Goal: Information Seeking & Learning: Compare options

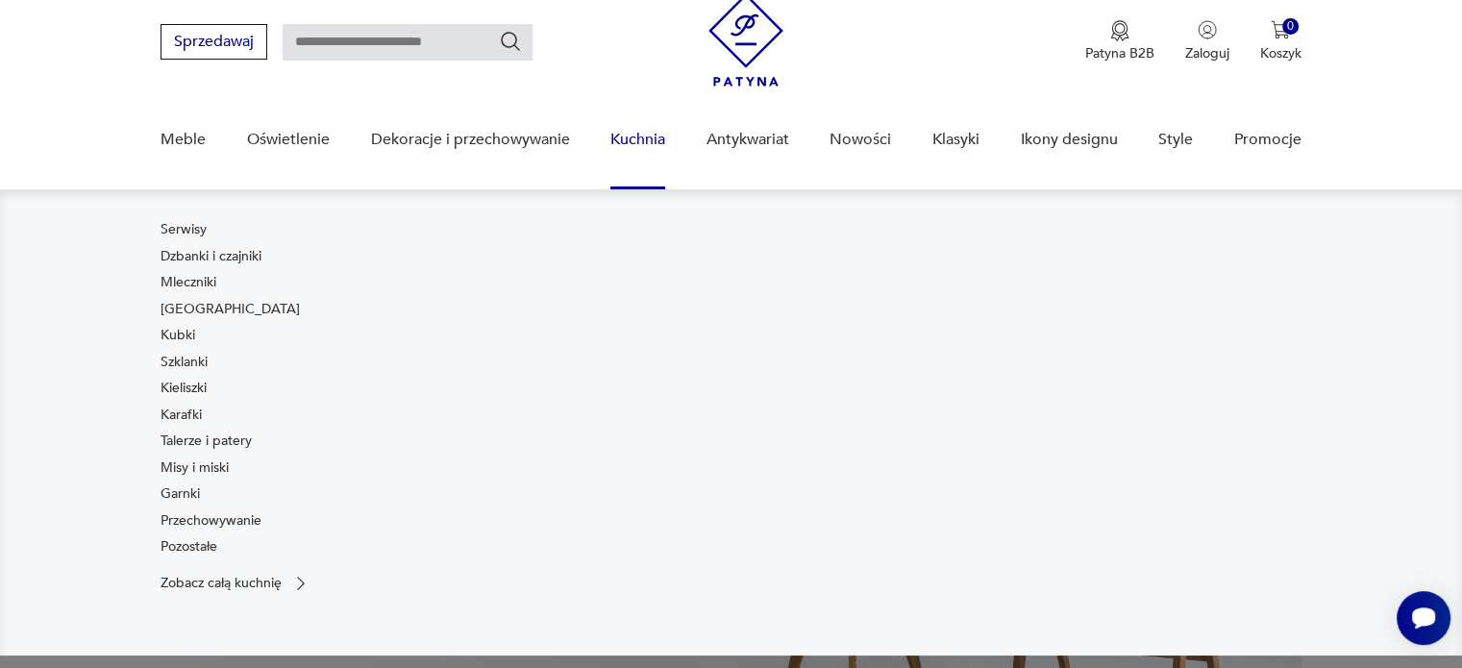
scroll to position [96, 0]
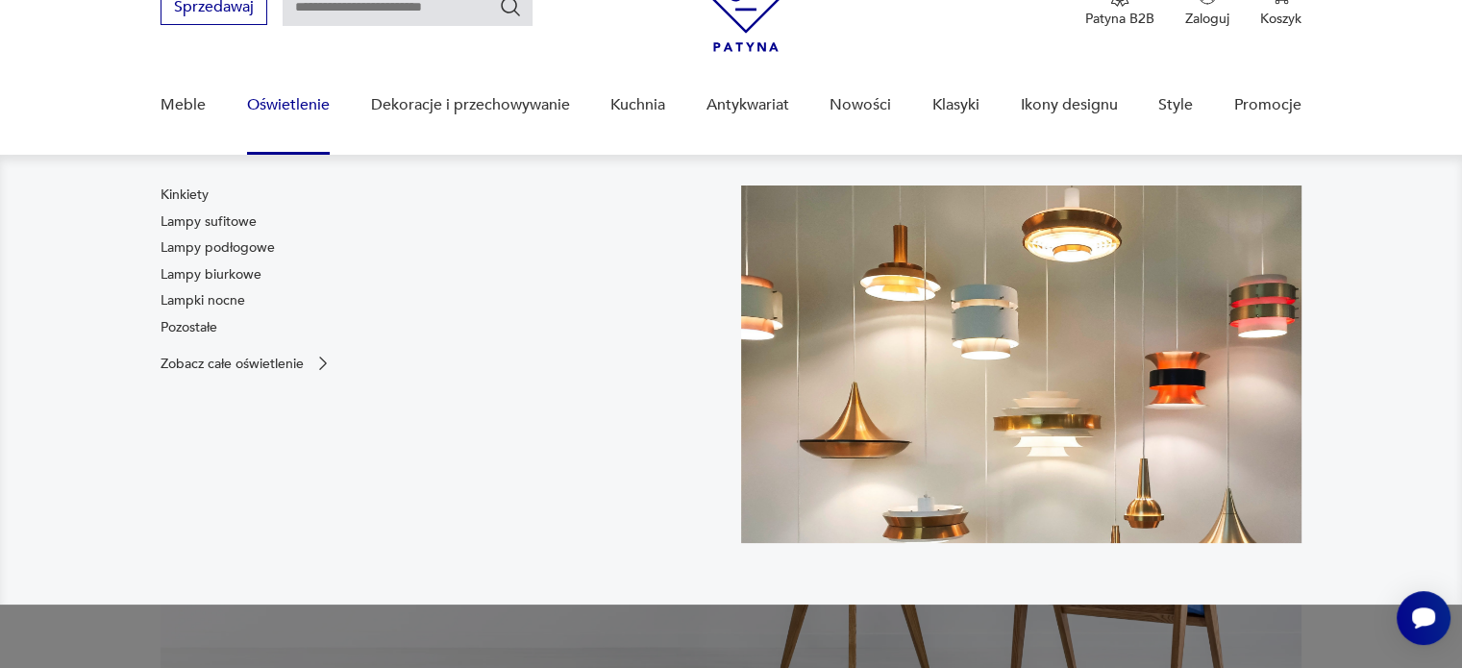
click at [300, 117] on link "Oświetlenie" at bounding box center [288, 105] width 83 height 74
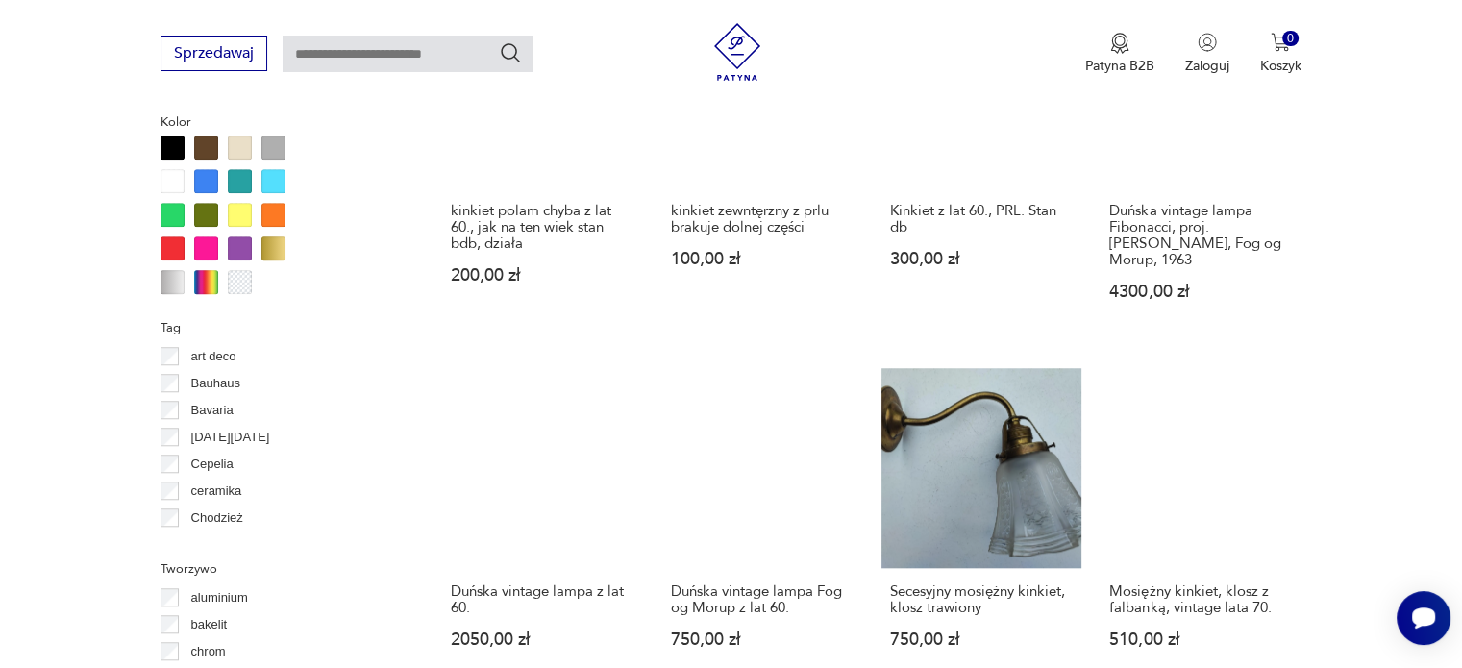
scroll to position [1950, 0]
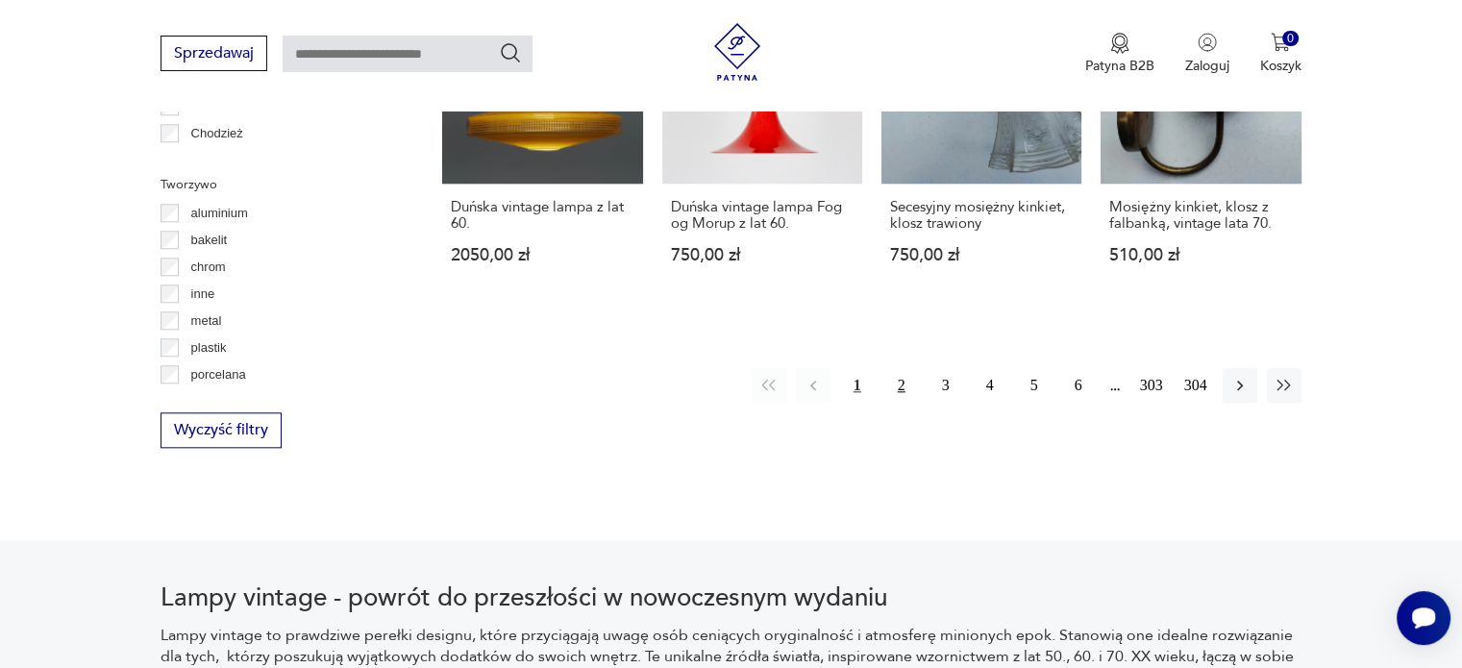
click at [899, 368] on button "2" at bounding box center [901, 385] width 35 height 35
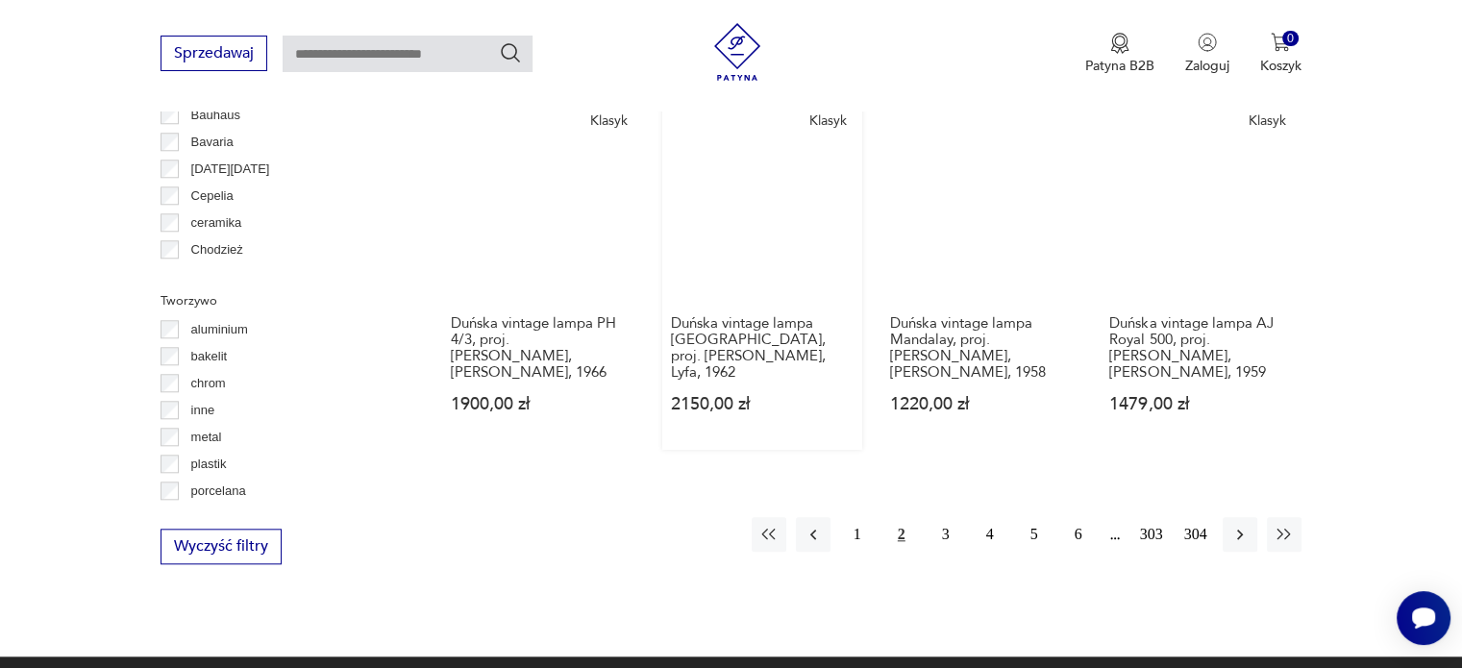
scroll to position [1990, 0]
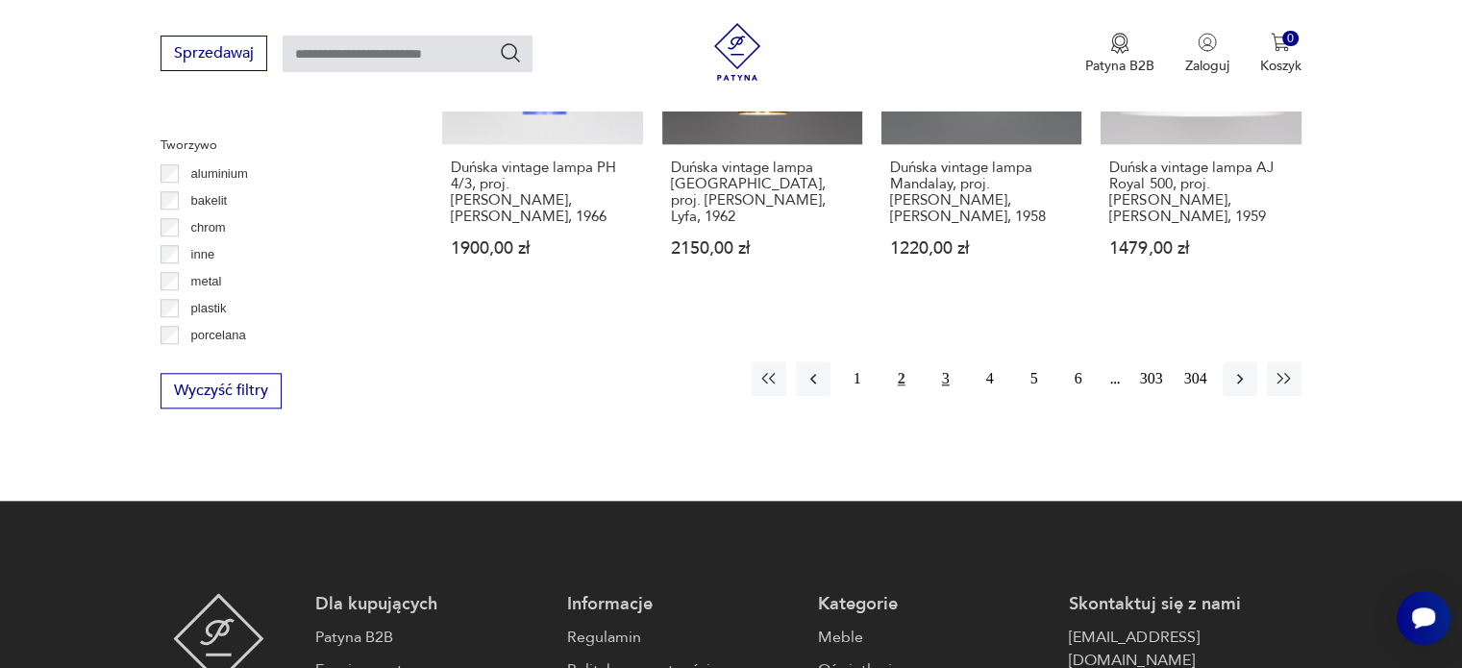
click at [952, 364] on button "3" at bounding box center [946, 378] width 35 height 35
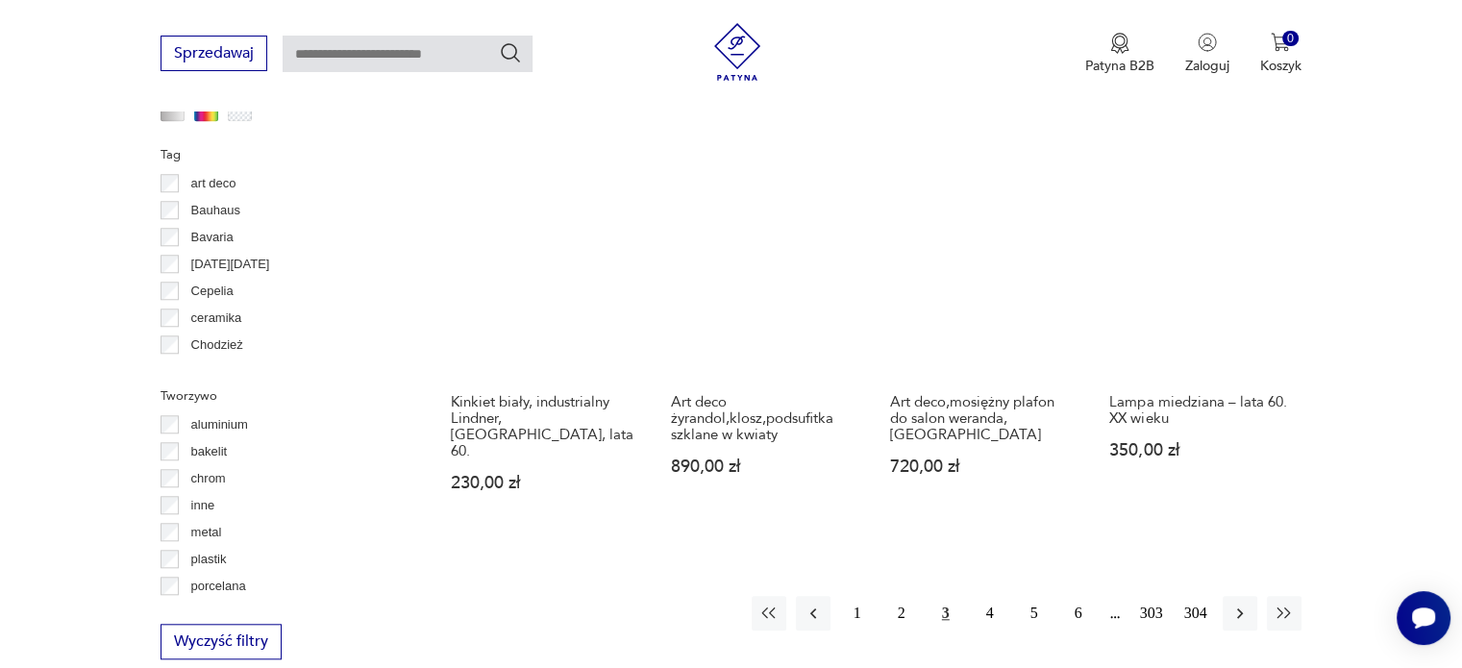
scroll to position [1797, 0]
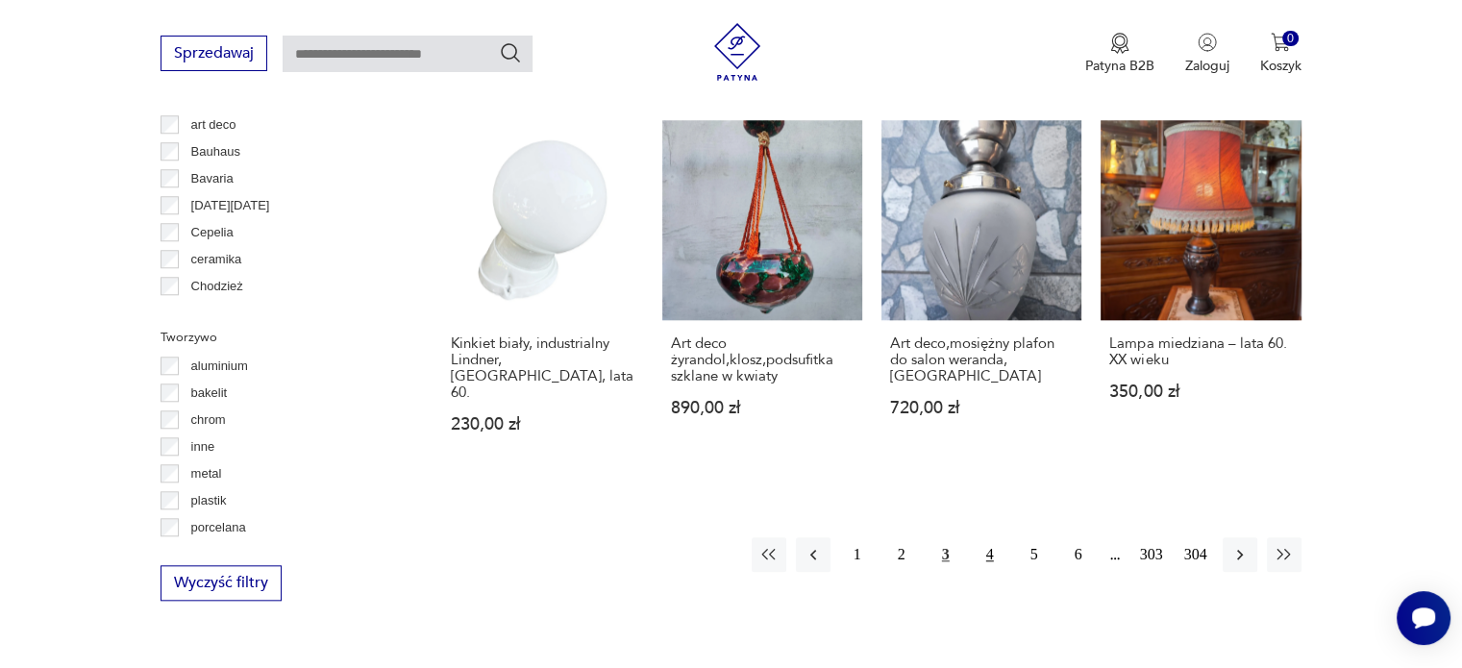
click at [996, 537] on button "4" at bounding box center [990, 554] width 35 height 35
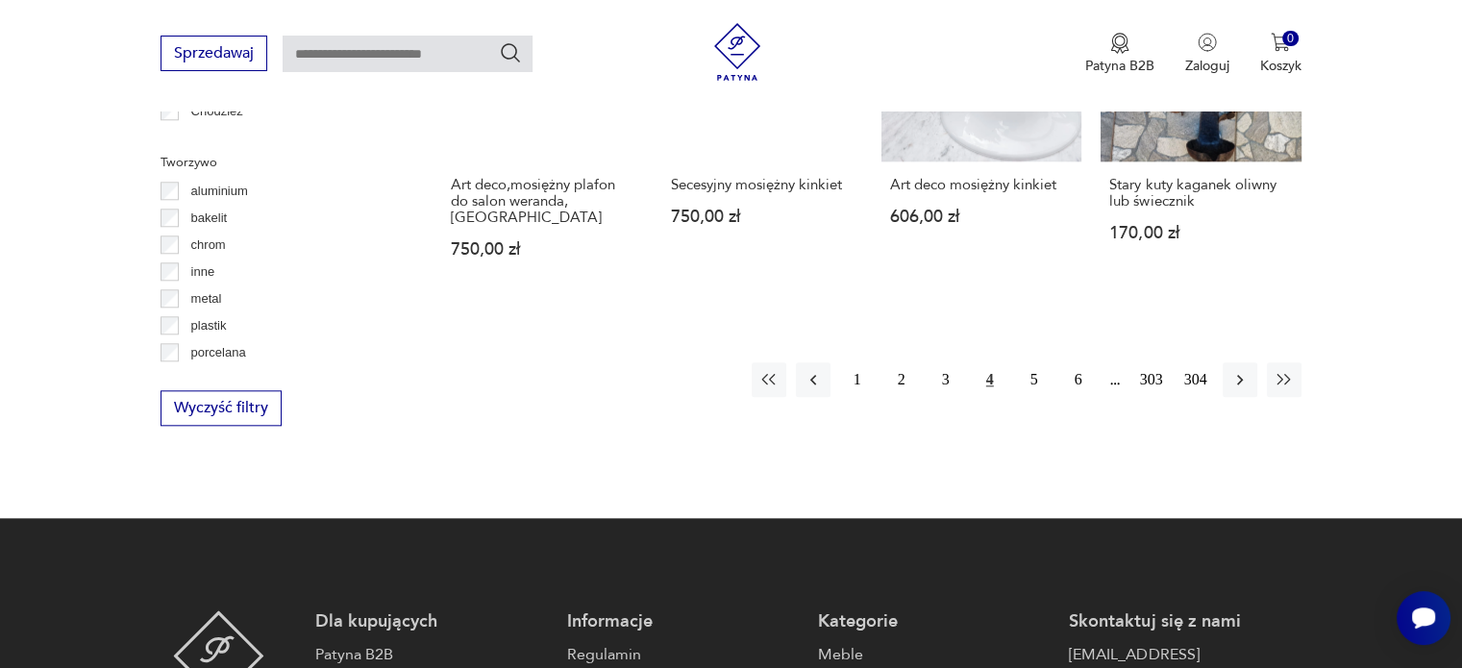
scroll to position [1991, 0]
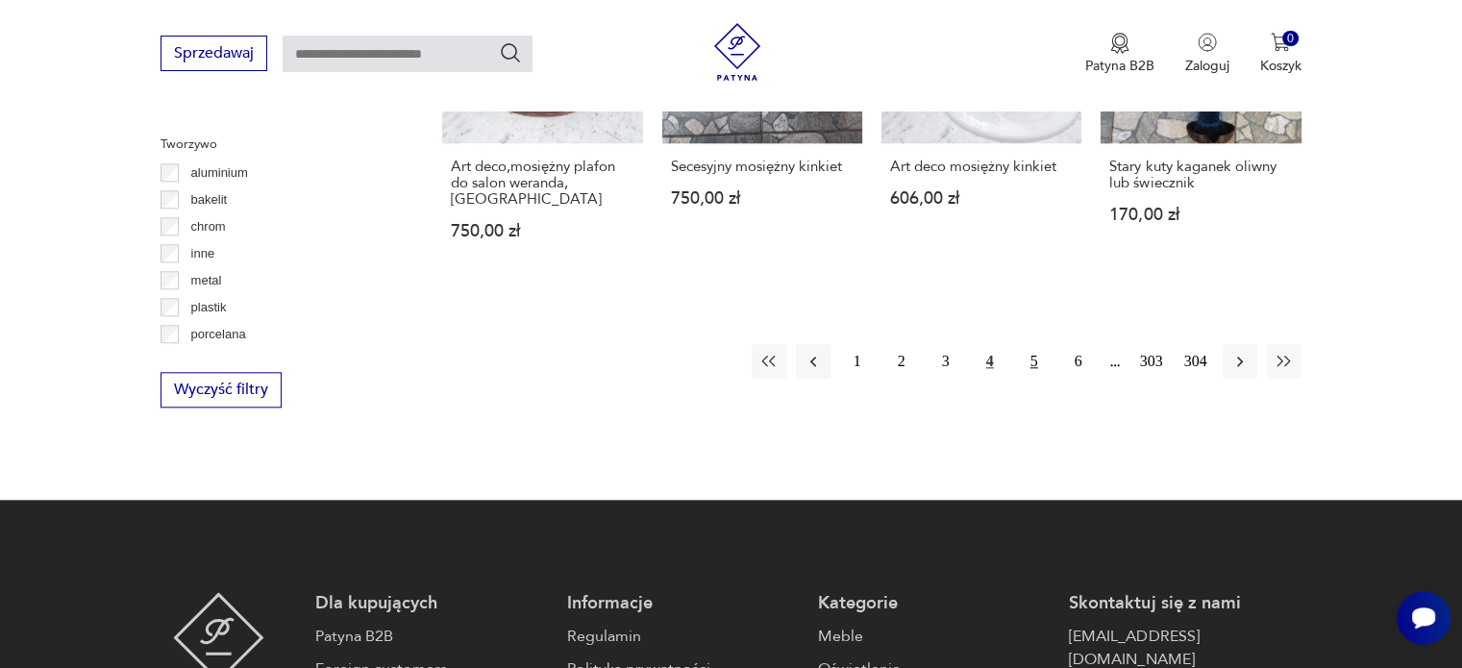
click at [1043, 344] on button "5" at bounding box center [1034, 361] width 35 height 35
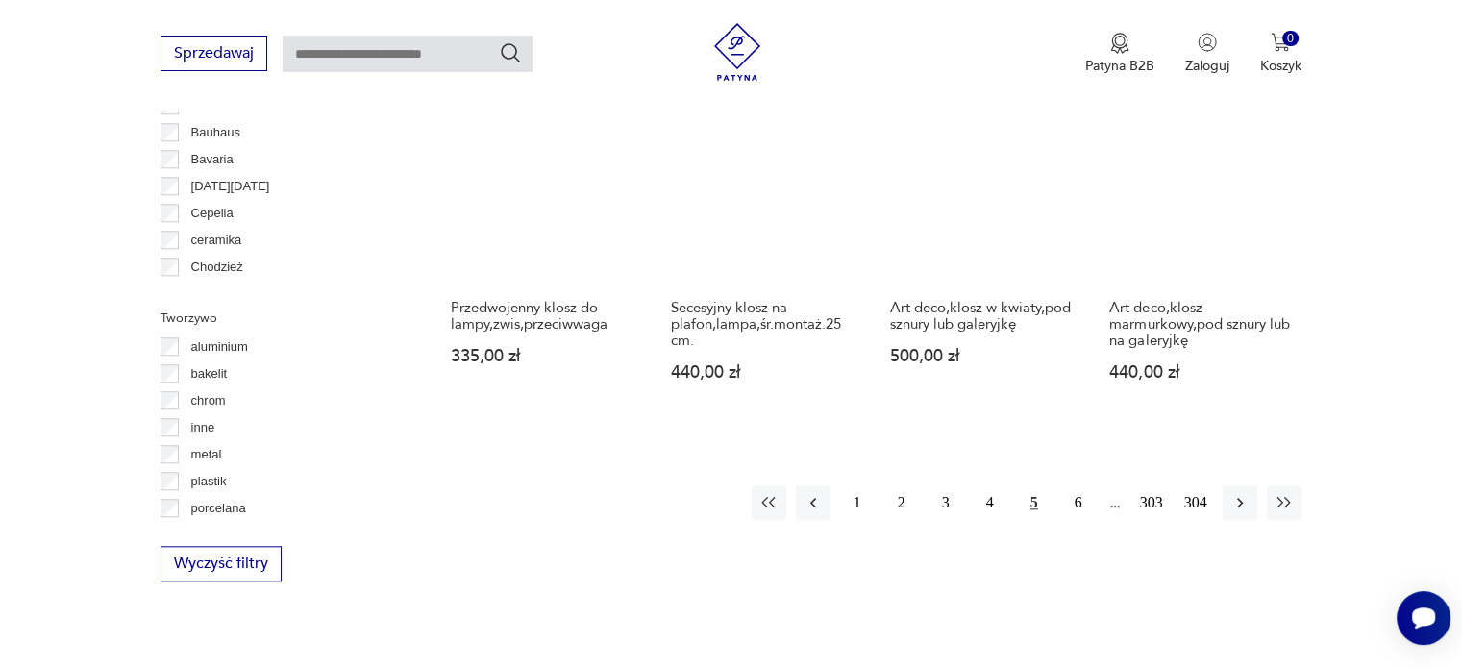
scroll to position [1894, 0]
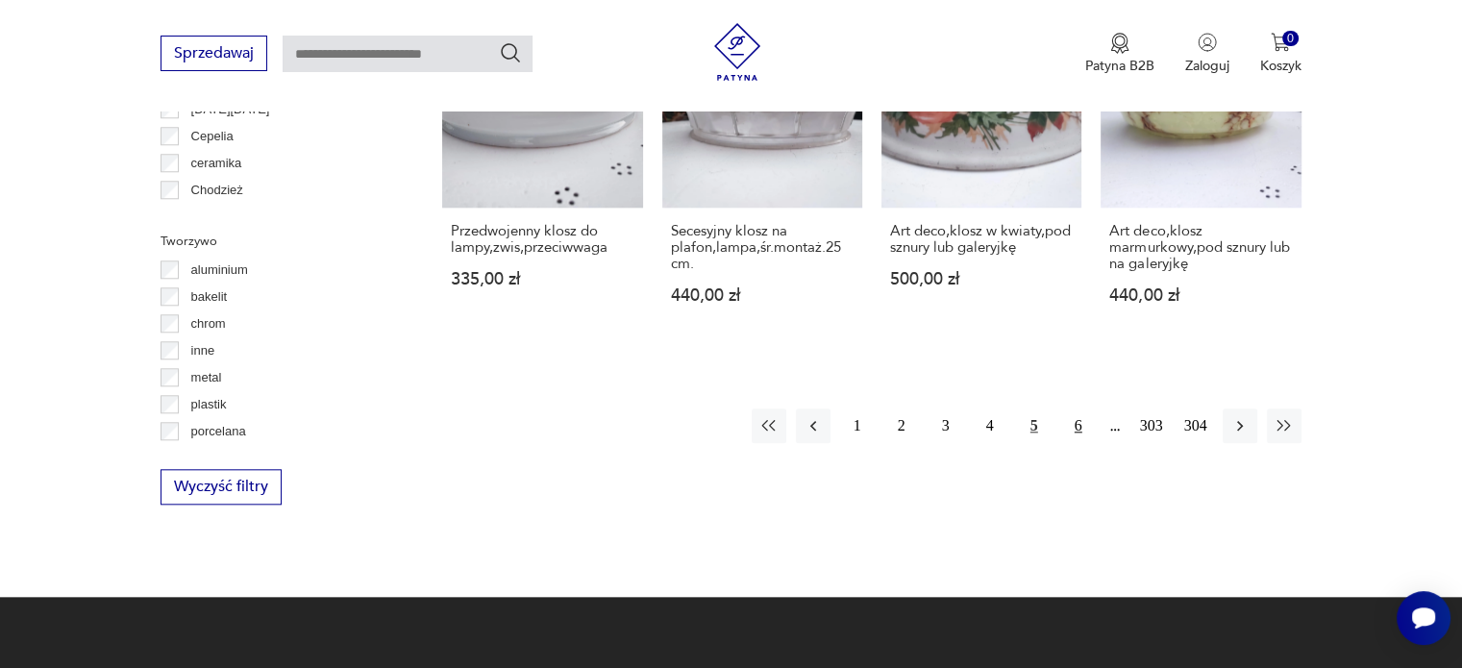
click at [1073, 430] on button "6" at bounding box center [1078, 426] width 35 height 35
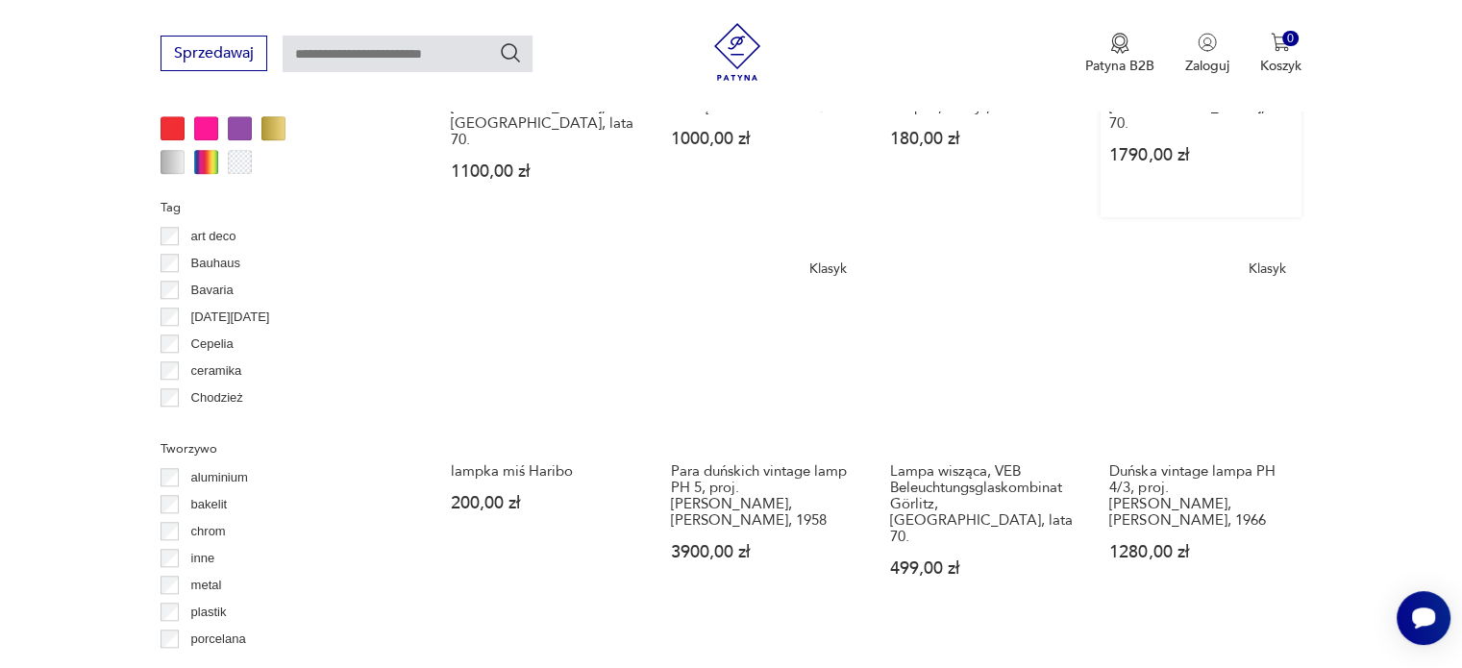
scroll to position [1702, 0]
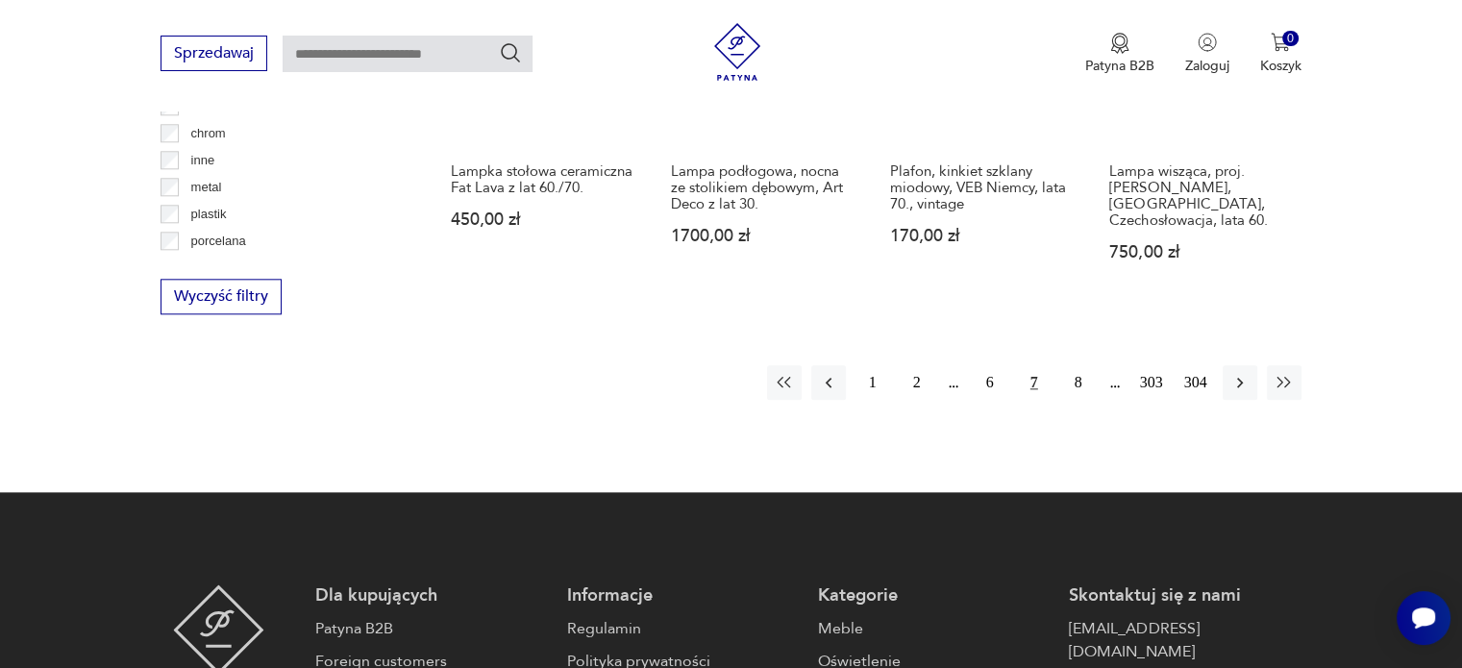
scroll to position [2086, 0]
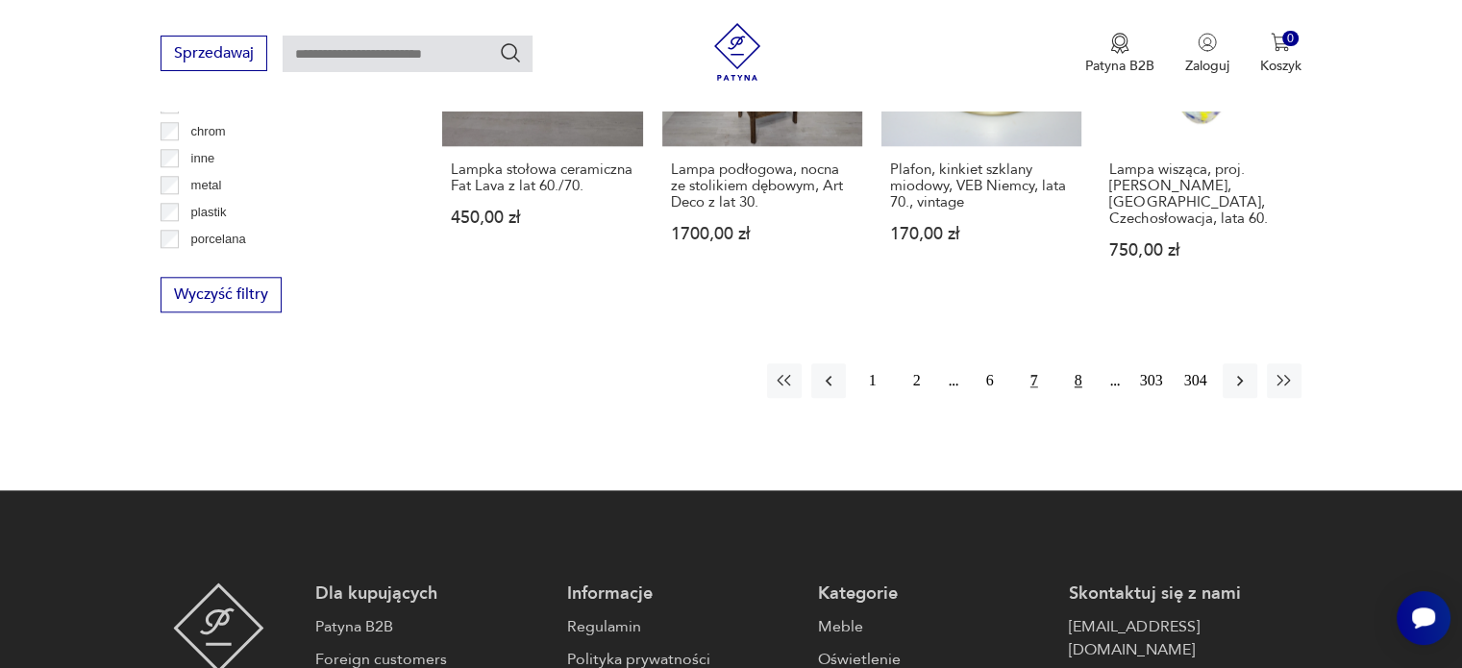
click at [1077, 363] on button "8" at bounding box center [1078, 380] width 35 height 35
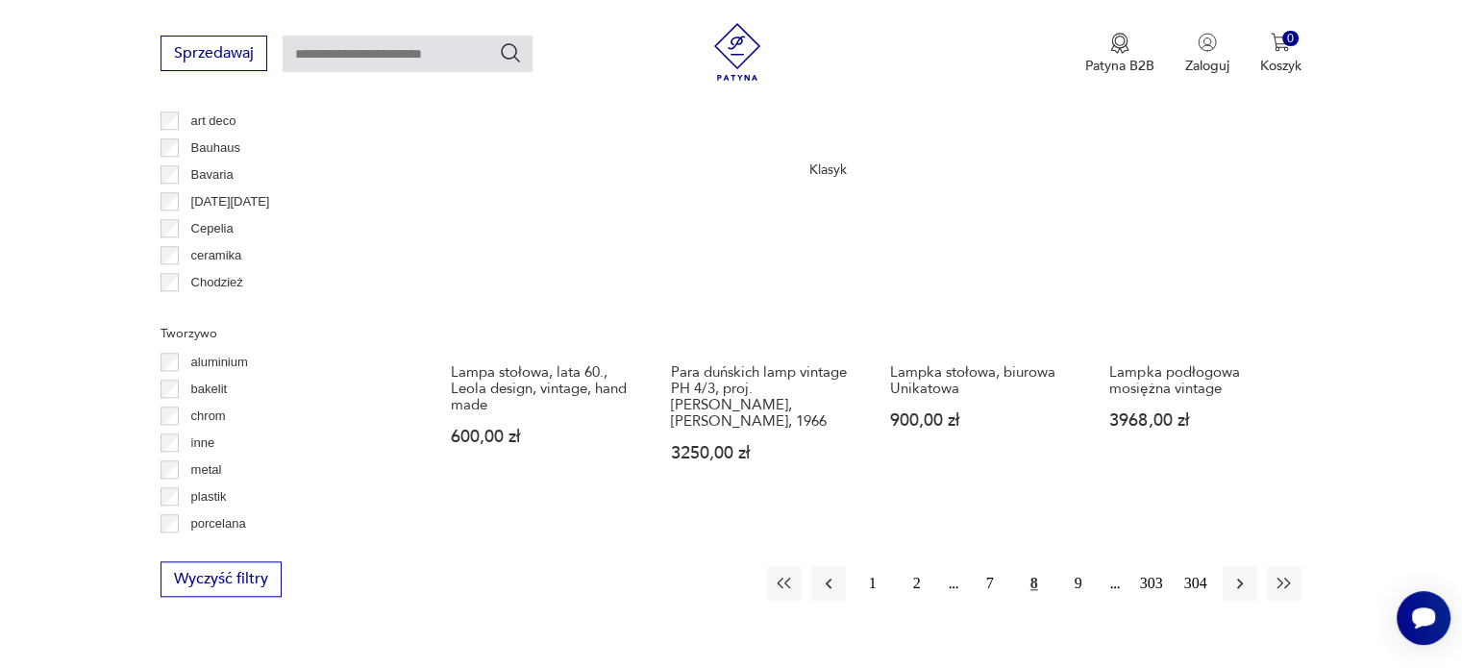
scroll to position [1894, 0]
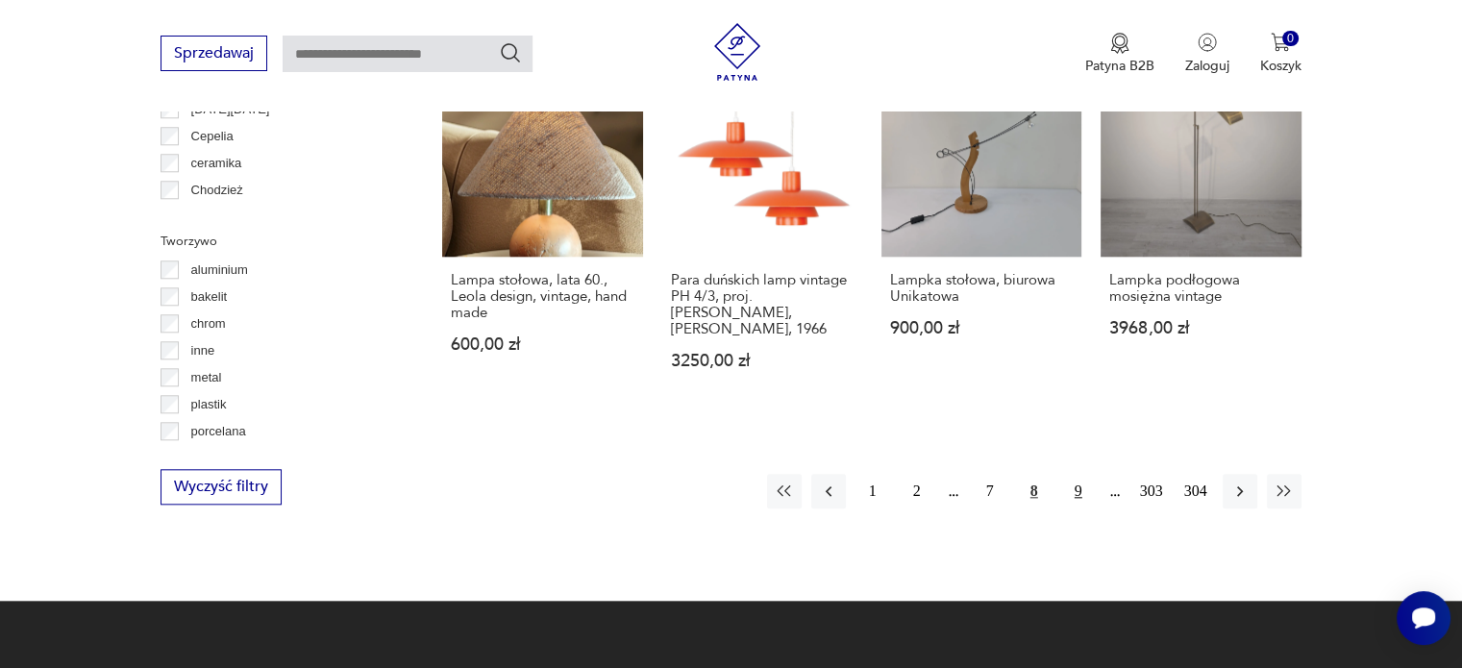
click at [1084, 474] on button "9" at bounding box center [1078, 491] width 35 height 35
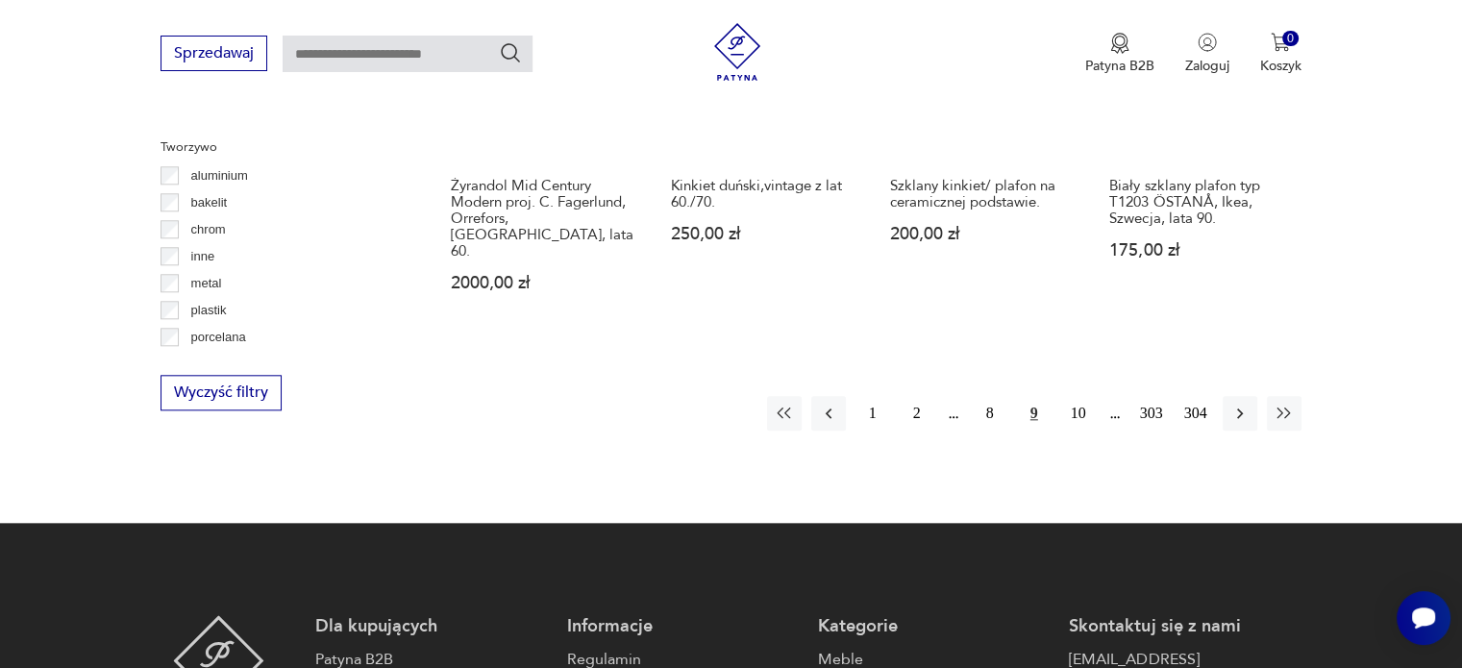
scroll to position [1991, 0]
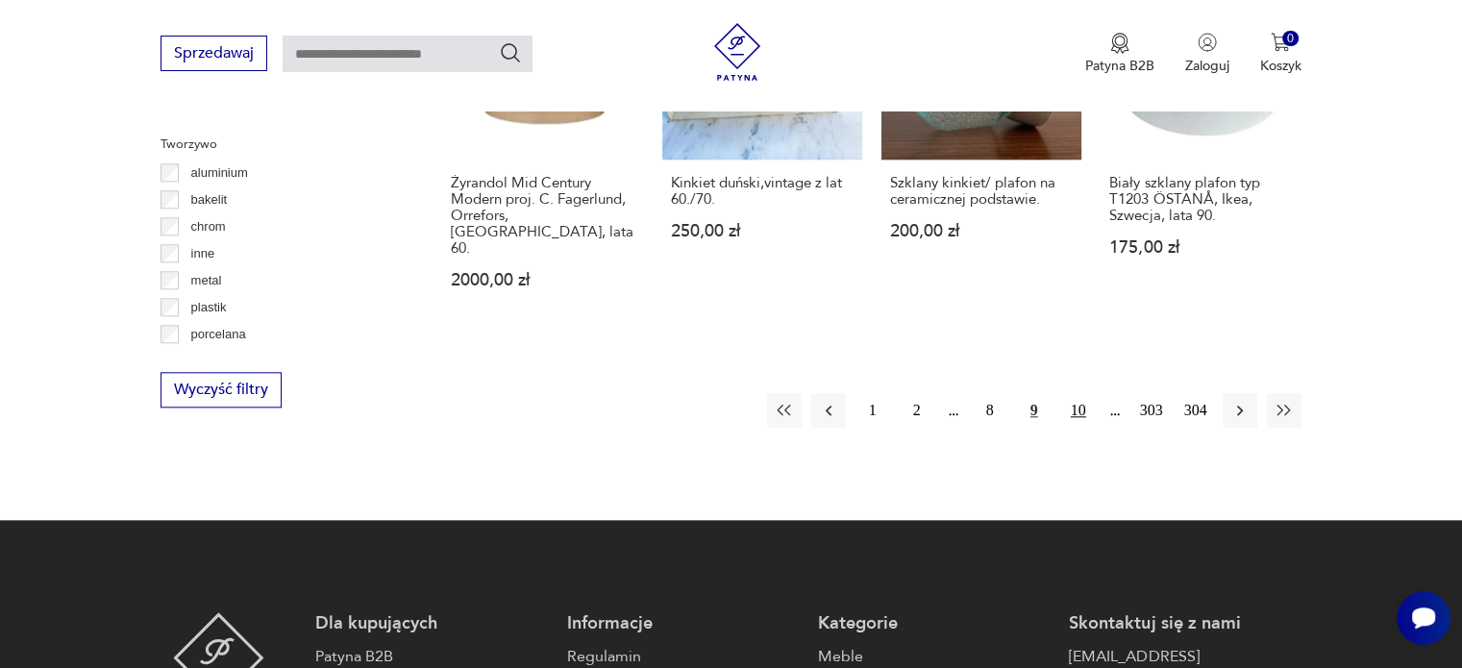
click at [1077, 393] on button "10" at bounding box center [1078, 410] width 35 height 35
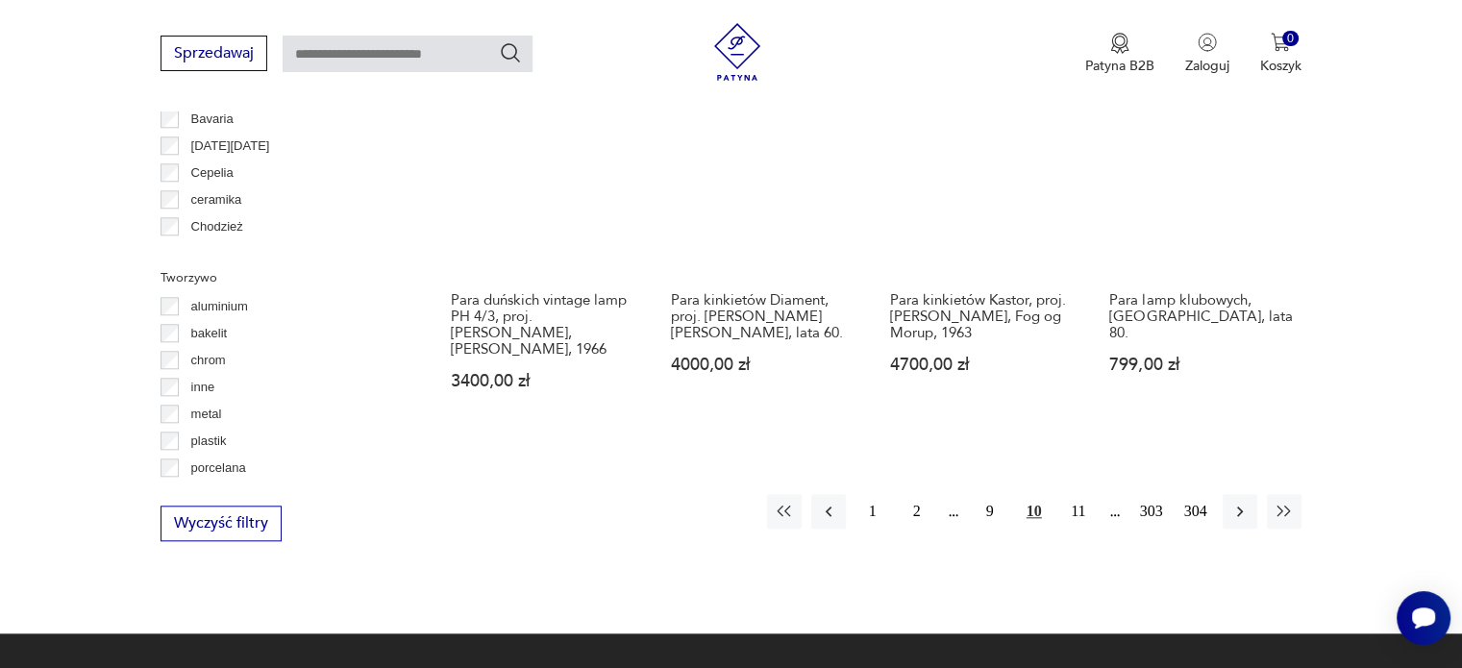
scroll to position [1990, 0]
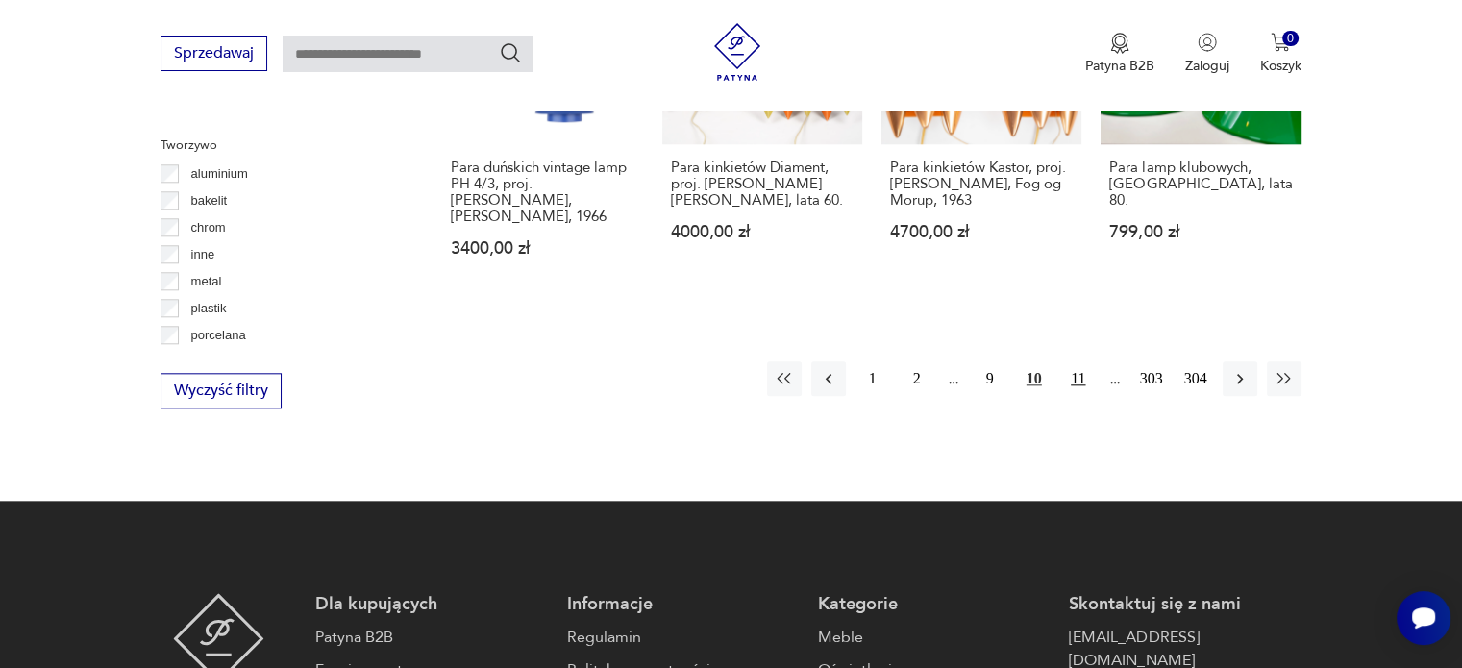
click at [1077, 361] on button "11" at bounding box center [1078, 378] width 35 height 35
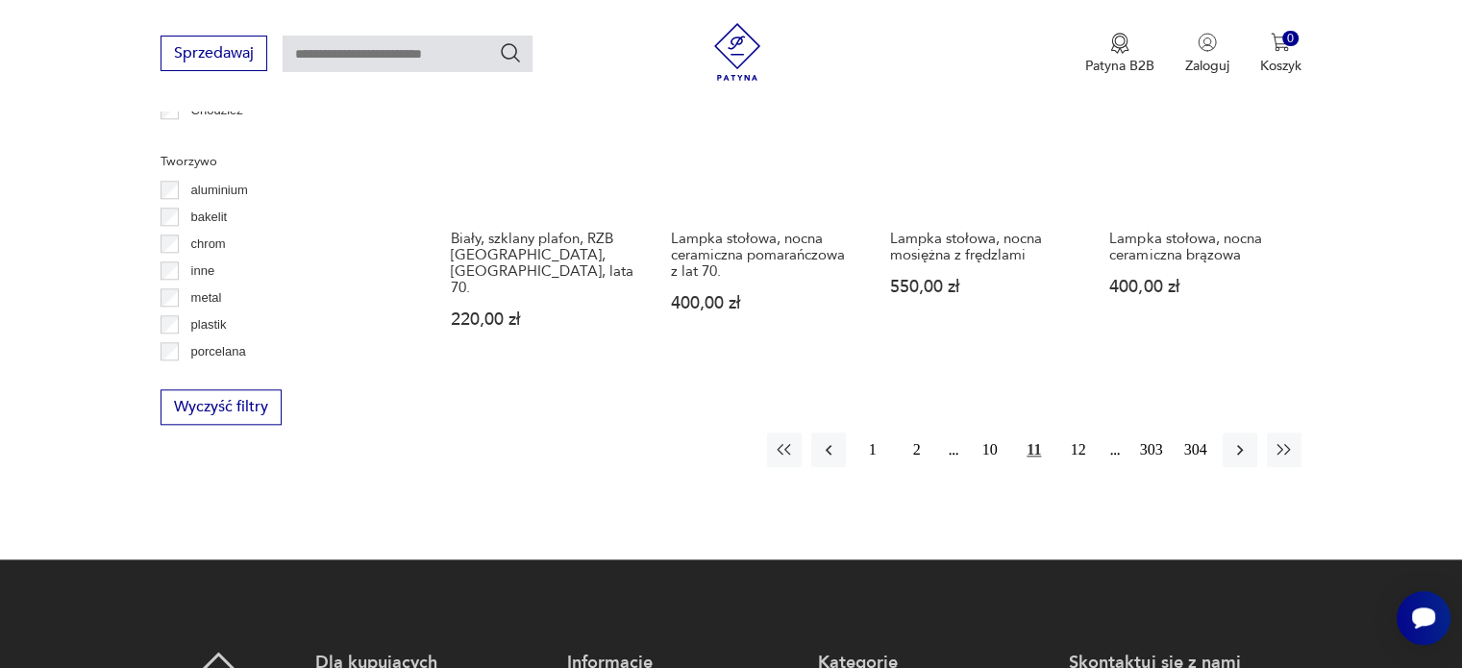
scroll to position [2086, 0]
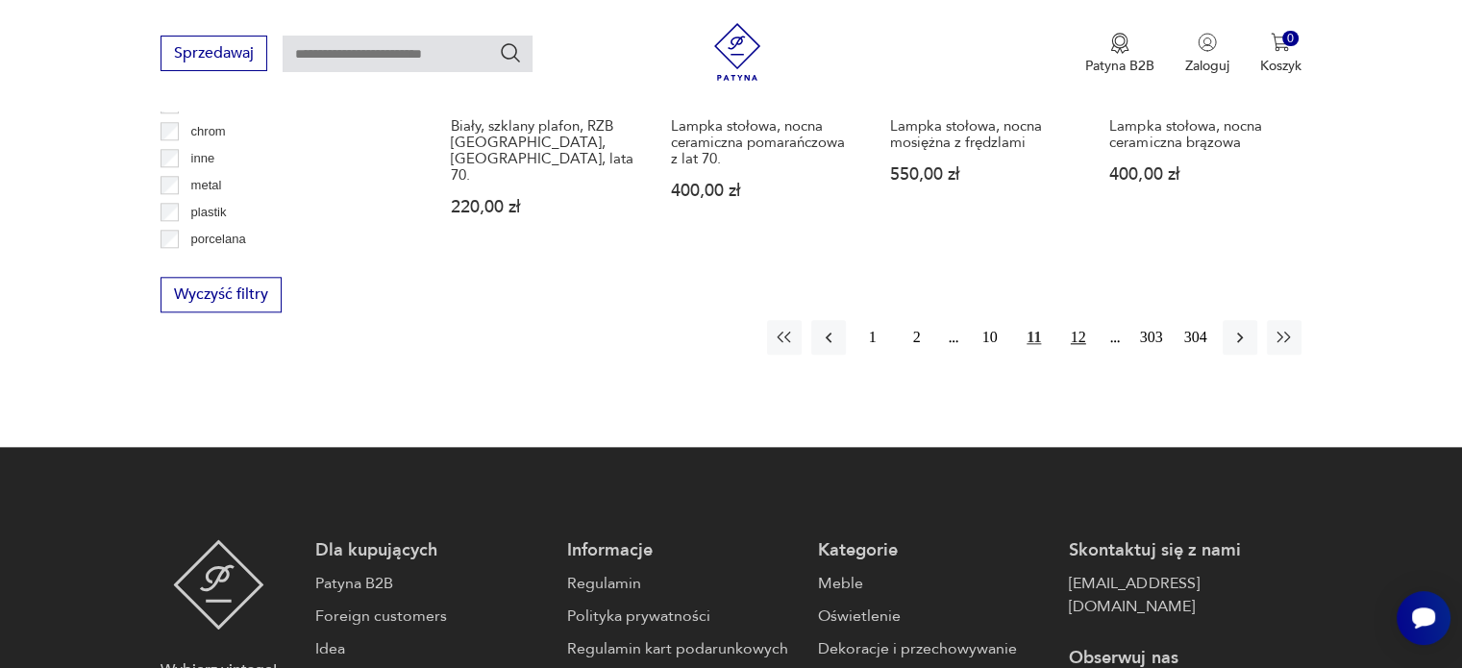
click at [1077, 320] on button "12" at bounding box center [1078, 337] width 35 height 35
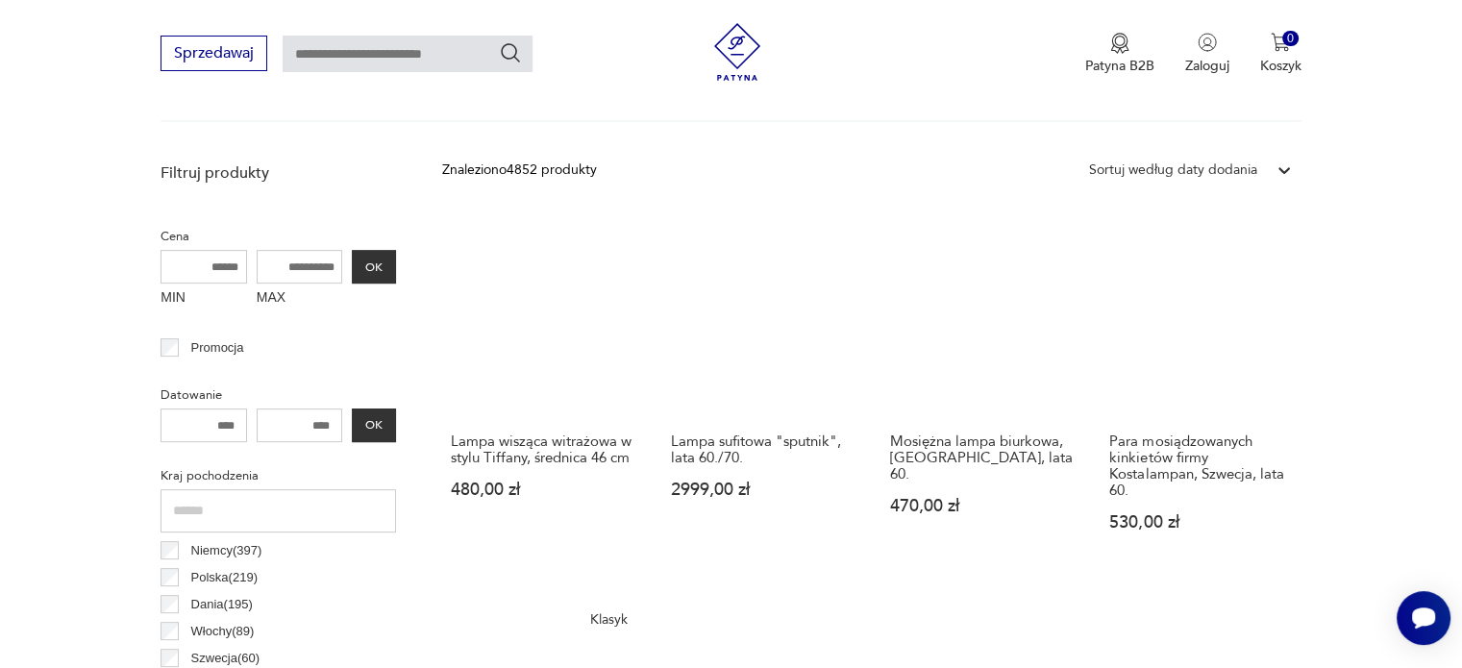
scroll to position [452, 0]
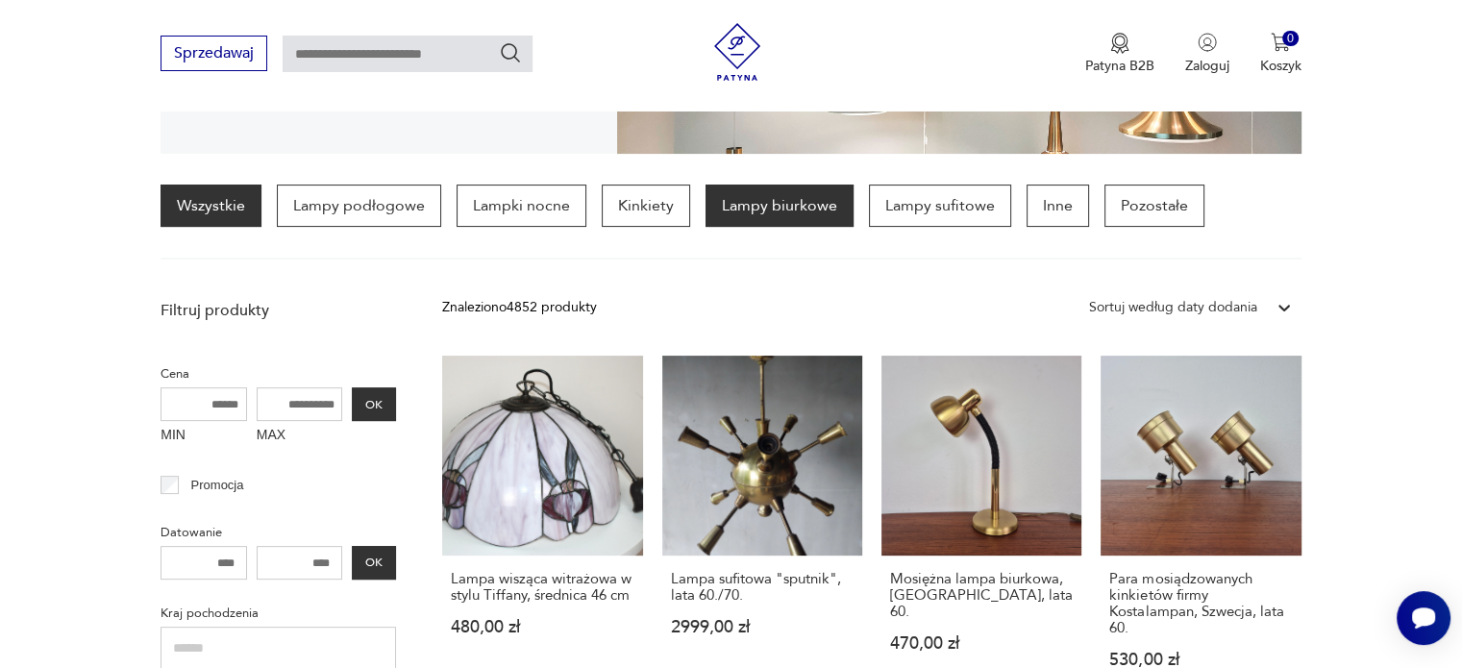
click at [830, 211] on p "Lampy biurkowe" at bounding box center [780, 206] width 148 height 42
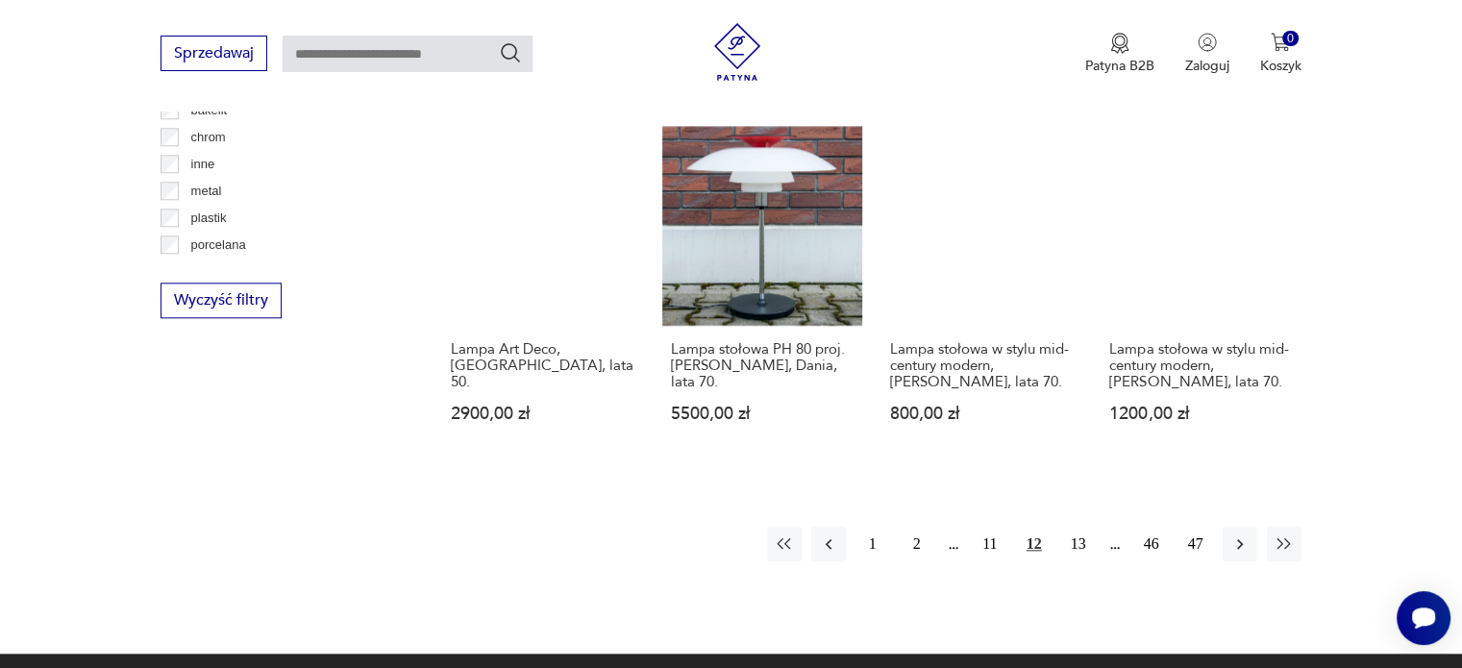
scroll to position [2087, 0]
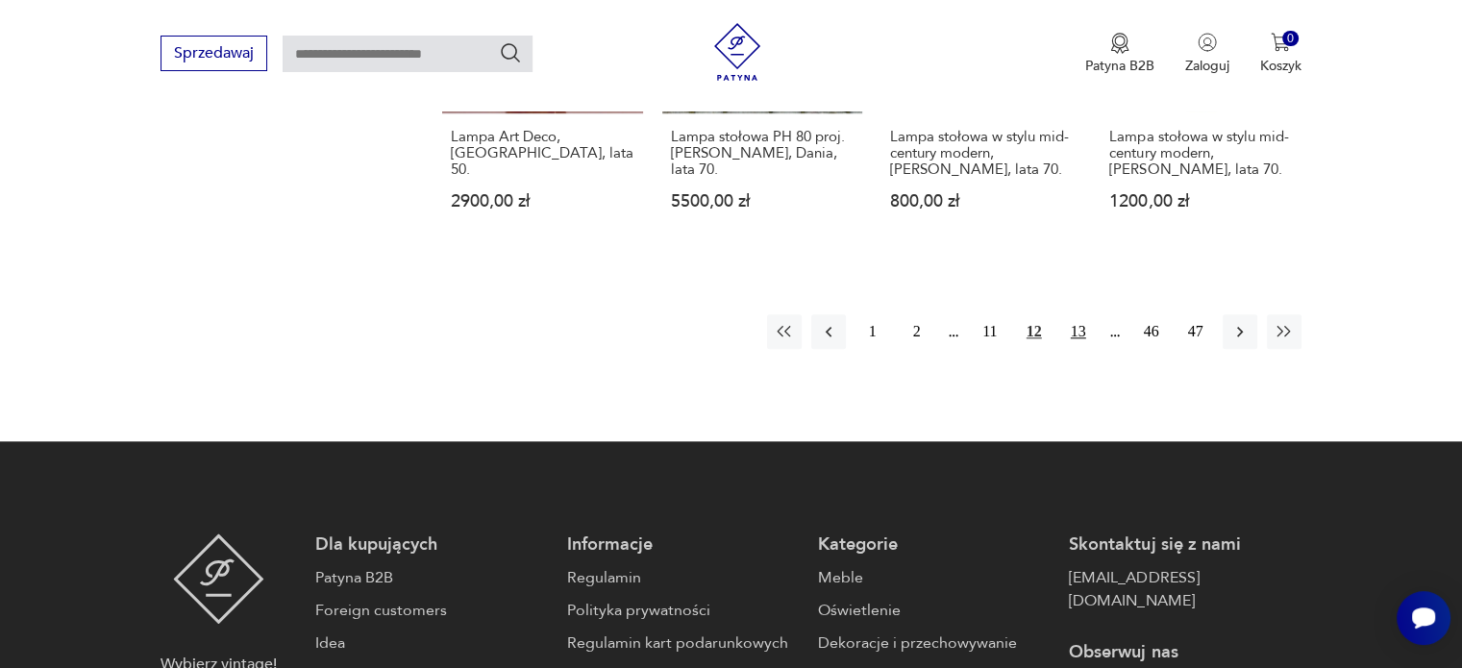
click at [1086, 314] on button "13" at bounding box center [1078, 331] width 35 height 35
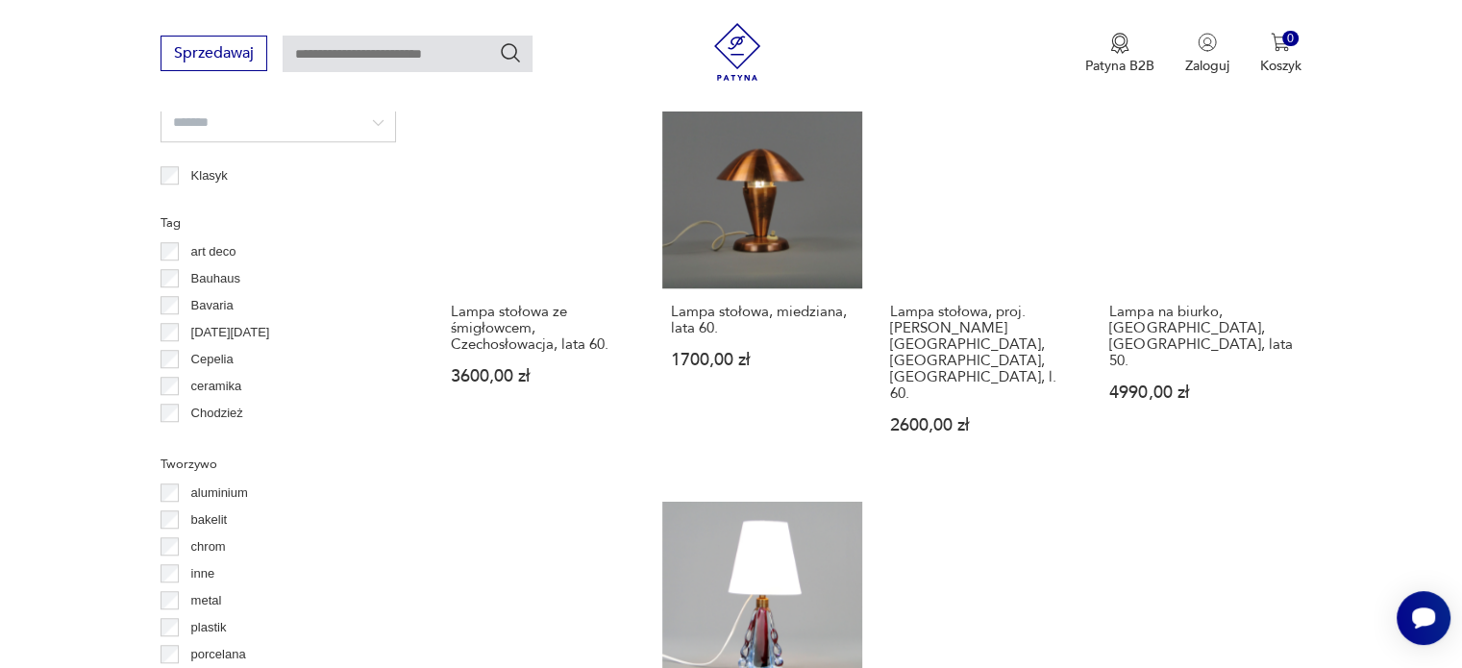
scroll to position [1701, 0]
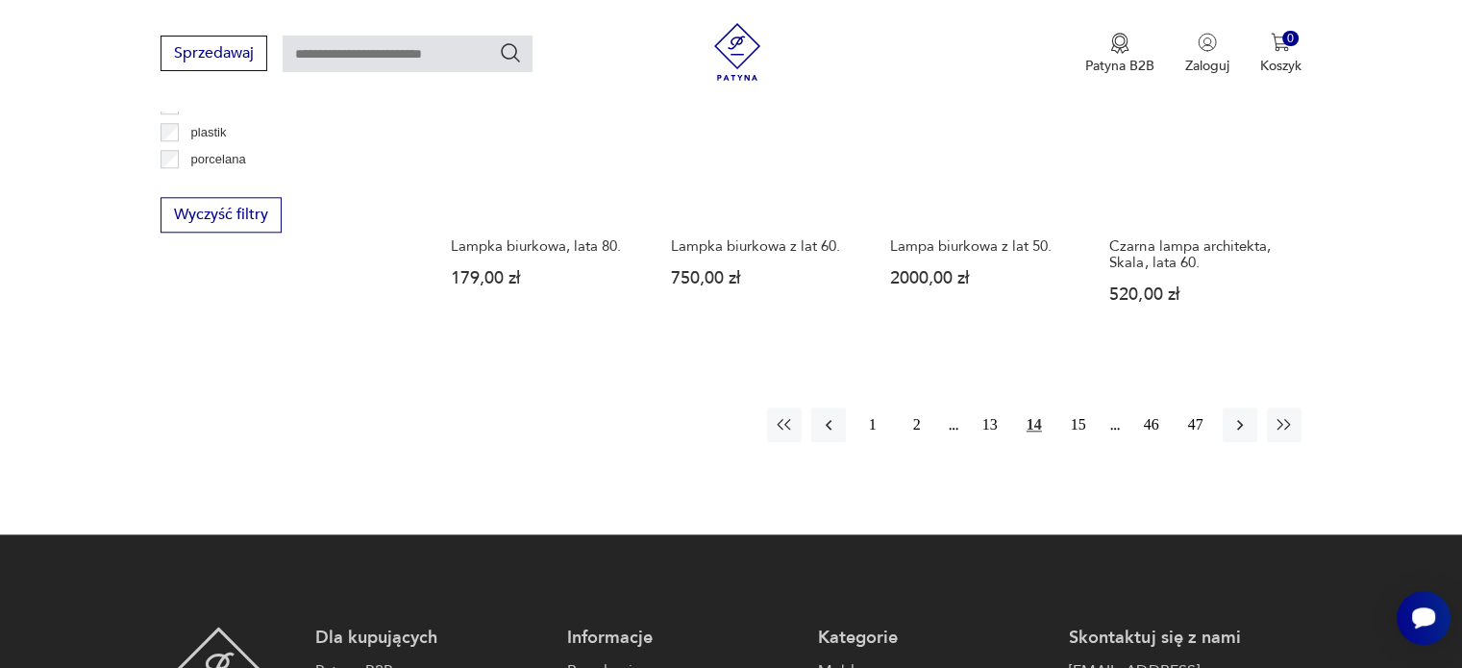
scroll to position [2087, 0]
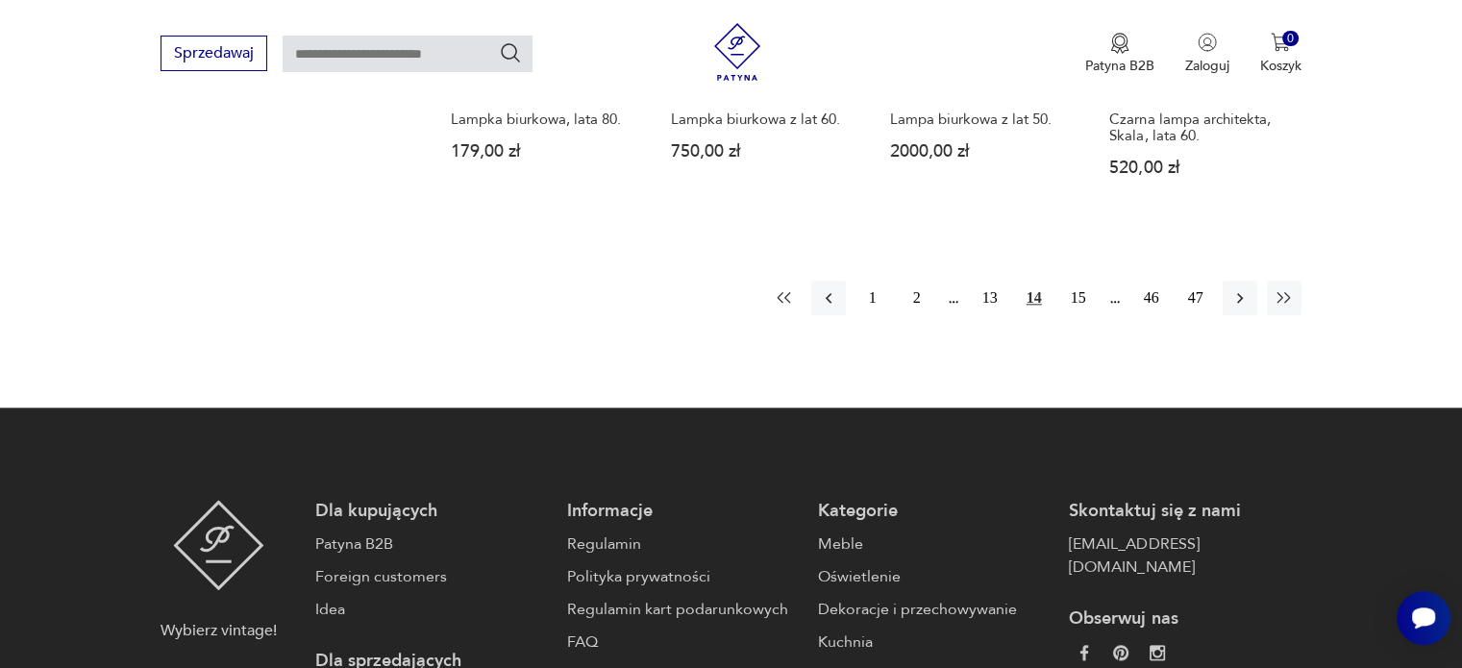
click at [788, 288] on icon "button" at bounding box center [784, 297] width 19 height 19
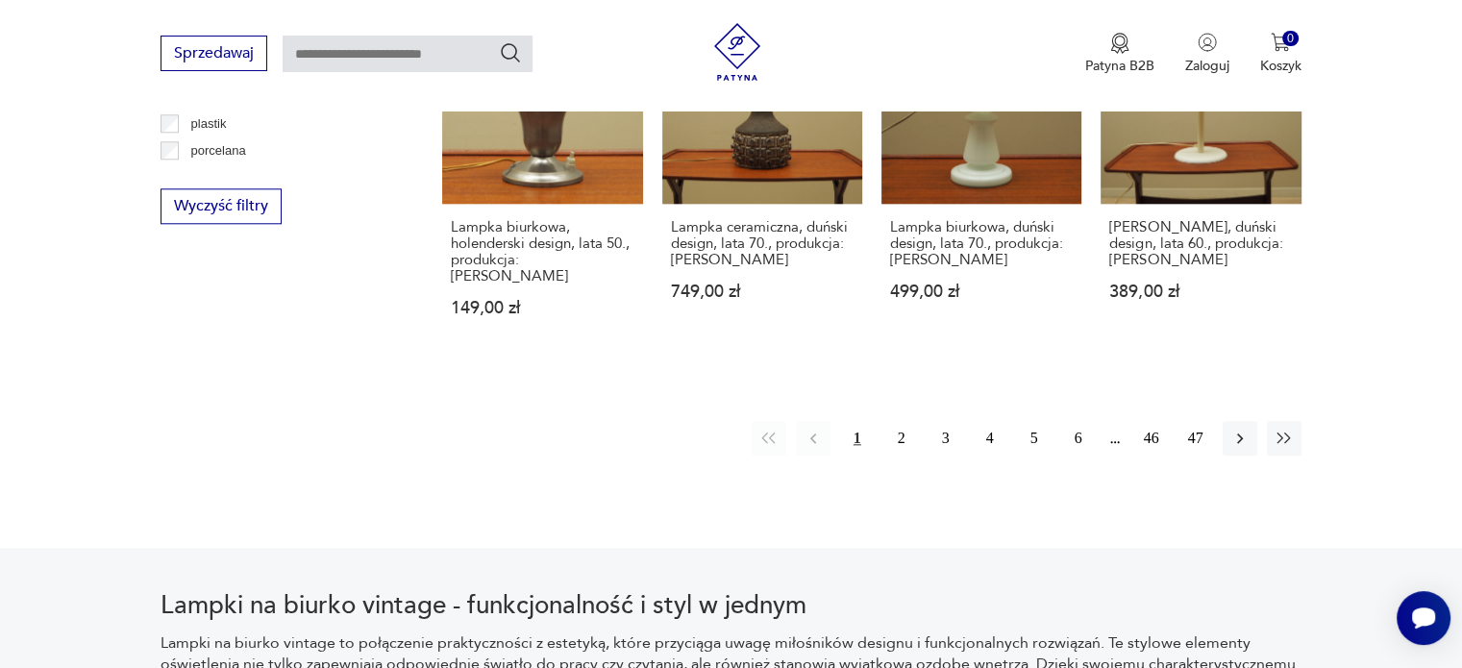
scroll to position [1990, 0]
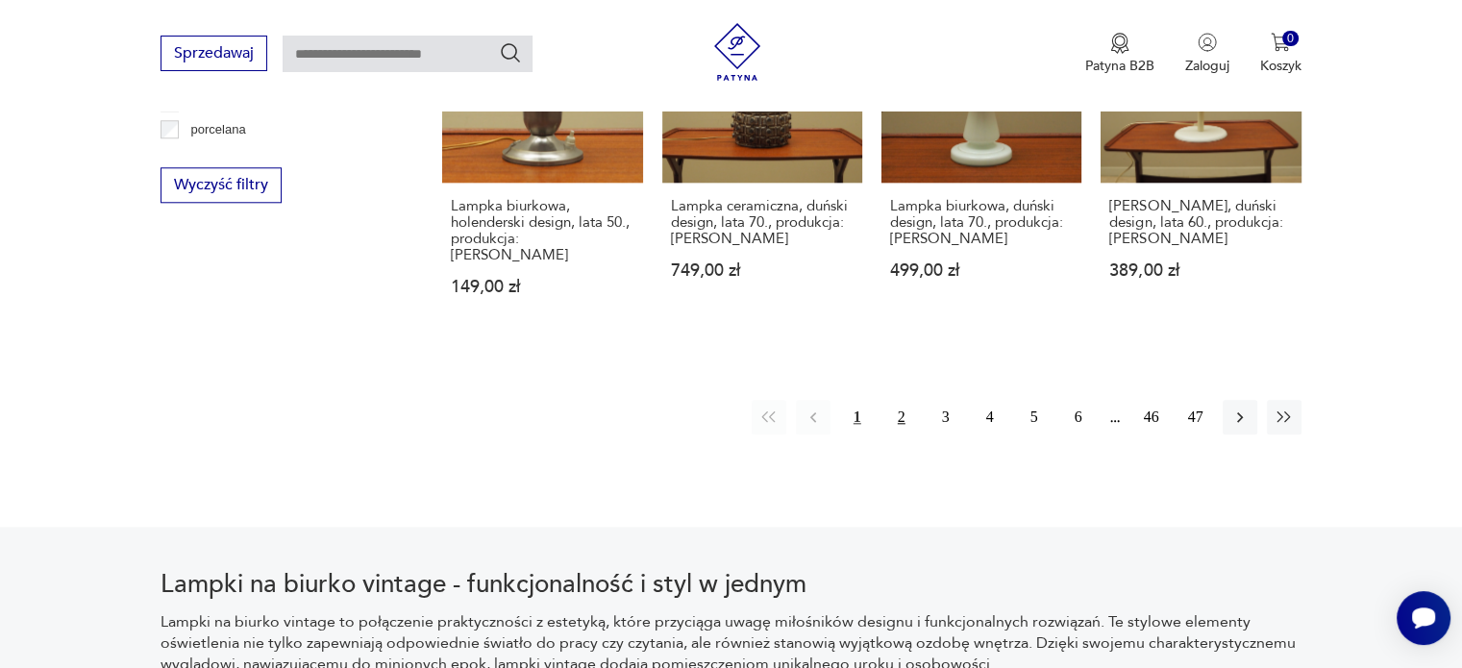
click at [900, 400] on button "2" at bounding box center [901, 417] width 35 height 35
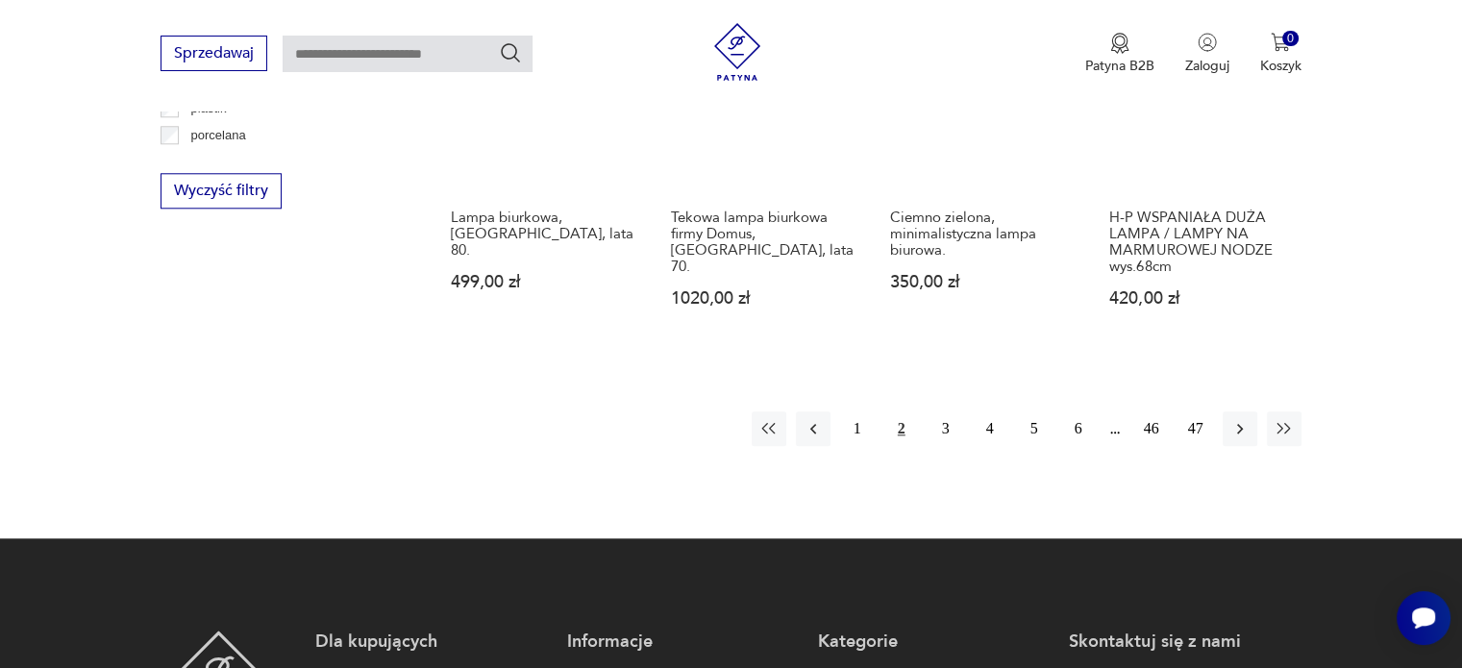
scroll to position [2182, 0]
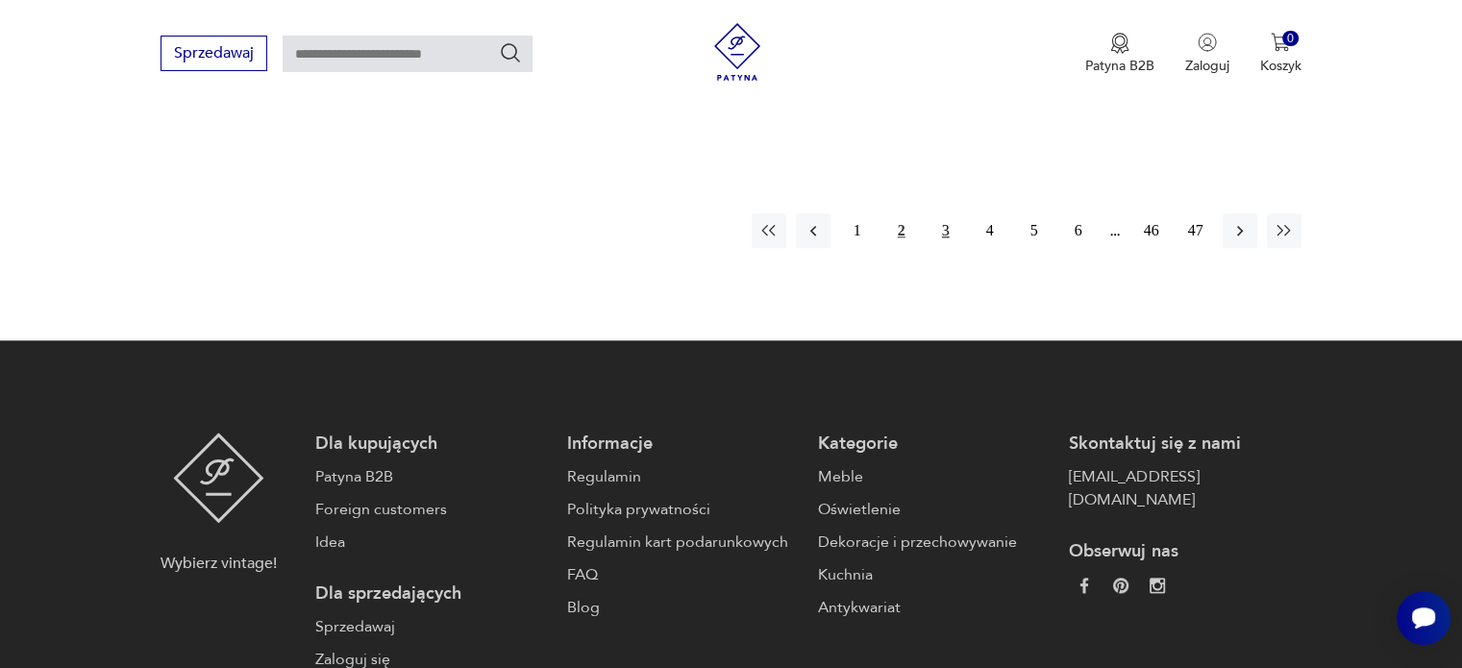
click at [947, 227] on button "3" at bounding box center [946, 230] width 35 height 35
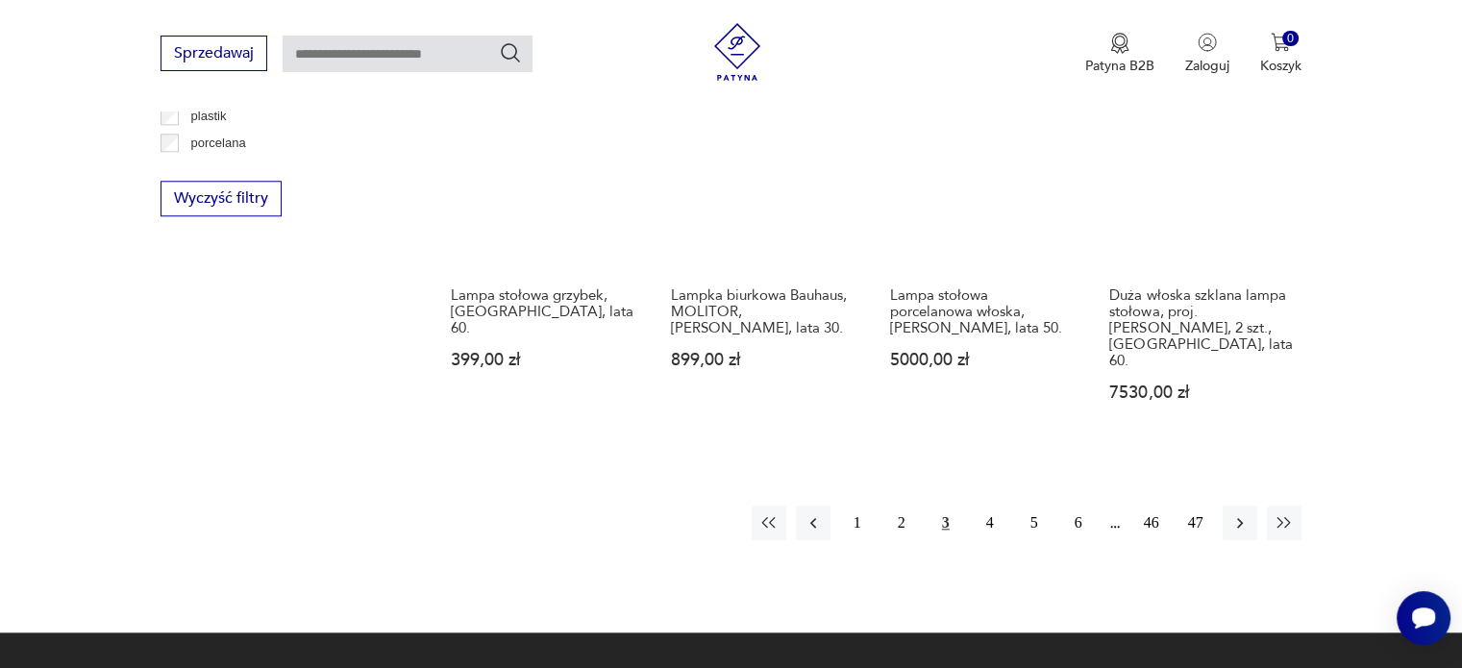
scroll to position [1990, 0]
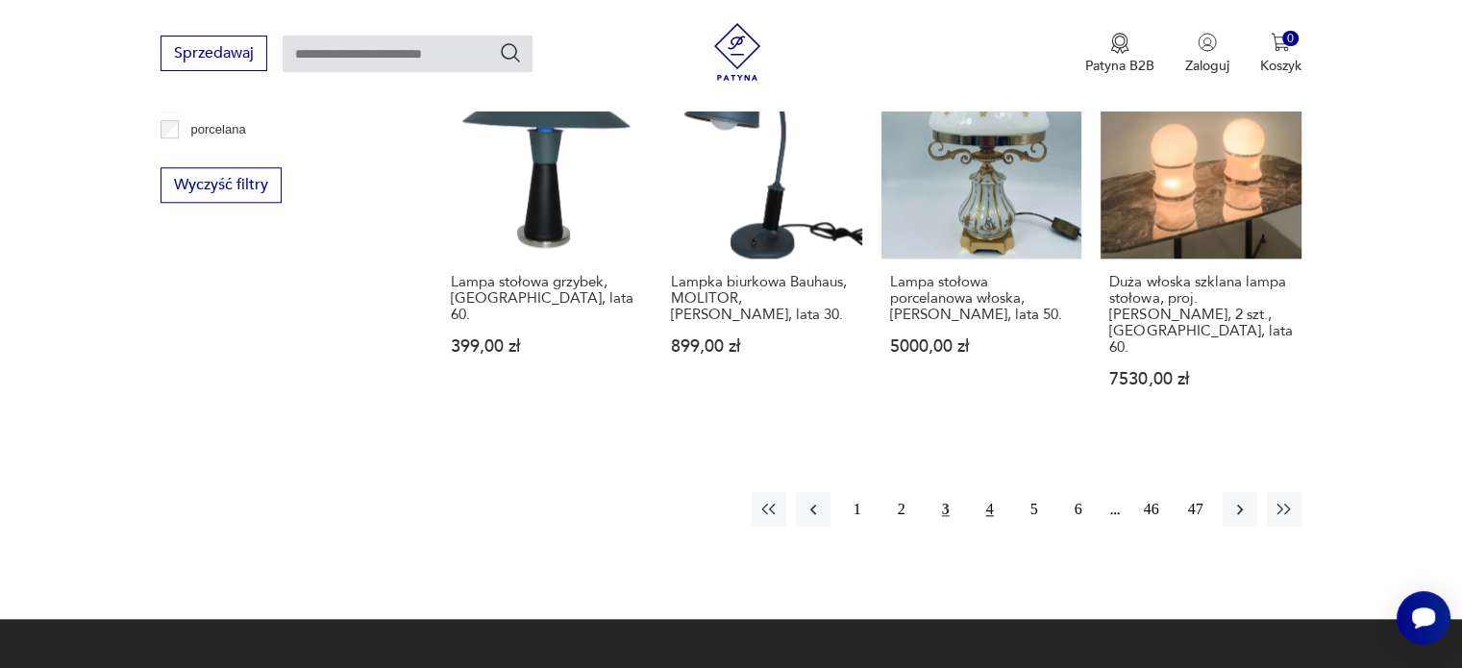
click at [984, 492] on button "4" at bounding box center [990, 509] width 35 height 35
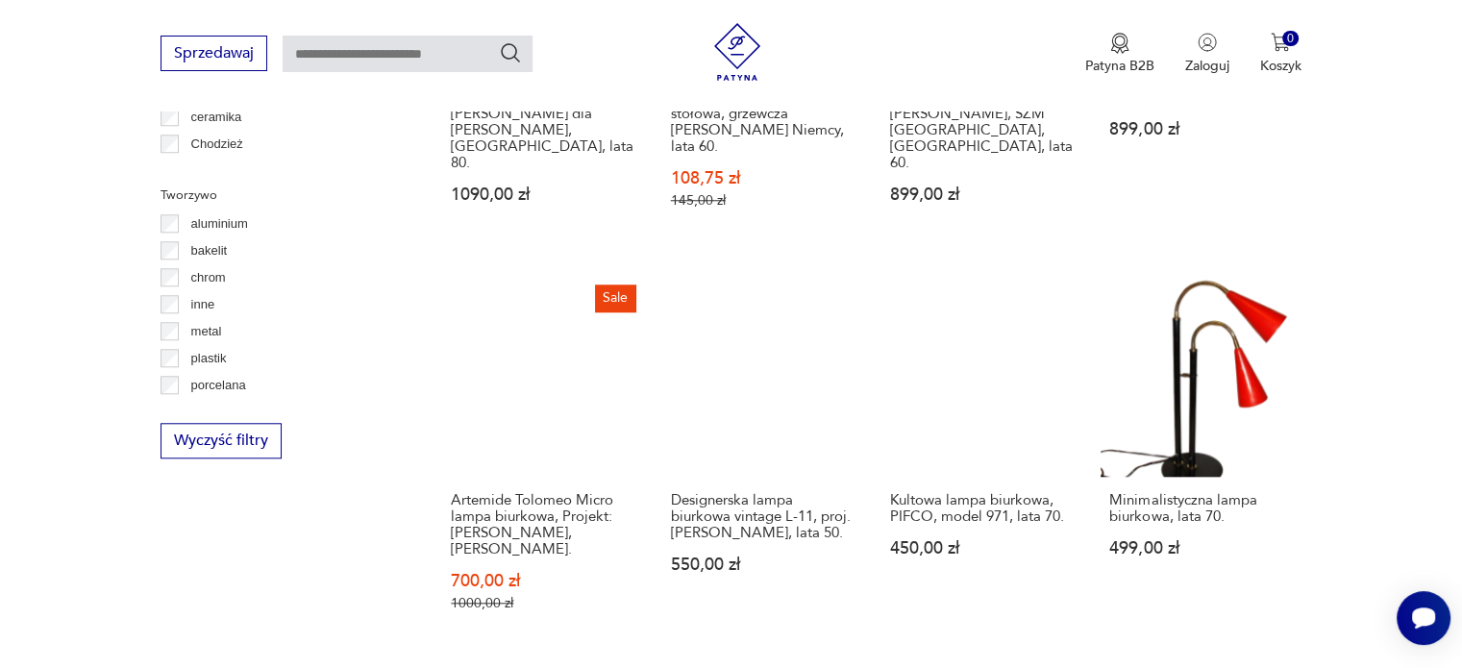
scroll to position [1894, 0]
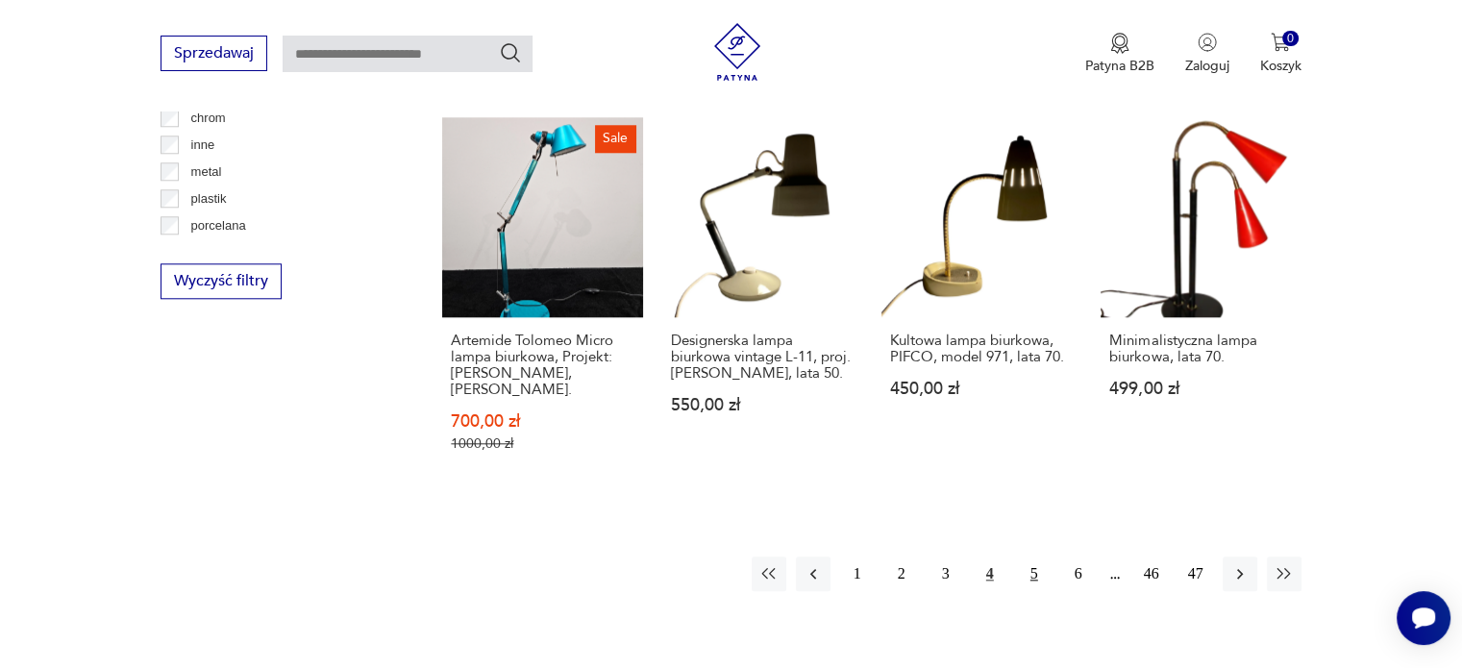
click at [1042, 557] on button "5" at bounding box center [1034, 574] width 35 height 35
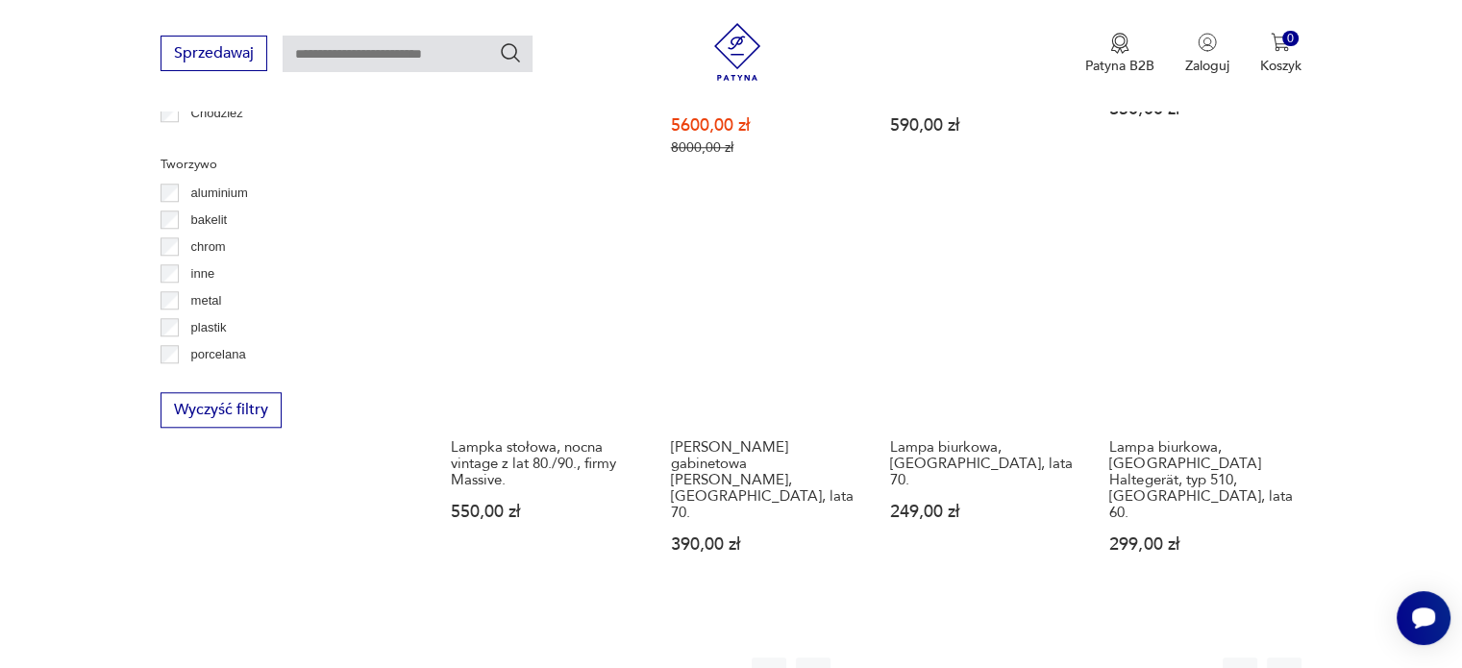
scroll to position [1798, 0]
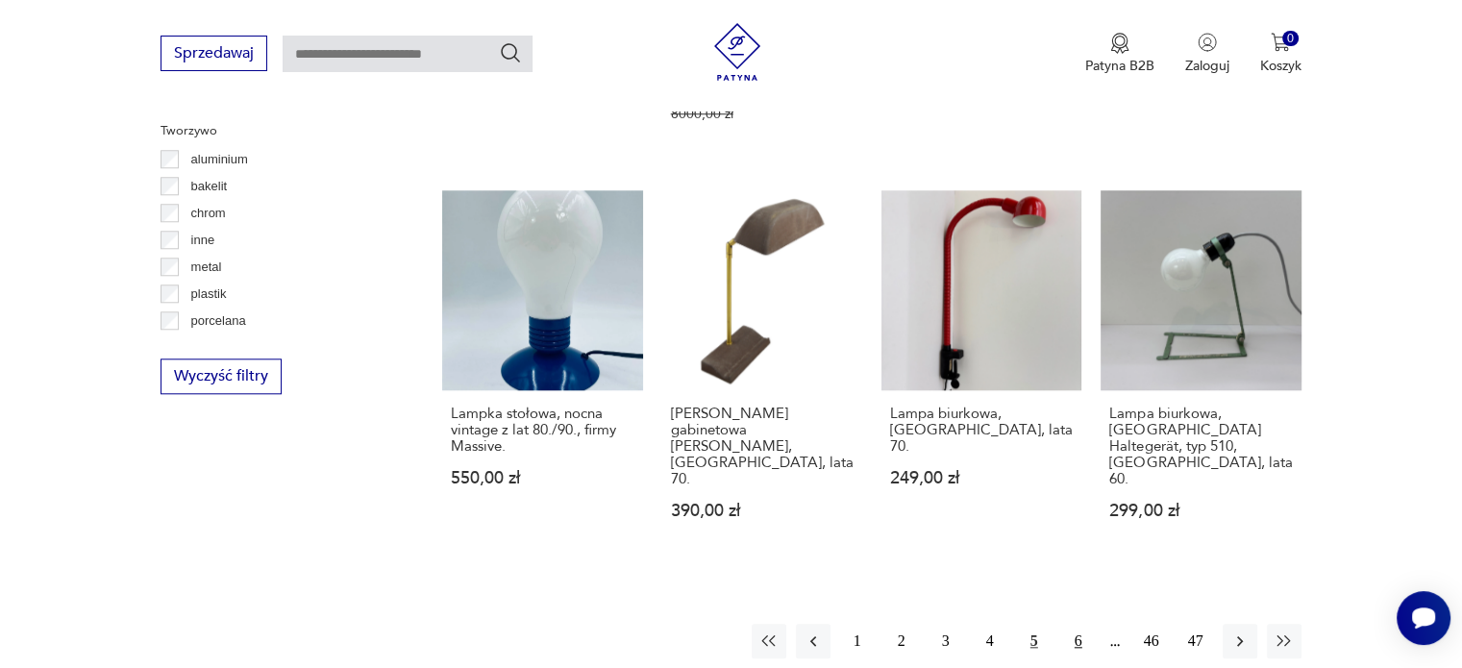
click at [1077, 624] on button "6" at bounding box center [1078, 641] width 35 height 35
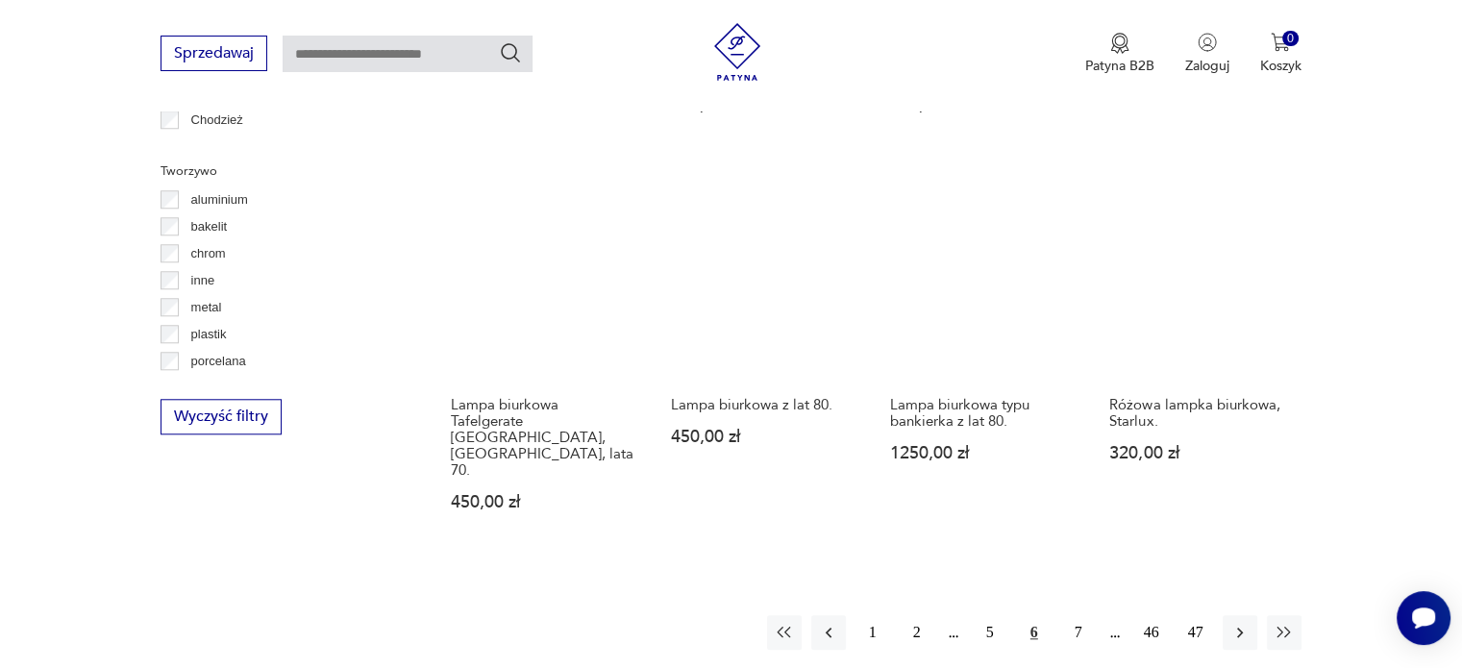
scroll to position [1894, 0]
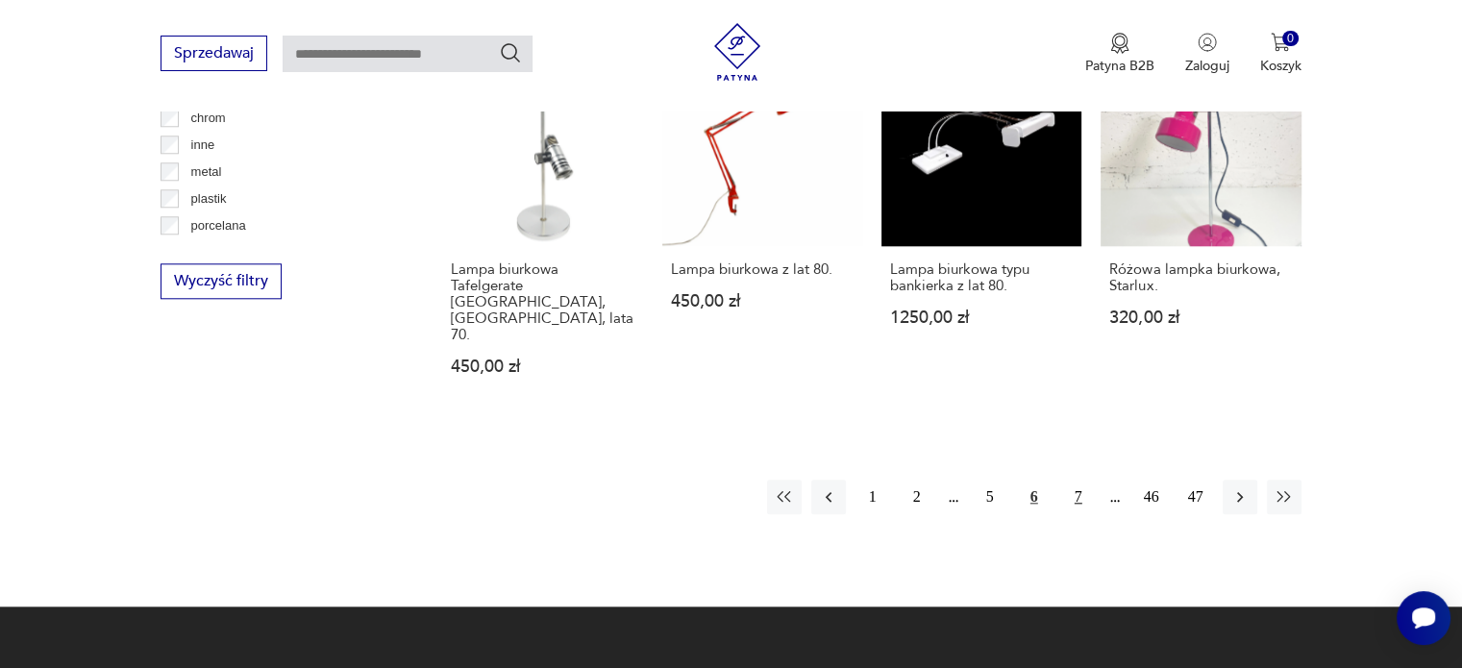
click at [1074, 480] on button "7" at bounding box center [1078, 497] width 35 height 35
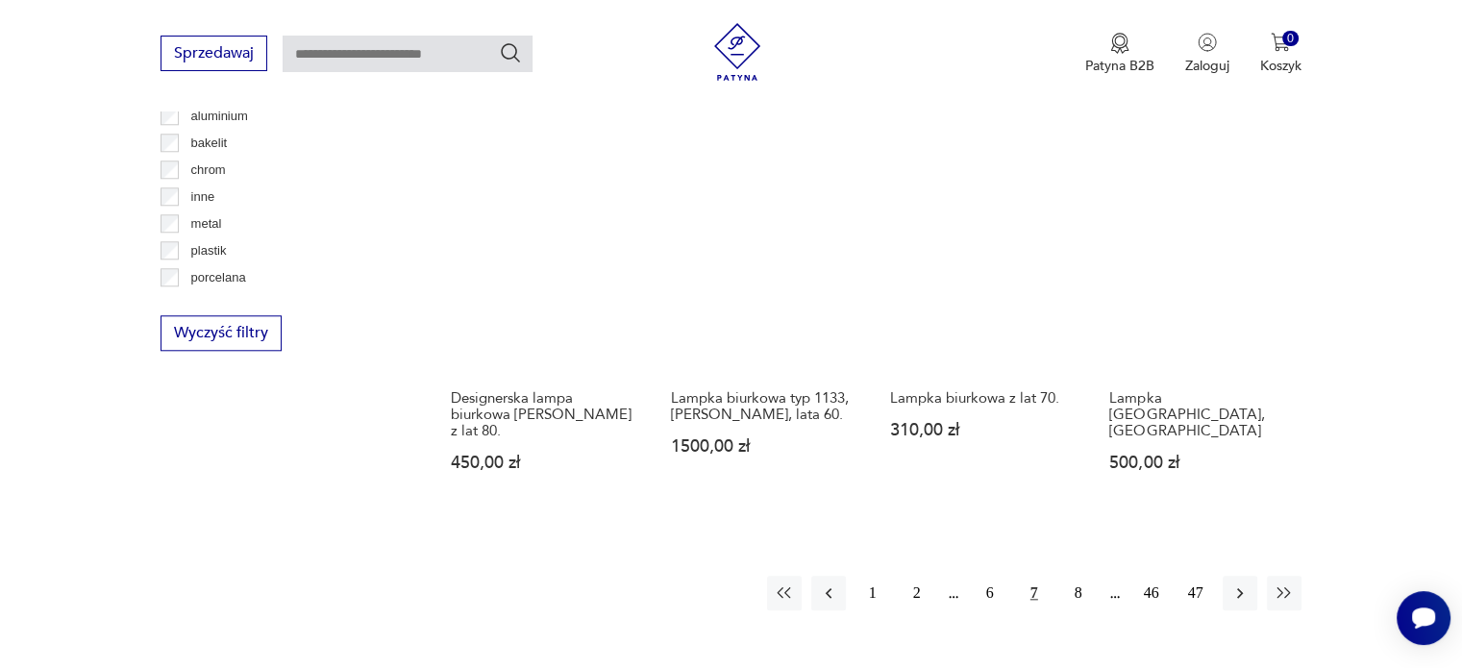
scroll to position [2087, 0]
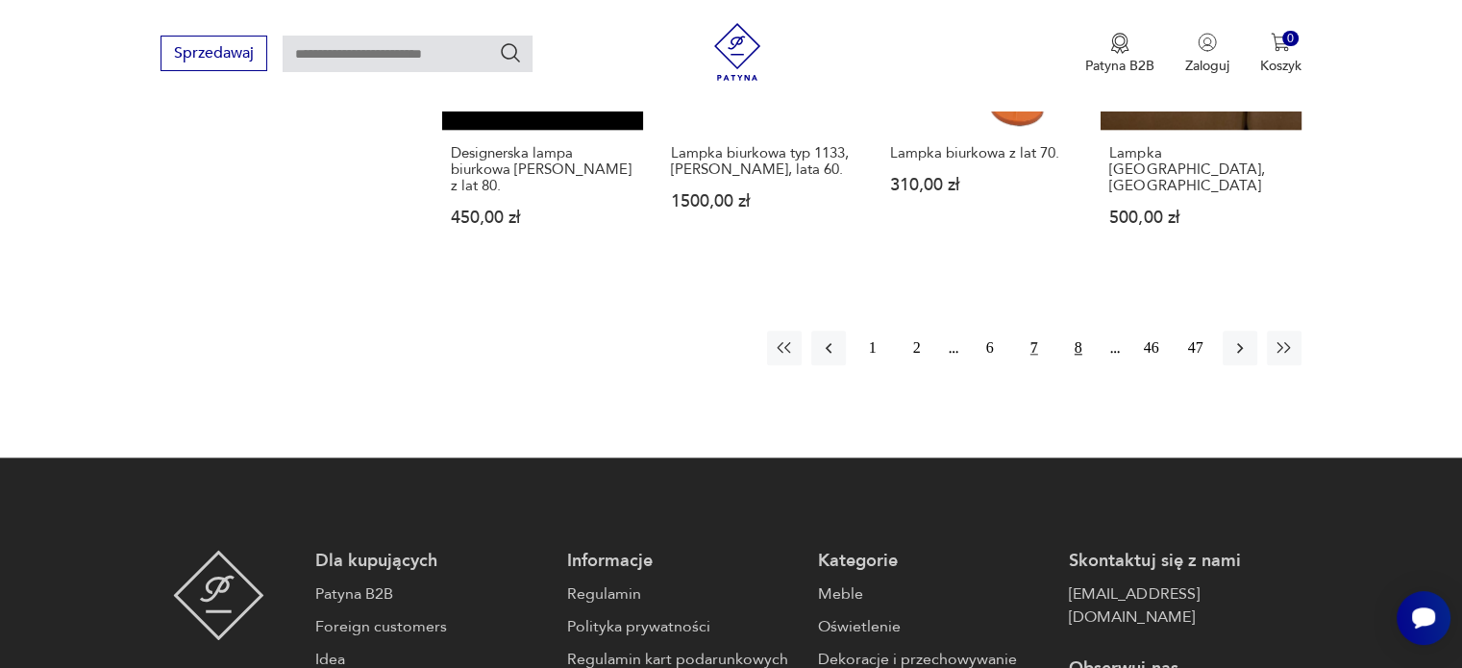
click at [1077, 331] on button "8" at bounding box center [1078, 348] width 35 height 35
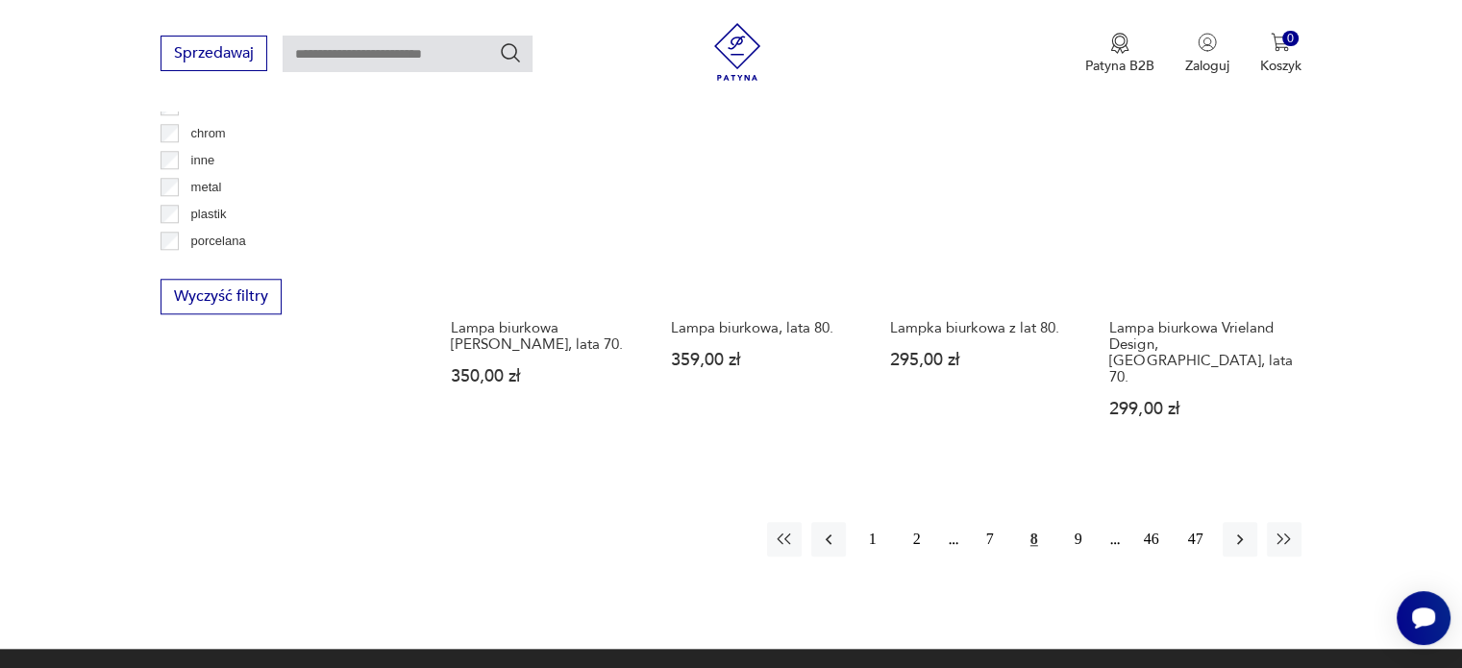
scroll to position [1990, 0]
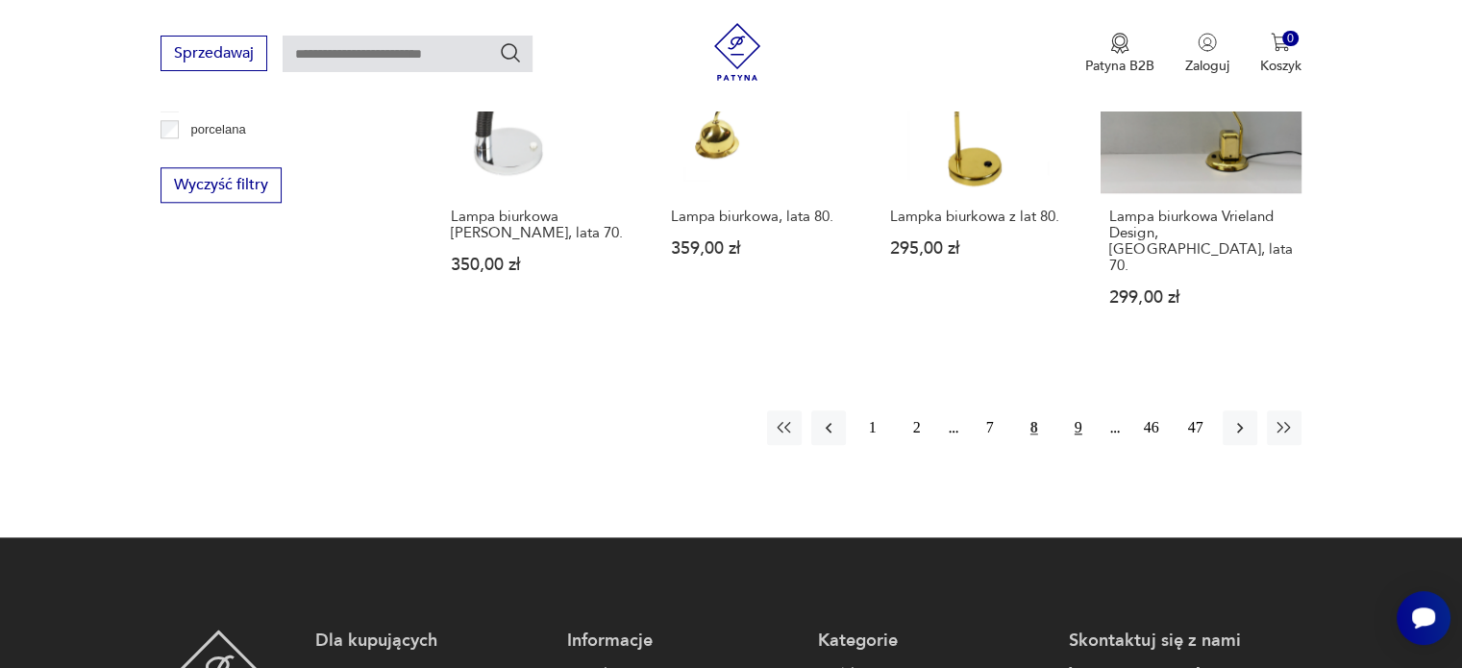
click at [1083, 410] on button "9" at bounding box center [1078, 427] width 35 height 35
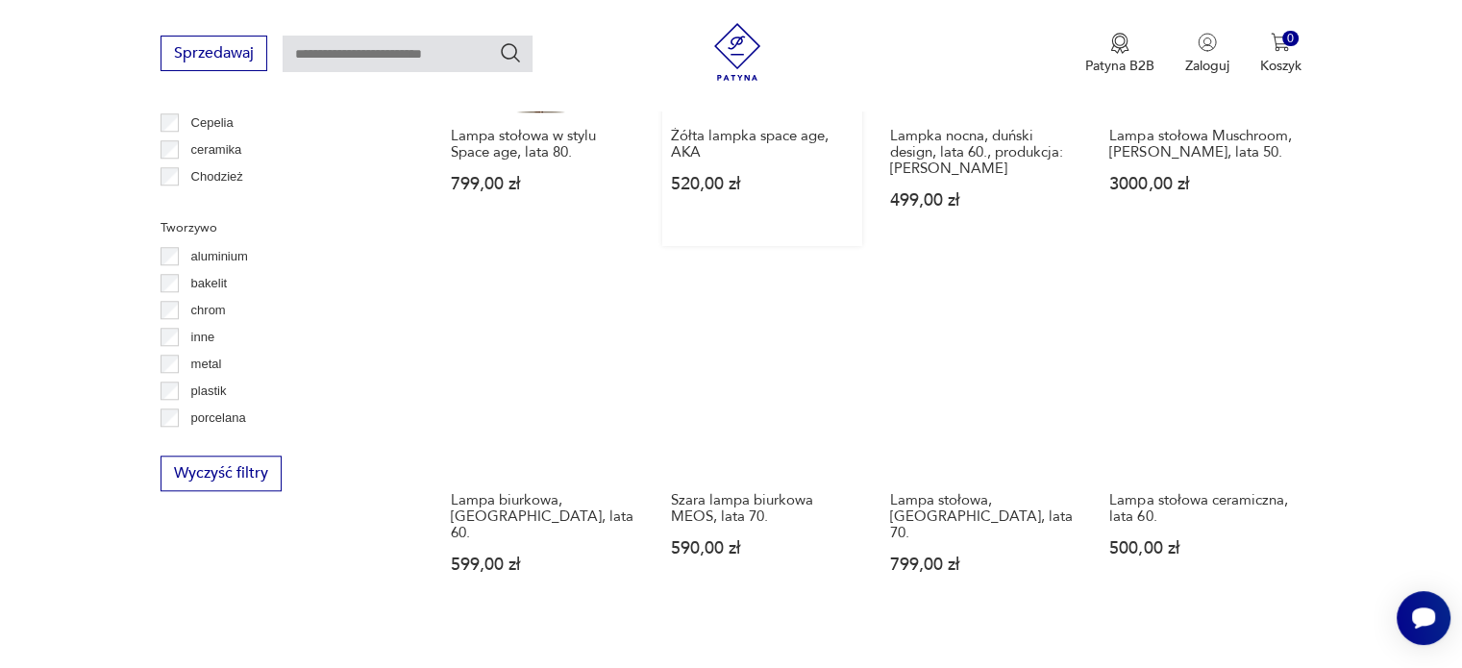
scroll to position [1797, 0]
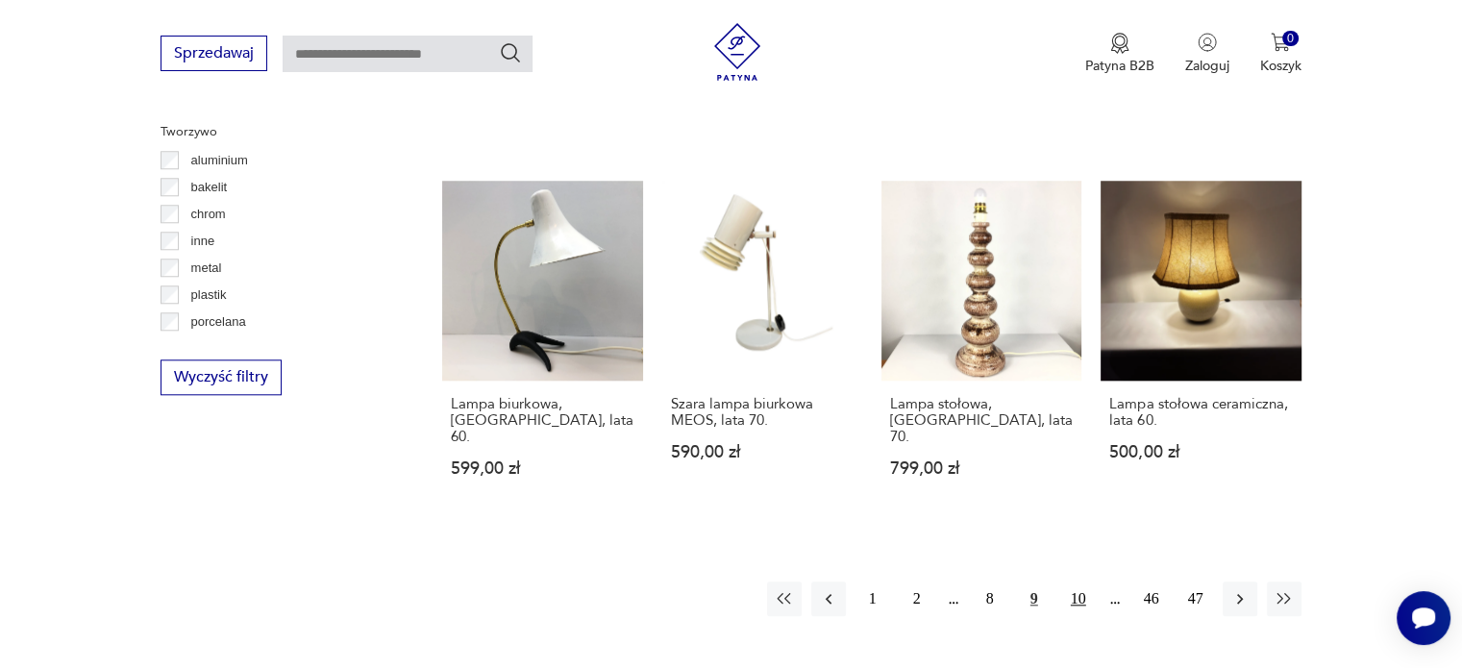
click at [1072, 582] on button "10" at bounding box center [1078, 599] width 35 height 35
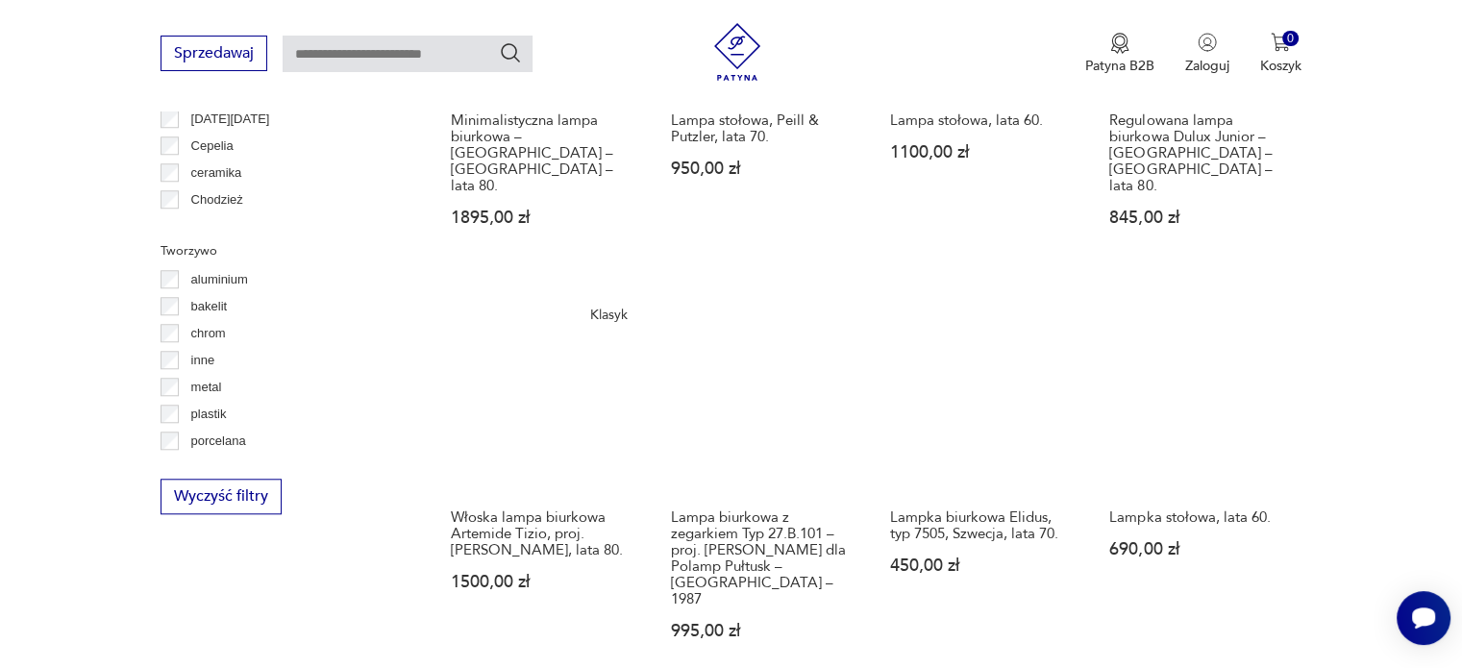
scroll to position [1895, 0]
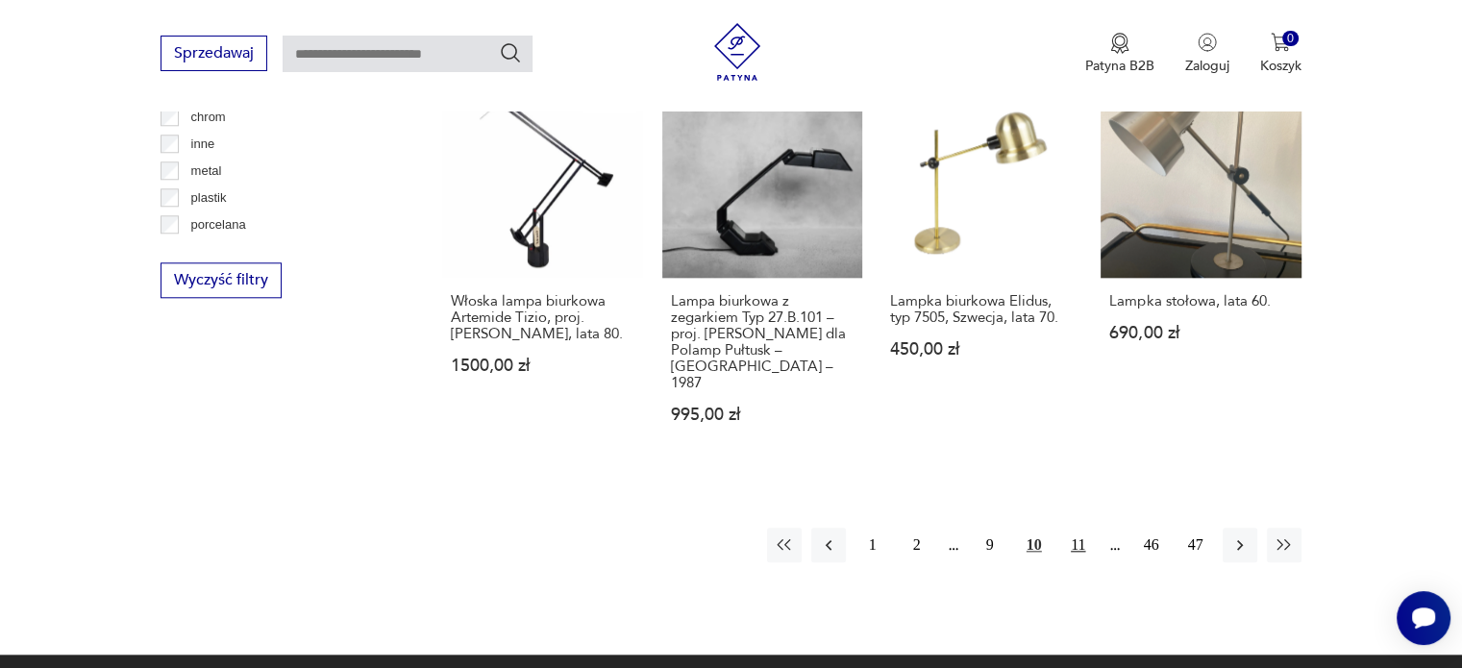
click at [1073, 528] on button "11" at bounding box center [1078, 545] width 35 height 35
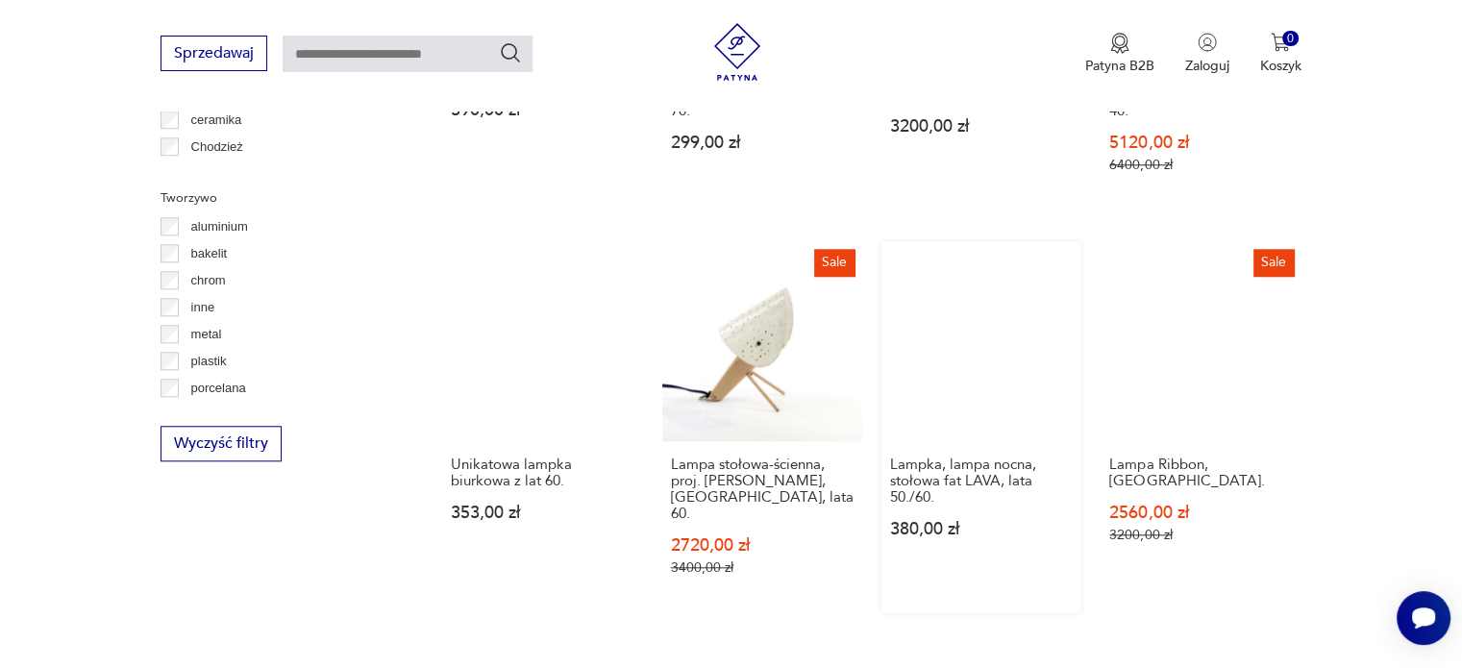
scroll to position [1990, 0]
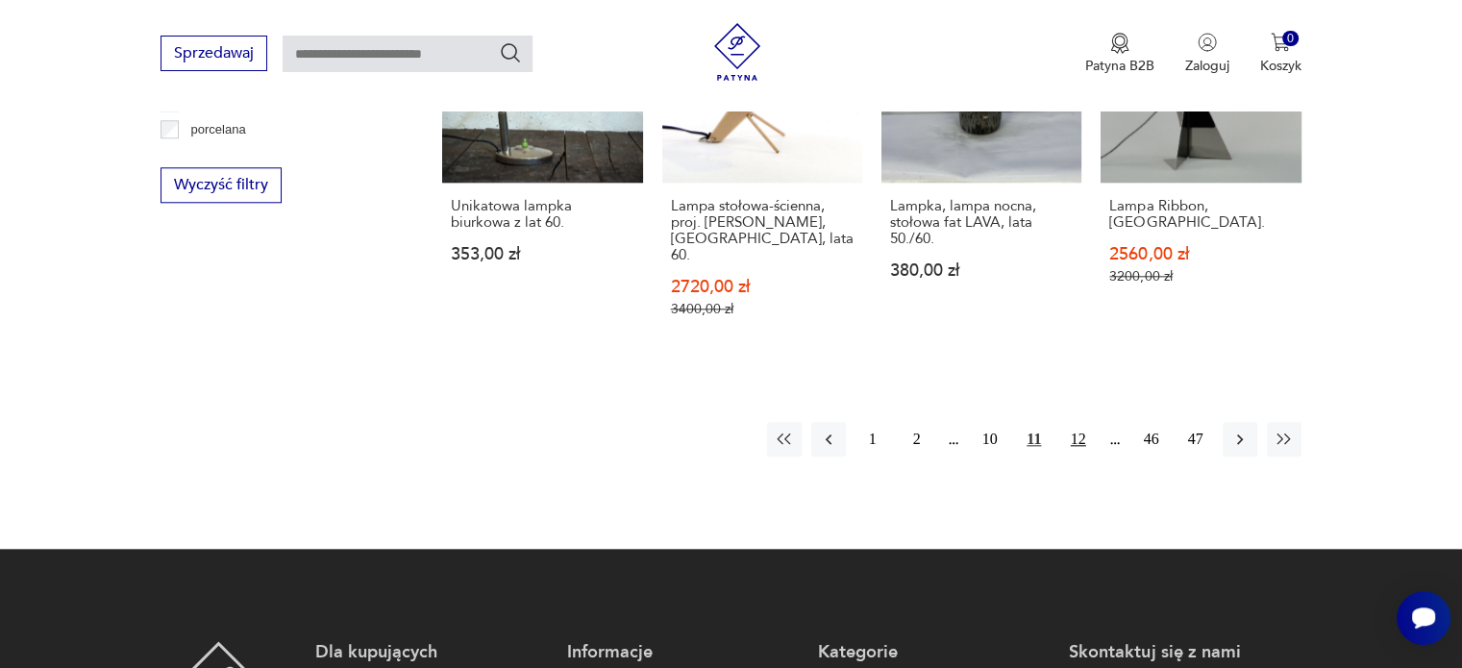
click at [1080, 422] on button "12" at bounding box center [1078, 439] width 35 height 35
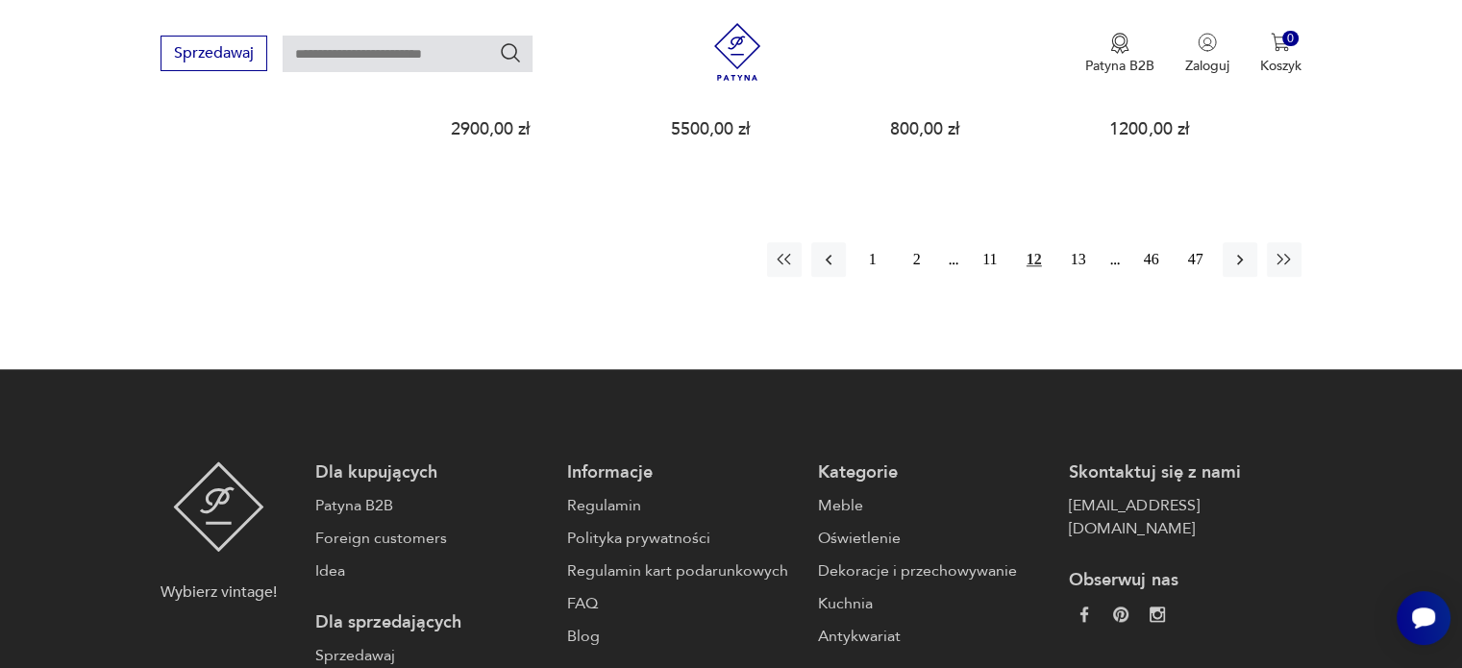
scroll to position [2086, 0]
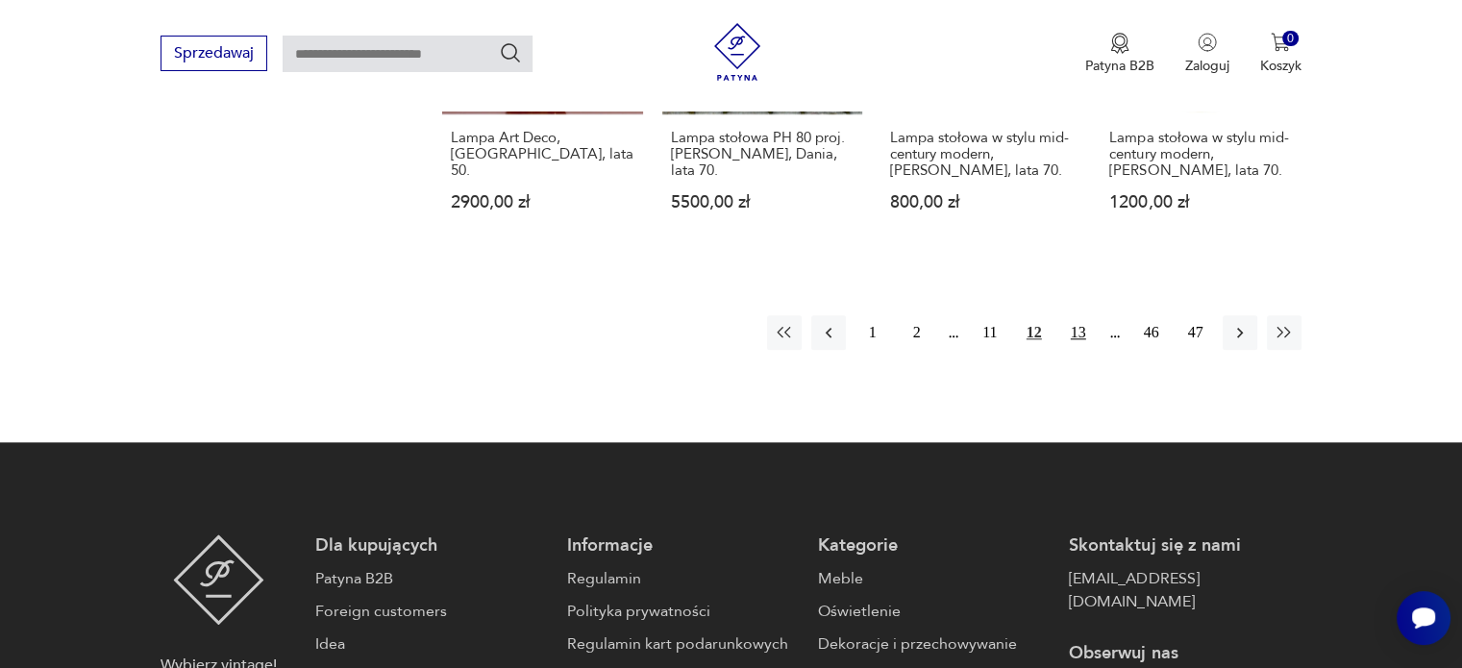
click at [1089, 315] on button "13" at bounding box center [1078, 332] width 35 height 35
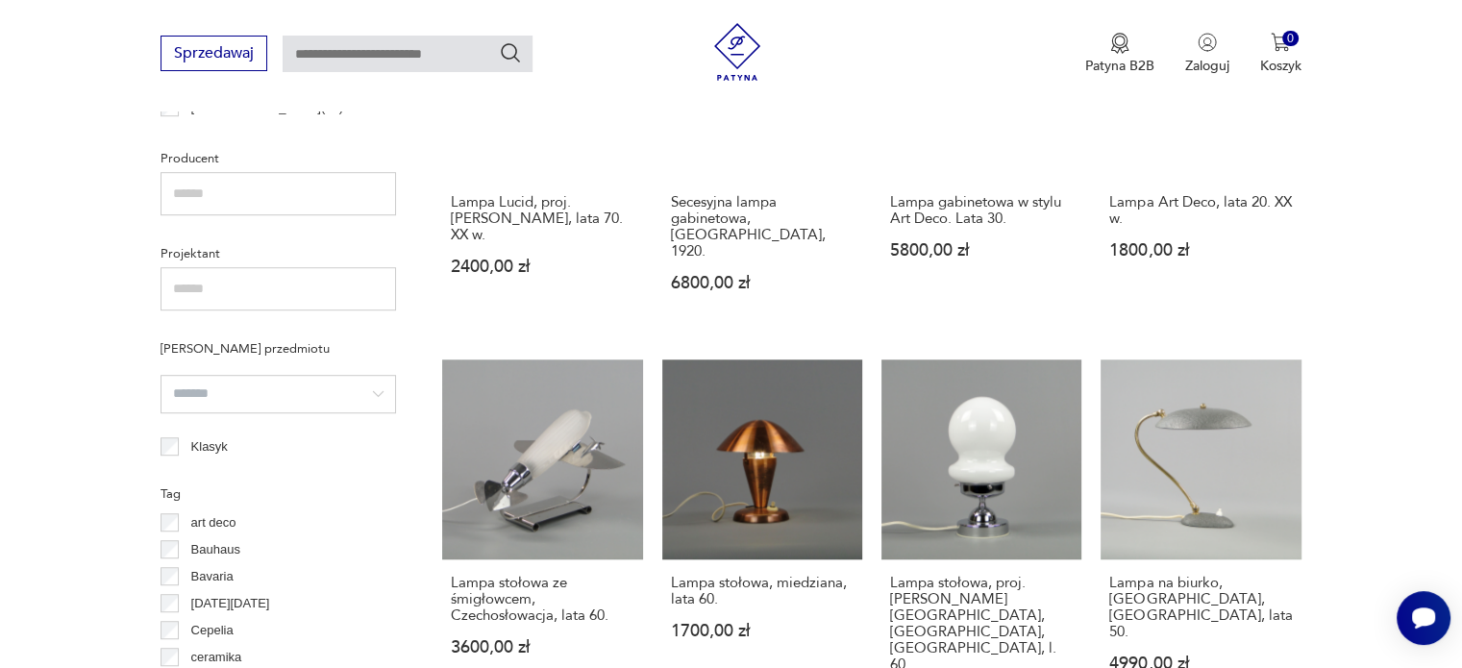
scroll to position [1413, 0]
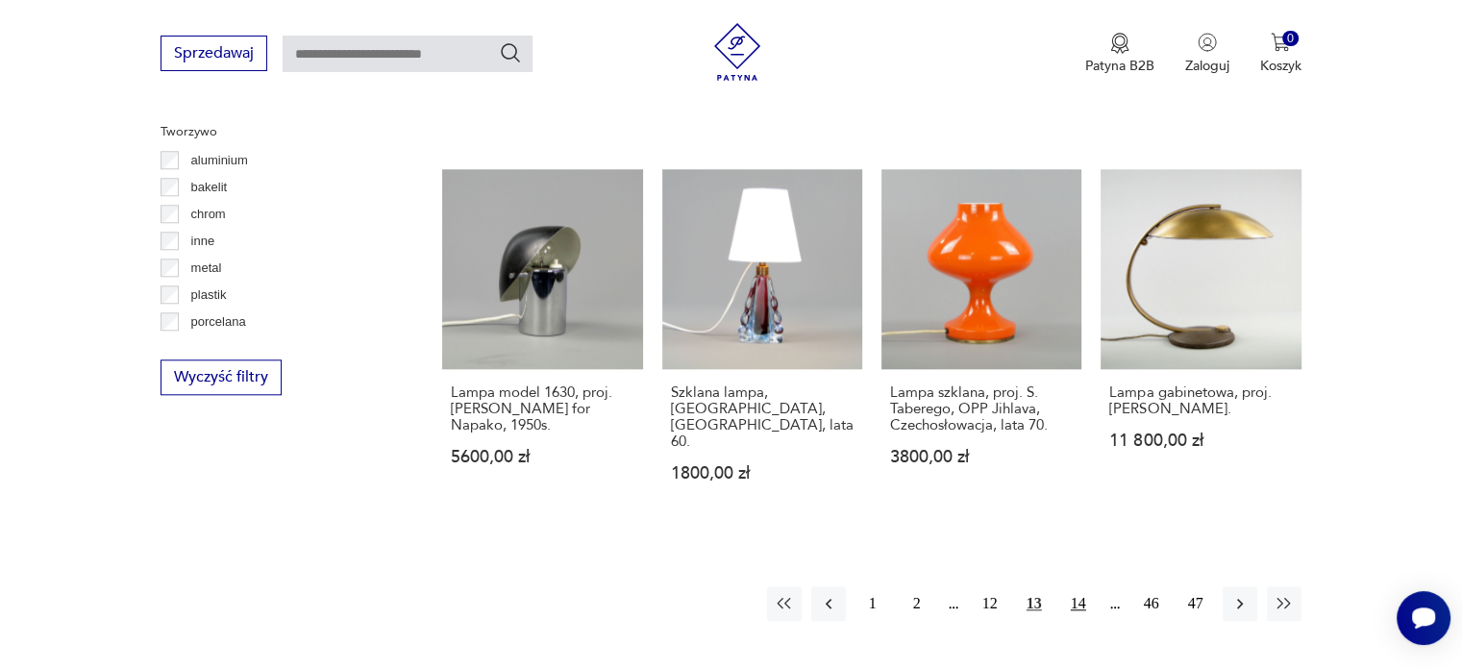
click at [1068, 586] on button "14" at bounding box center [1078, 603] width 35 height 35
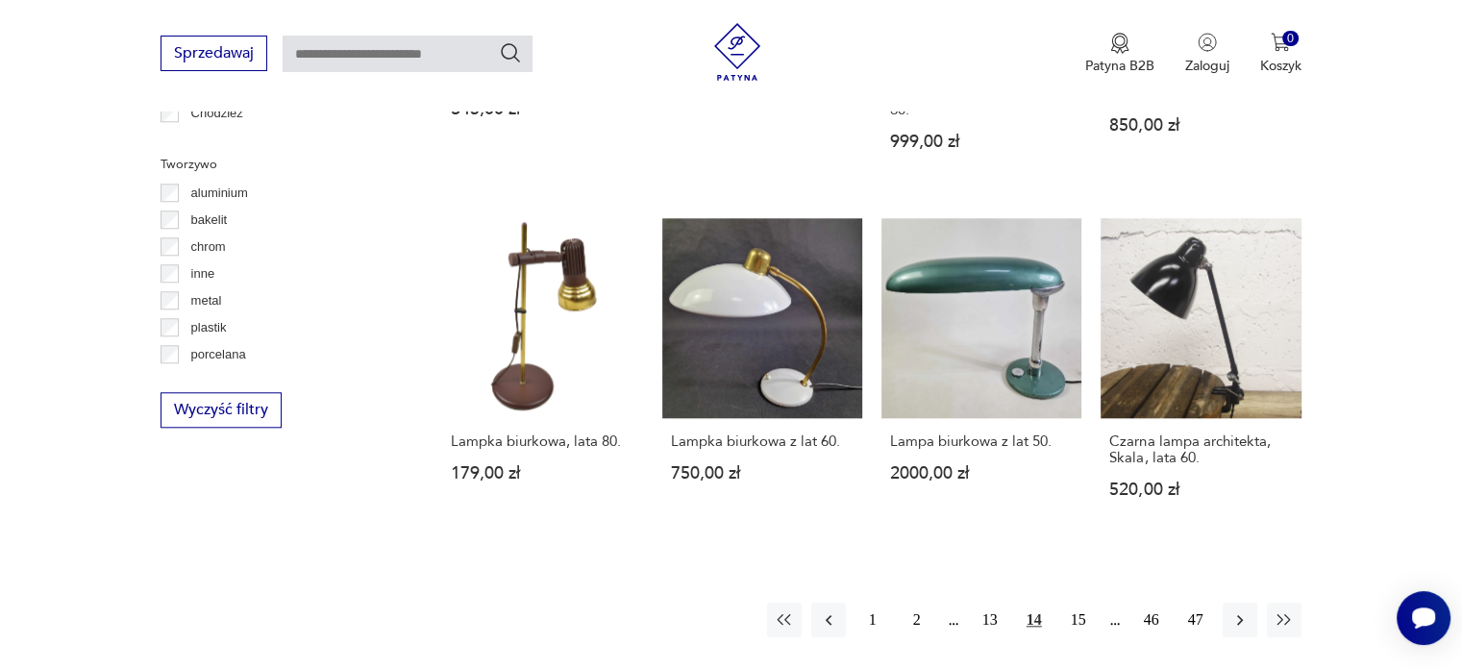
scroll to position [1798, 0]
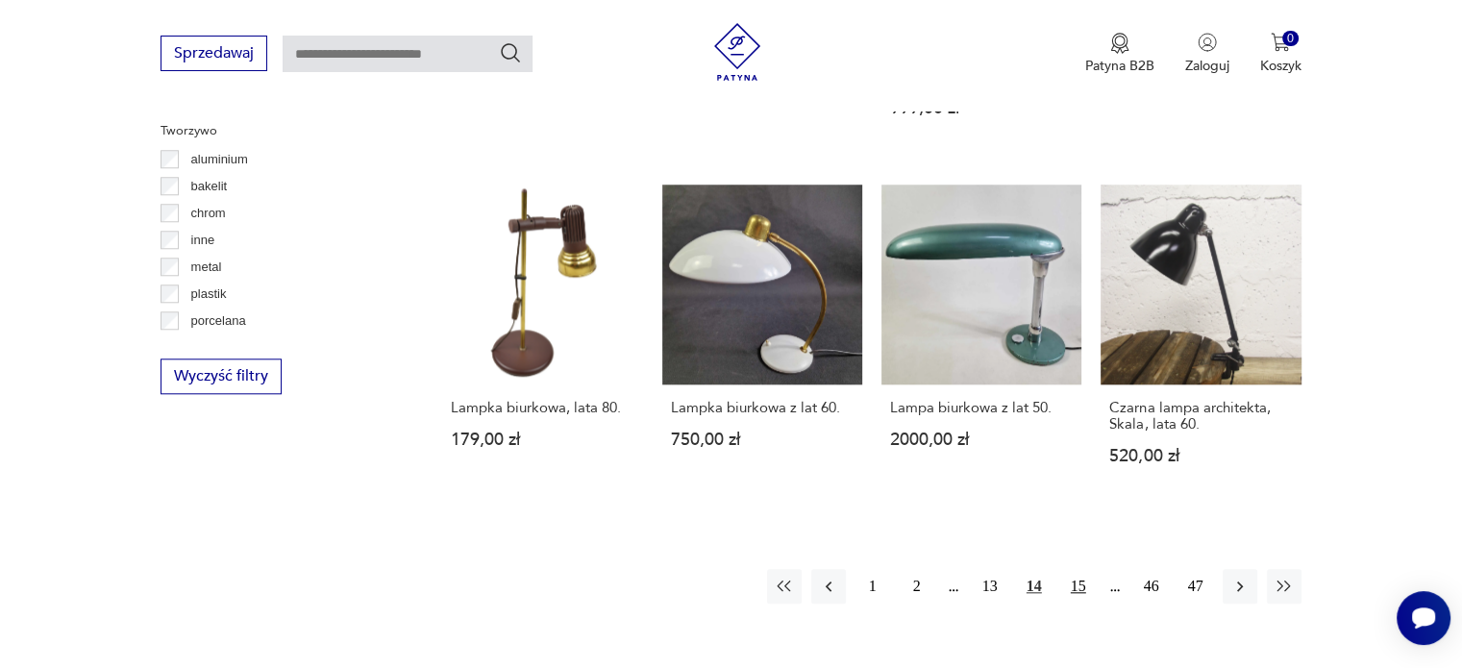
click at [1080, 569] on button "15" at bounding box center [1078, 586] width 35 height 35
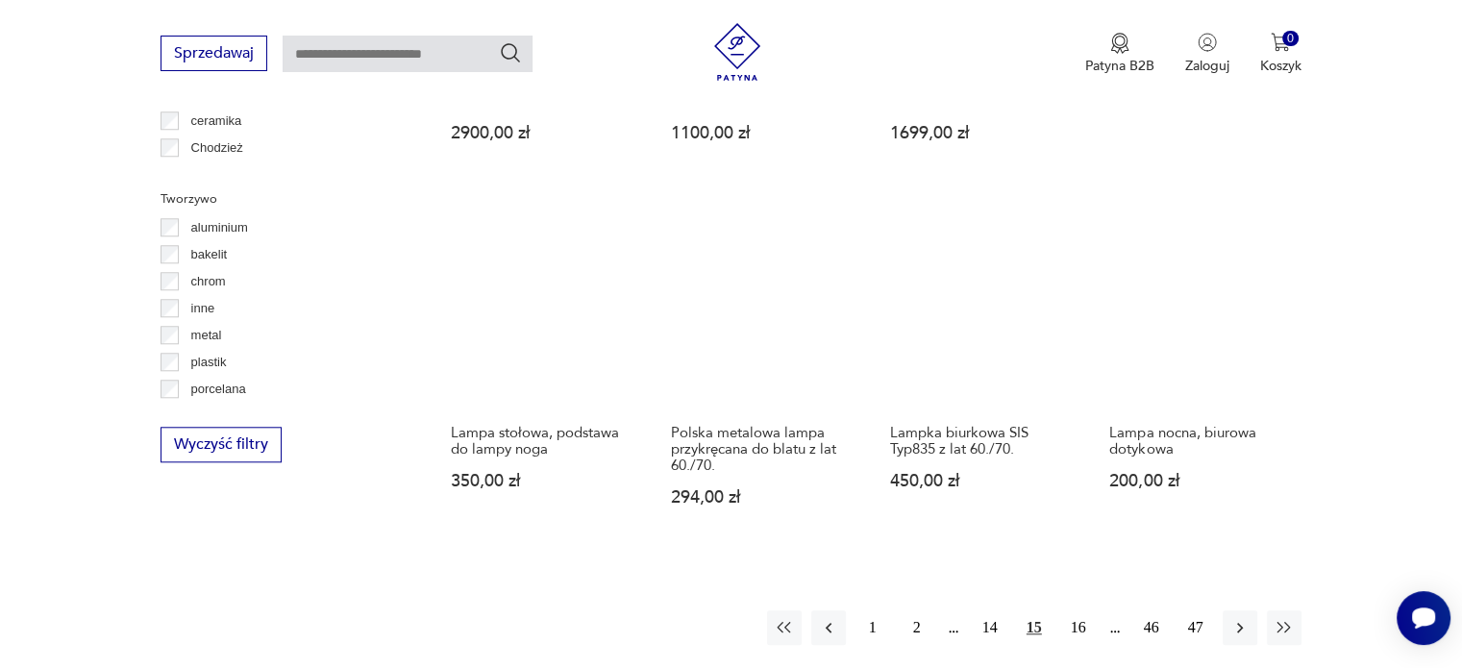
scroll to position [1990, 0]
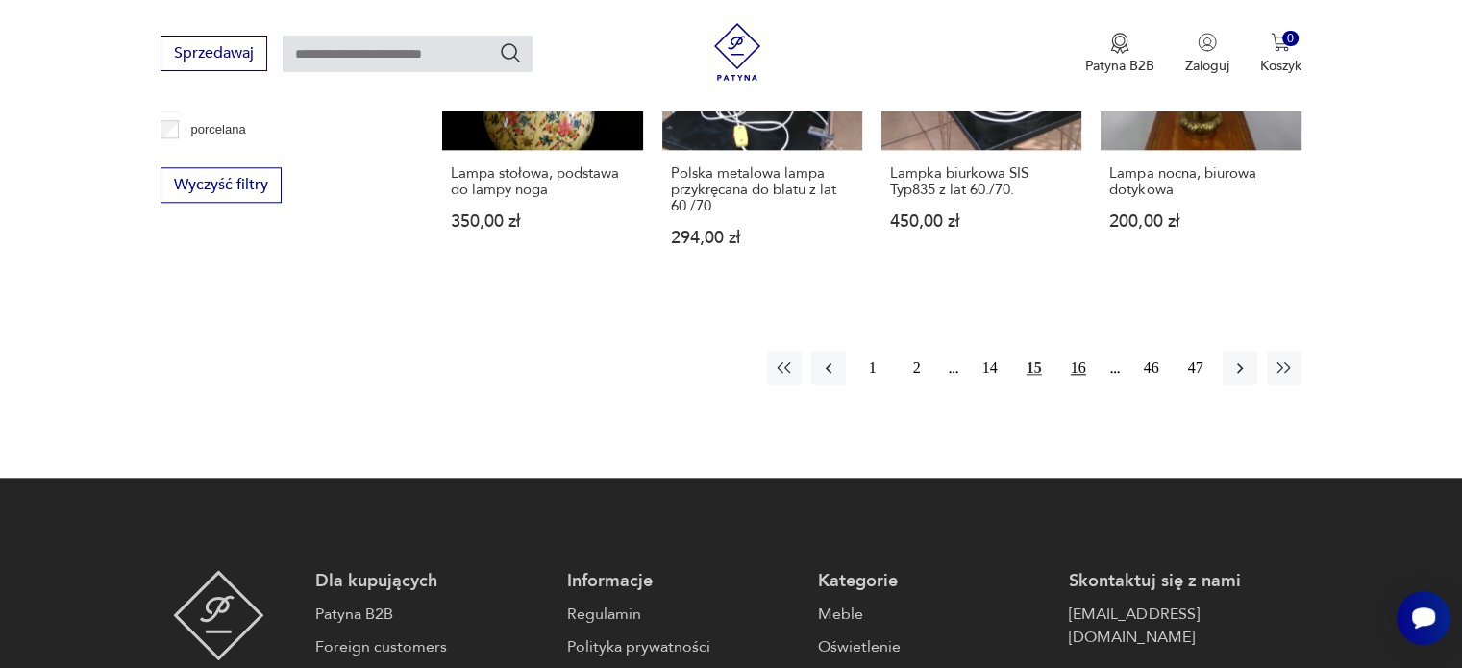
click at [1070, 351] on button "16" at bounding box center [1078, 368] width 35 height 35
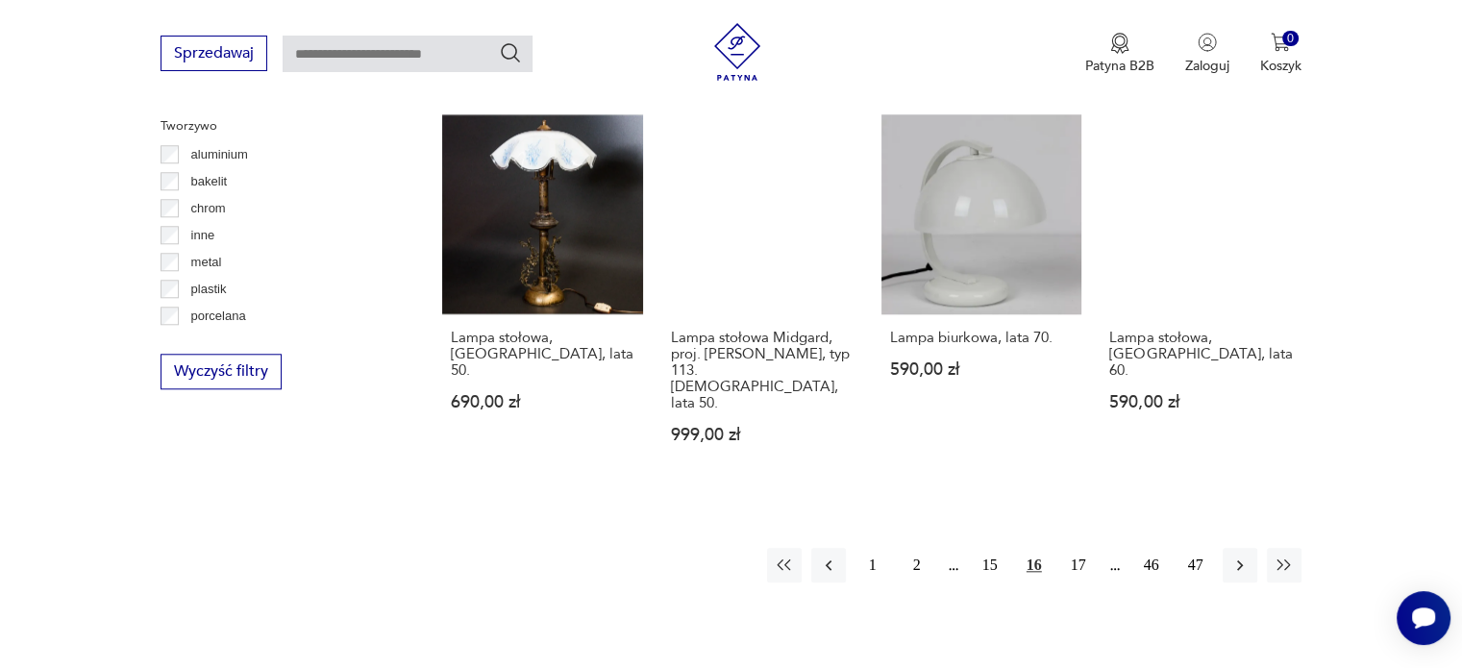
scroll to position [1990, 0]
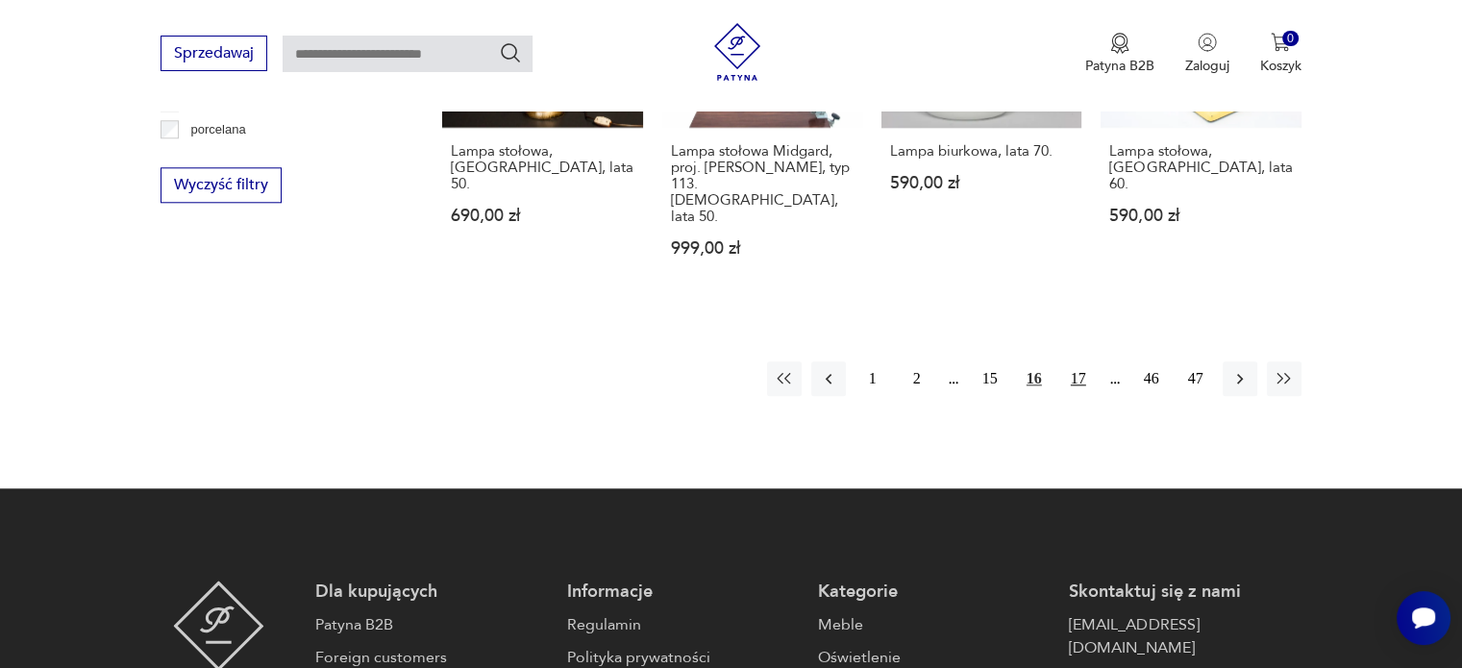
click at [1069, 361] on button "17" at bounding box center [1078, 378] width 35 height 35
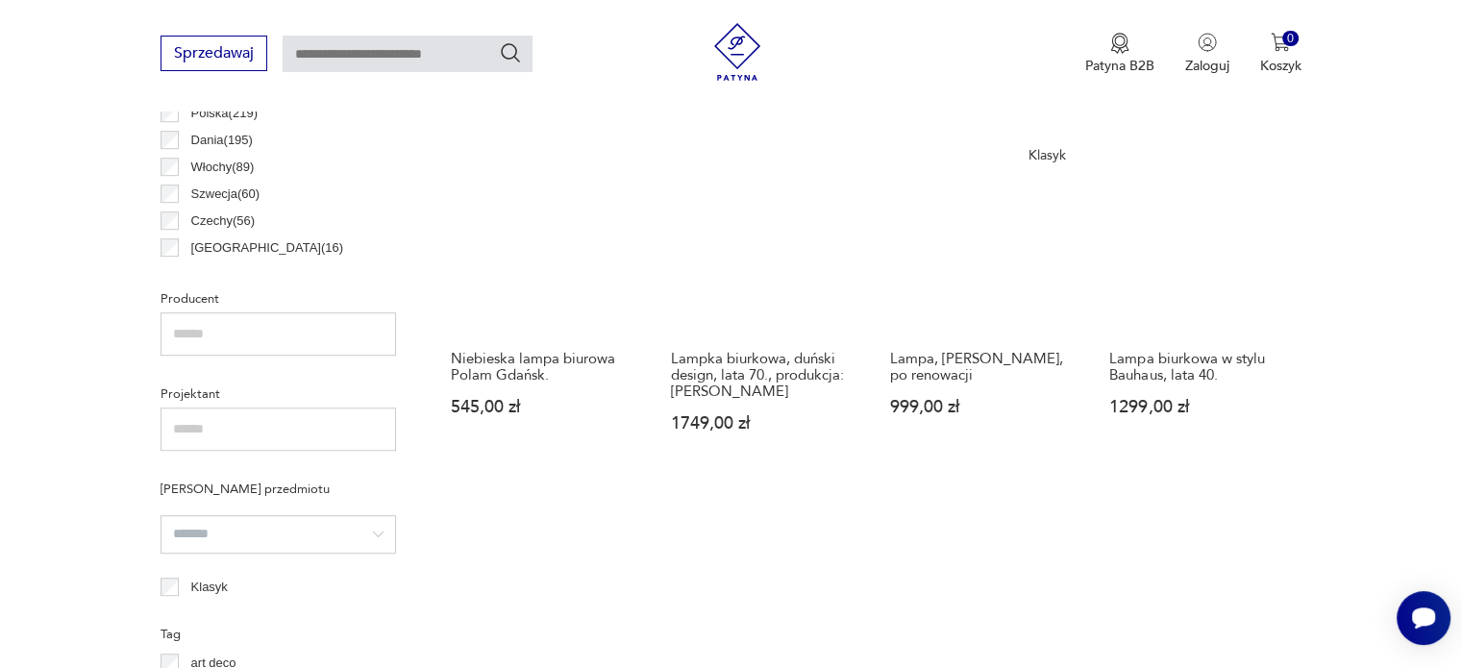
scroll to position [704, 0]
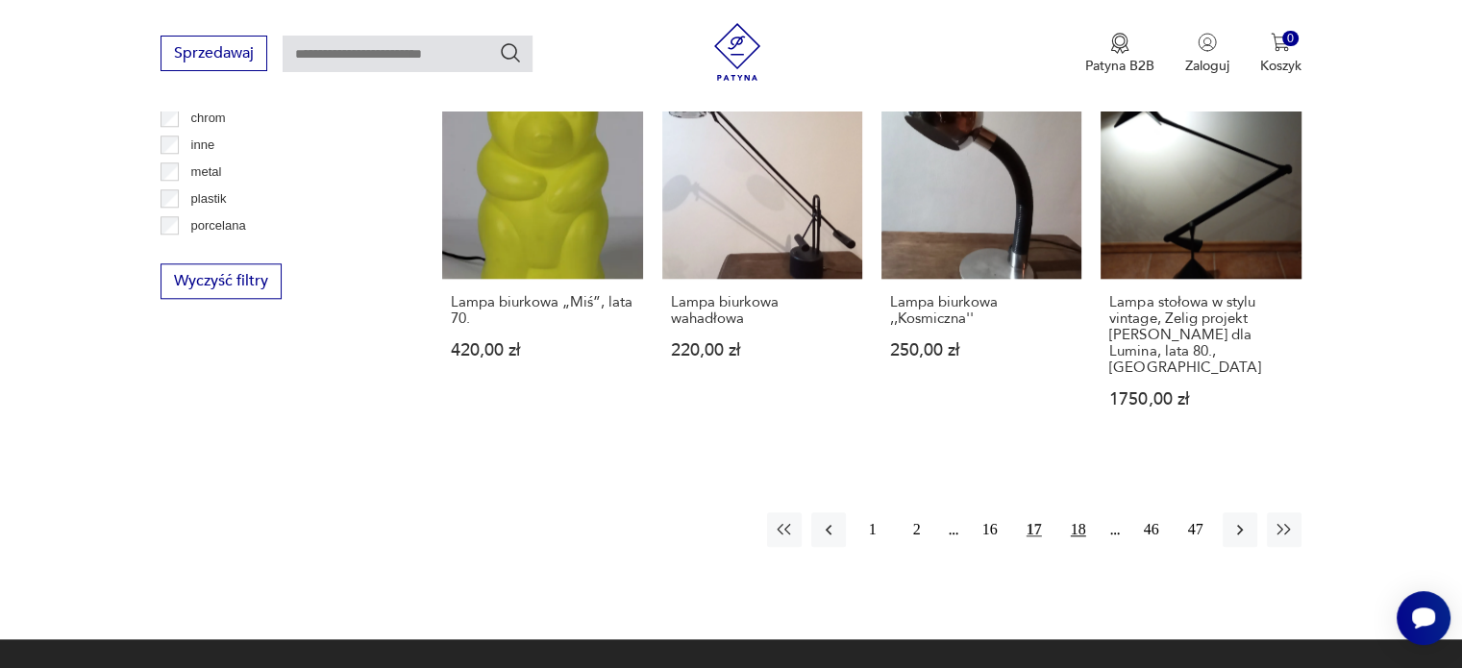
click at [1077, 512] on button "18" at bounding box center [1078, 529] width 35 height 35
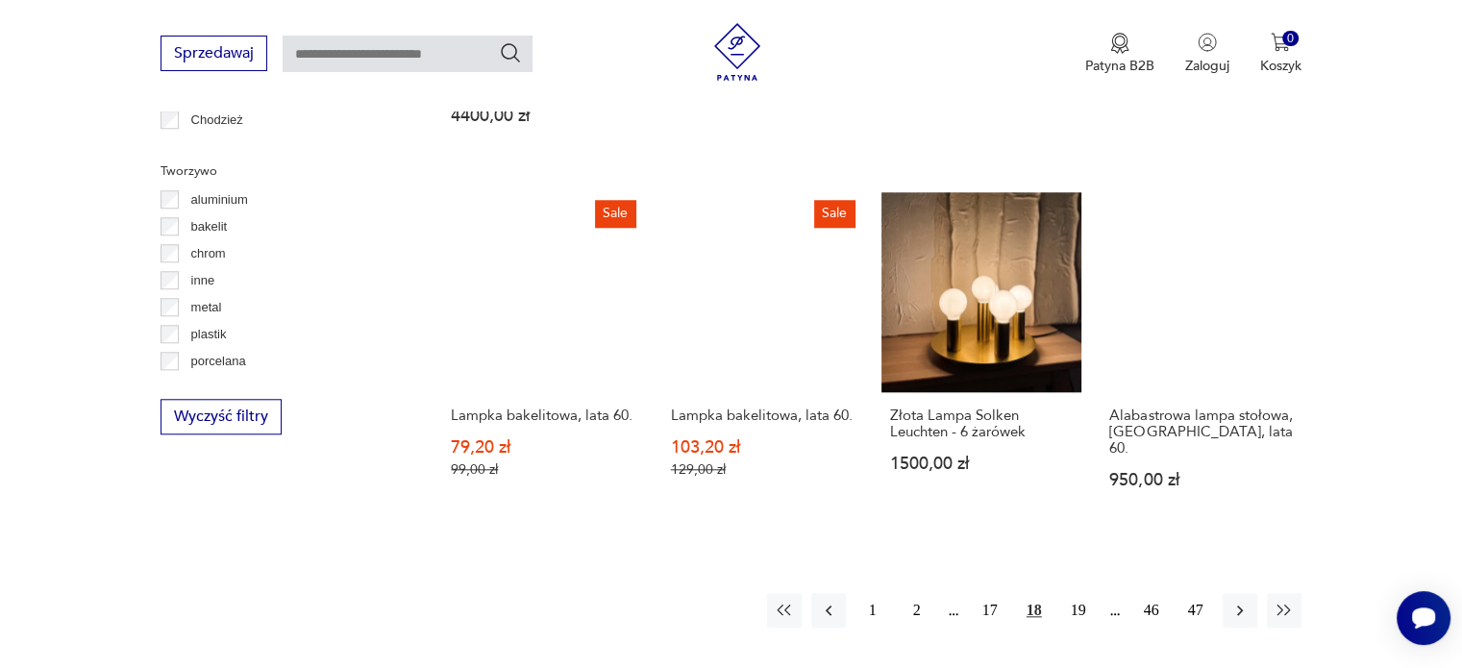
scroll to position [1895, 0]
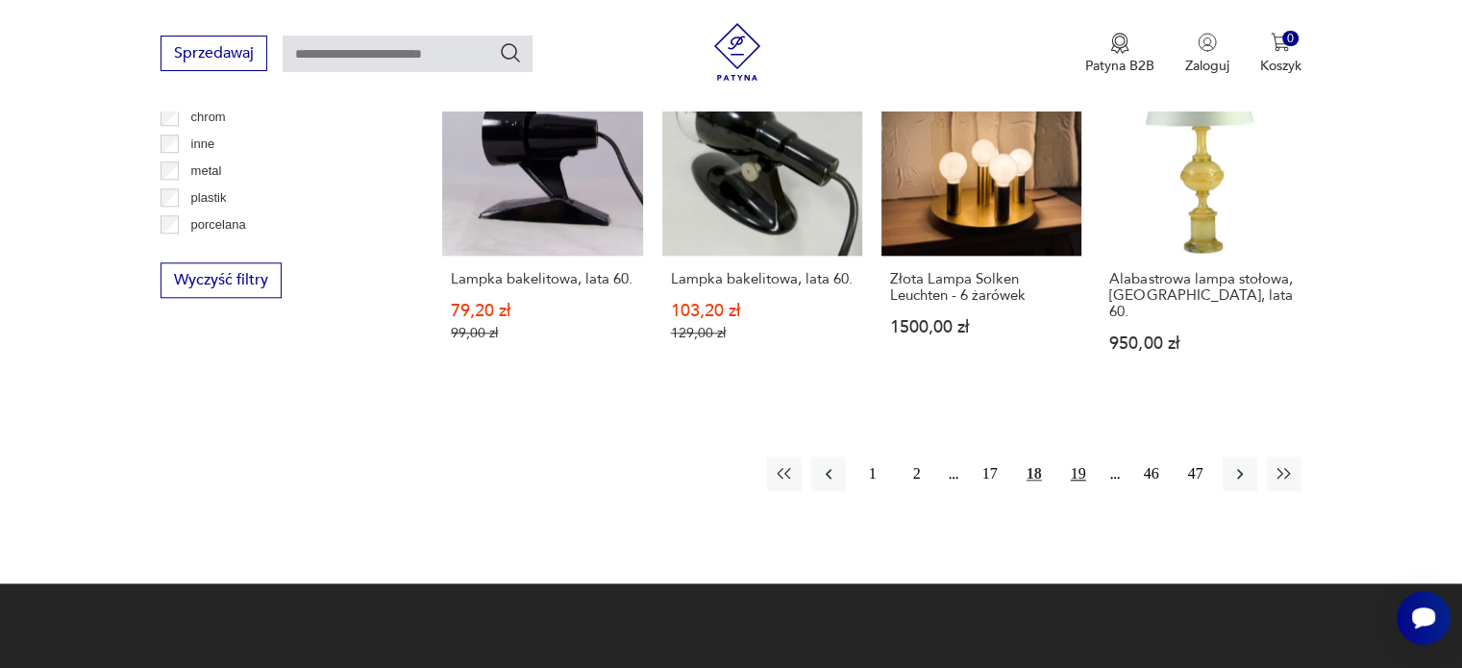
click at [1072, 457] on button "19" at bounding box center [1078, 474] width 35 height 35
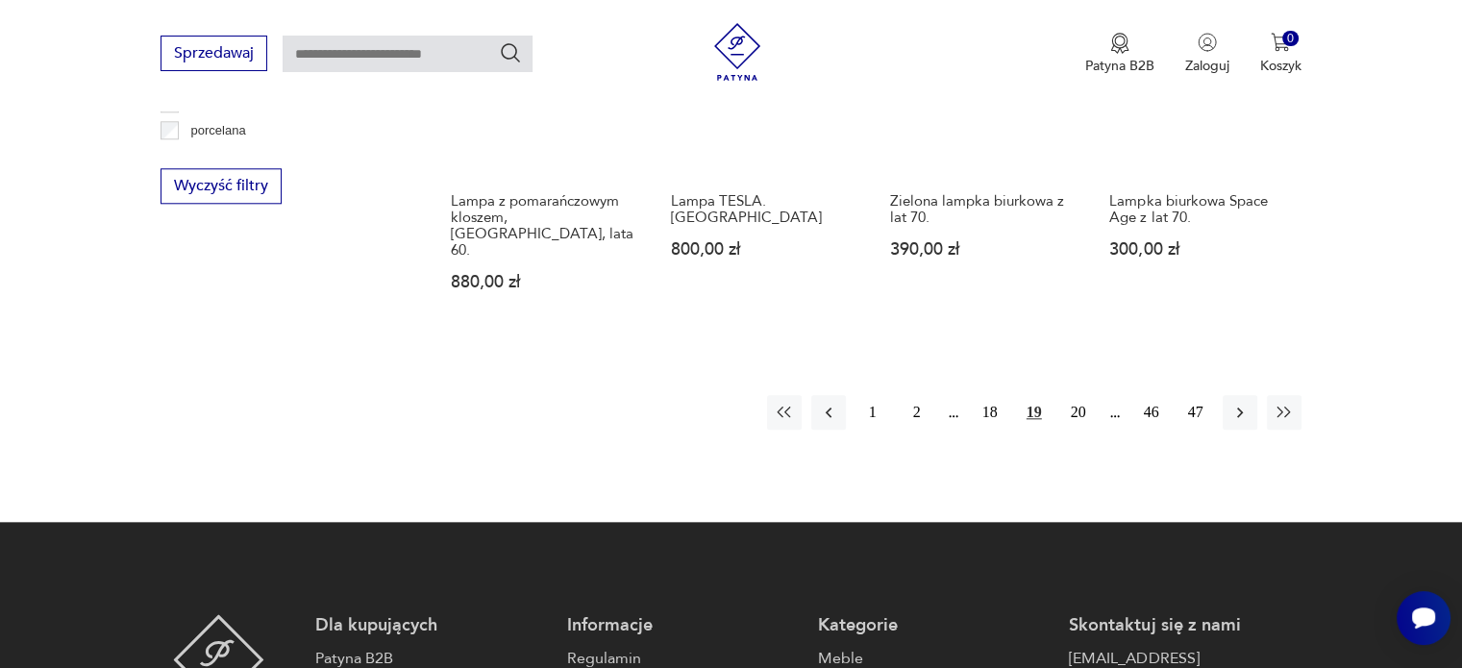
scroll to position [1990, 0]
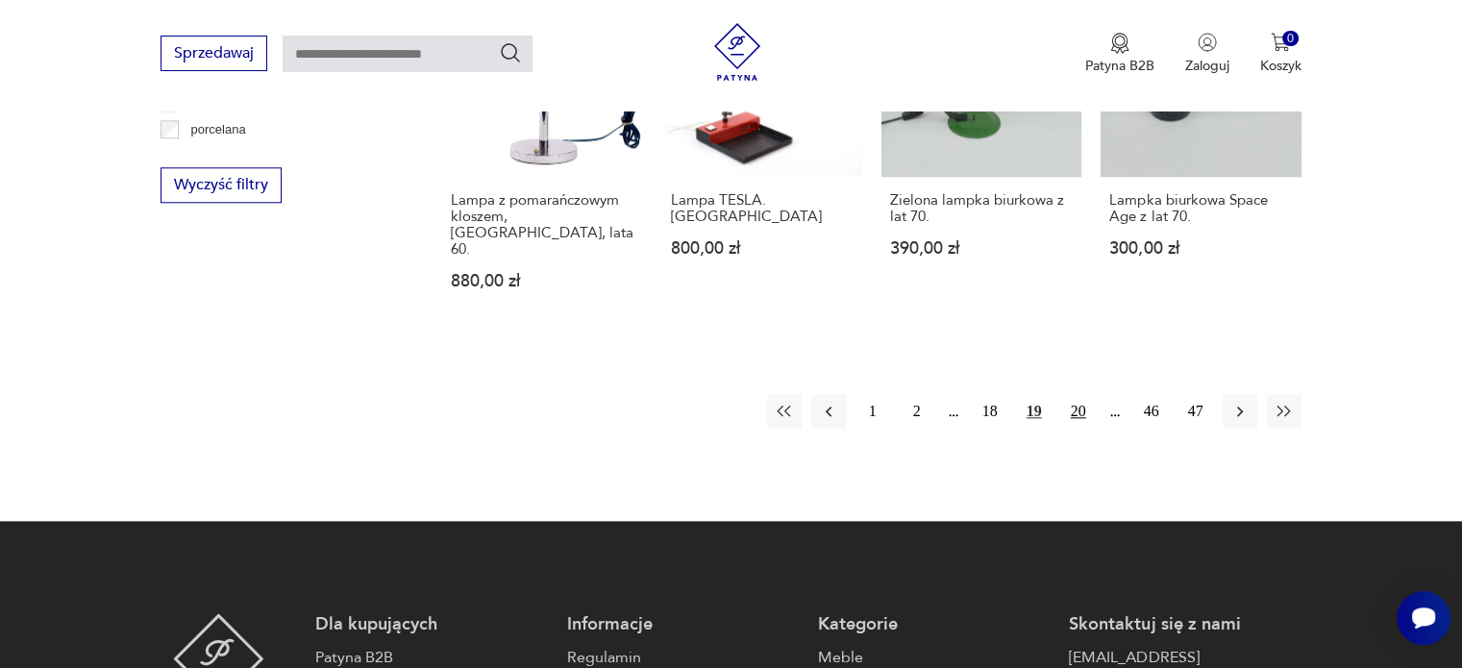
click at [1075, 394] on button "20" at bounding box center [1078, 411] width 35 height 35
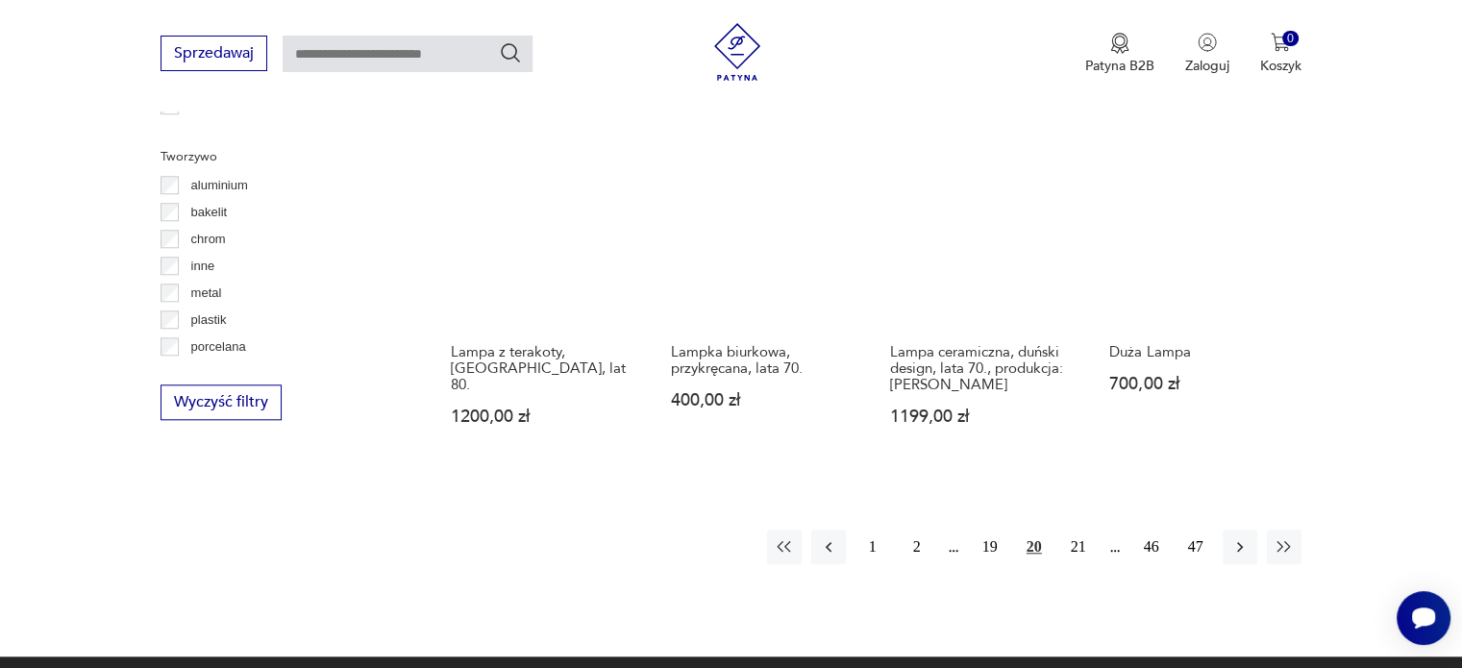
scroll to position [1797, 0]
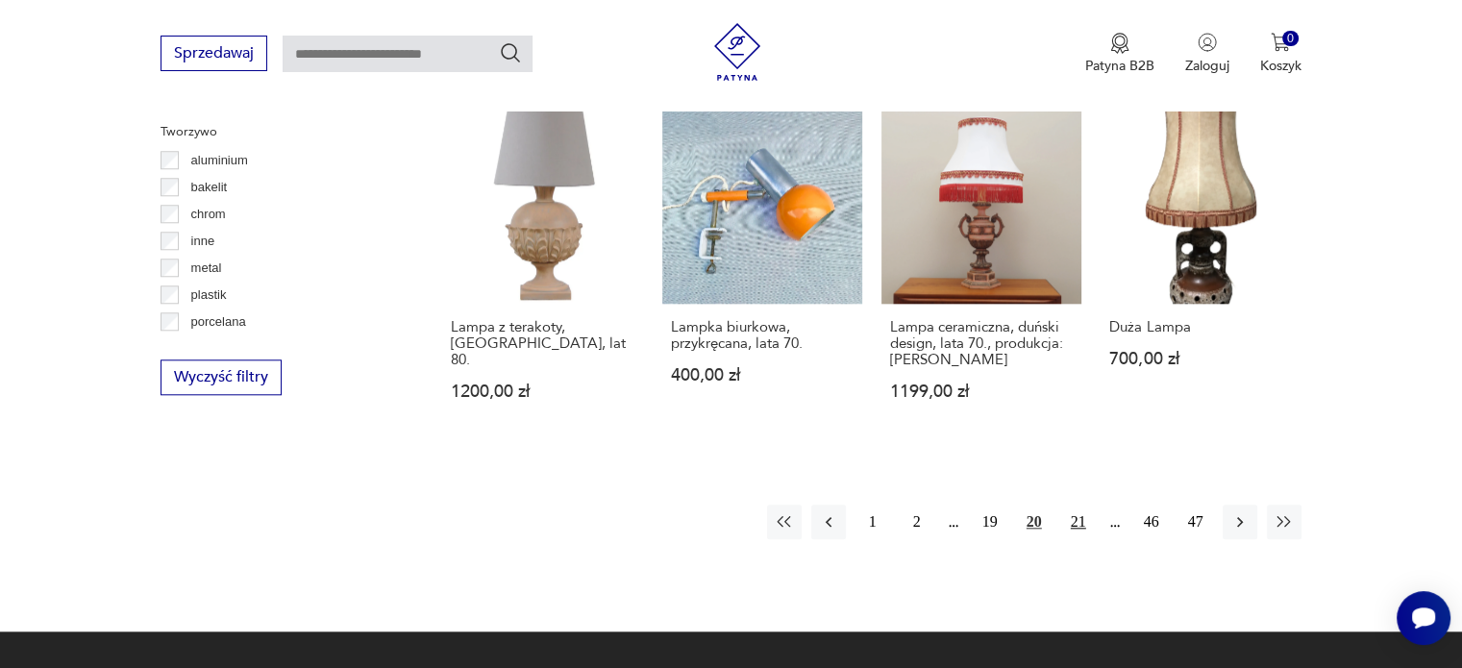
click at [1079, 505] on button "21" at bounding box center [1078, 522] width 35 height 35
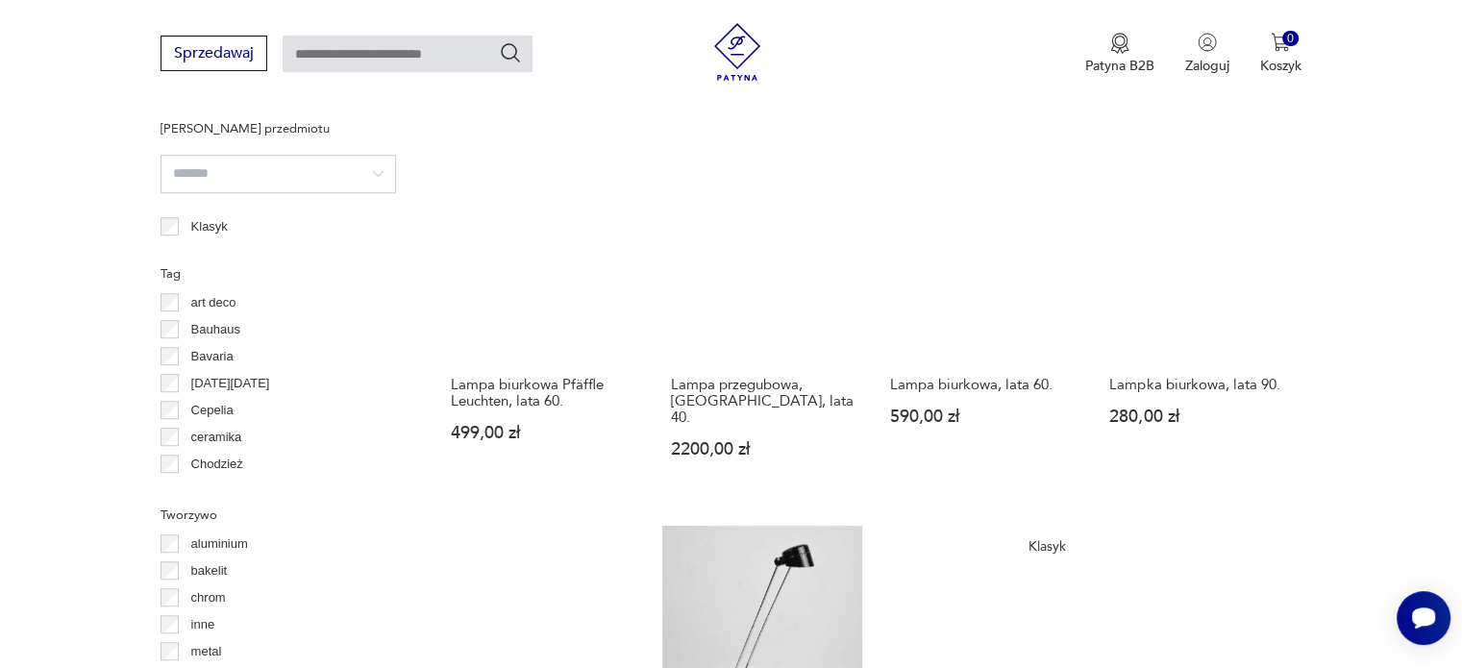
scroll to position [1702, 0]
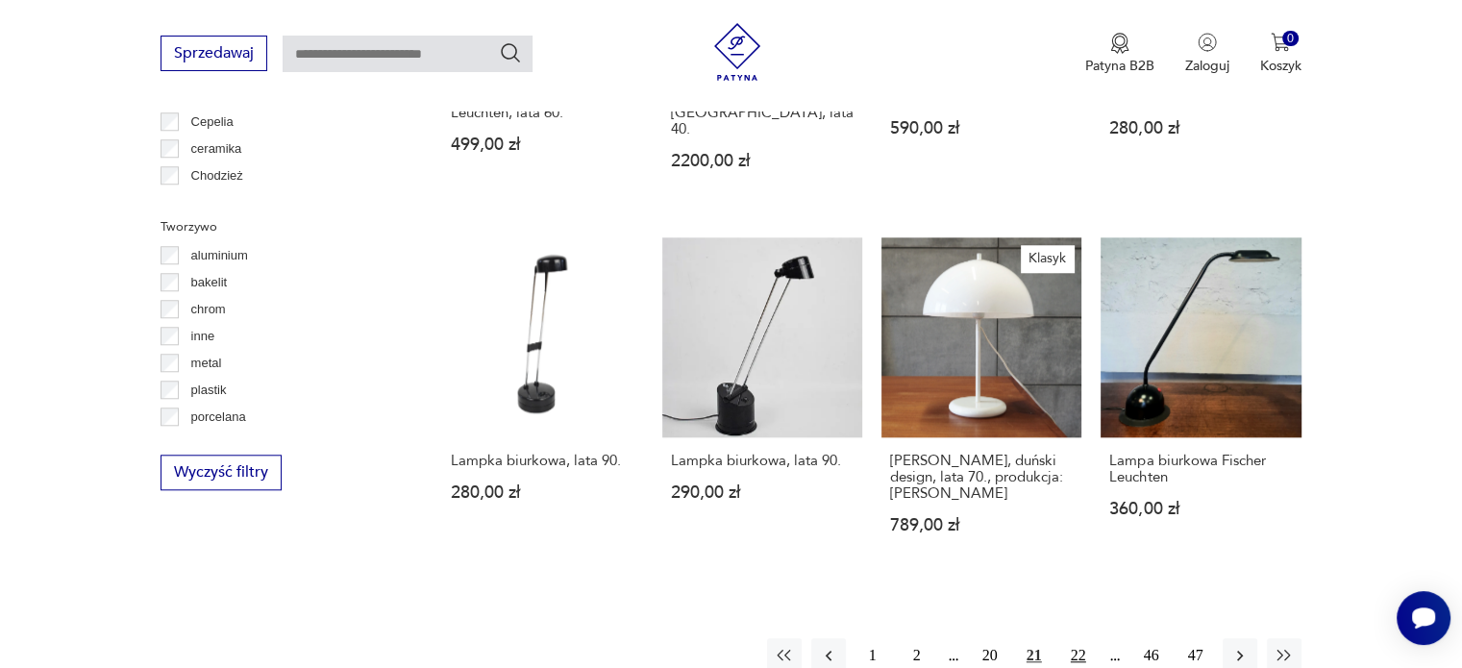
click at [1072, 638] on button "22" at bounding box center [1078, 655] width 35 height 35
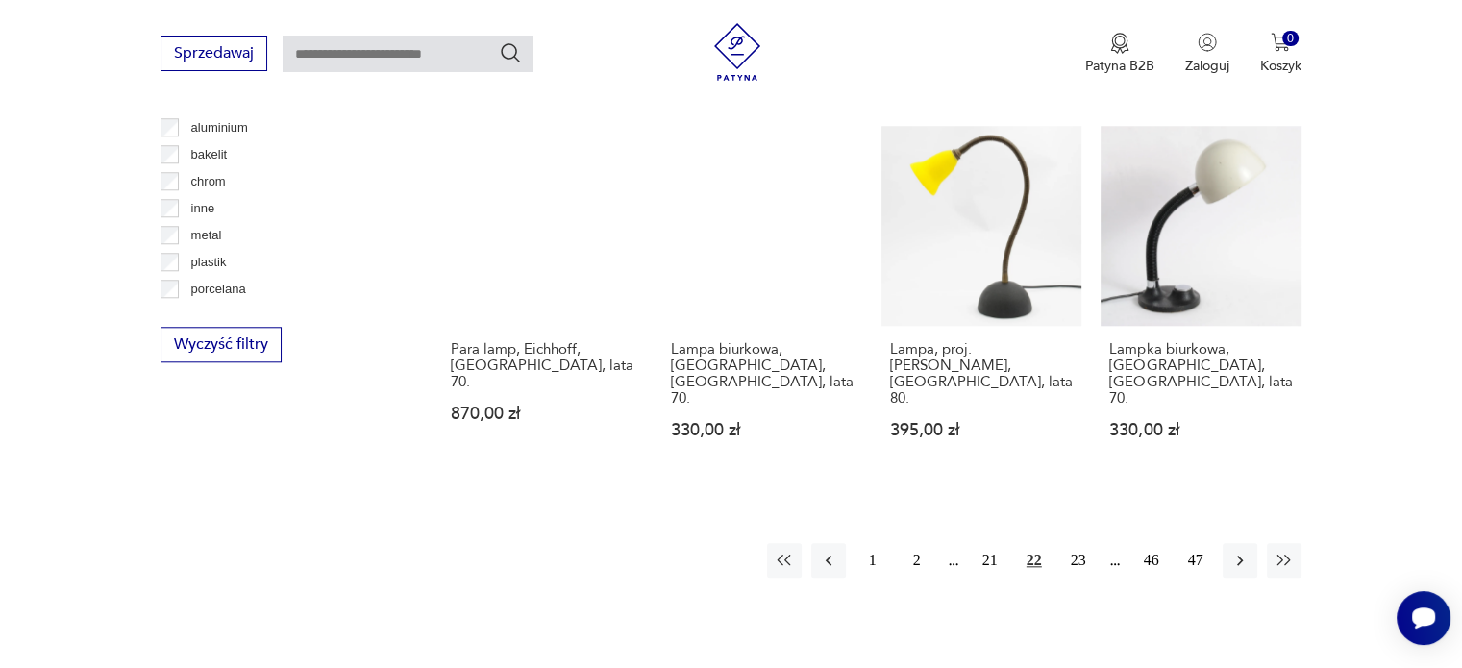
scroll to position [1797, 0]
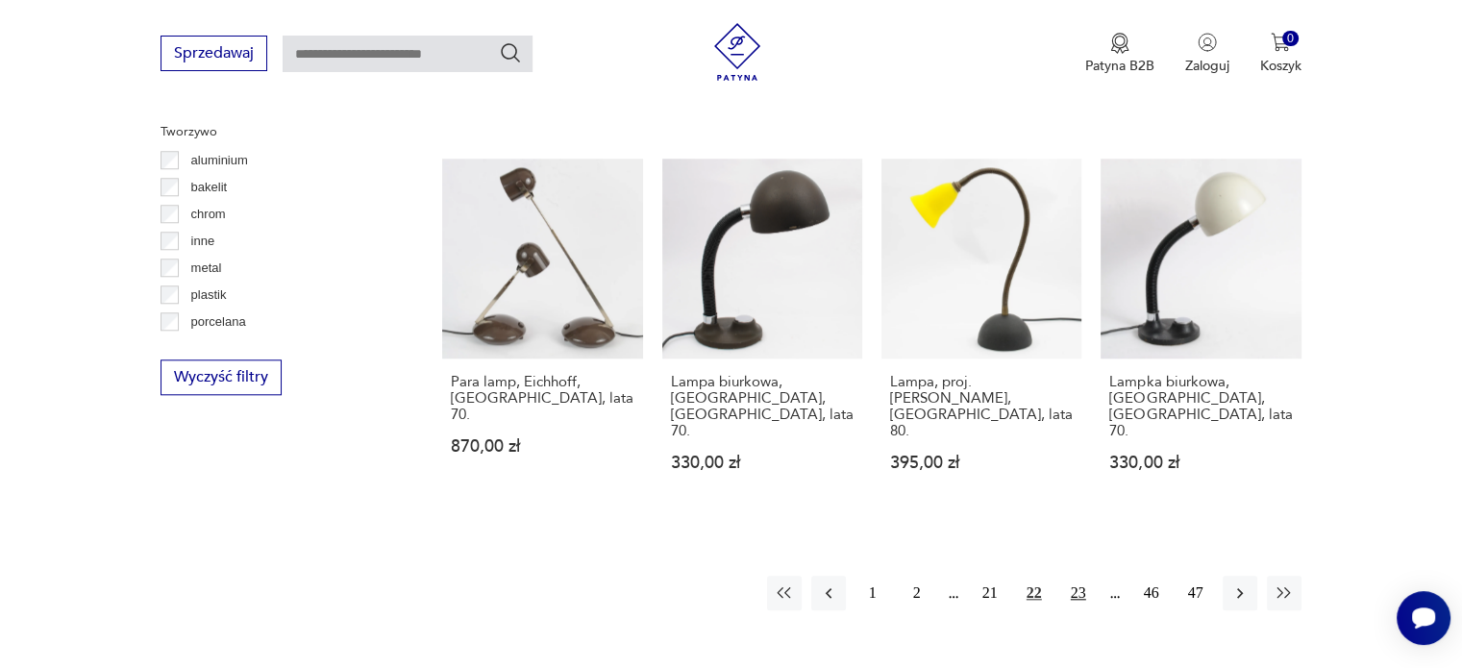
click at [1077, 576] on button "23" at bounding box center [1078, 593] width 35 height 35
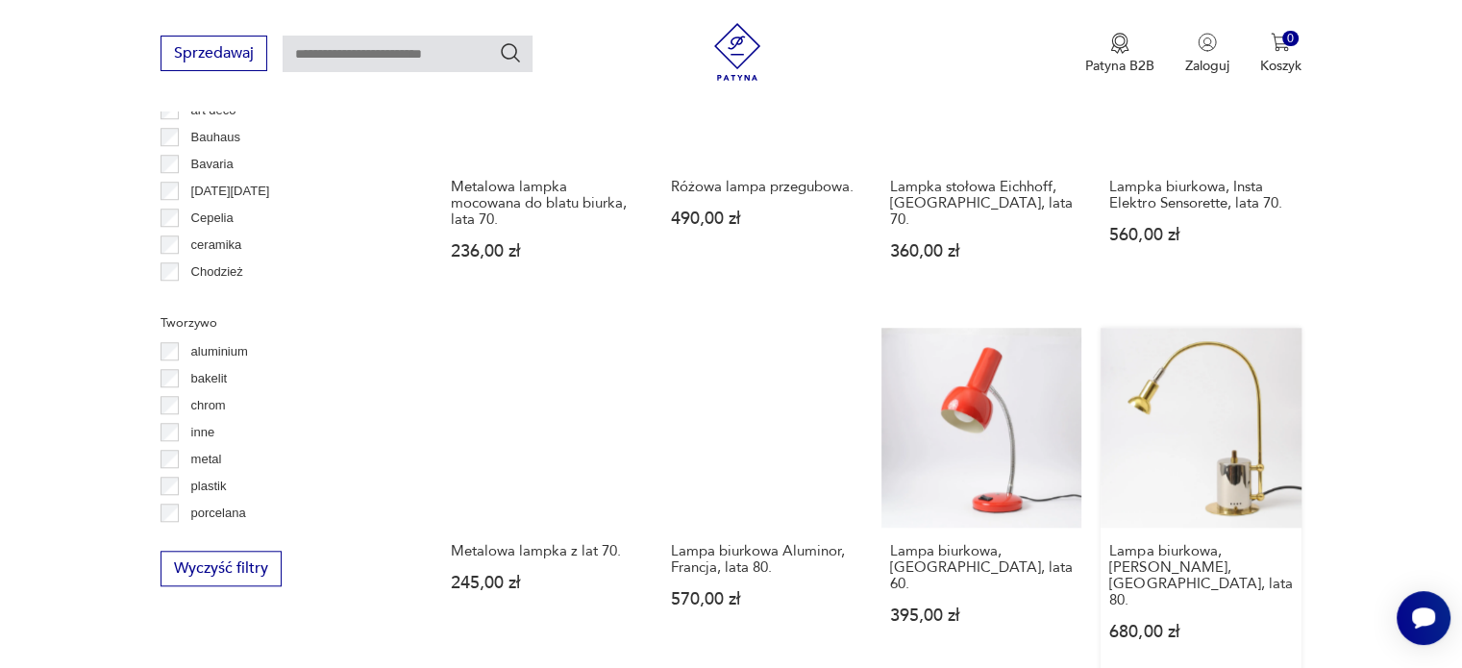
scroll to position [1991, 0]
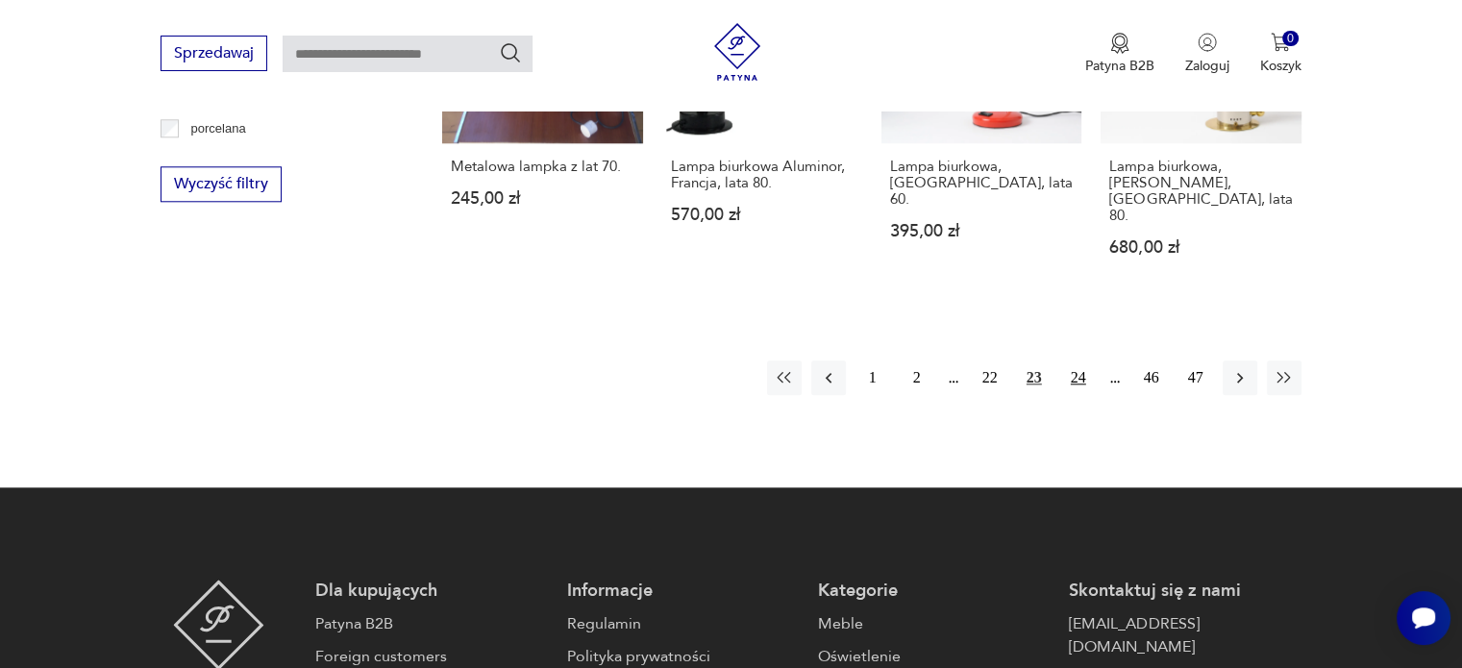
click at [1075, 360] on button "24" at bounding box center [1078, 377] width 35 height 35
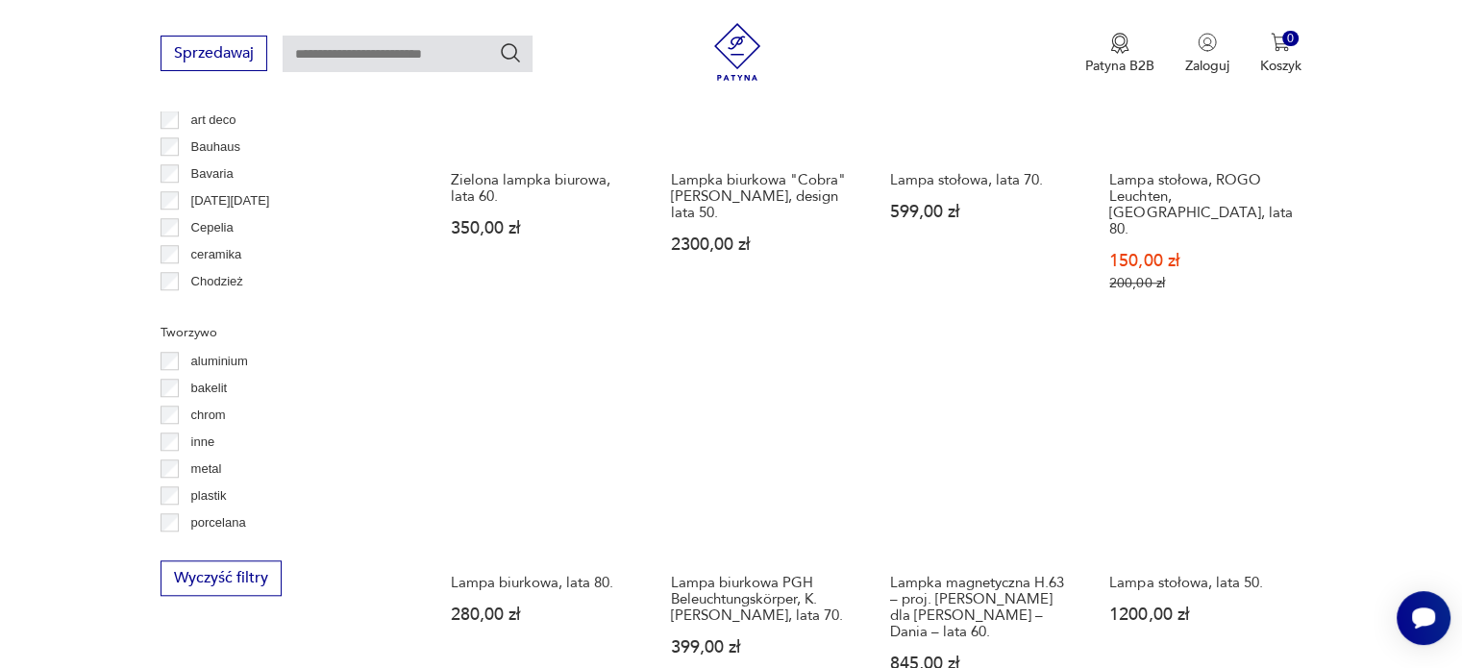
scroll to position [1797, 0]
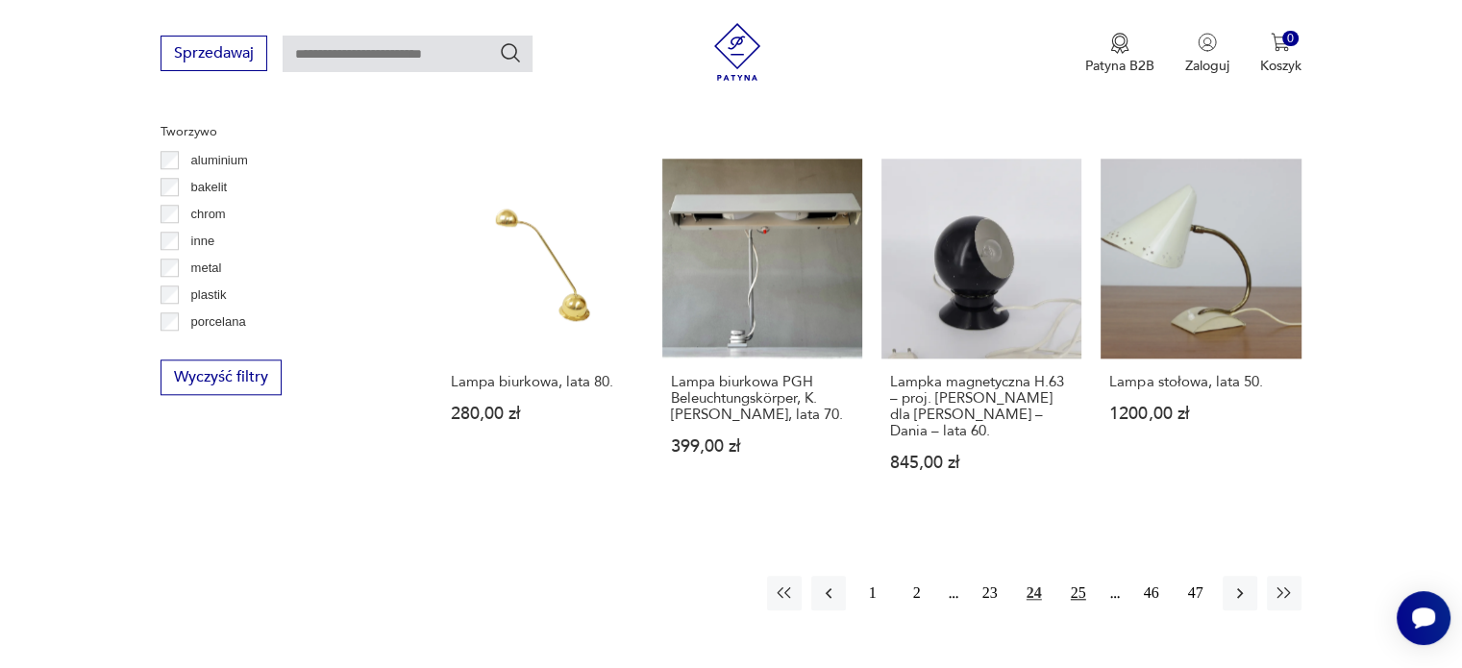
click at [1080, 576] on button "25" at bounding box center [1078, 593] width 35 height 35
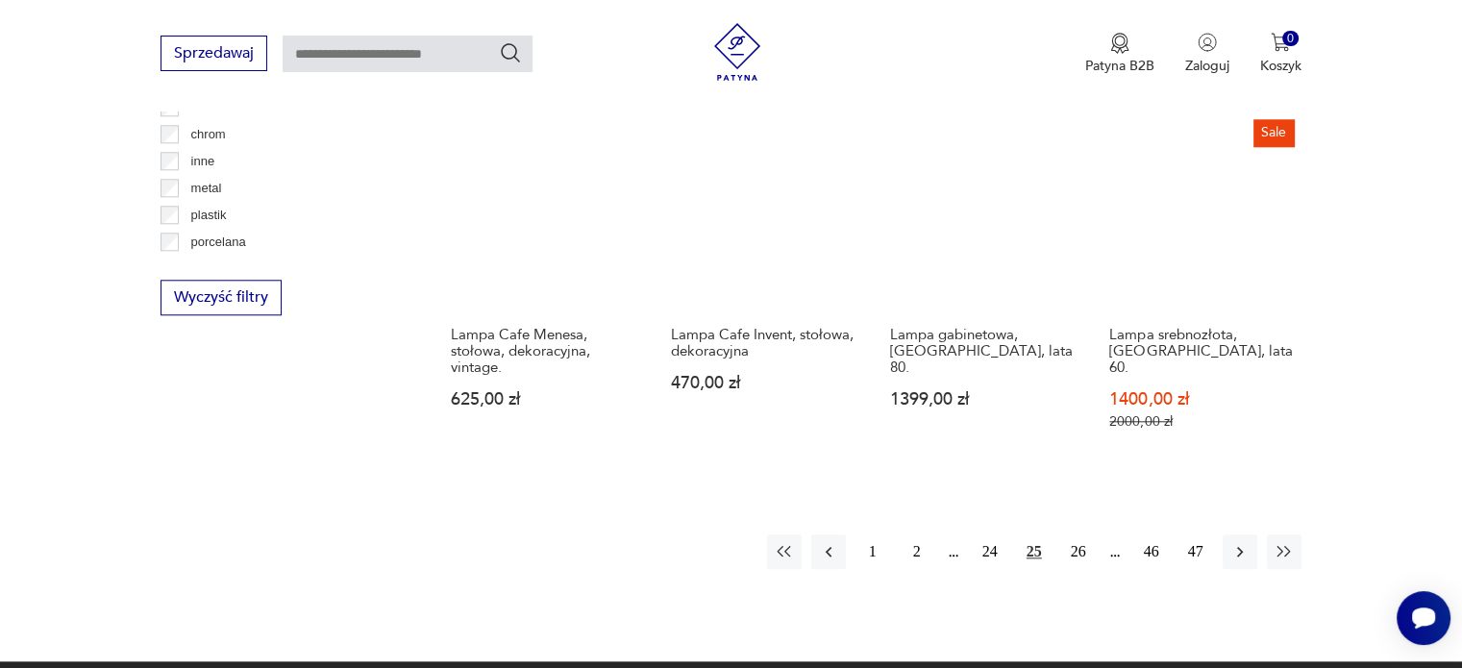
scroll to position [1895, 0]
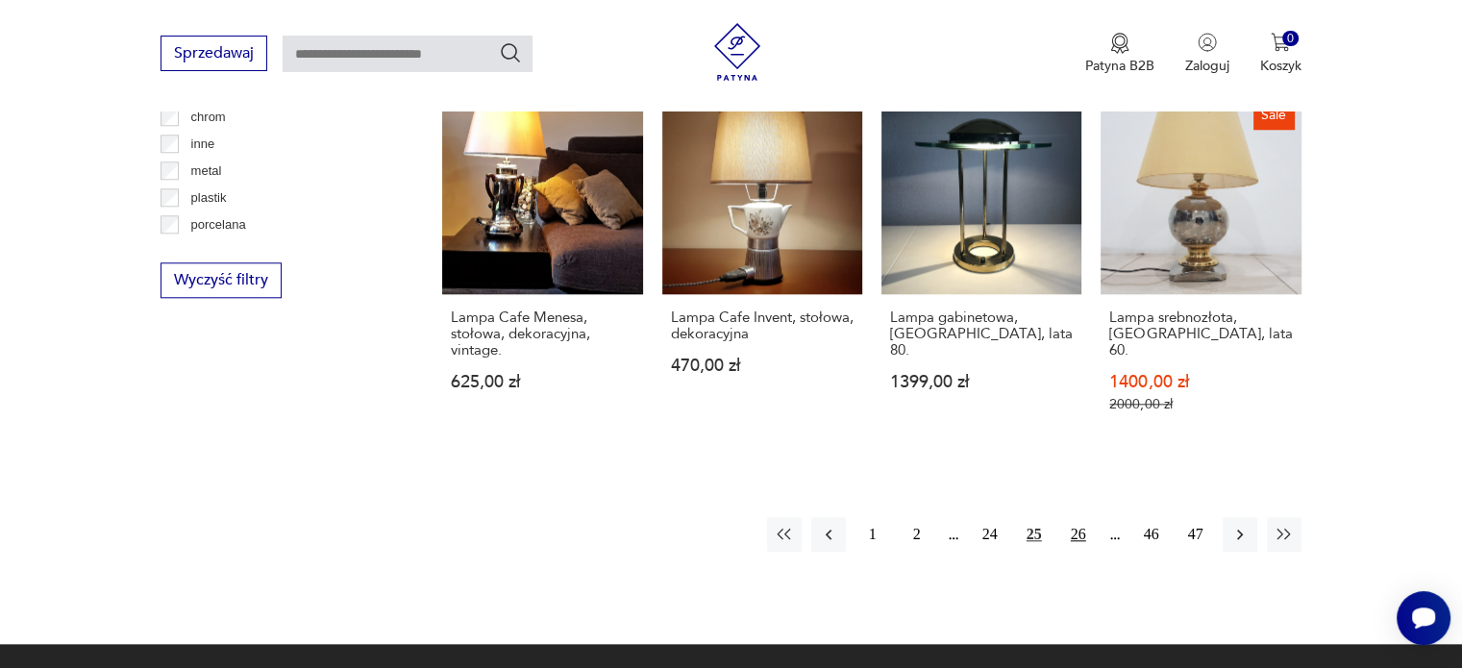
click at [1072, 517] on button "26" at bounding box center [1078, 534] width 35 height 35
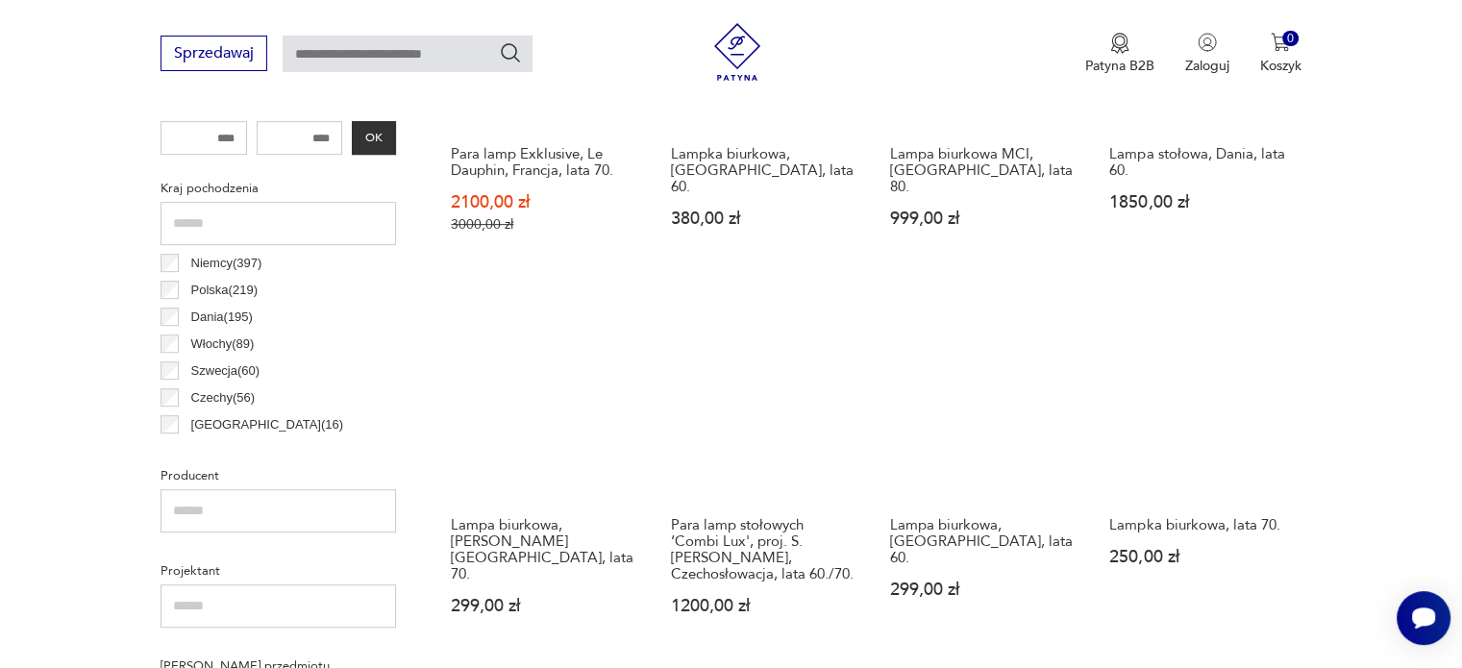
scroll to position [260, 0]
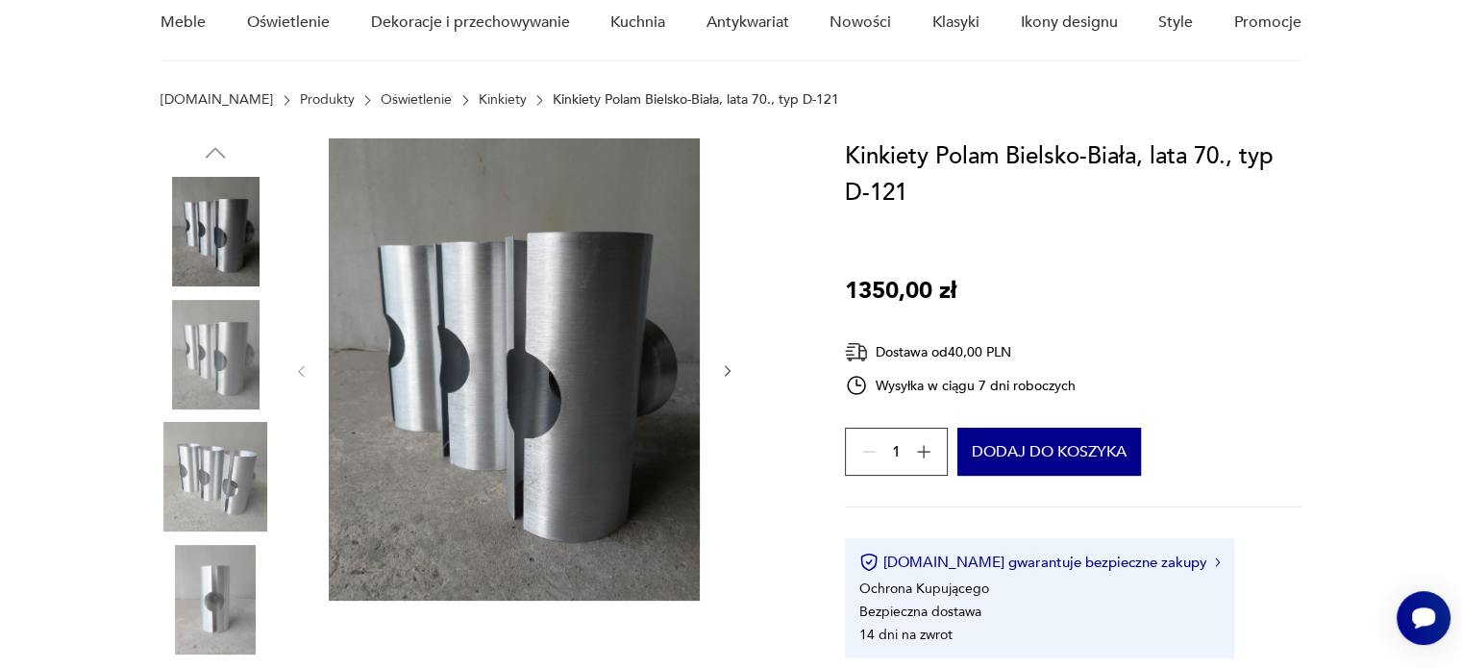
scroll to position [192, 0]
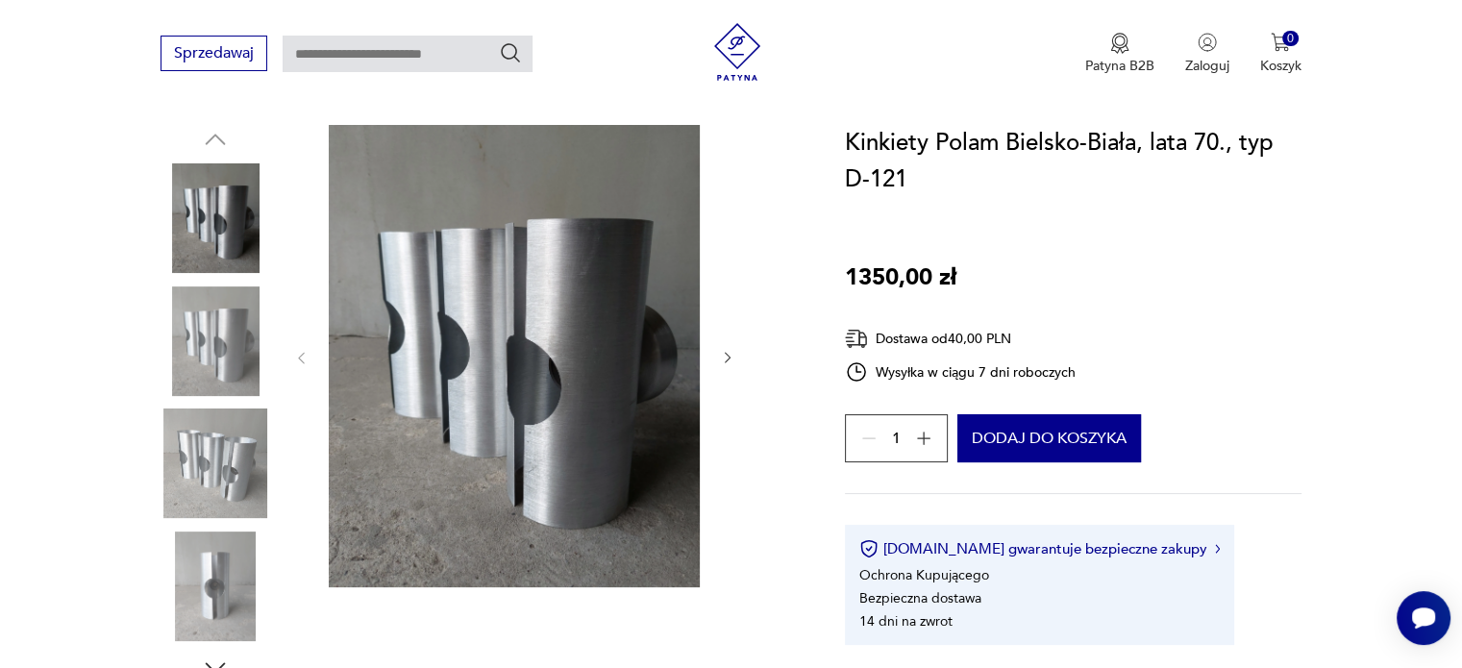
click at [221, 339] on img at bounding box center [216, 341] width 110 height 110
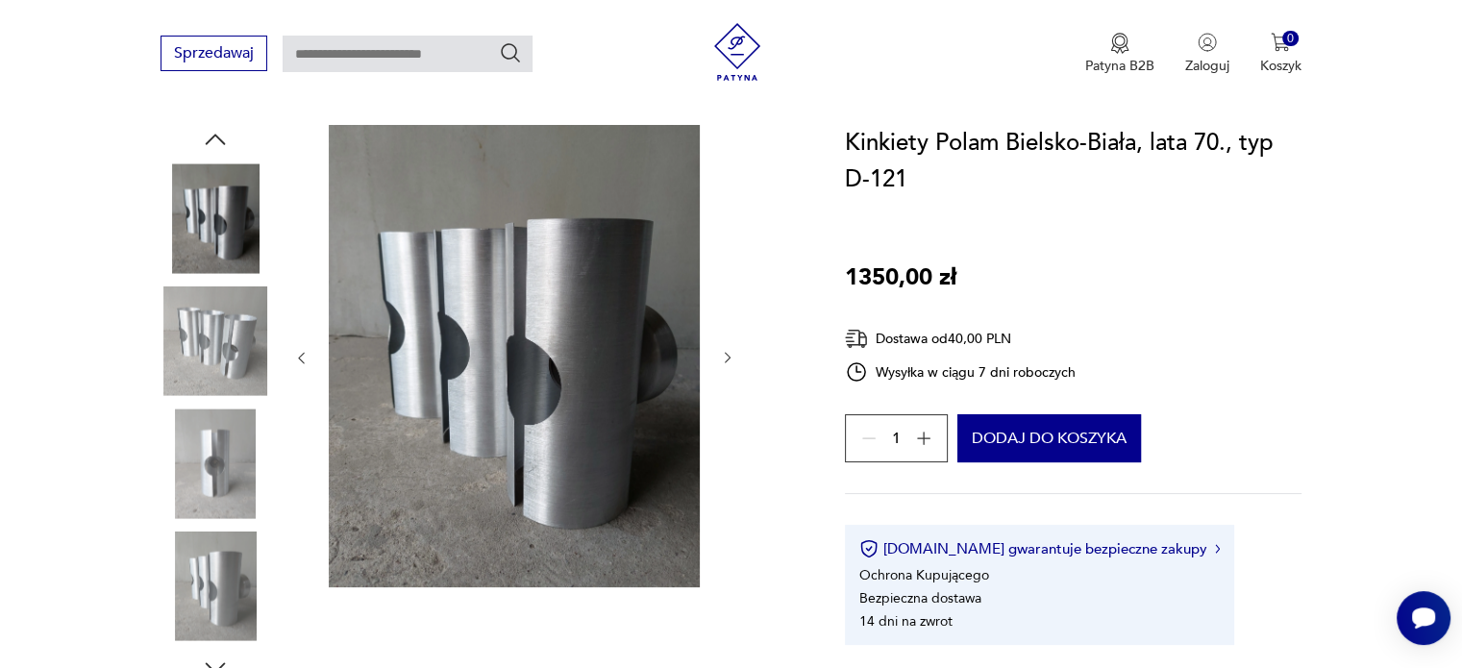
click at [215, 396] on div at bounding box center [216, 342] width 110 height 113
click at [231, 476] on img at bounding box center [216, 464] width 110 height 110
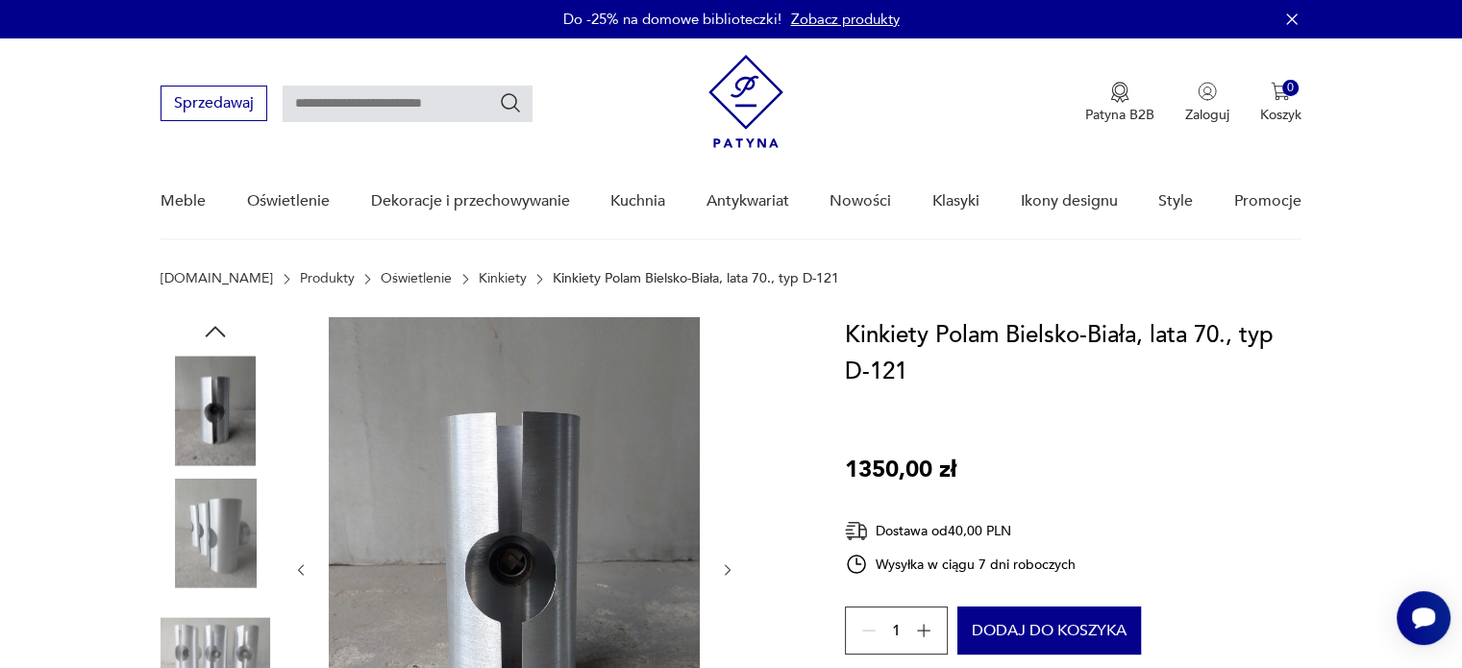
scroll to position [96, 0]
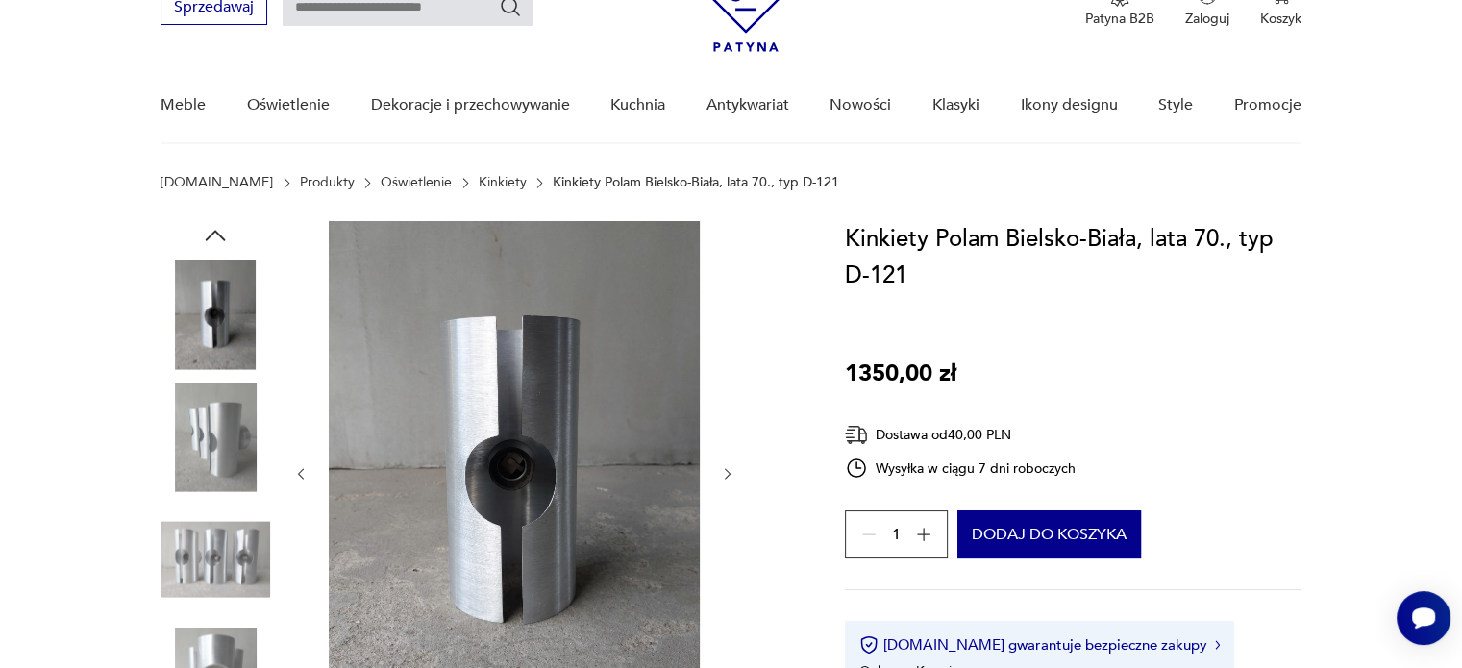
click at [935, 534] on button "button" at bounding box center [923, 534] width 35 height 35
click at [931, 534] on icon "button" at bounding box center [923, 534] width 19 height 19
click at [868, 532] on icon "button" at bounding box center [868, 534] width 19 height 19
click at [1223, 361] on div "Kinkiety Polam Bielsko-Biała, lata 70., typ D-121 1350,00 zł Dostawa od 40,00 P…" at bounding box center [1073, 481] width 457 height 520
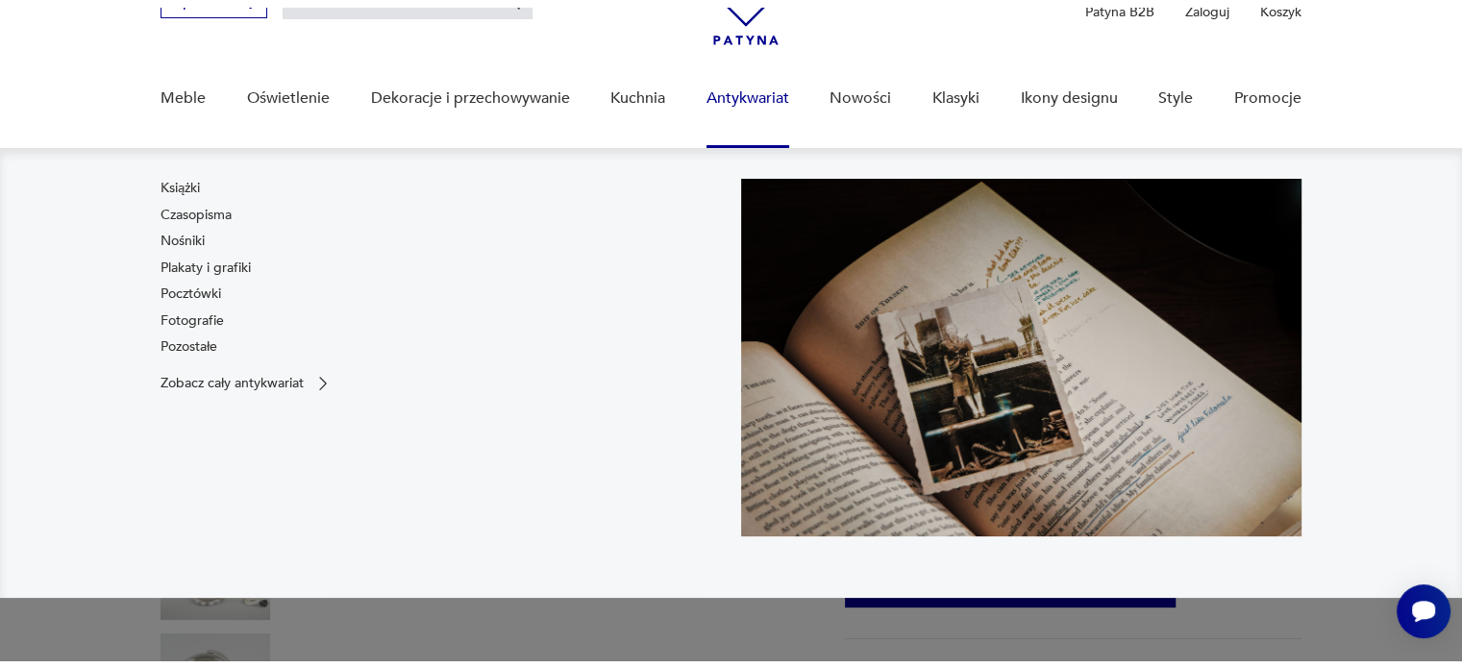
scroll to position [192, 0]
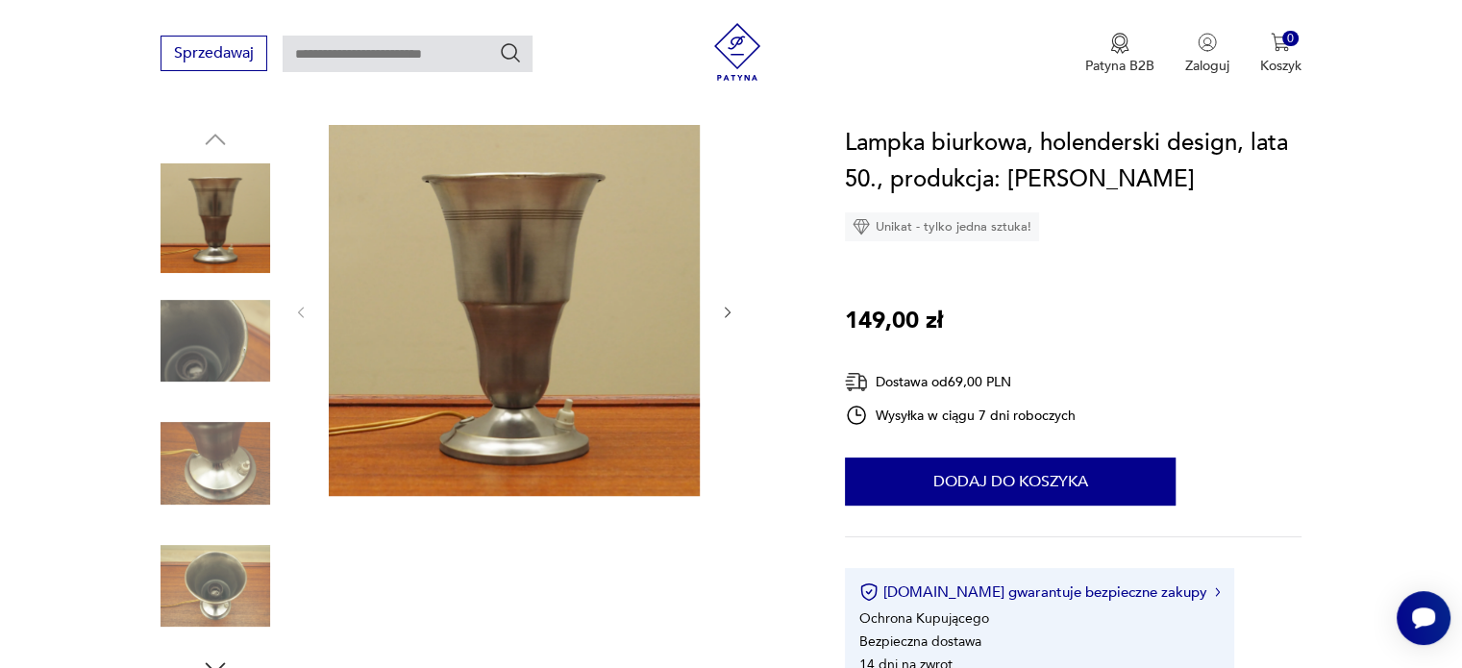
click at [734, 309] on icon "button" at bounding box center [728, 313] width 16 height 16
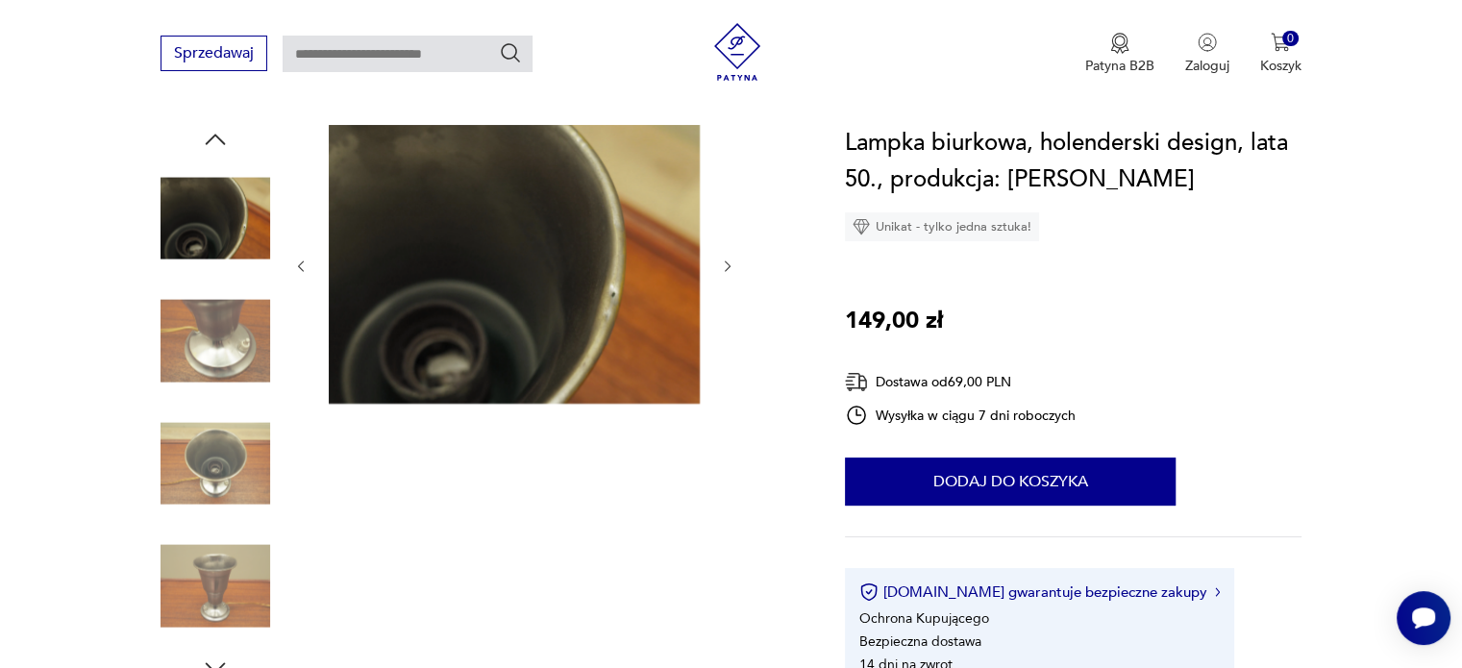
click at [728, 281] on div at bounding box center [514, 266] width 442 height 283
click at [728, 271] on icon "button" at bounding box center [728, 267] width 16 height 16
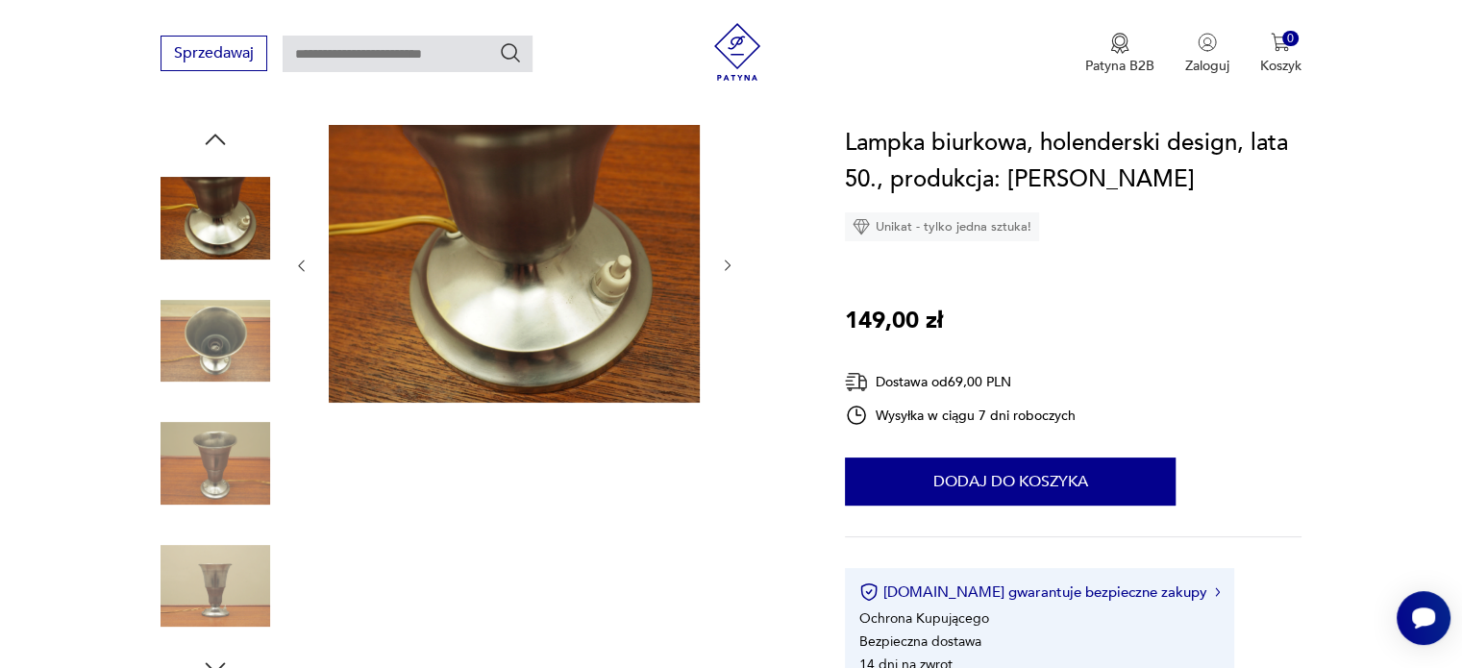
click at [728, 266] on icon "button" at bounding box center [728, 266] width 6 height 12
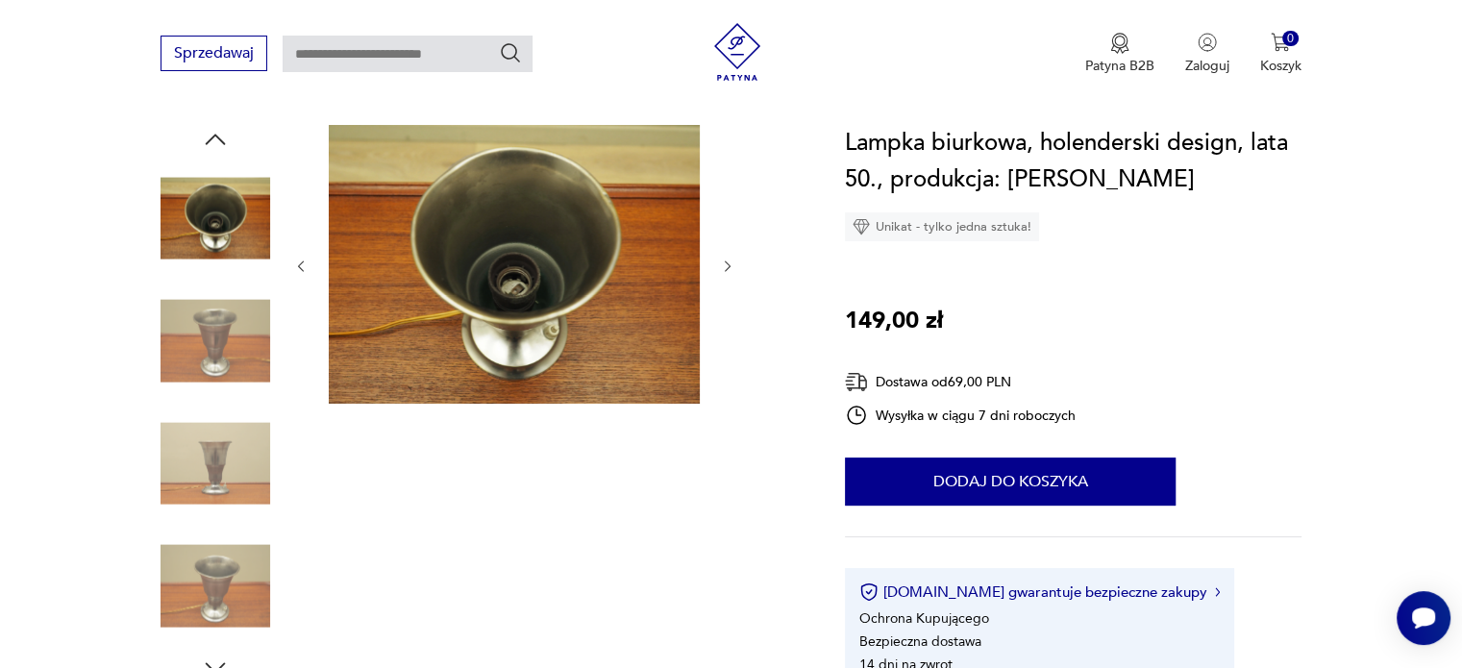
click at [728, 266] on icon "button" at bounding box center [728, 267] width 16 height 16
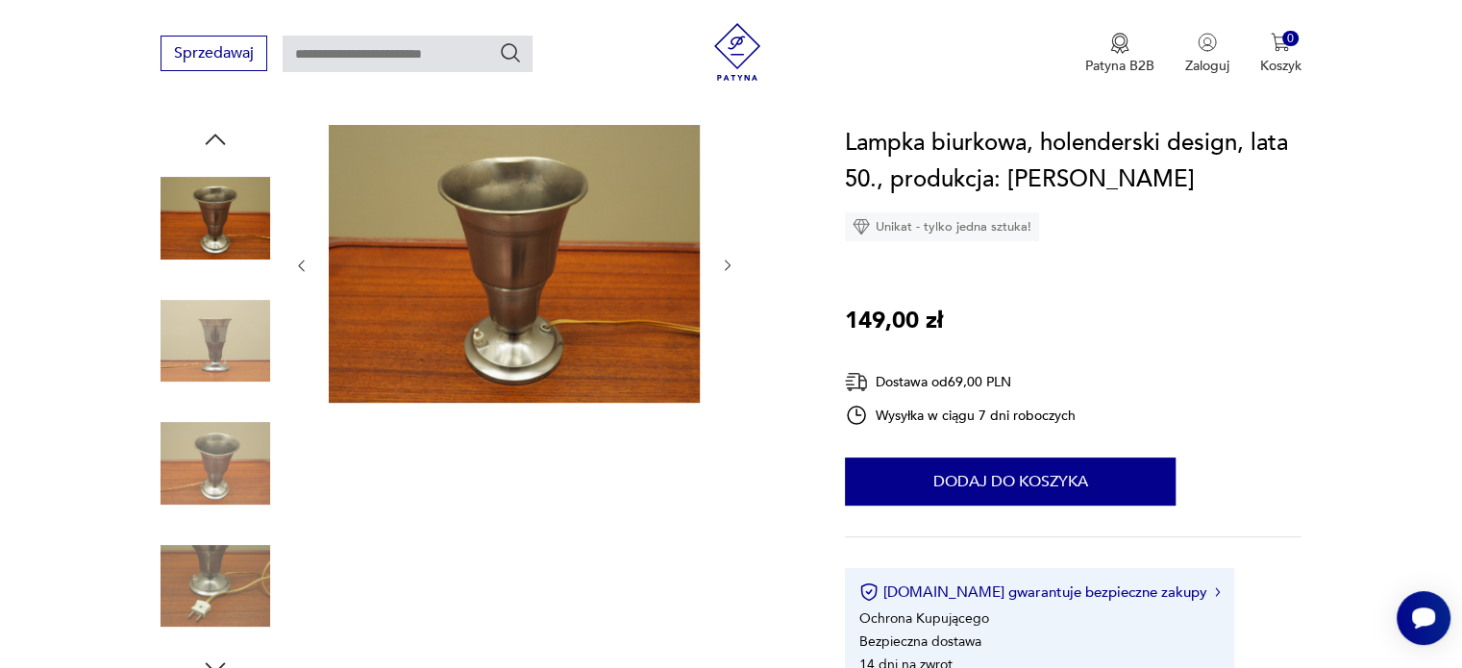
click at [728, 266] on icon "button" at bounding box center [728, 266] width 6 height 12
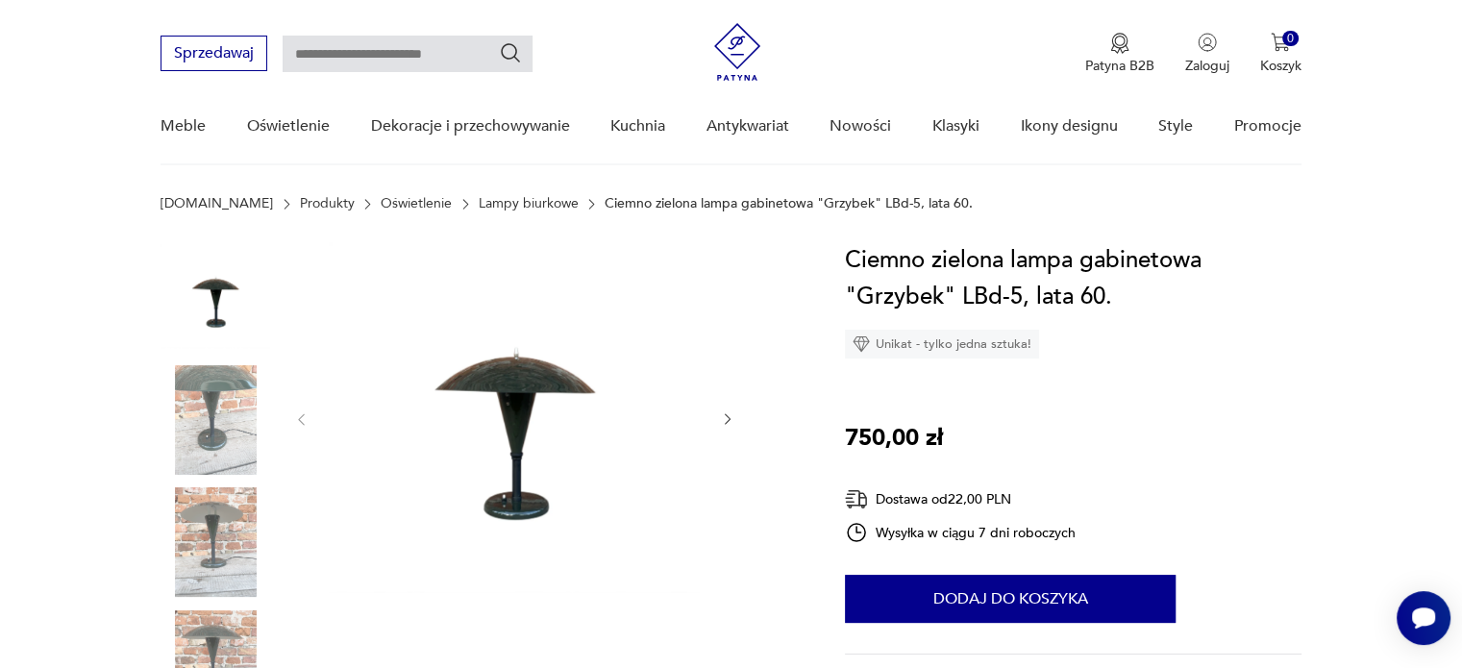
scroll to position [192, 0]
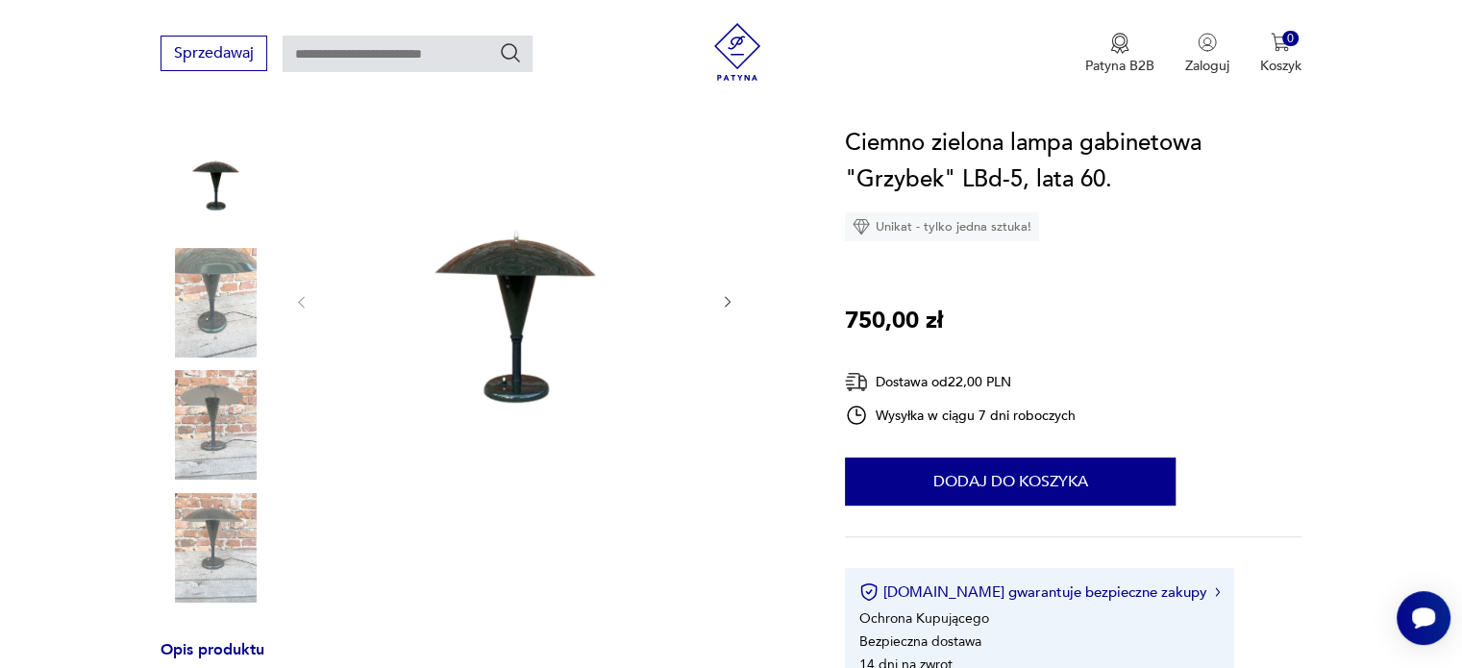
click at [720, 305] on icon "button" at bounding box center [728, 302] width 16 height 16
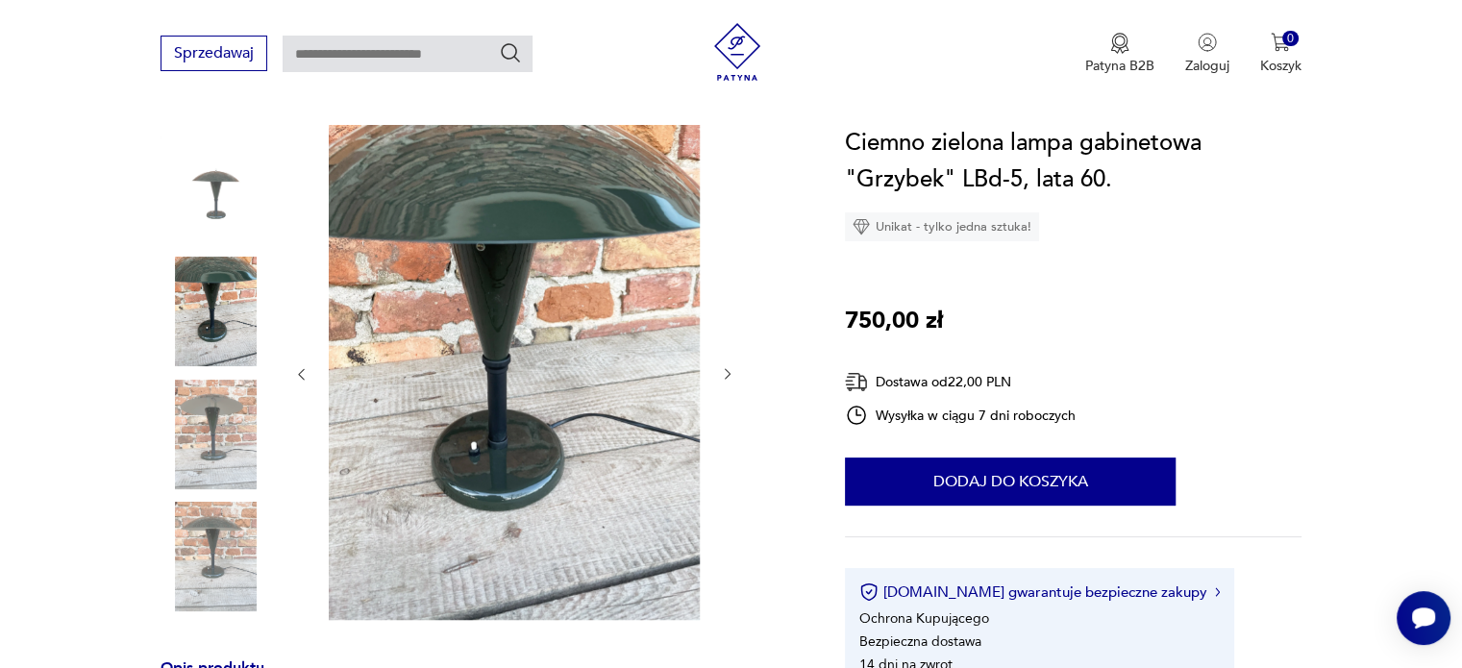
click at [727, 378] on icon "button" at bounding box center [728, 374] width 16 height 16
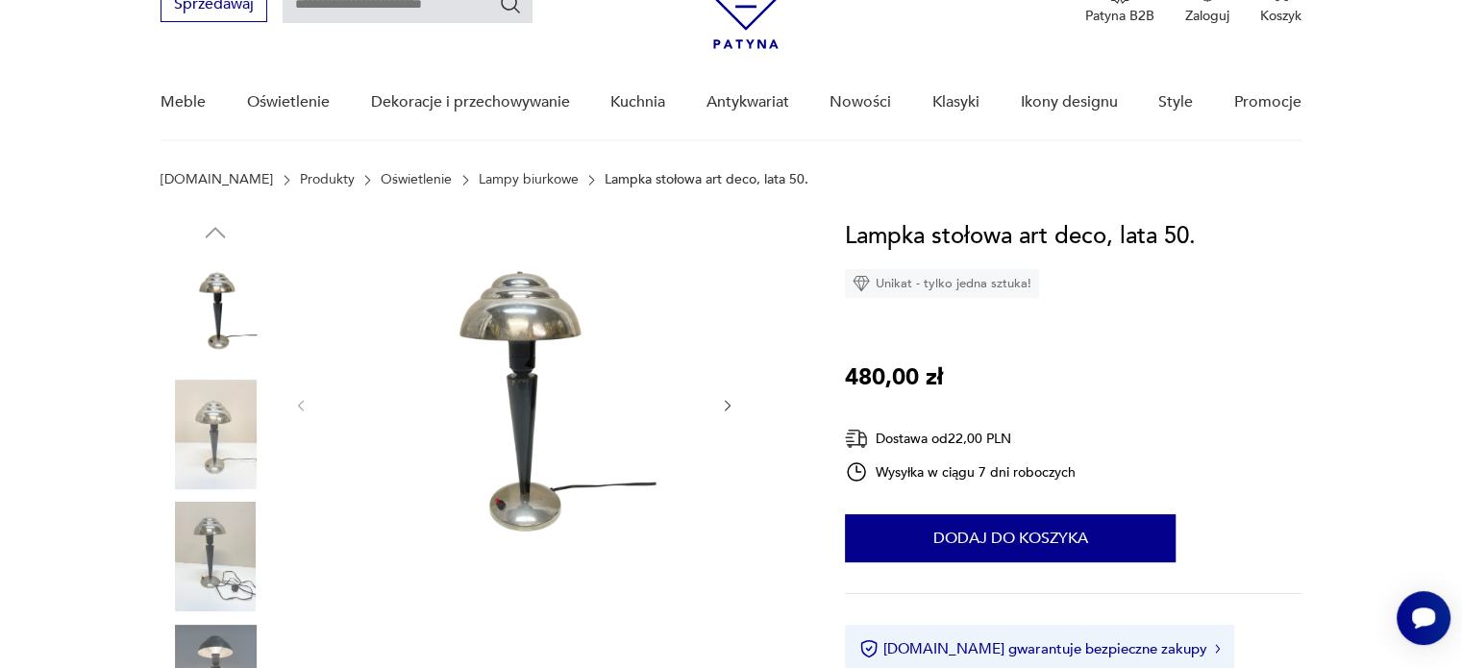
scroll to position [96, 0]
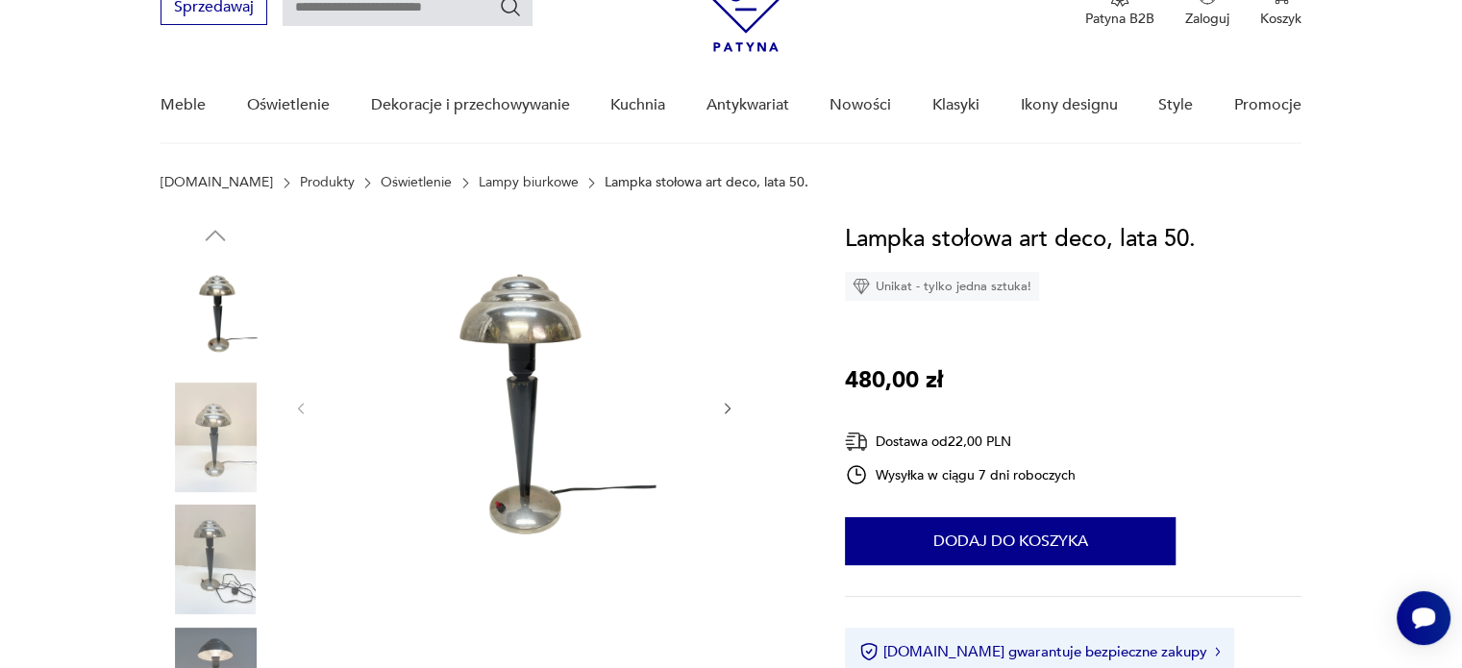
click at [218, 452] on img at bounding box center [216, 438] width 110 height 110
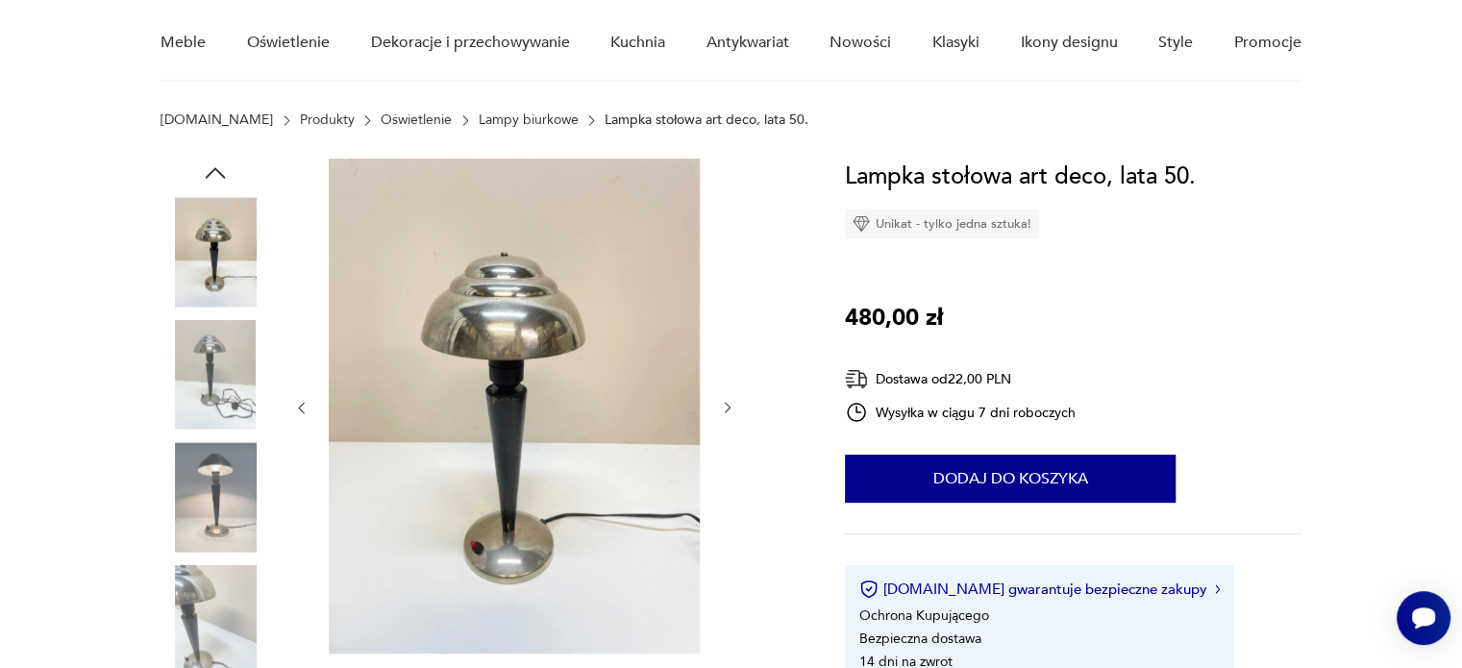
scroll to position [192, 0]
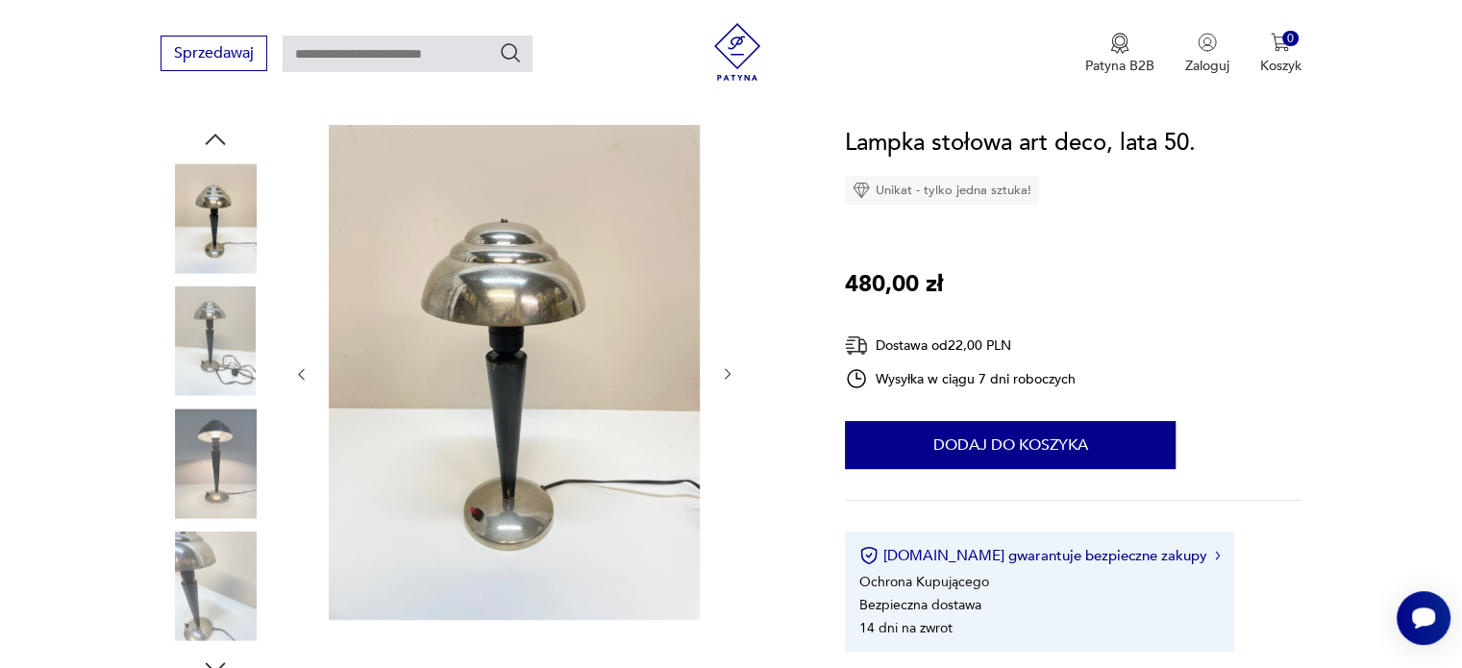
click at [220, 414] on img at bounding box center [216, 464] width 110 height 110
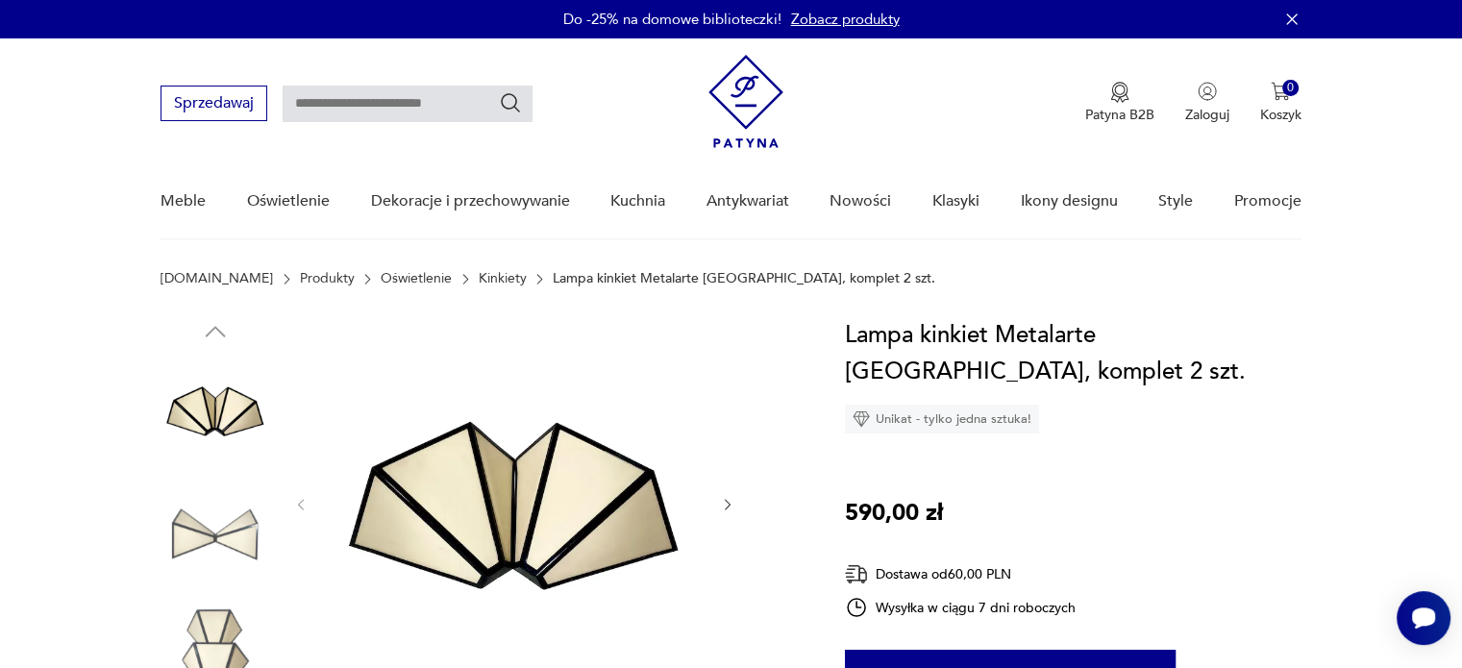
scroll to position [192, 0]
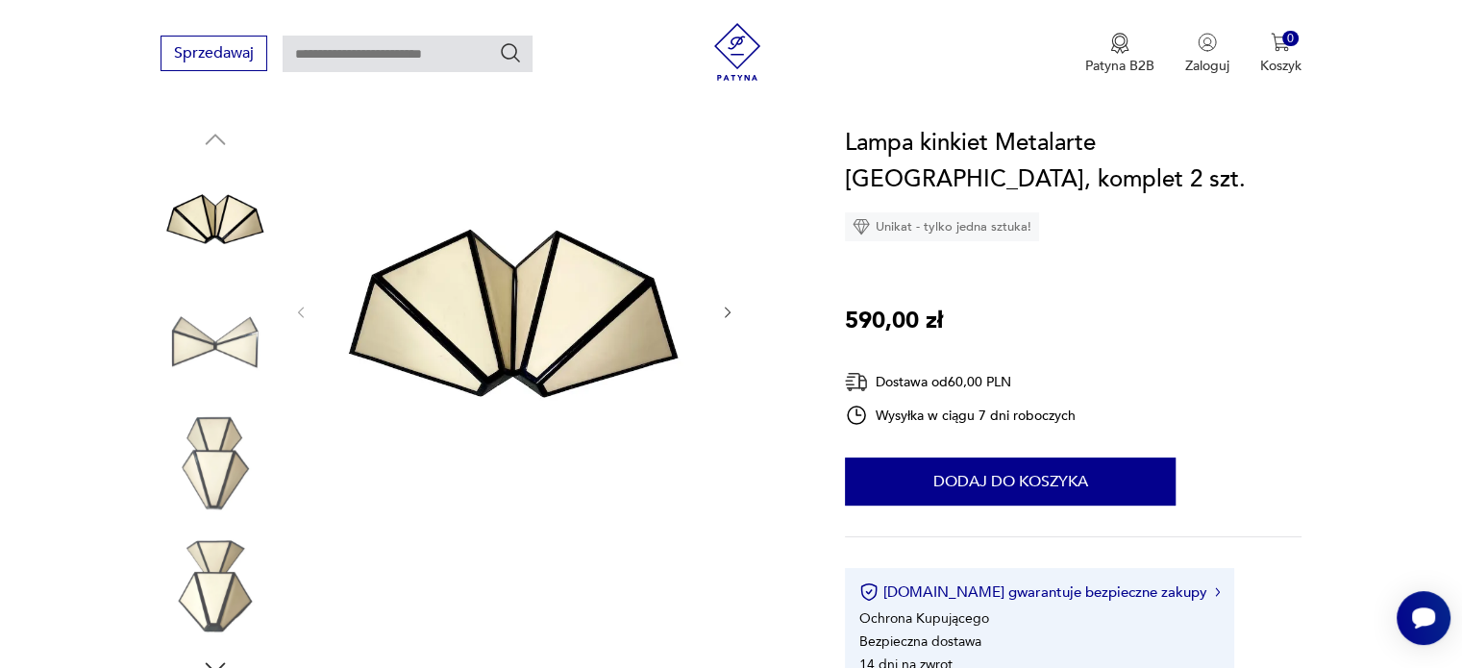
click at [724, 309] on icon "button" at bounding box center [728, 313] width 16 height 16
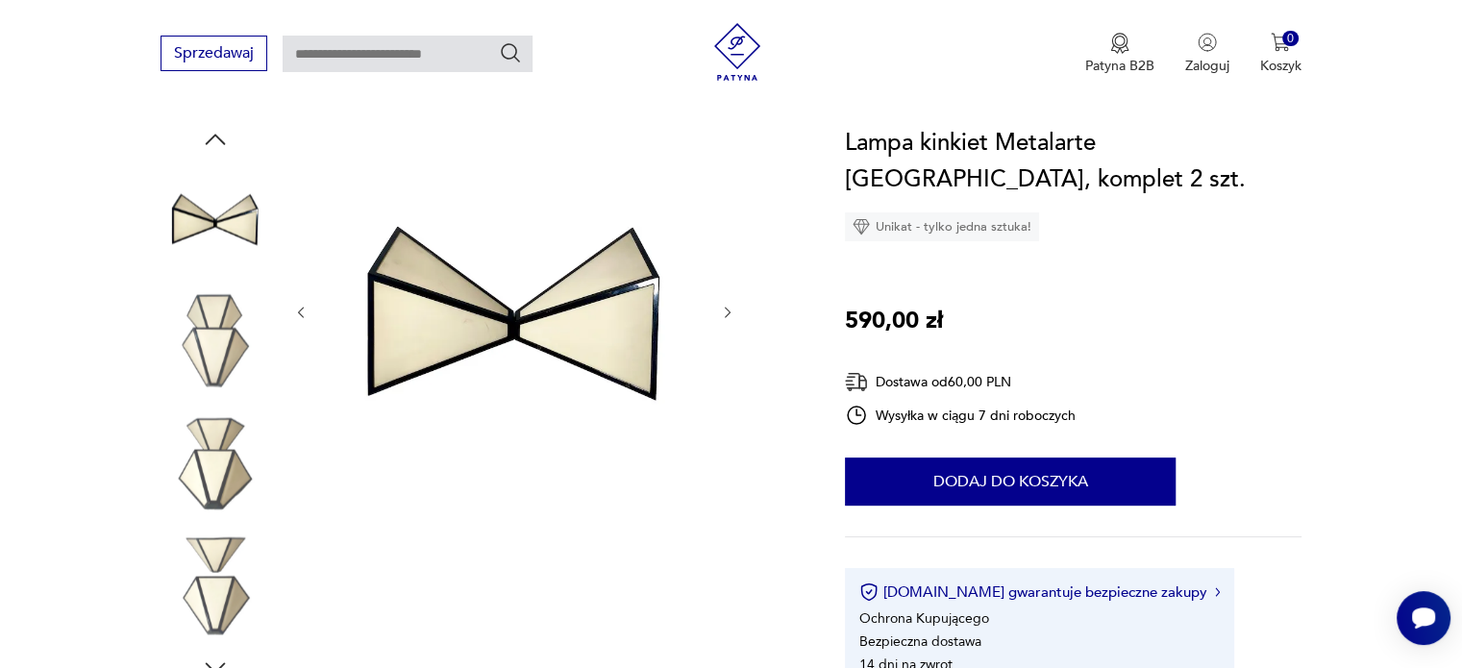
click at [724, 309] on icon "button" at bounding box center [728, 313] width 16 height 16
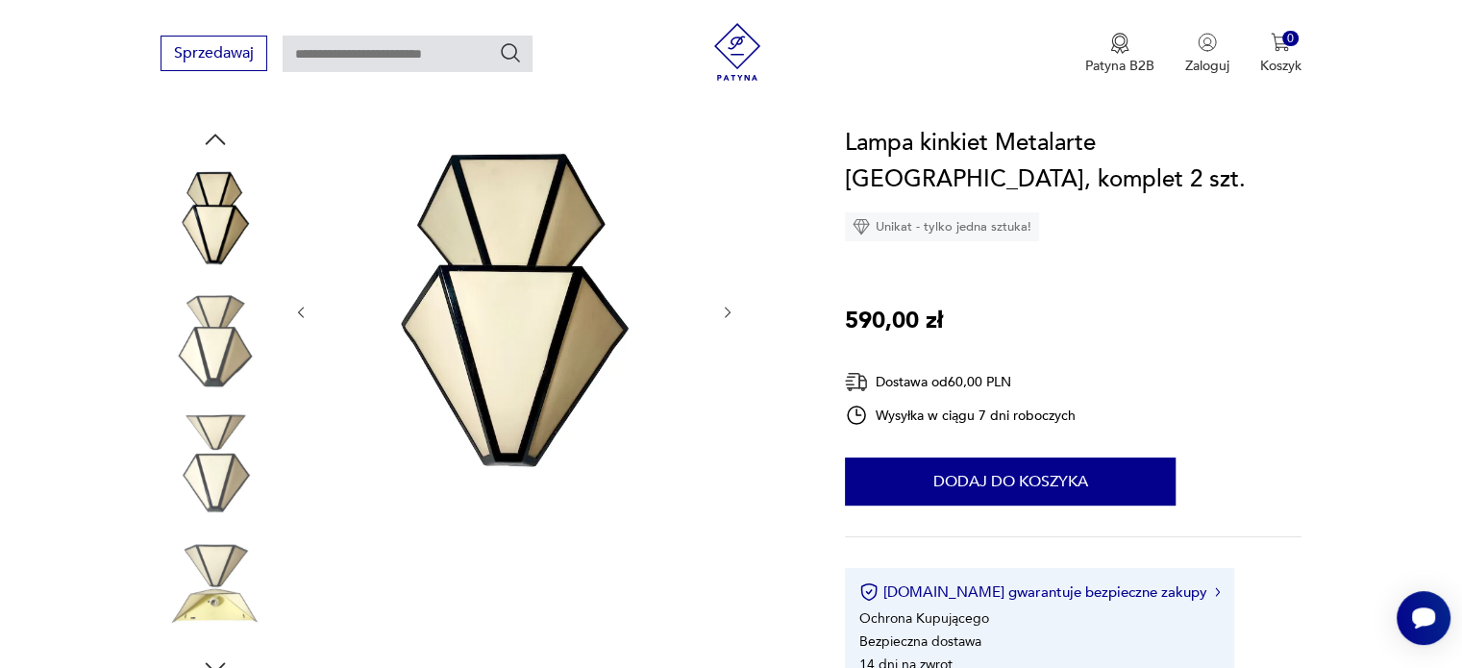
click at [724, 309] on icon "button" at bounding box center [728, 313] width 16 height 16
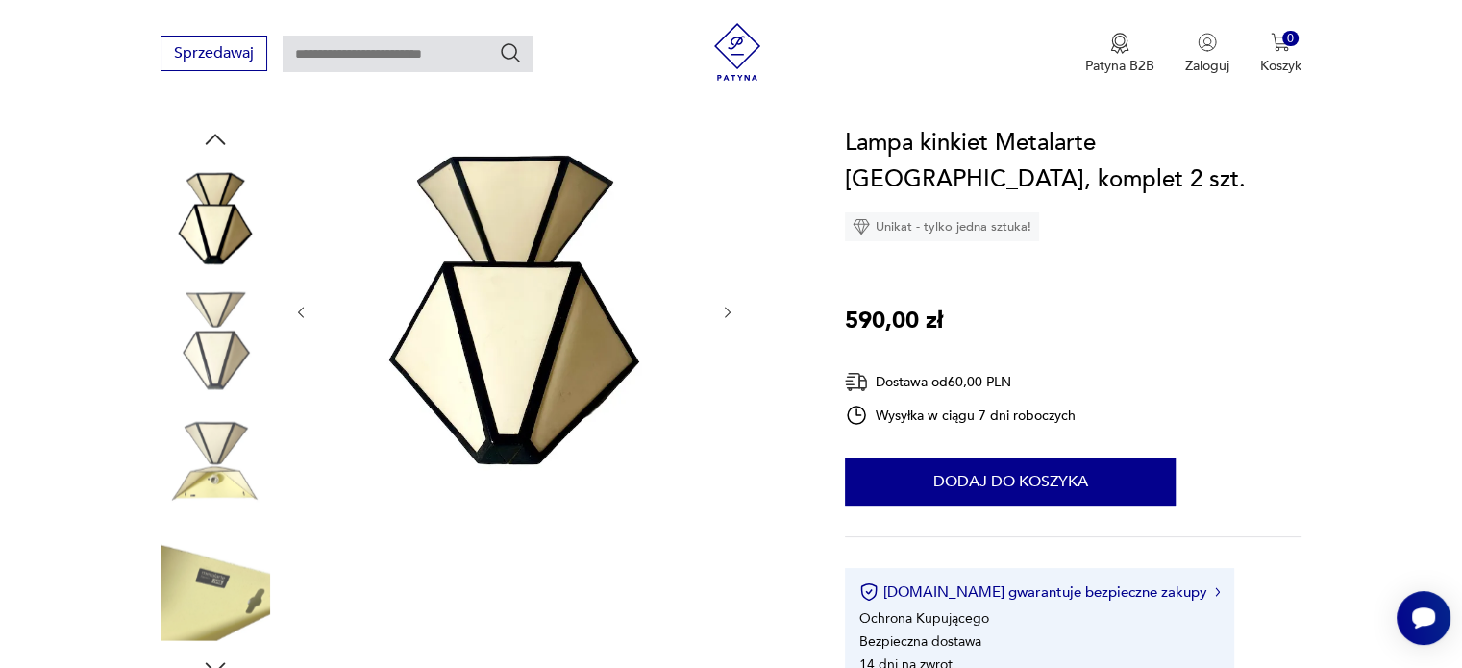
click at [724, 309] on icon "button" at bounding box center [728, 313] width 16 height 16
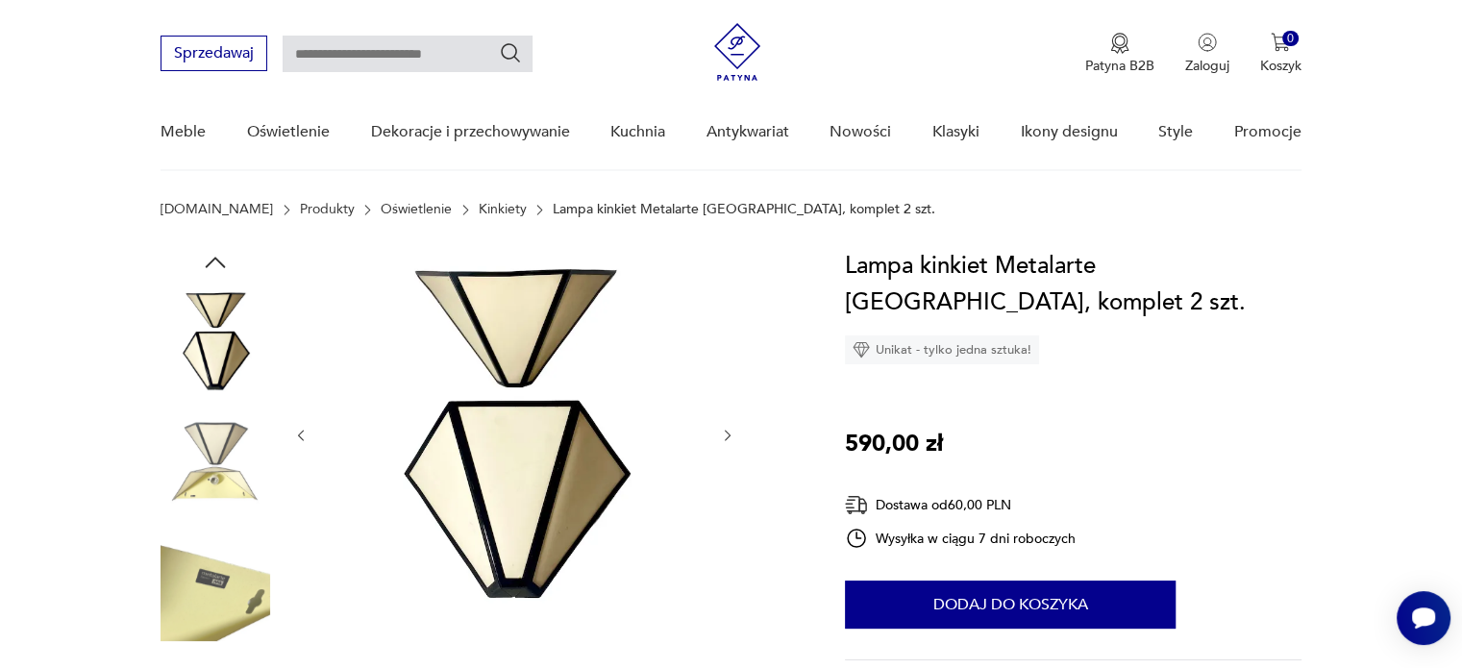
scroll to position [0, 0]
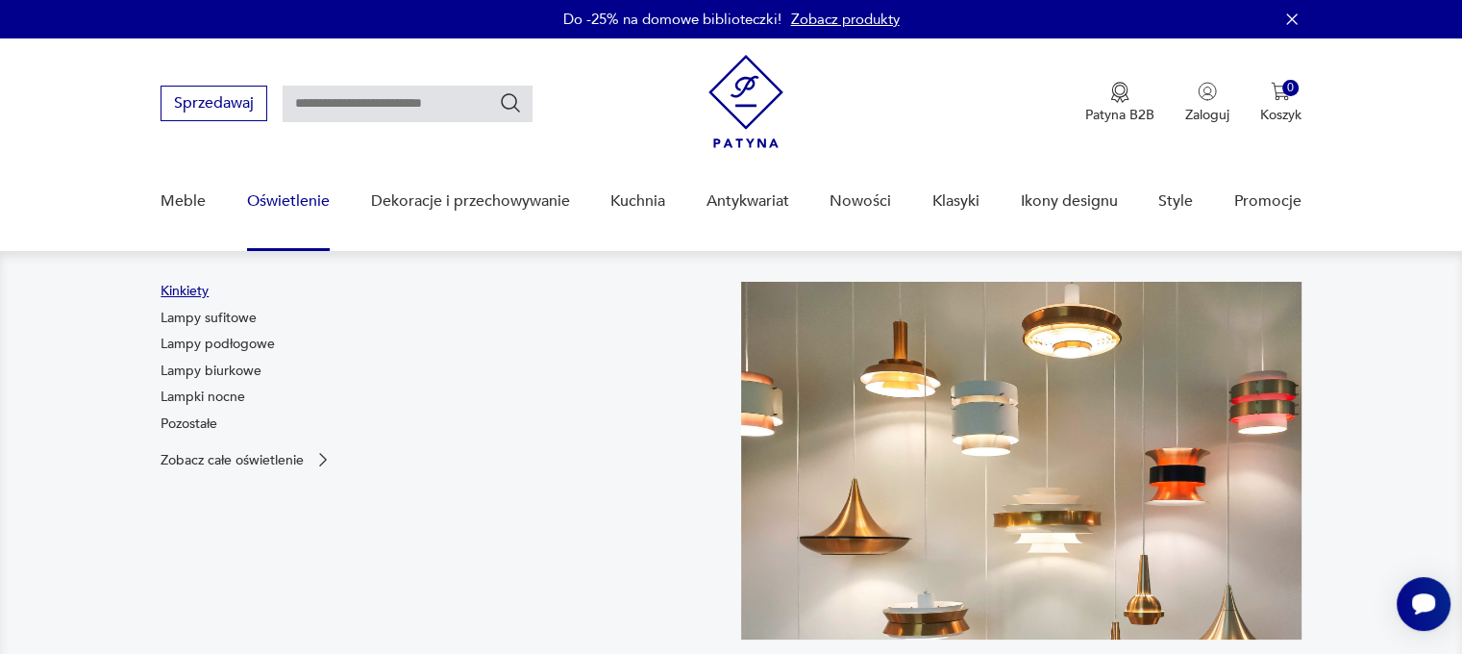
click at [189, 295] on link "Kinkiety" at bounding box center [185, 291] width 48 height 19
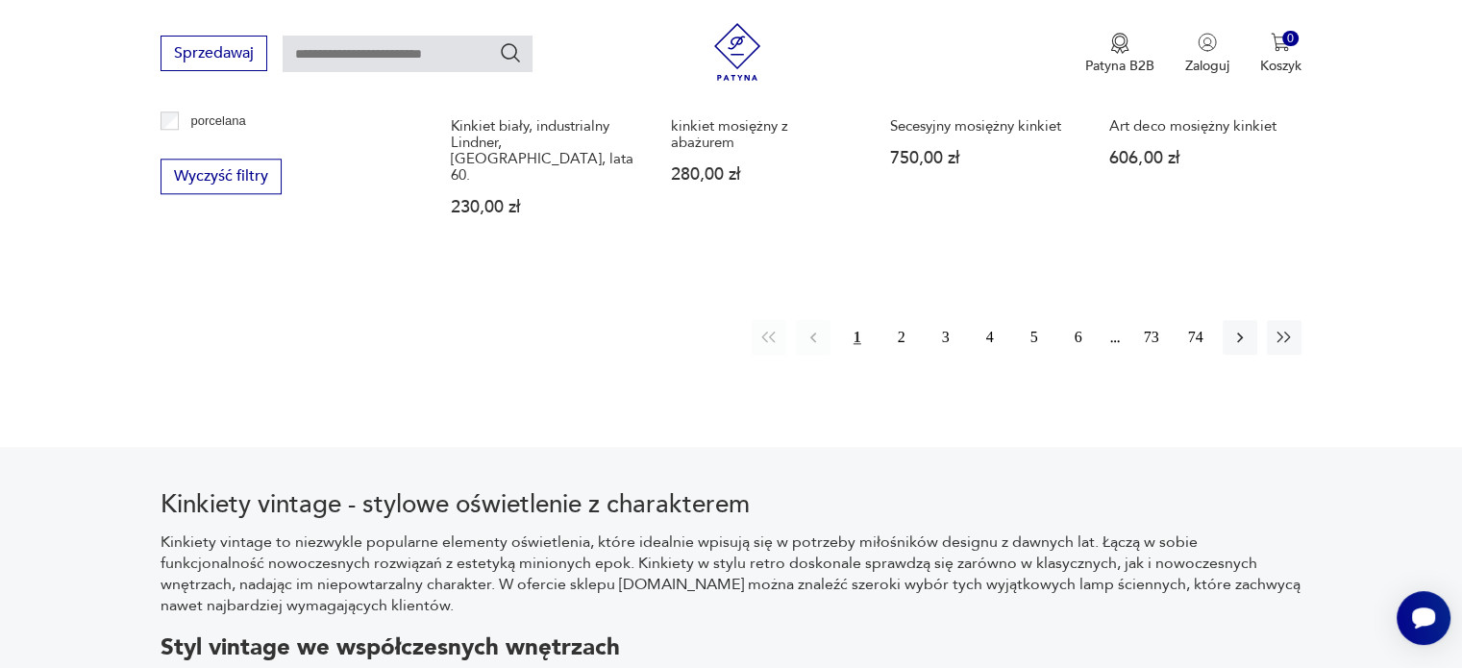
scroll to position [2046, 0]
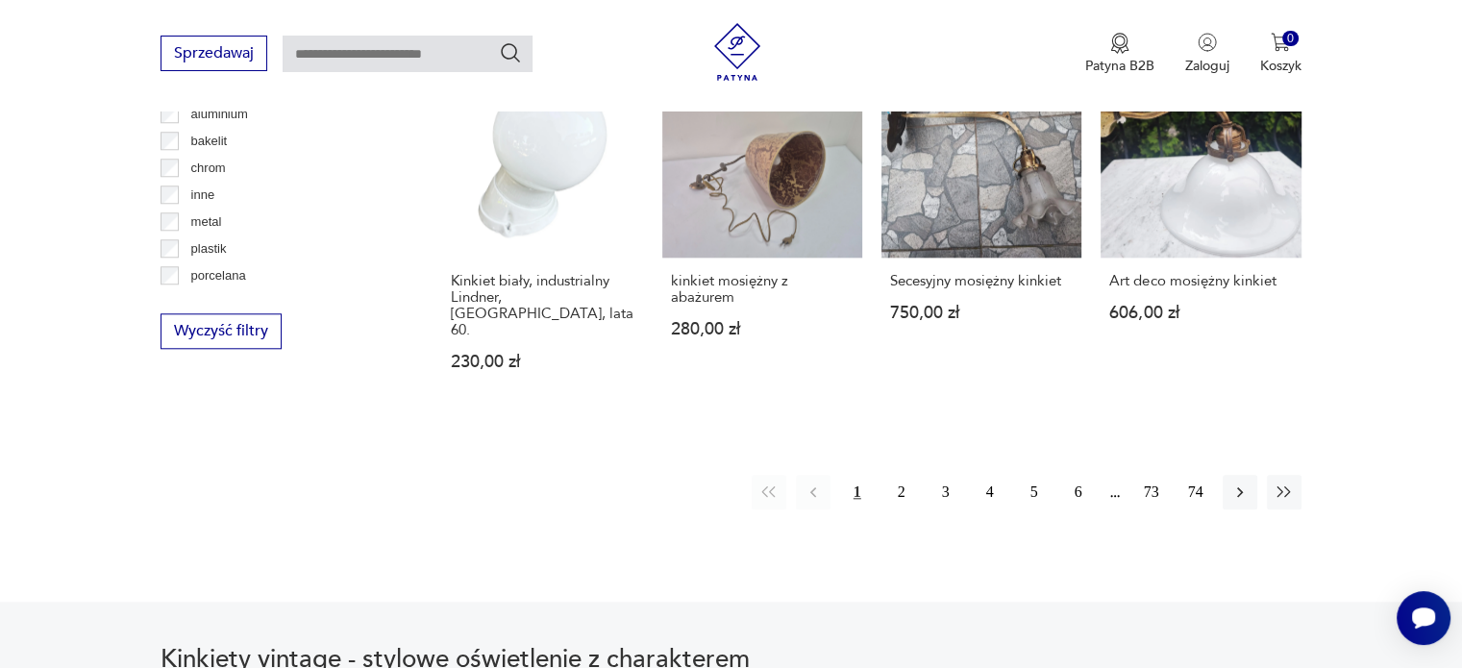
scroll to position [1950, 0]
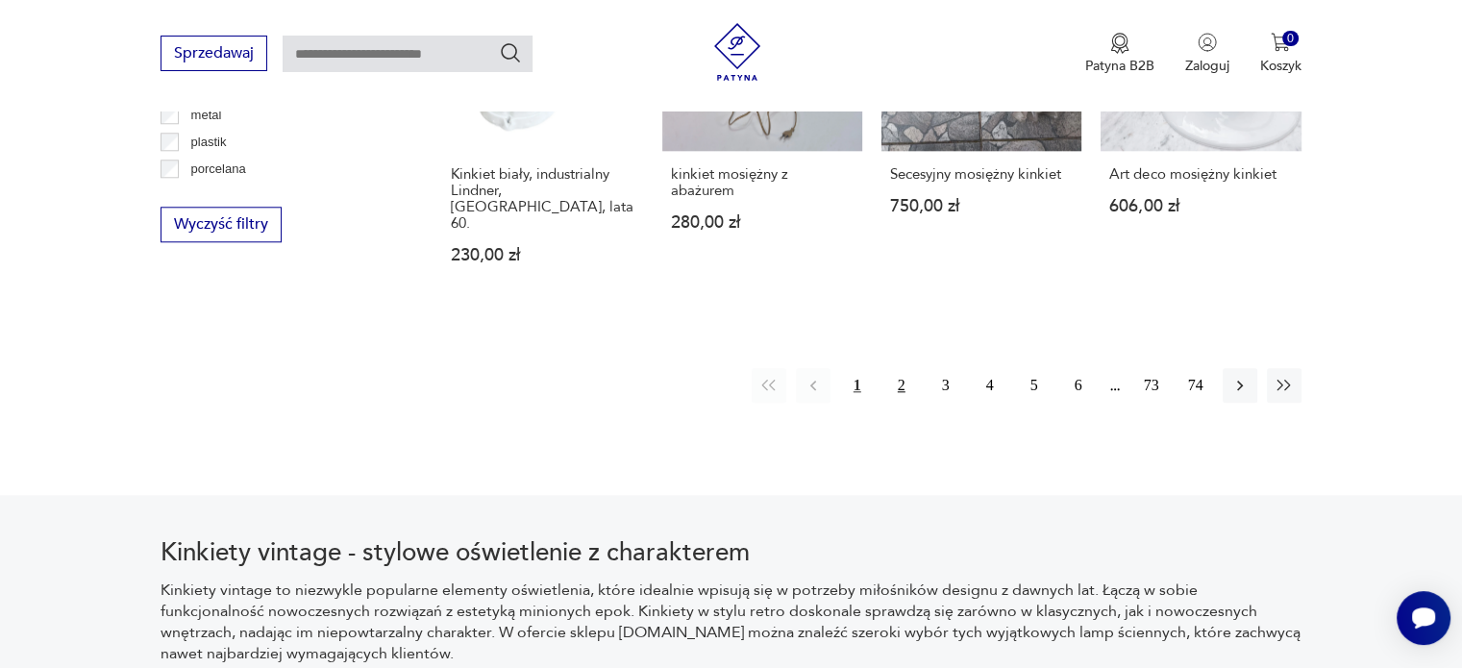
click at [895, 368] on button "2" at bounding box center [901, 385] width 35 height 35
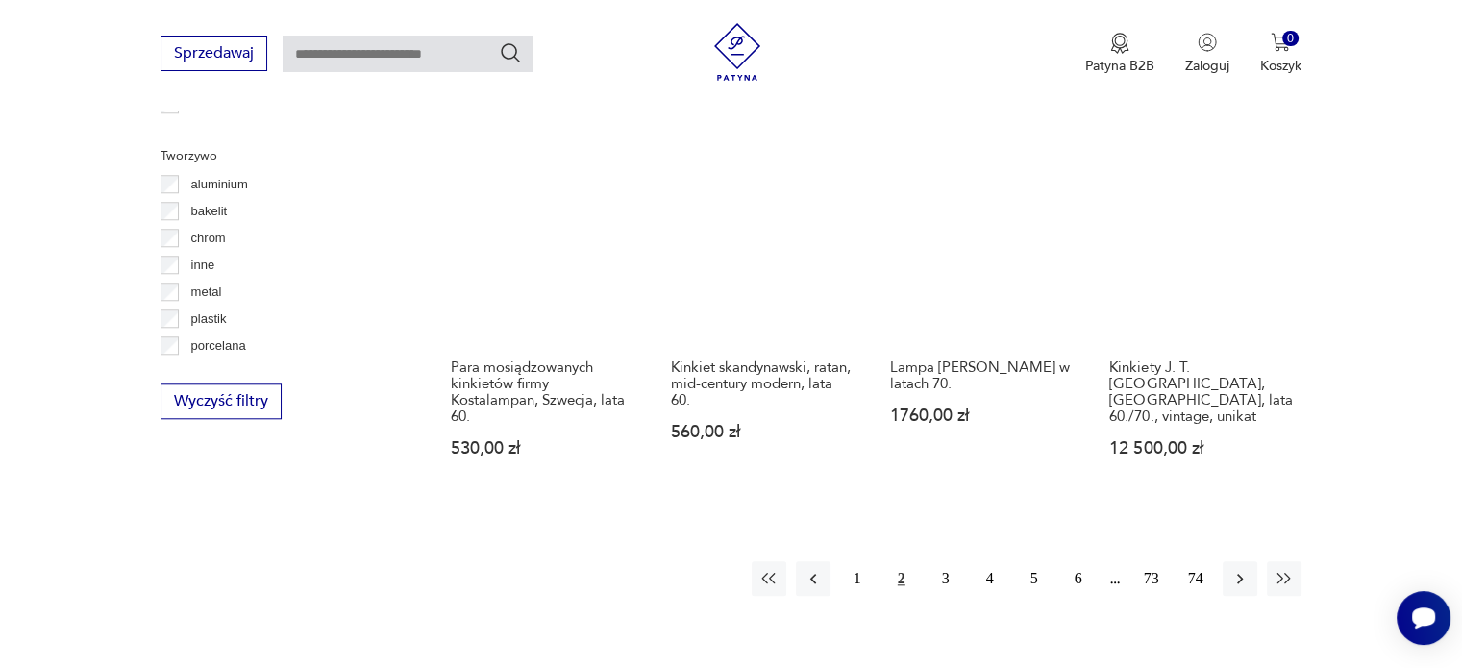
scroll to position [1990, 0]
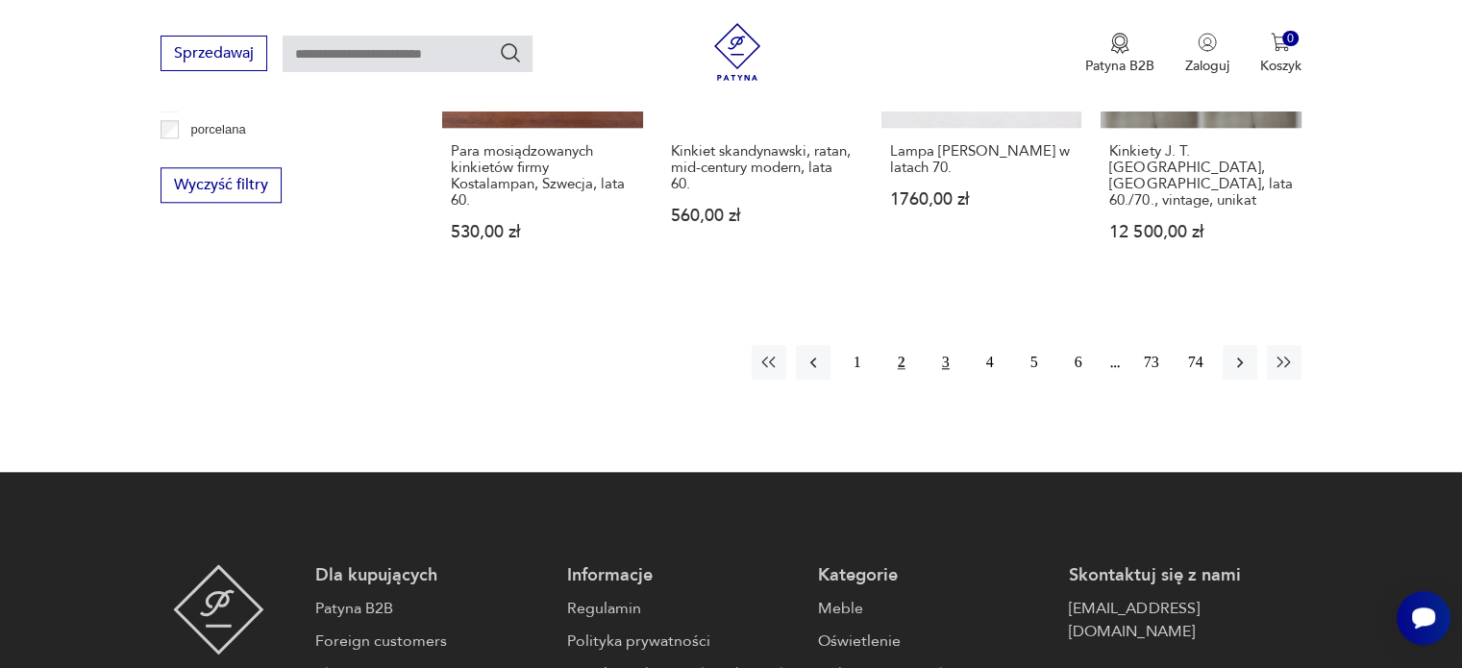
click at [944, 360] on button "3" at bounding box center [946, 362] width 35 height 35
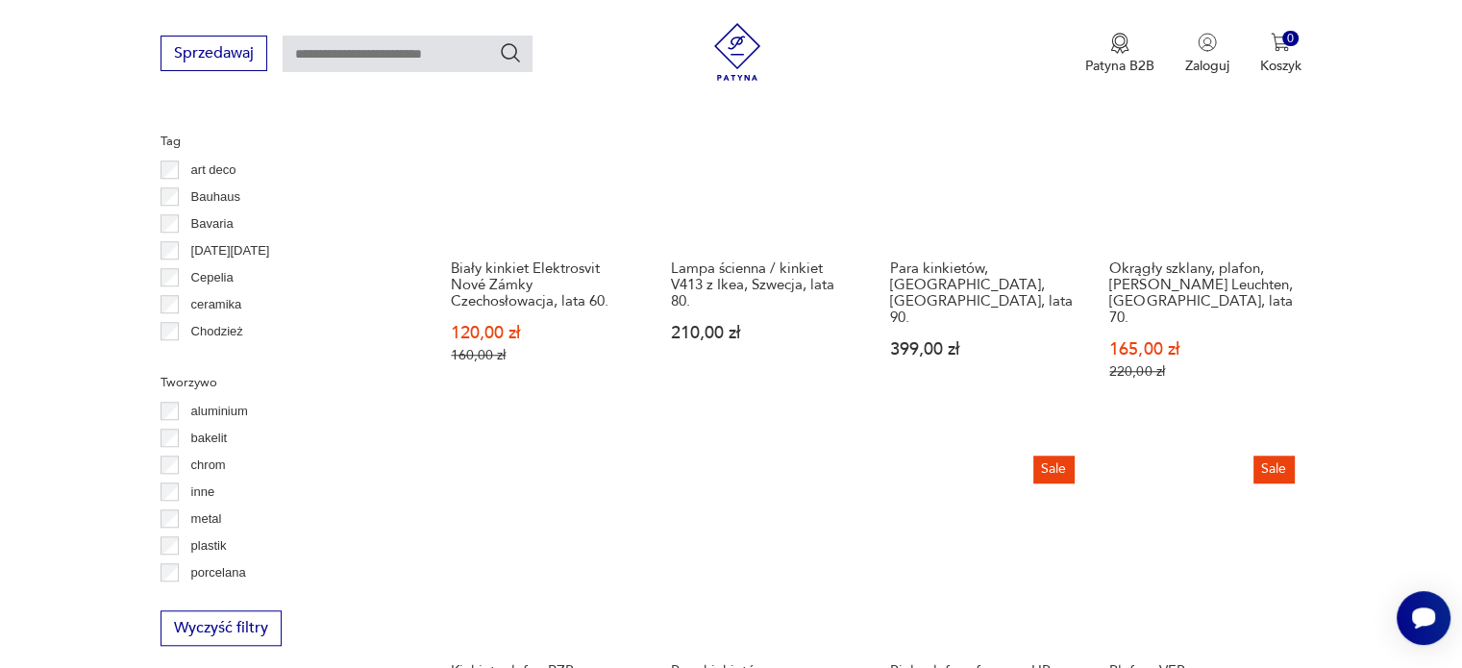
scroll to position [1797, 0]
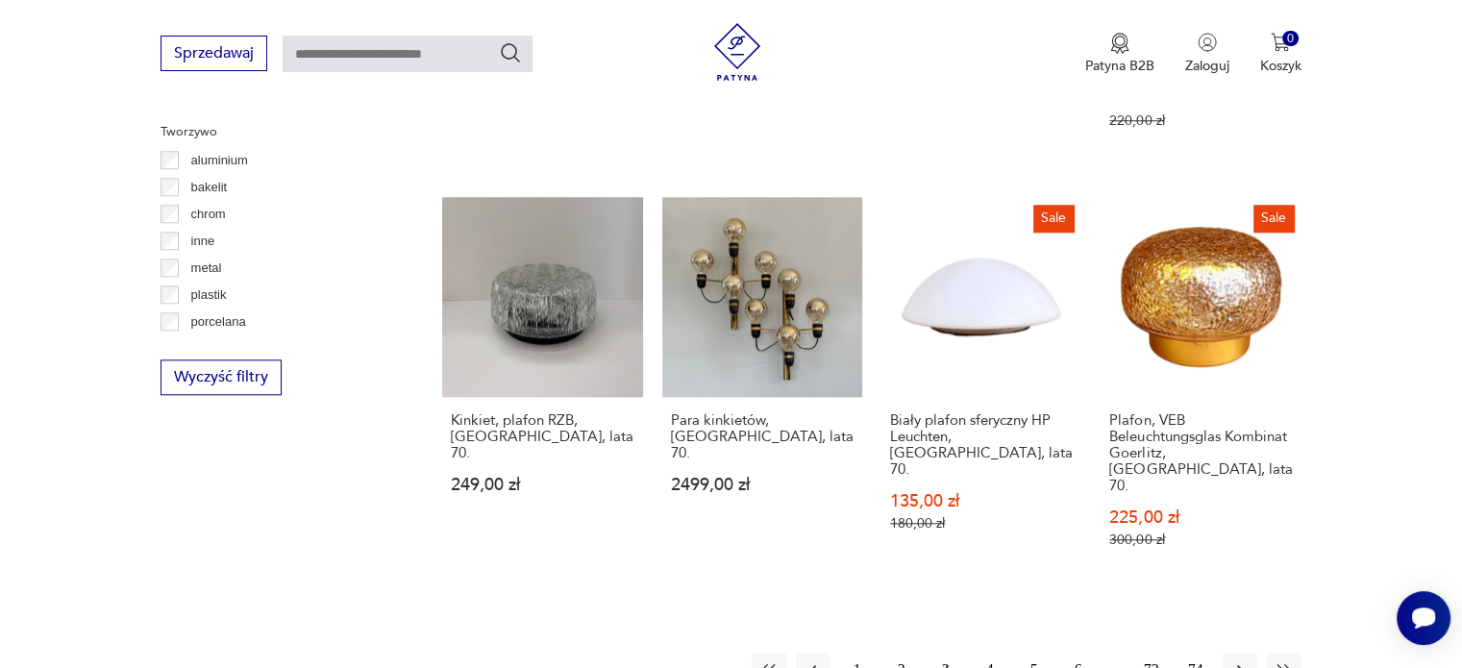
click at [991, 653] on button "4" at bounding box center [990, 670] width 35 height 35
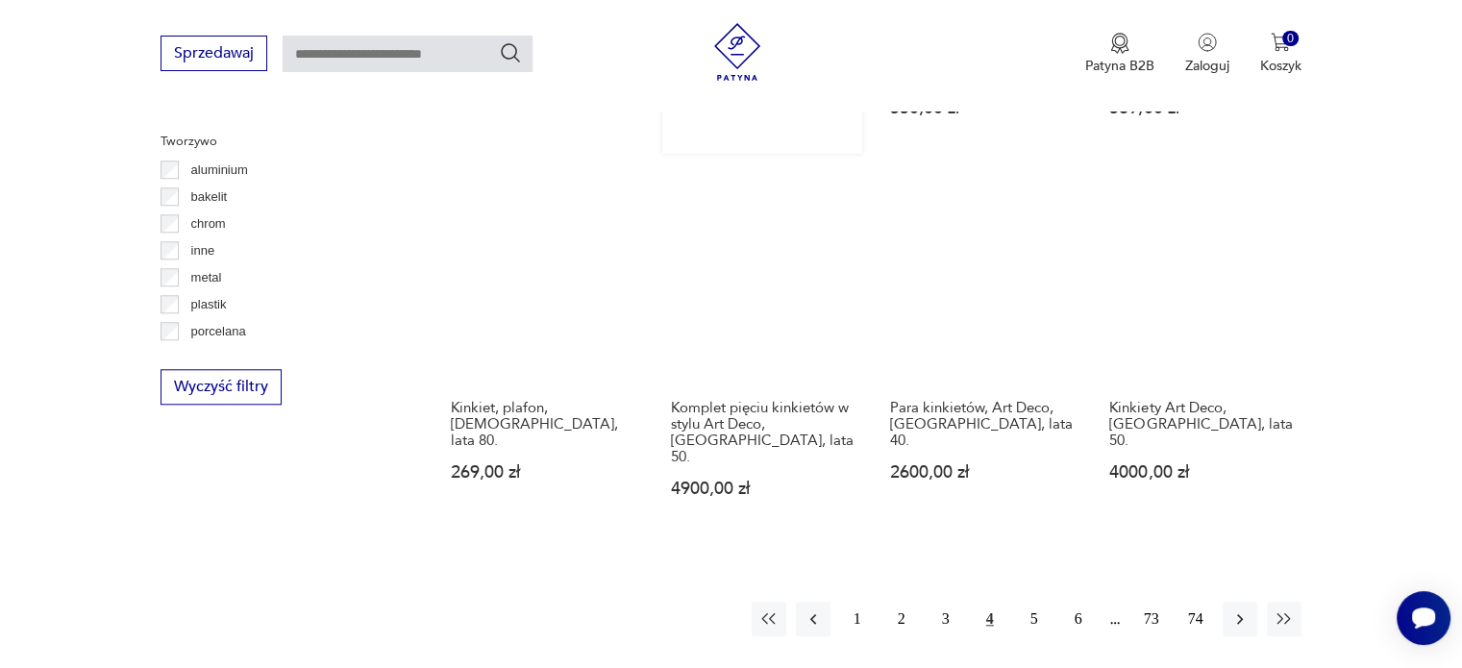
scroll to position [2087, 0]
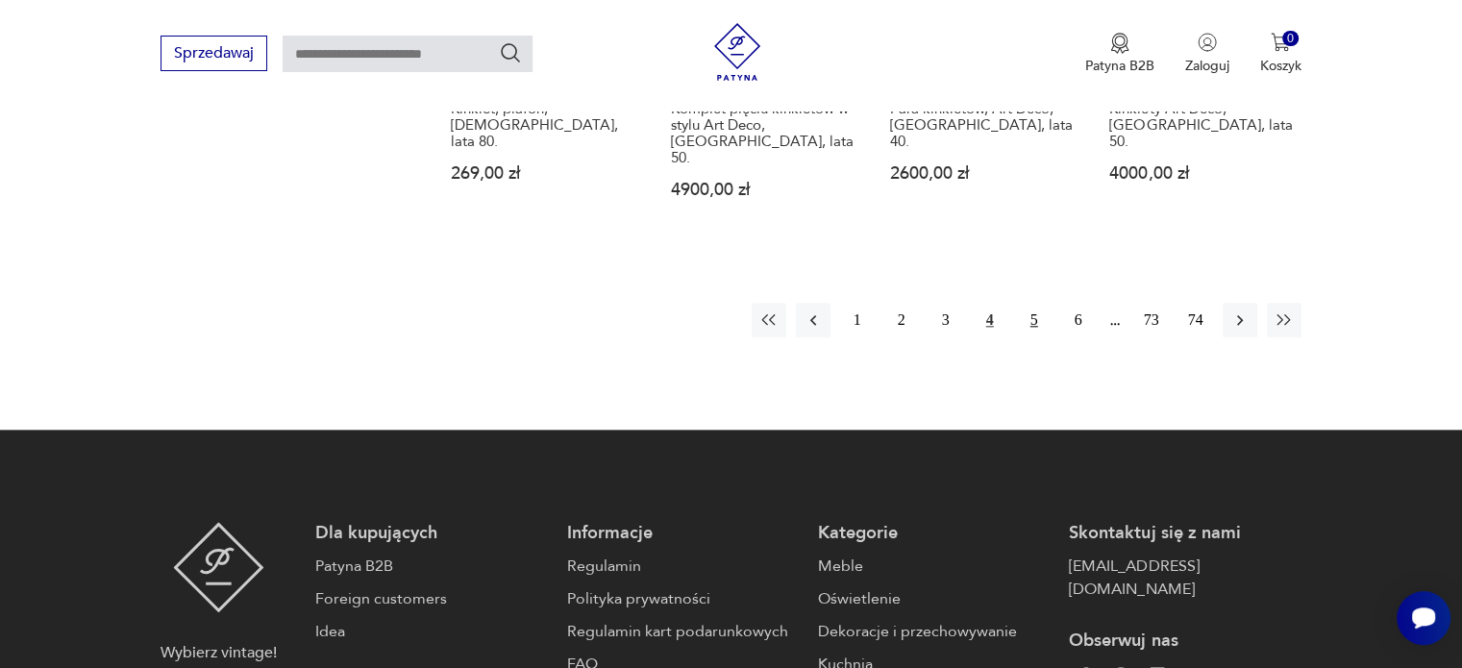
click at [1021, 303] on button "5" at bounding box center [1034, 320] width 35 height 35
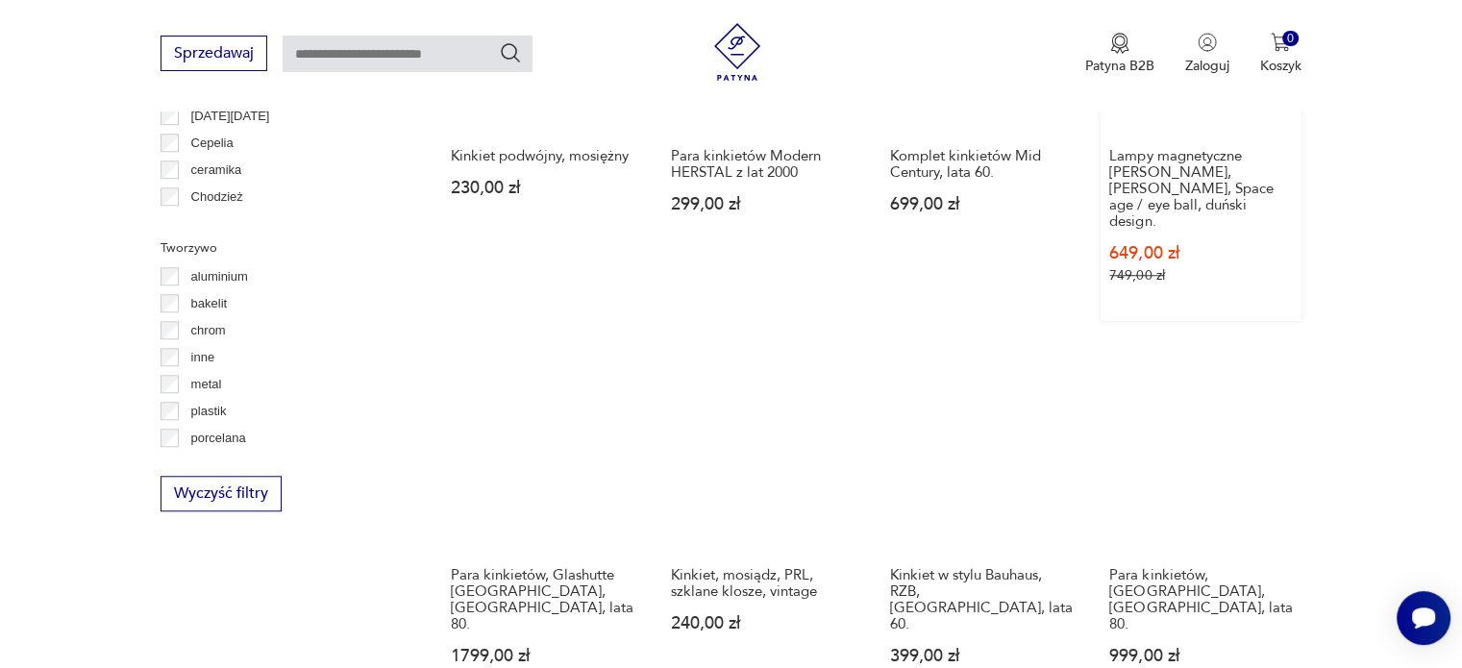
scroll to position [1797, 0]
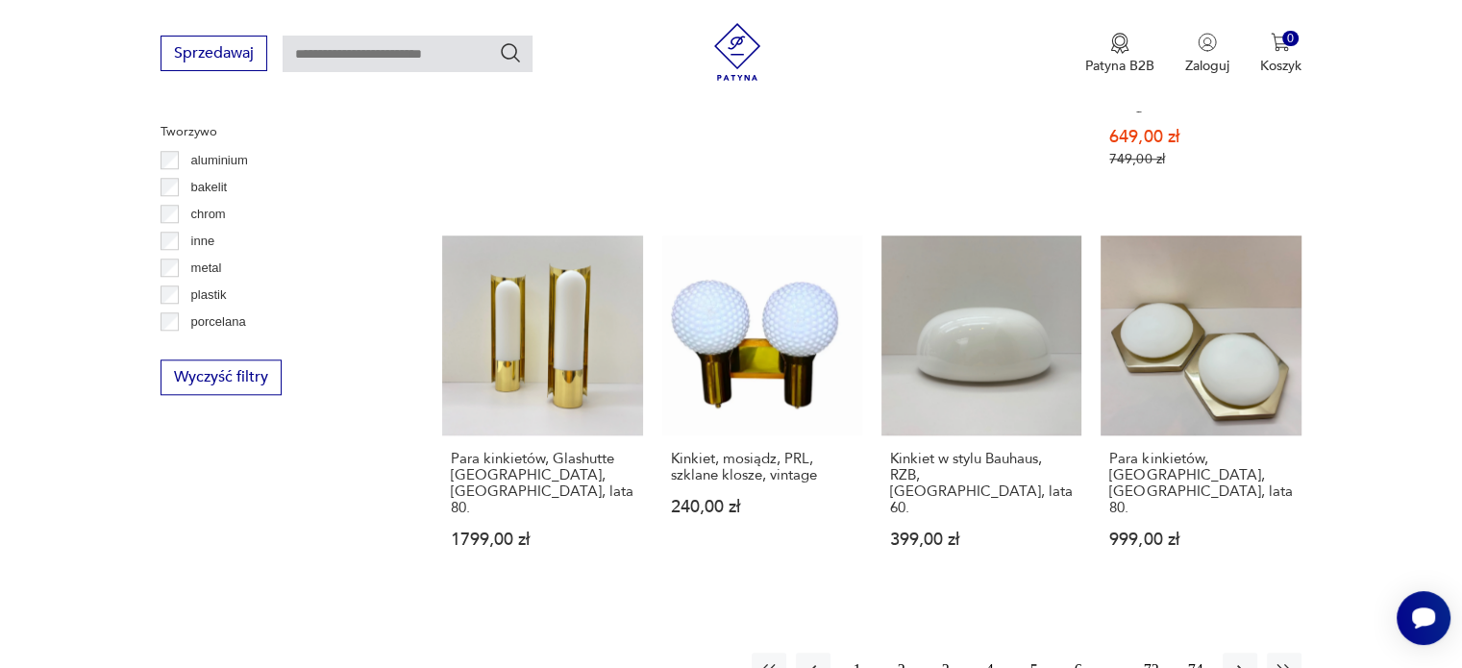
click at [1075, 653] on button "6" at bounding box center [1078, 670] width 35 height 35
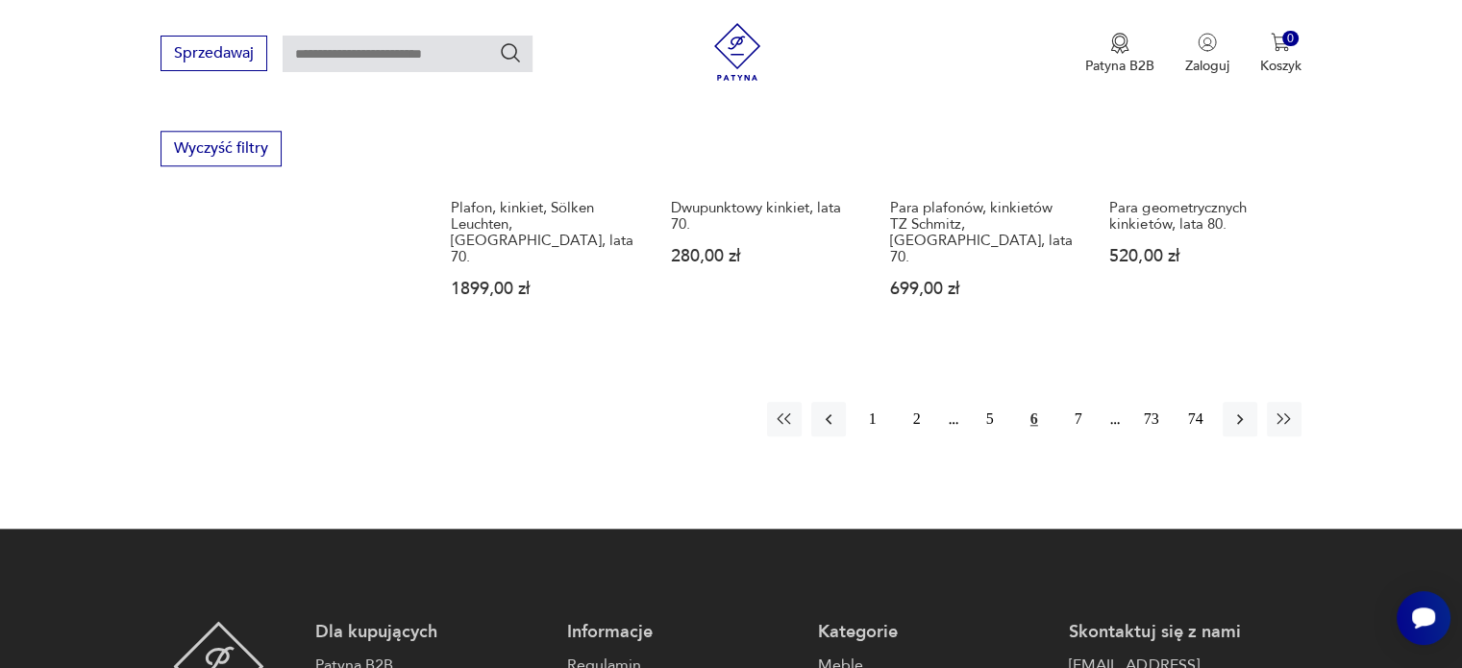
scroll to position [2087, 0]
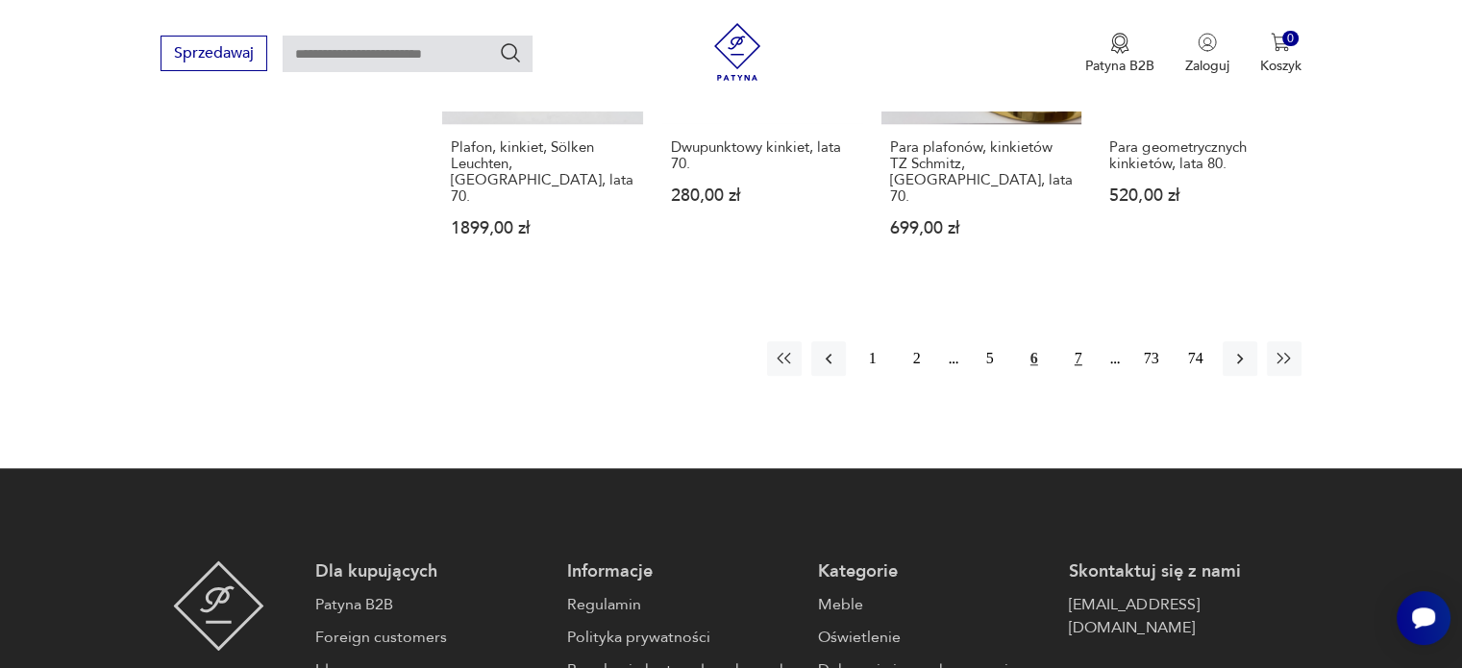
click at [1077, 341] on button "7" at bounding box center [1078, 358] width 35 height 35
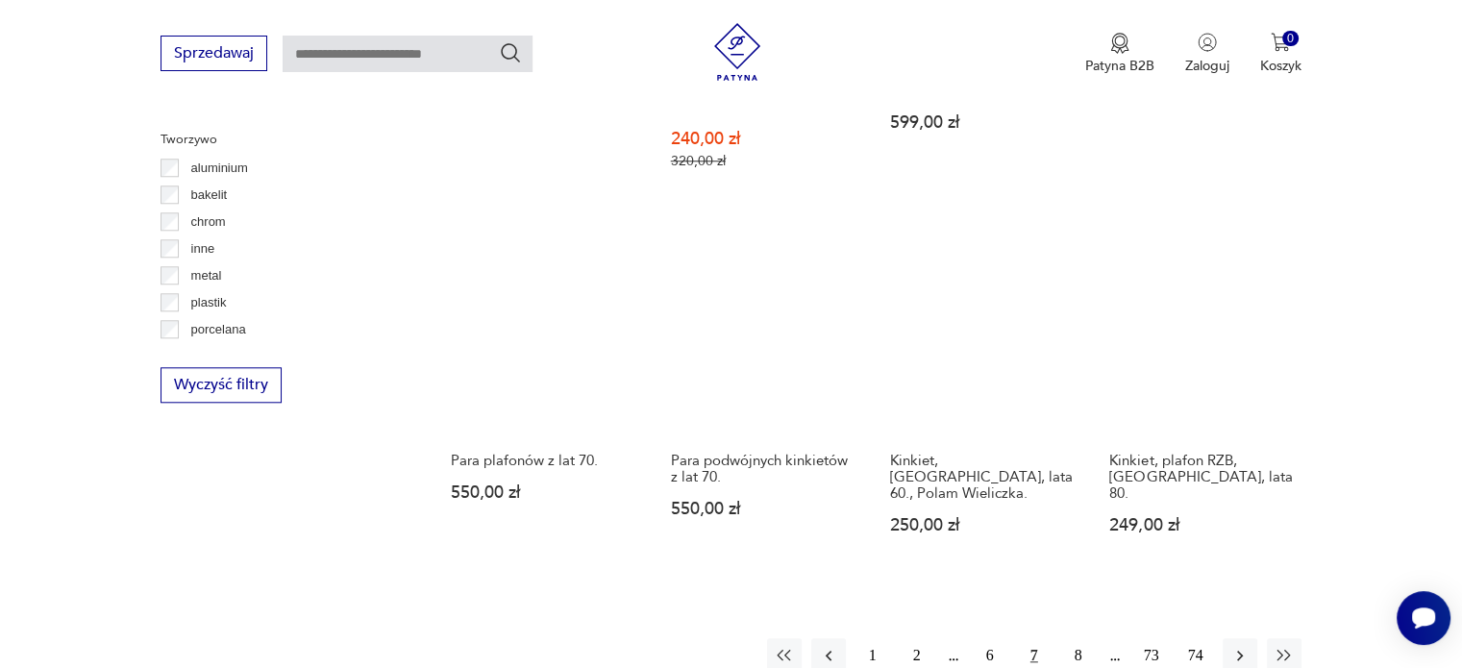
scroll to position [1894, 0]
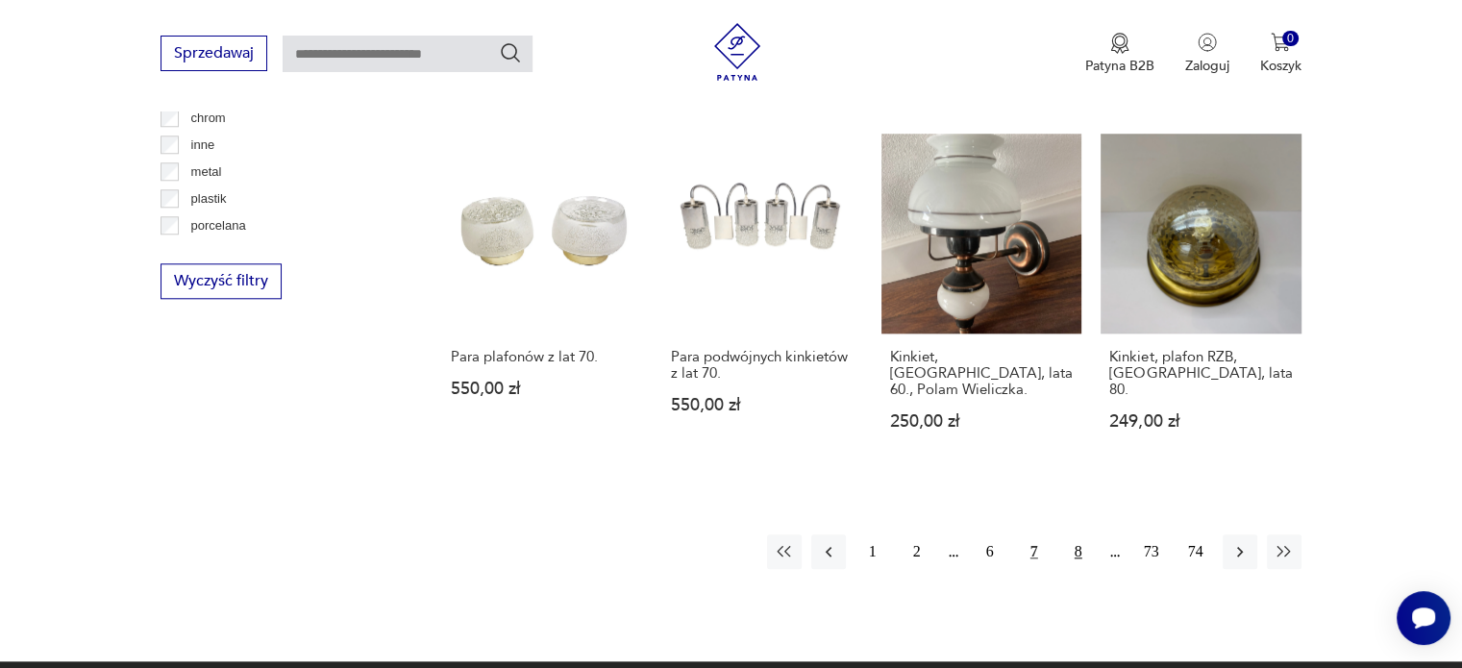
click at [1076, 534] on button "8" at bounding box center [1078, 551] width 35 height 35
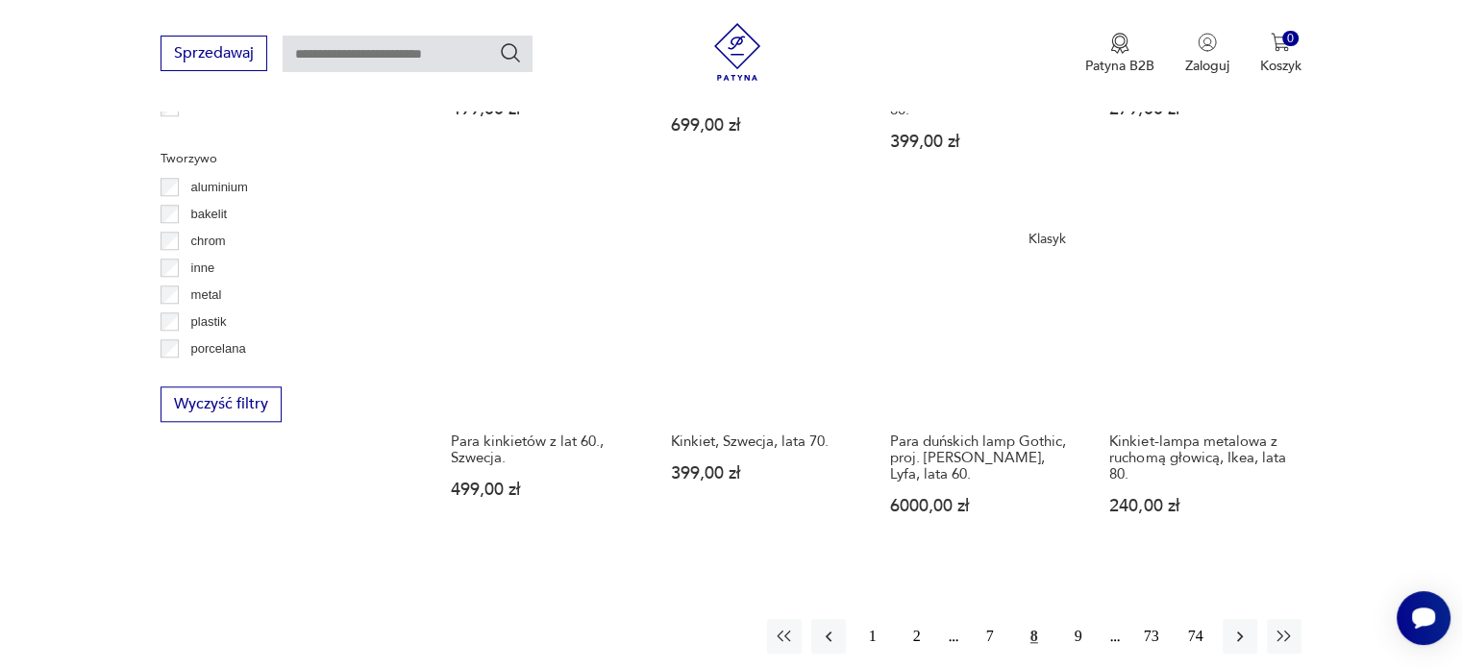
scroll to position [1798, 0]
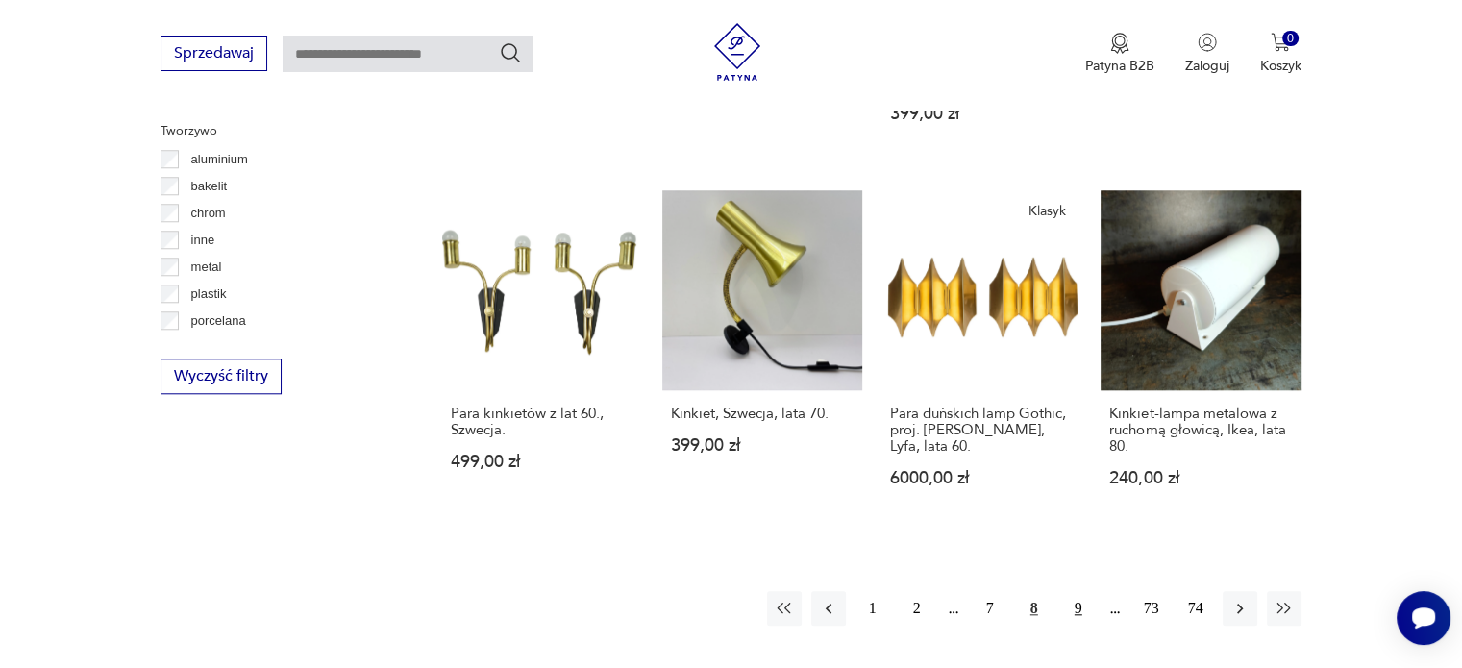
click at [1073, 591] on button "9" at bounding box center [1078, 608] width 35 height 35
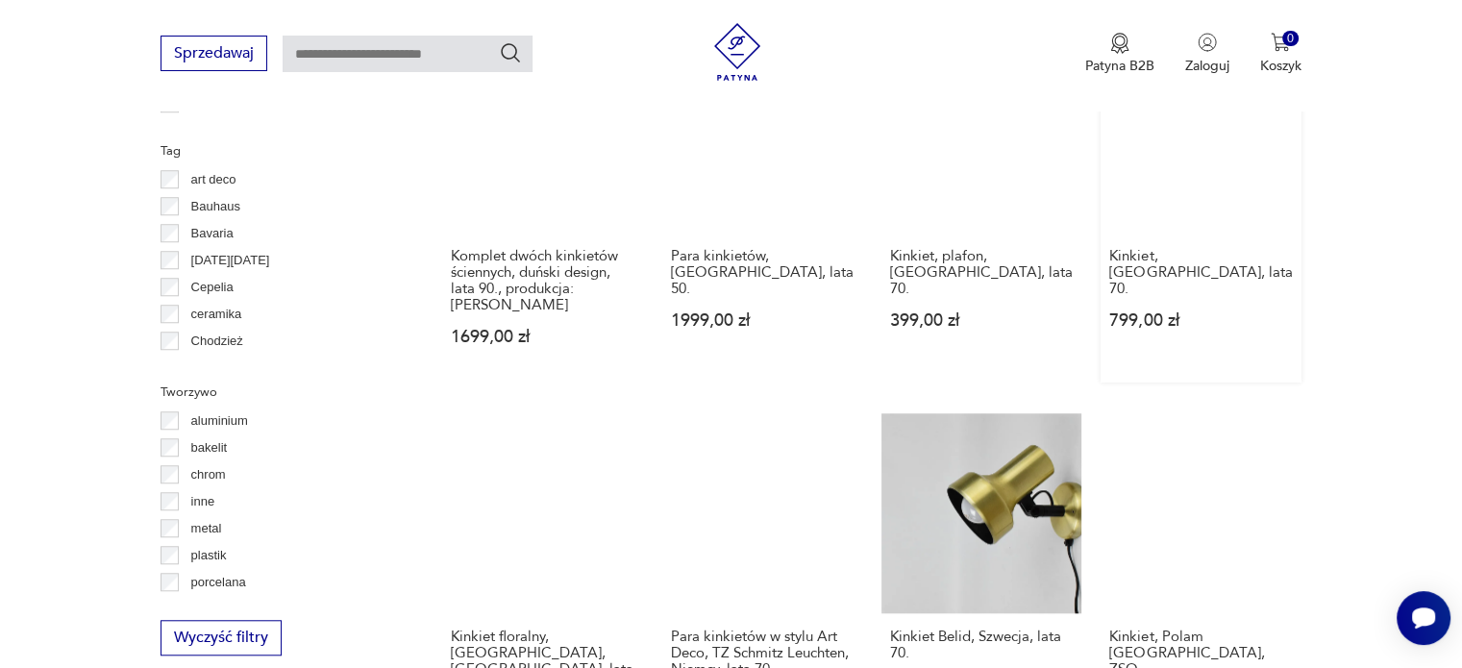
scroll to position [1797, 0]
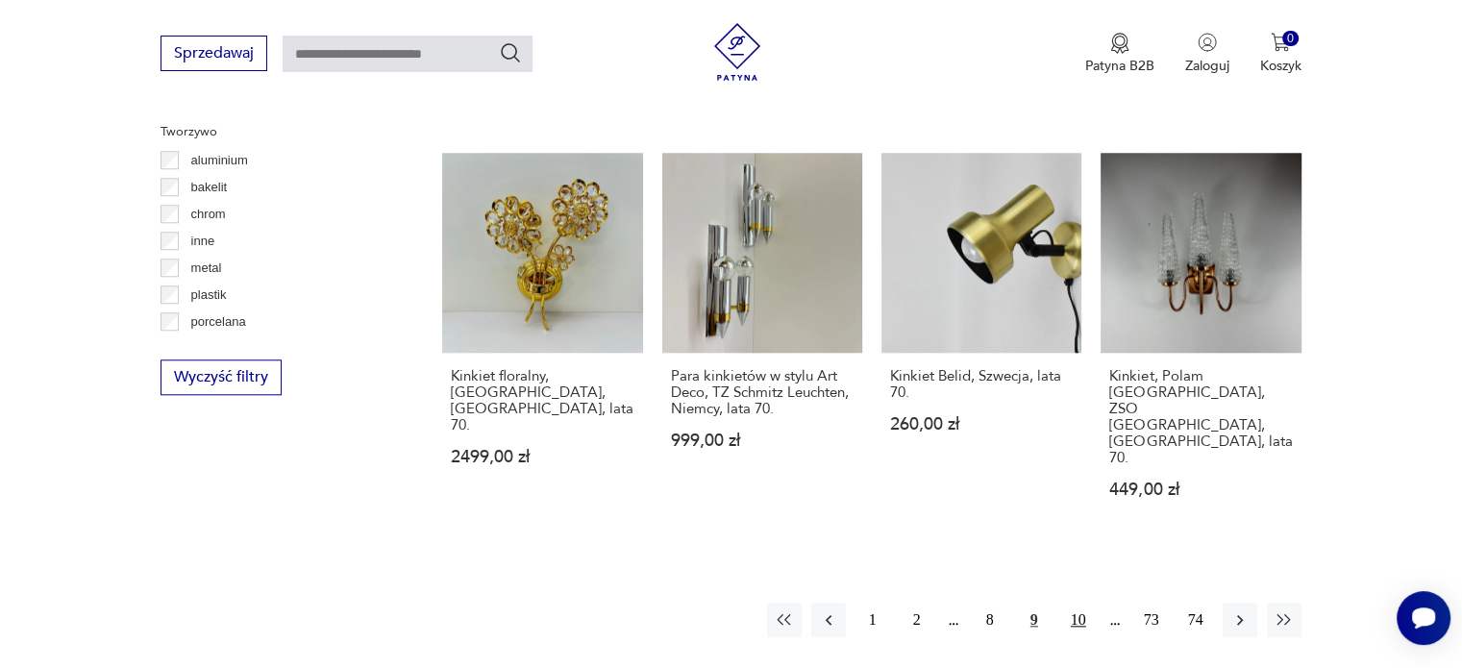
click at [1077, 603] on button "10" at bounding box center [1078, 620] width 35 height 35
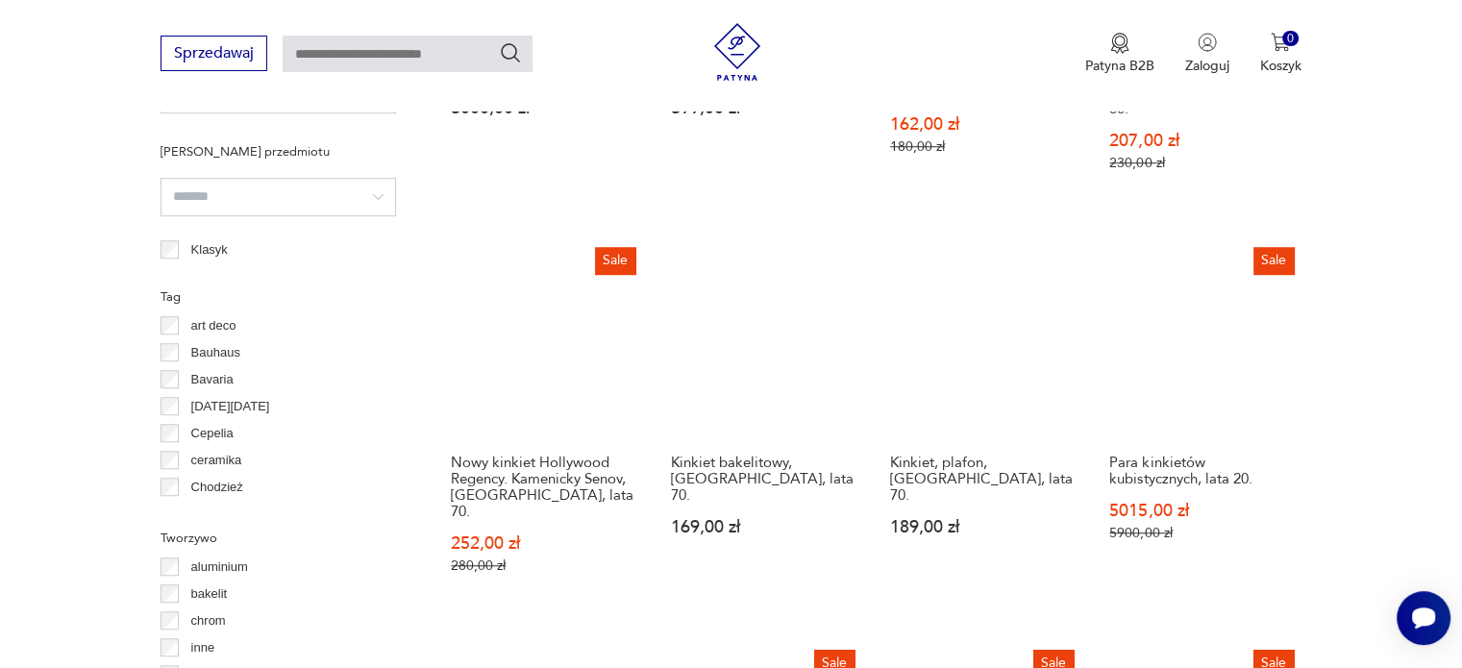
scroll to position [1510, 0]
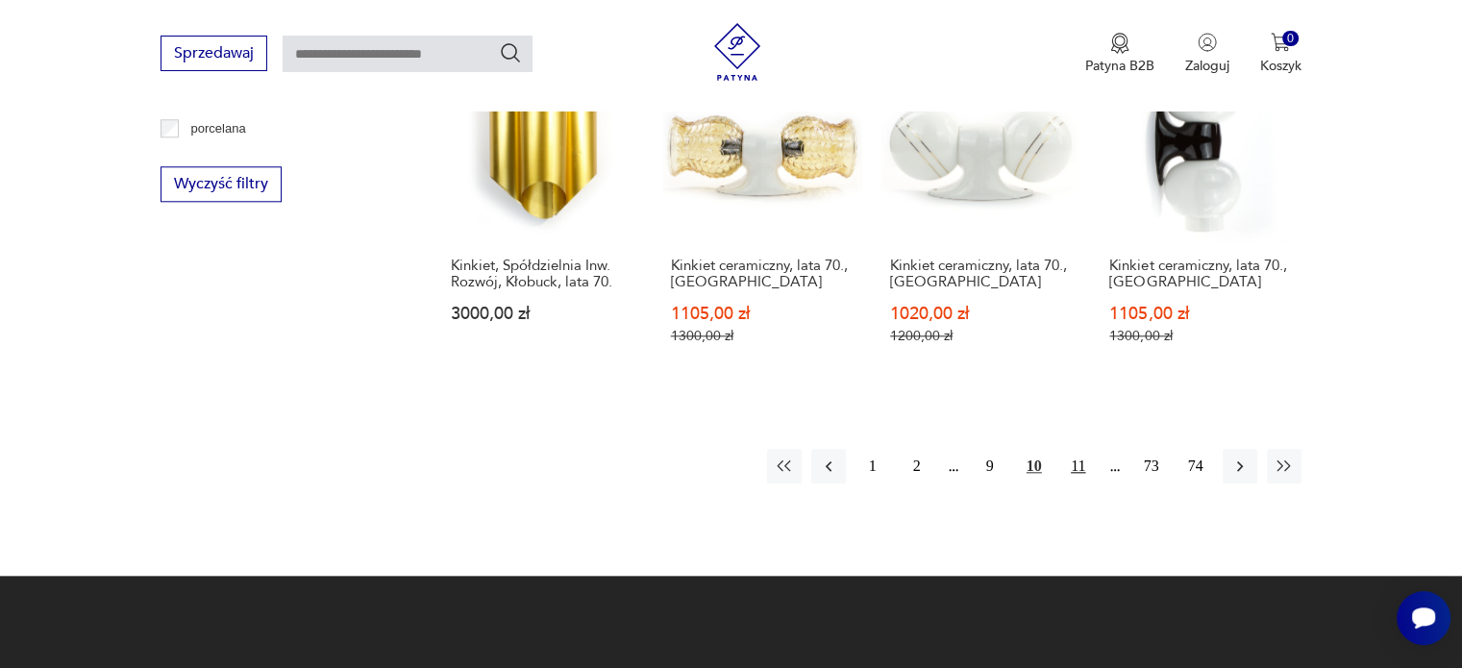
click at [1082, 449] on button "11" at bounding box center [1078, 466] width 35 height 35
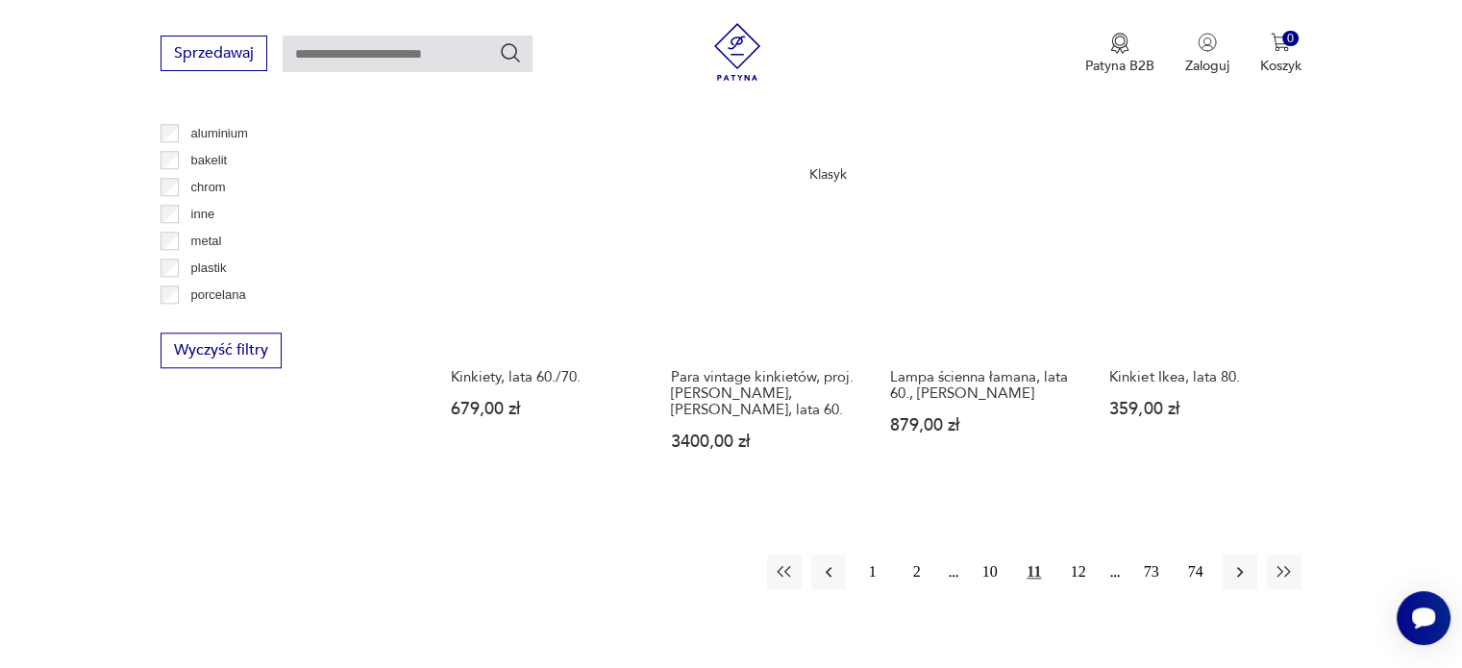
scroll to position [1990, 0]
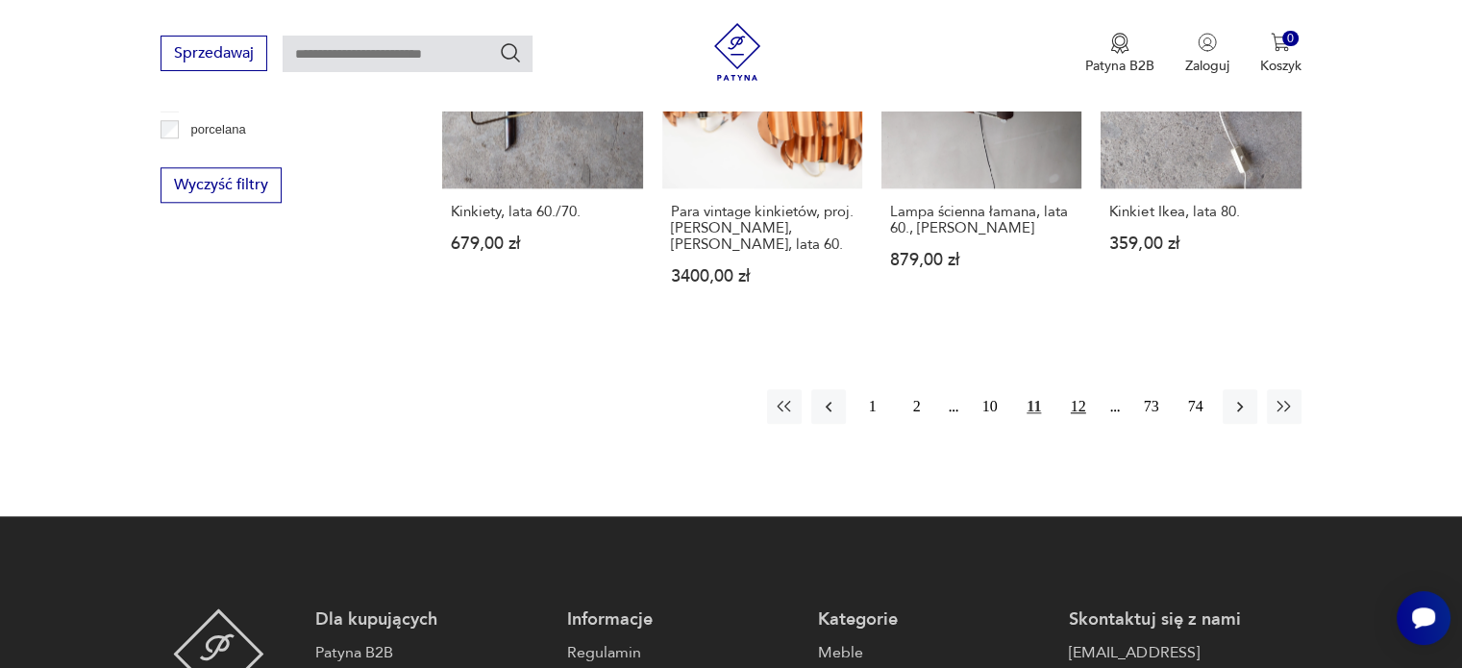
click at [1077, 391] on button "12" at bounding box center [1078, 406] width 35 height 35
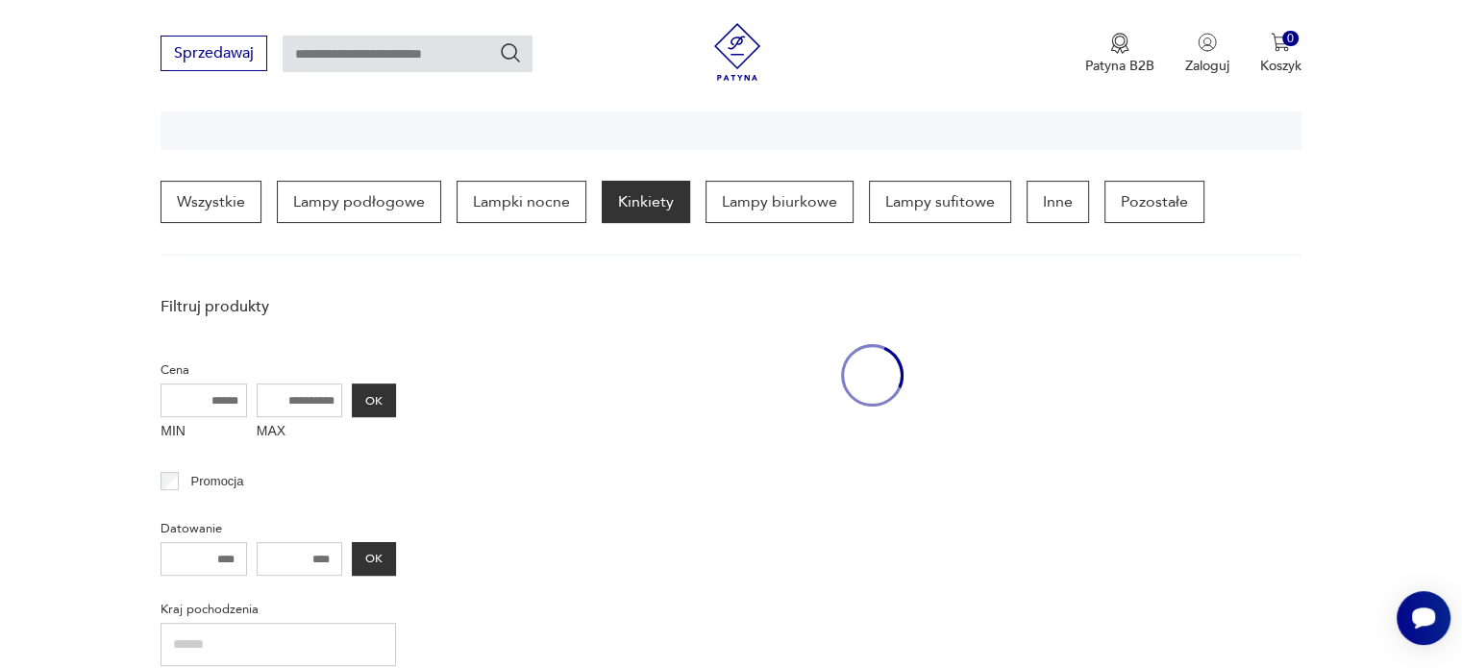
scroll to position [452, 0]
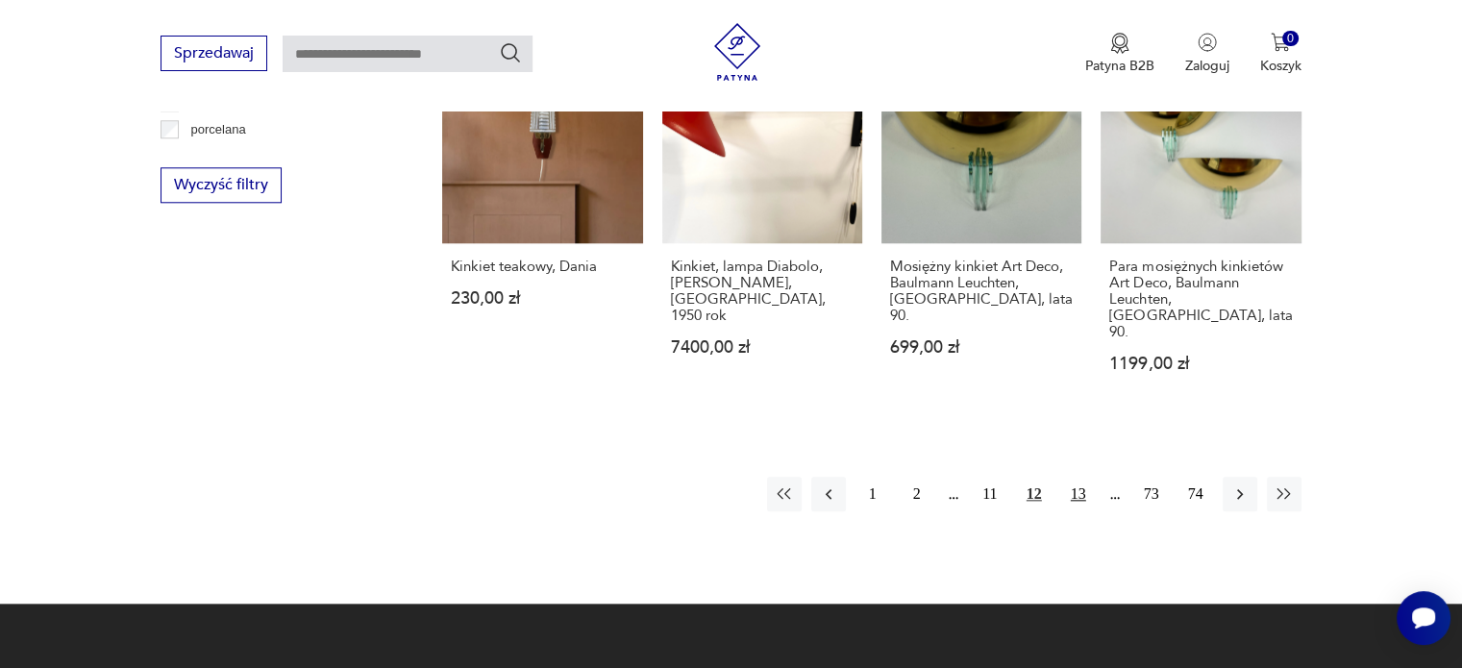
click at [1071, 477] on button "13" at bounding box center [1078, 494] width 35 height 35
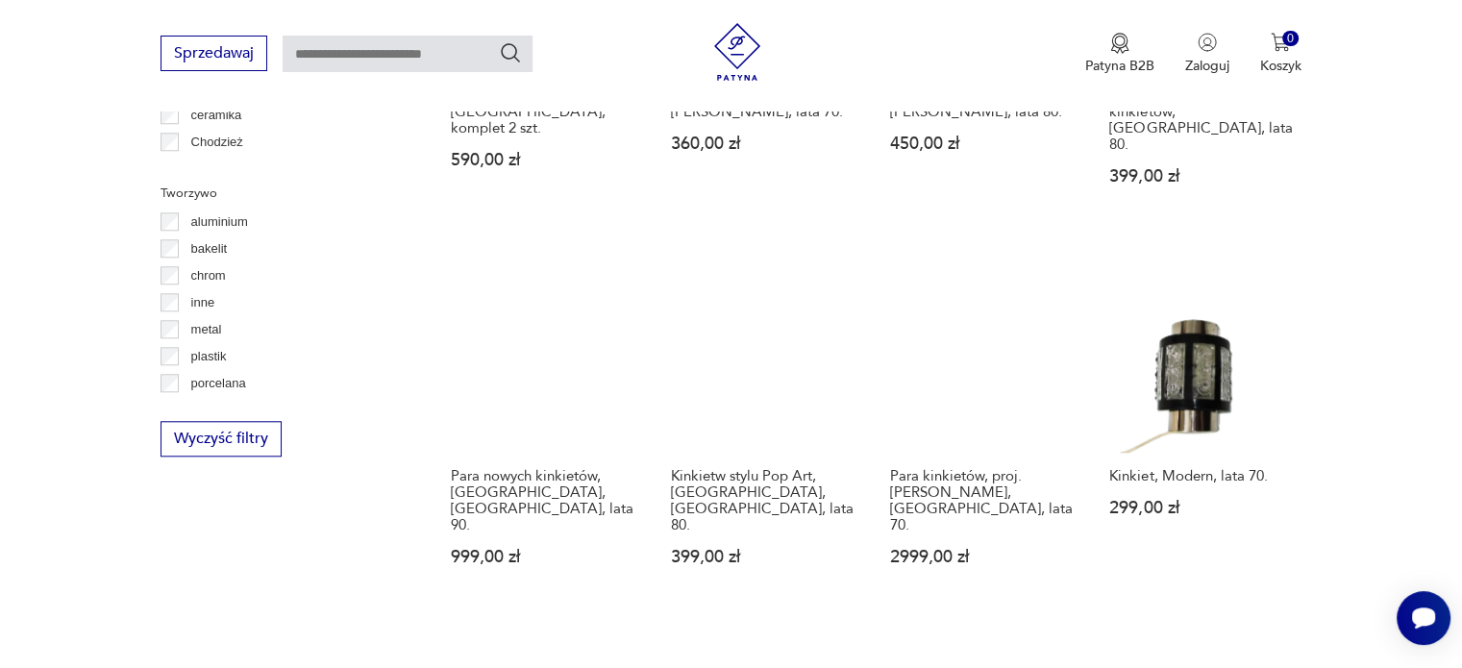
scroll to position [1894, 0]
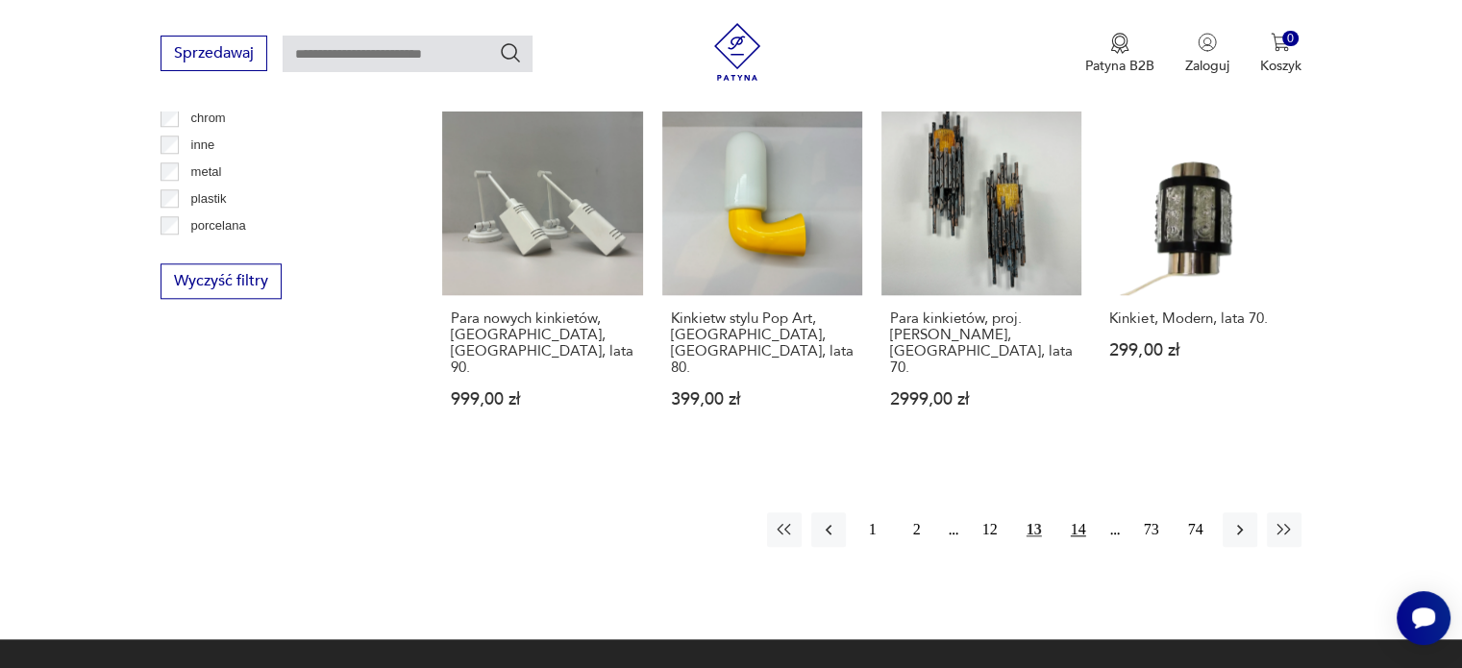
click at [1080, 512] on button "14" at bounding box center [1078, 529] width 35 height 35
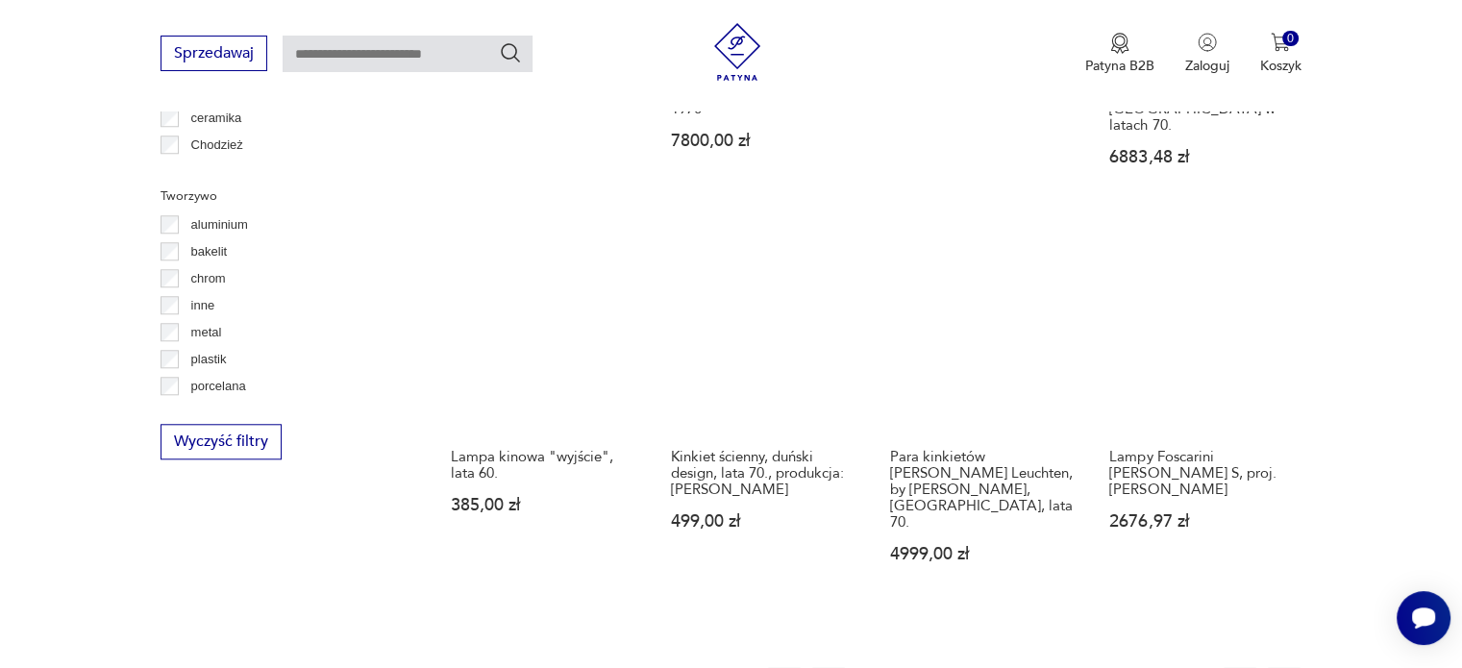
scroll to position [1991, 0]
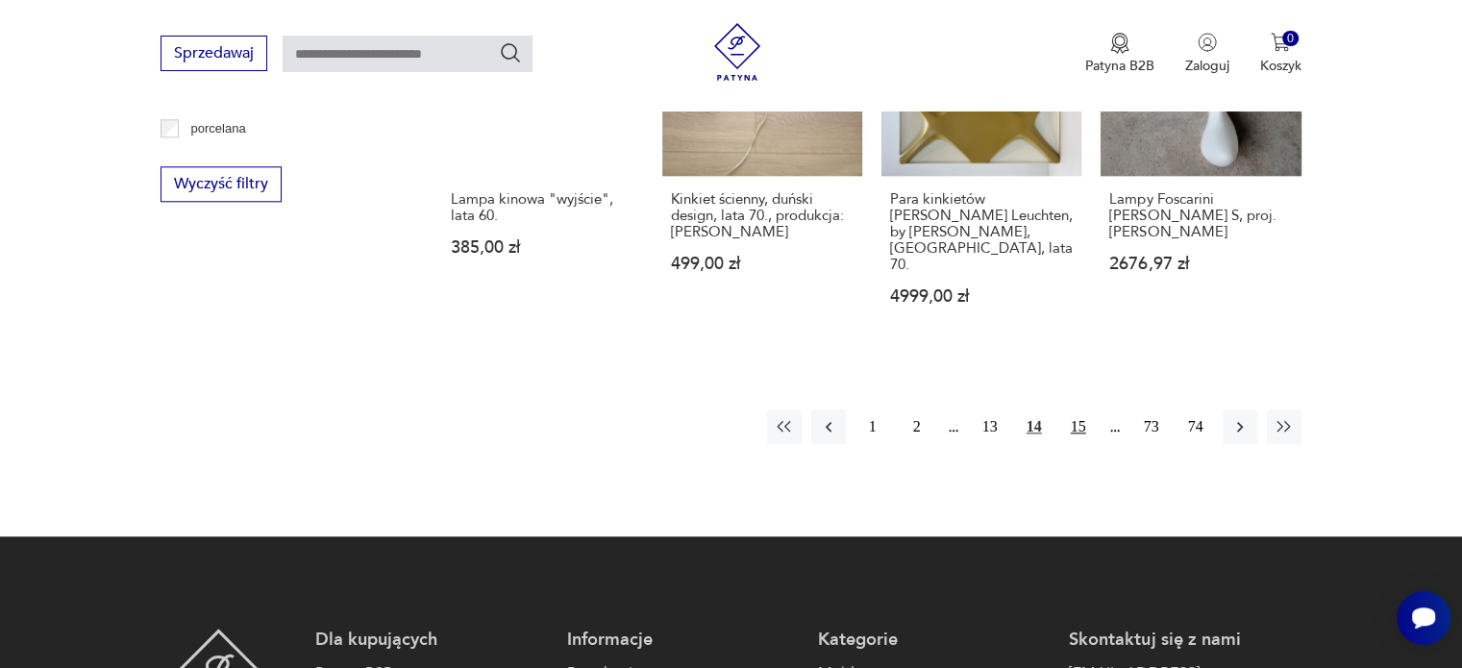
click at [1085, 409] on button "15" at bounding box center [1078, 426] width 35 height 35
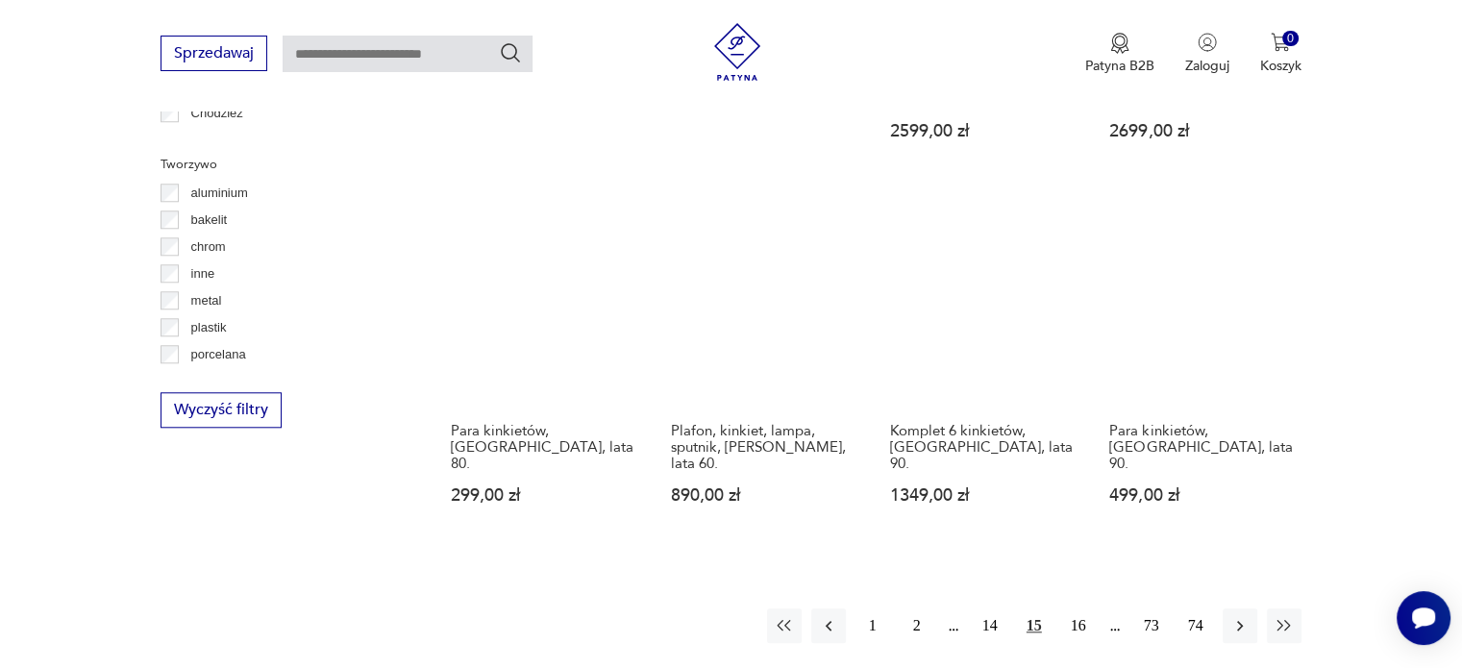
scroll to position [1797, 0]
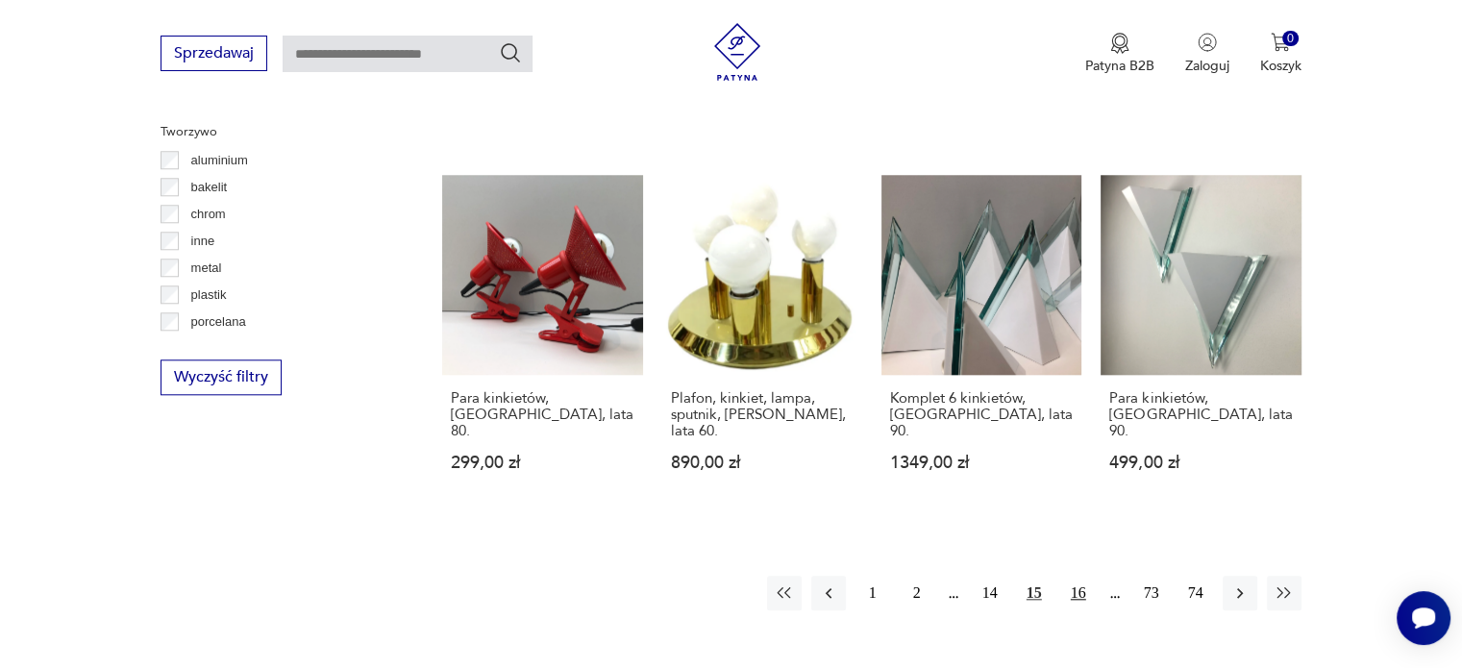
click at [1085, 576] on button "16" at bounding box center [1078, 593] width 35 height 35
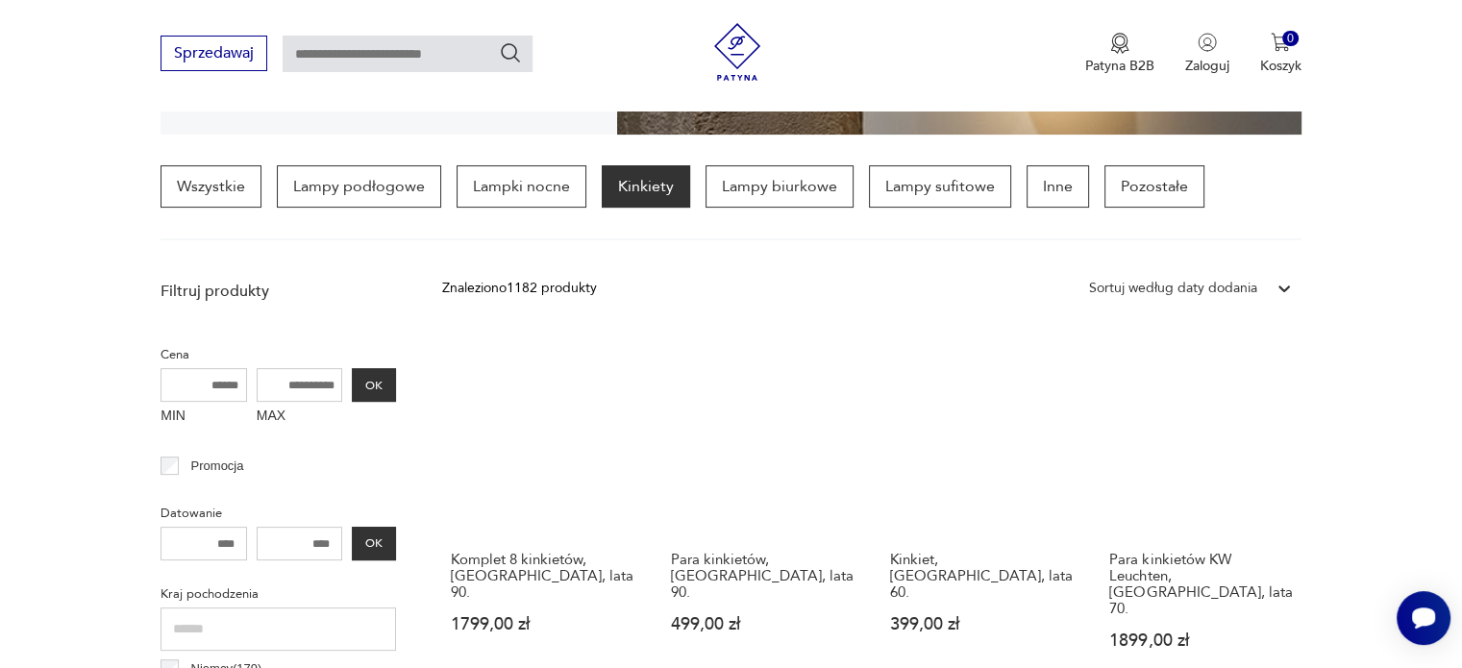
scroll to position [837, 0]
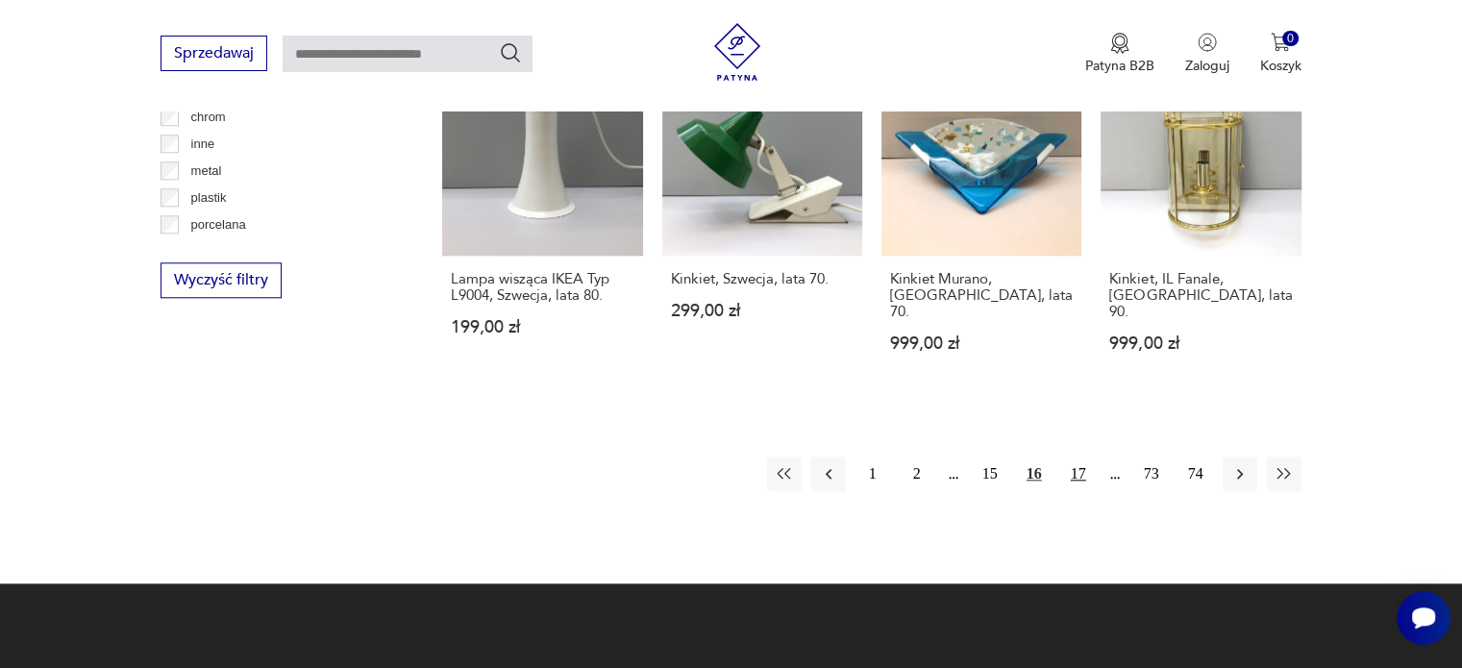
click at [1068, 457] on button "17" at bounding box center [1078, 474] width 35 height 35
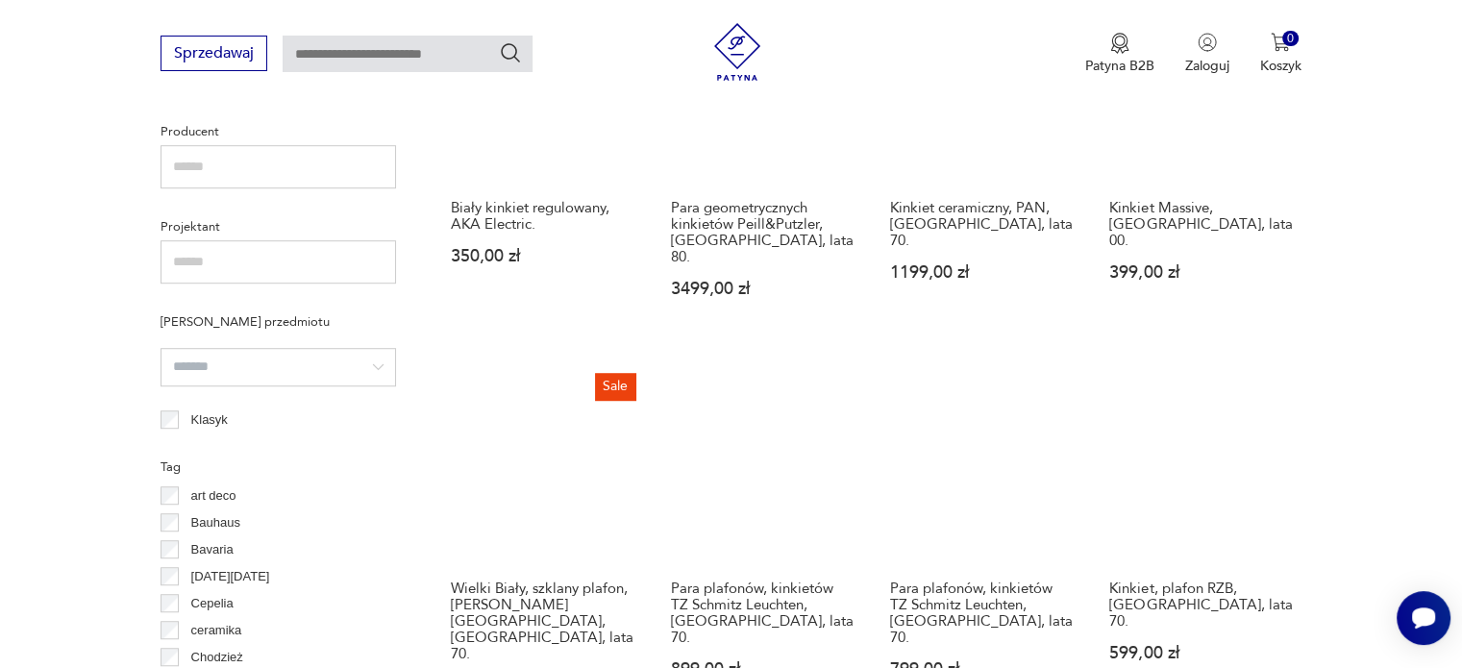
scroll to position [1701, 0]
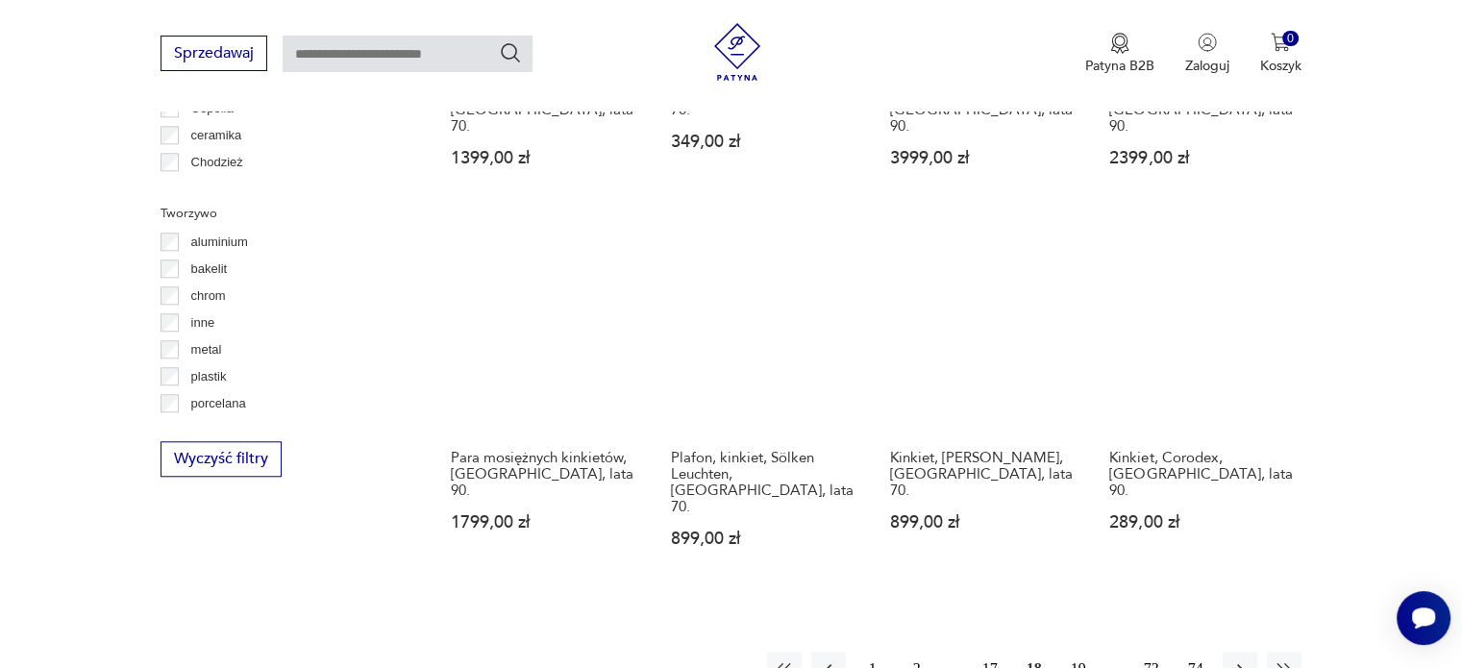
scroll to position [1798, 0]
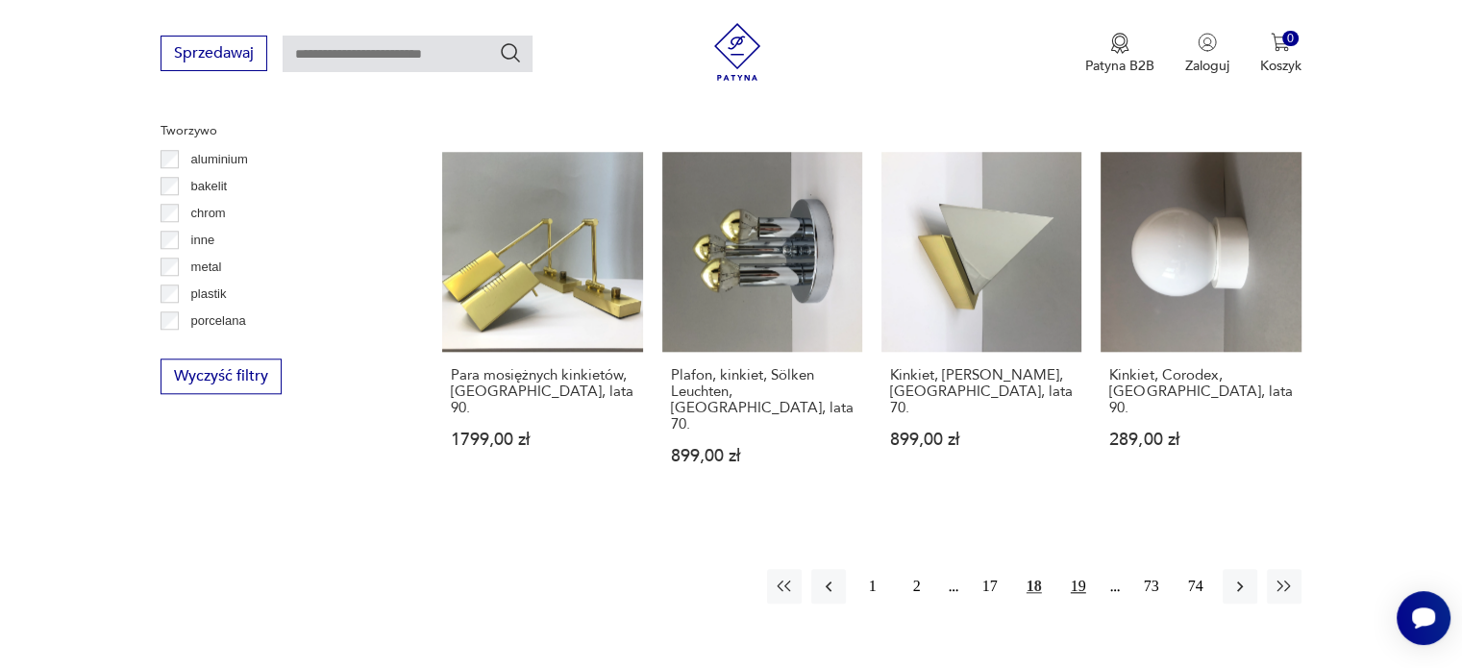
click at [1085, 569] on button "19" at bounding box center [1078, 586] width 35 height 35
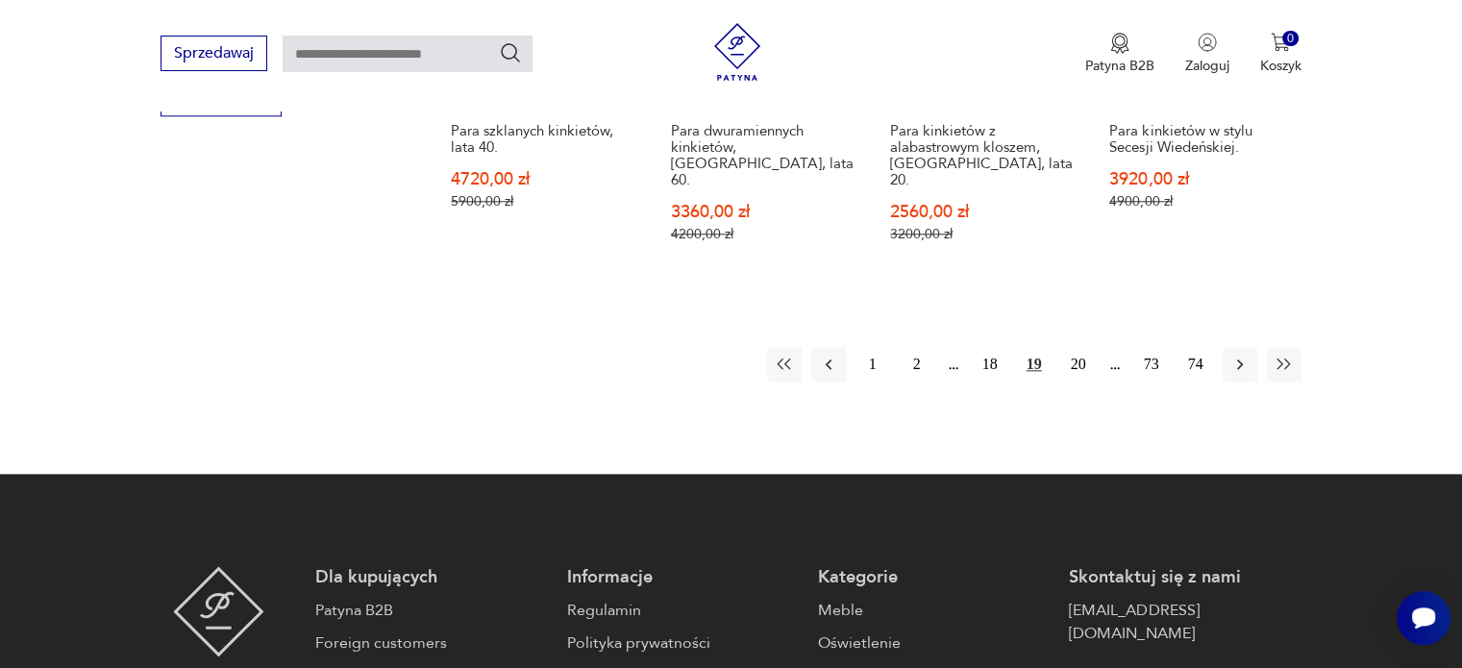
scroll to position [2086, 0]
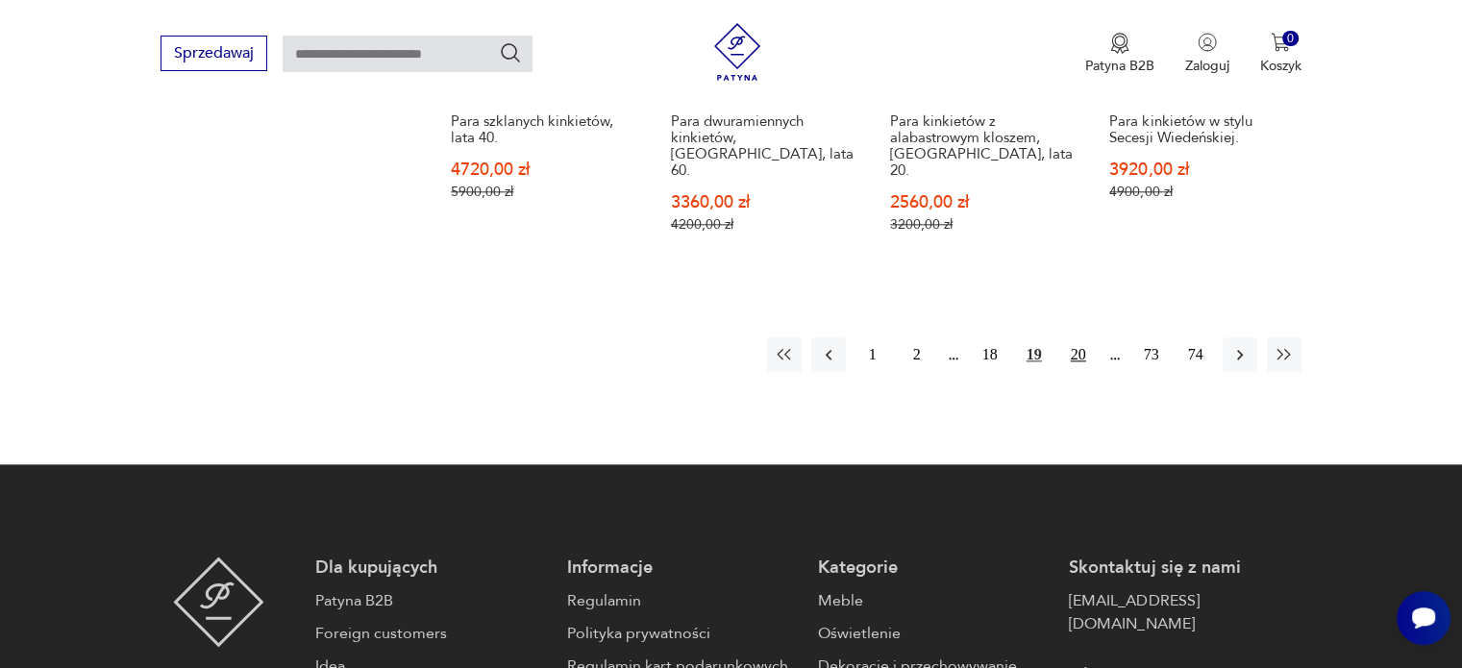
click at [1068, 337] on button "20" at bounding box center [1078, 354] width 35 height 35
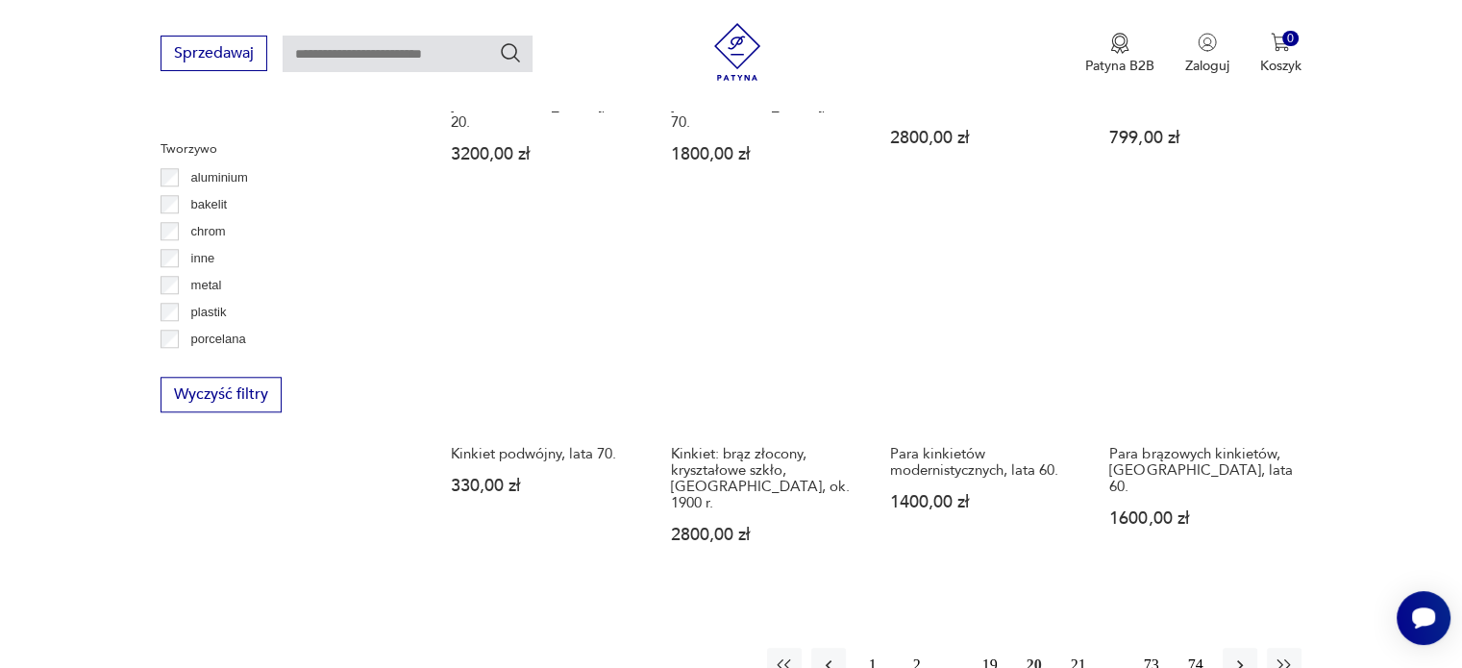
scroll to position [1797, 0]
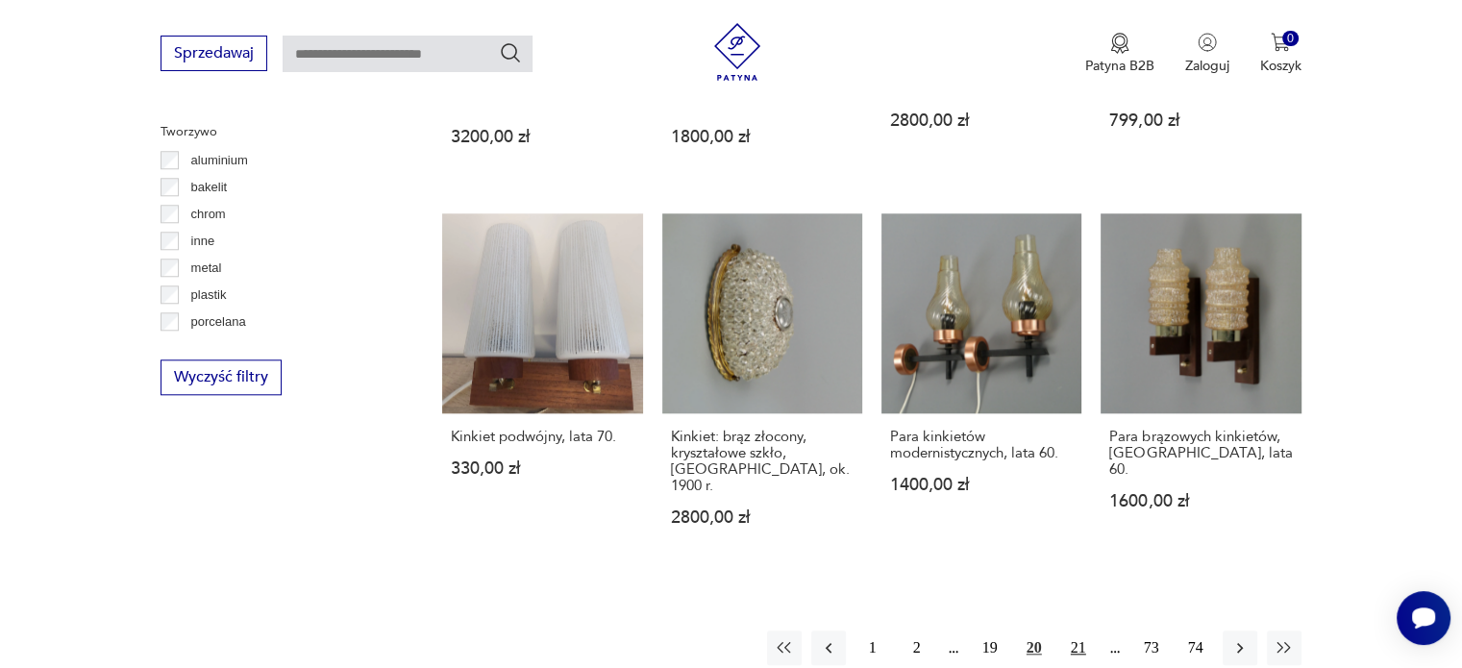
click at [1073, 631] on button "21" at bounding box center [1078, 648] width 35 height 35
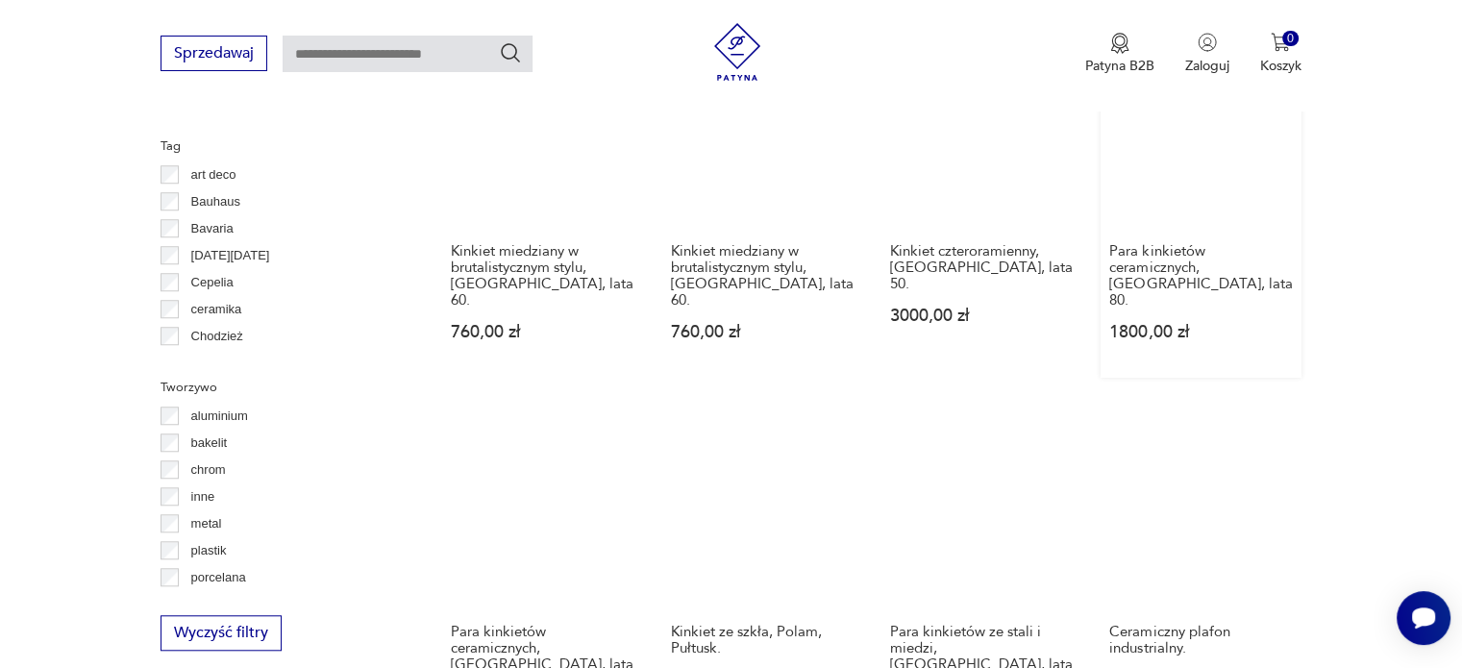
scroll to position [1798, 0]
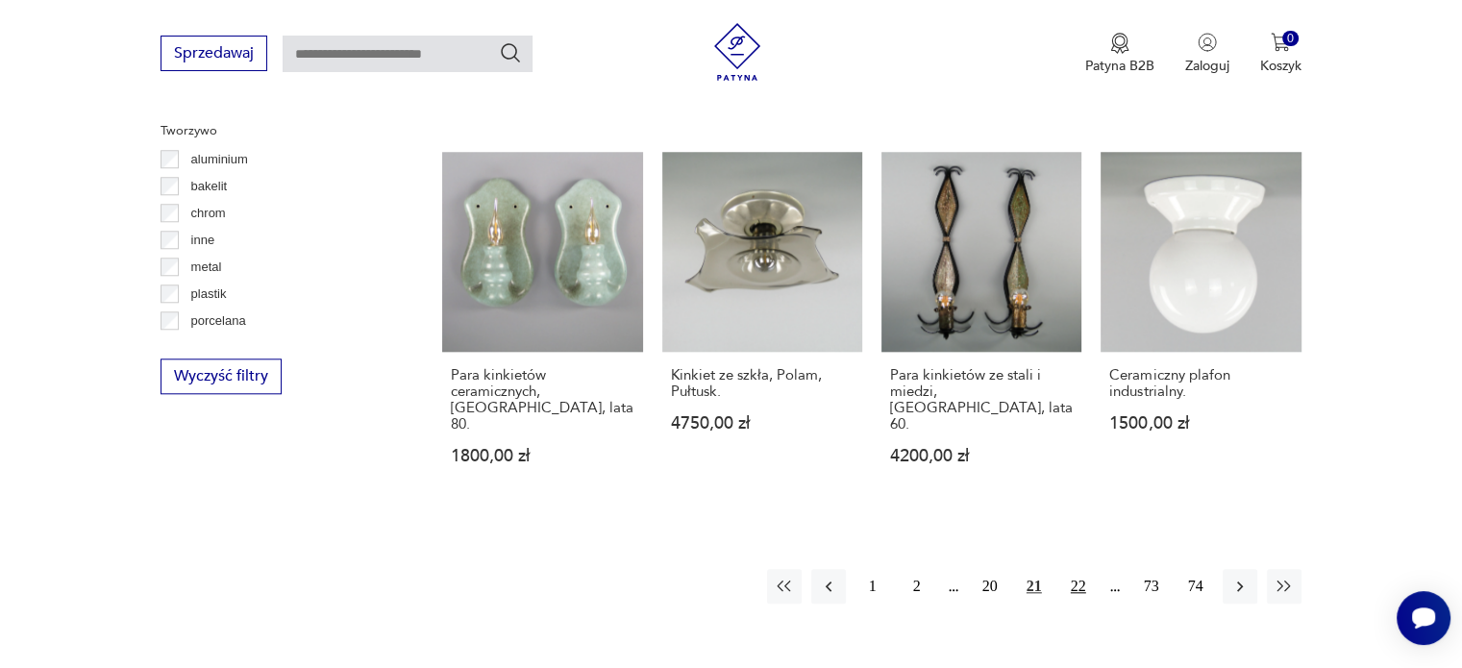
click at [1080, 569] on button "22" at bounding box center [1078, 586] width 35 height 35
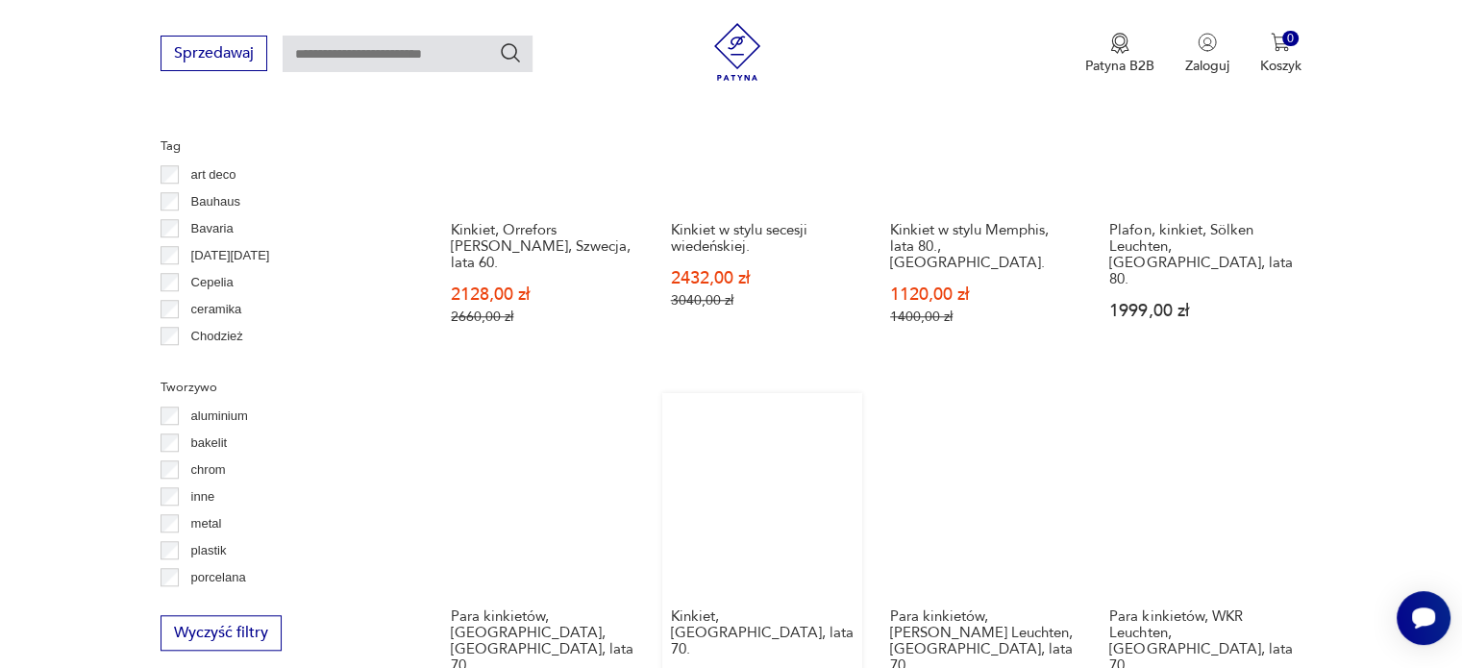
scroll to position [1701, 0]
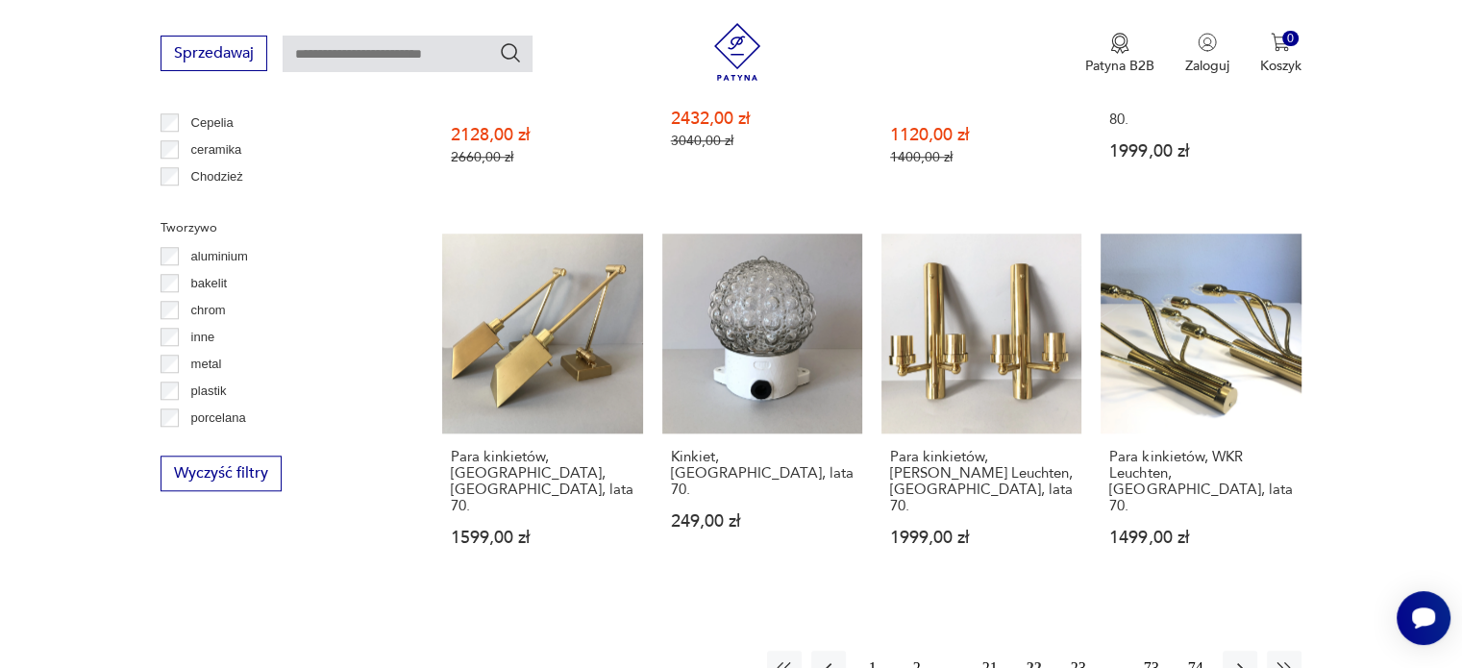
click at [1064, 651] on button "23" at bounding box center [1078, 668] width 35 height 35
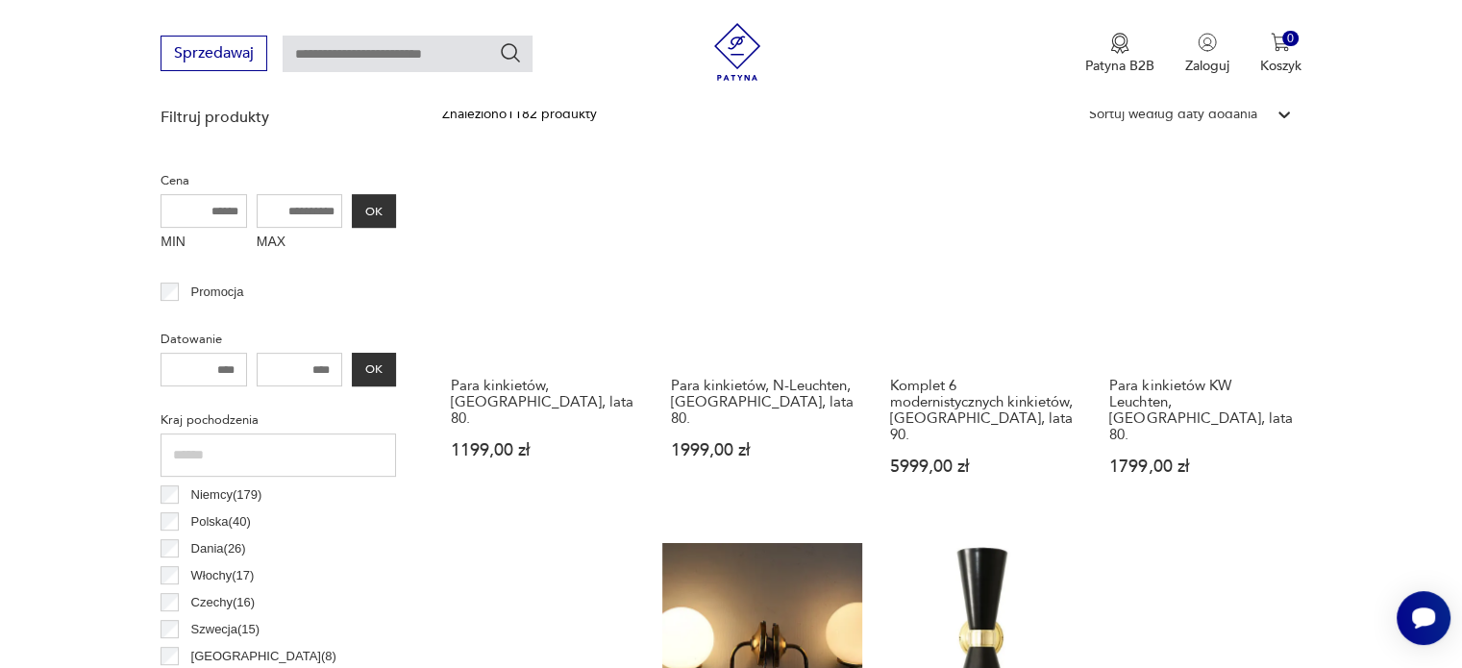
scroll to position [933, 0]
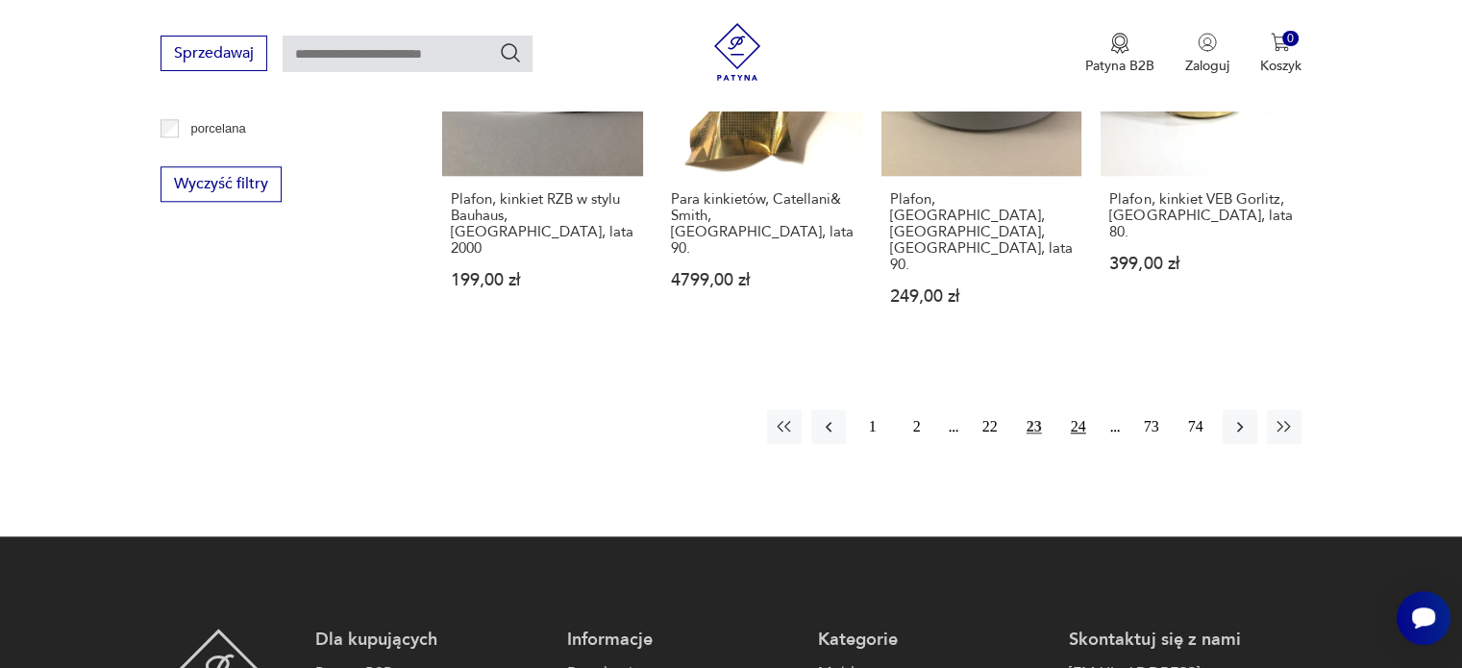
click at [1073, 409] on button "24" at bounding box center [1078, 426] width 35 height 35
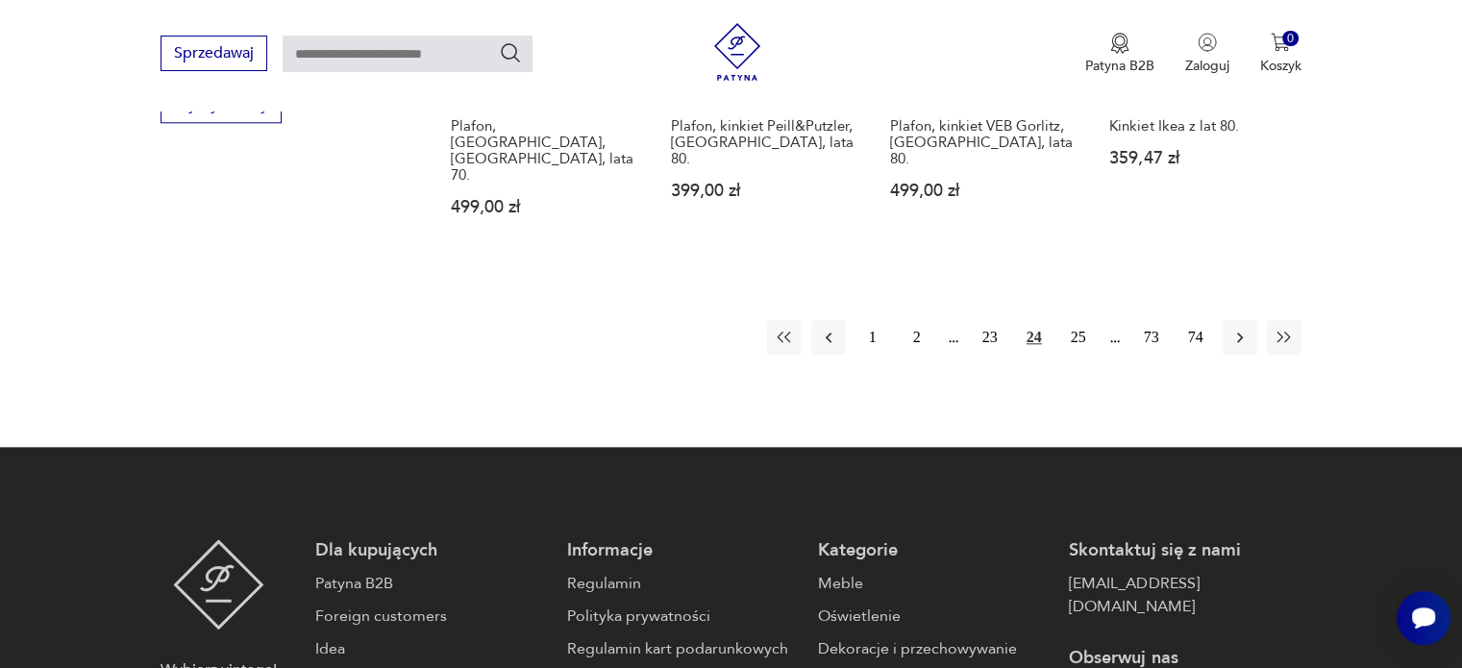
scroll to position [2086, 0]
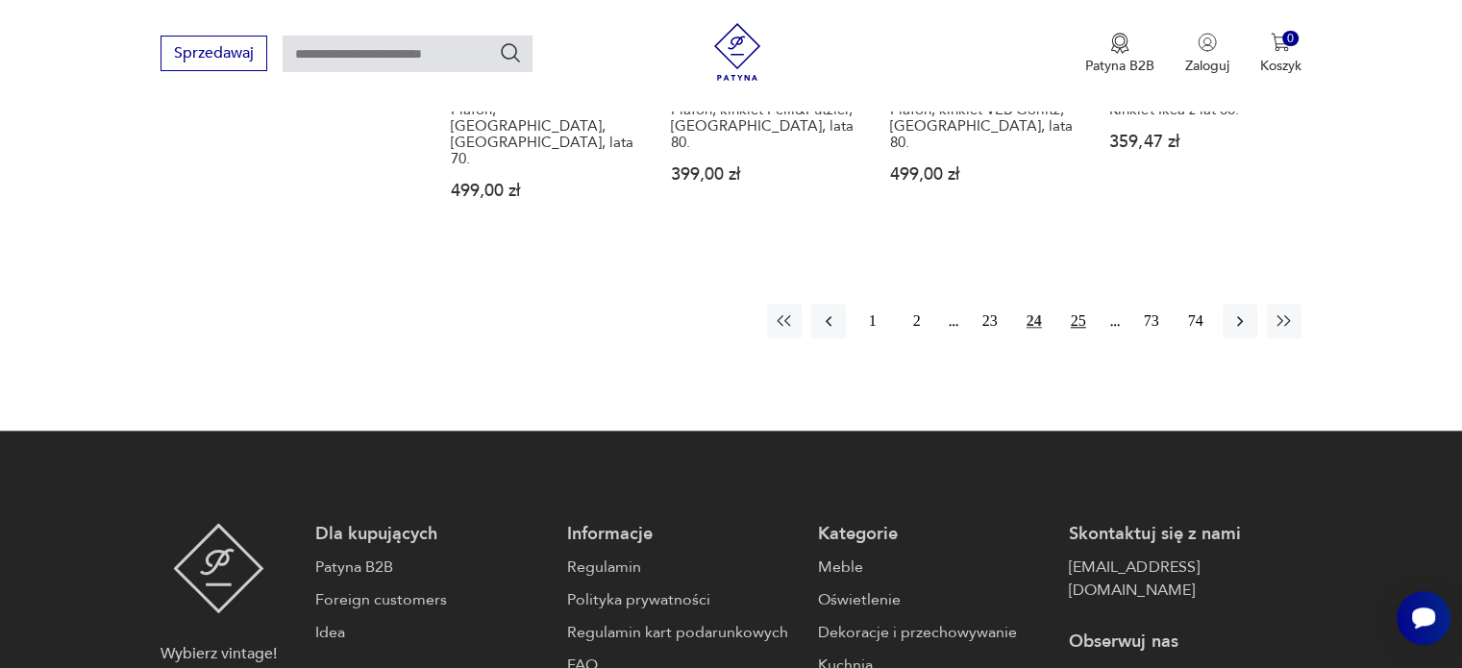
click at [1087, 304] on button "25" at bounding box center [1078, 321] width 35 height 35
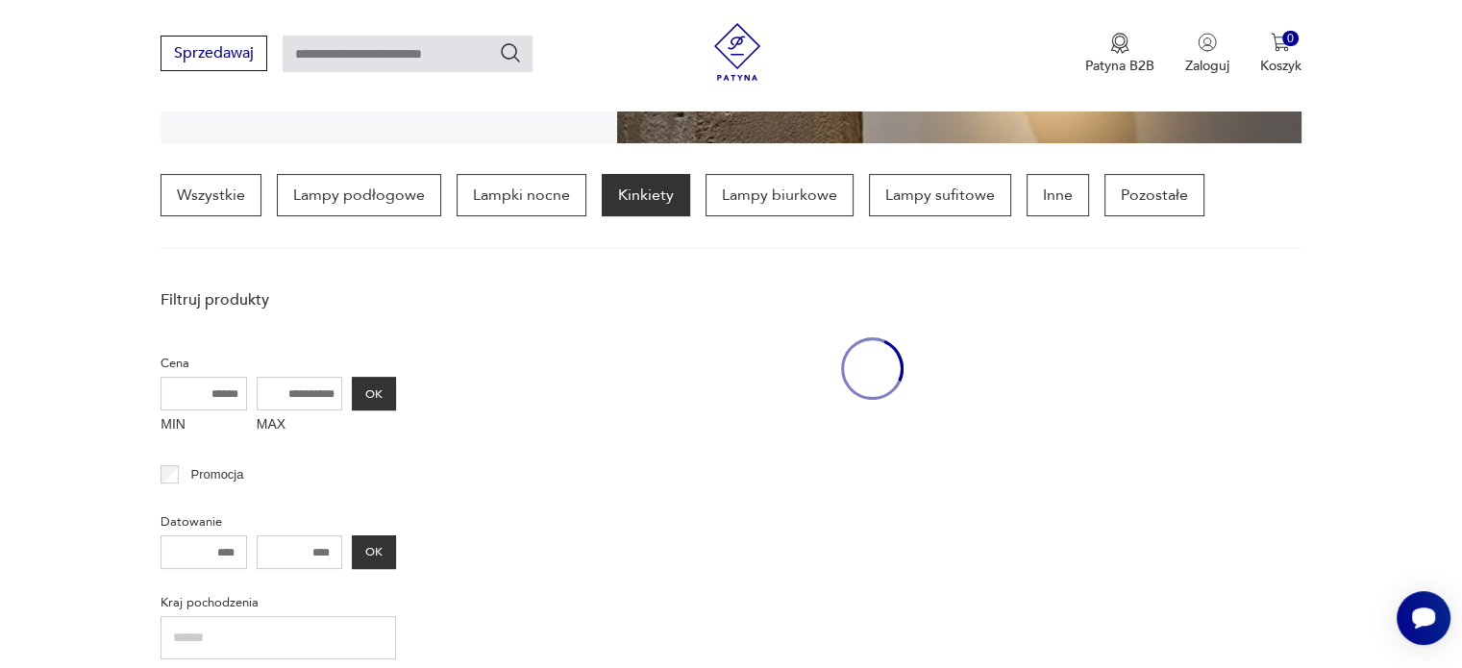
scroll to position [452, 0]
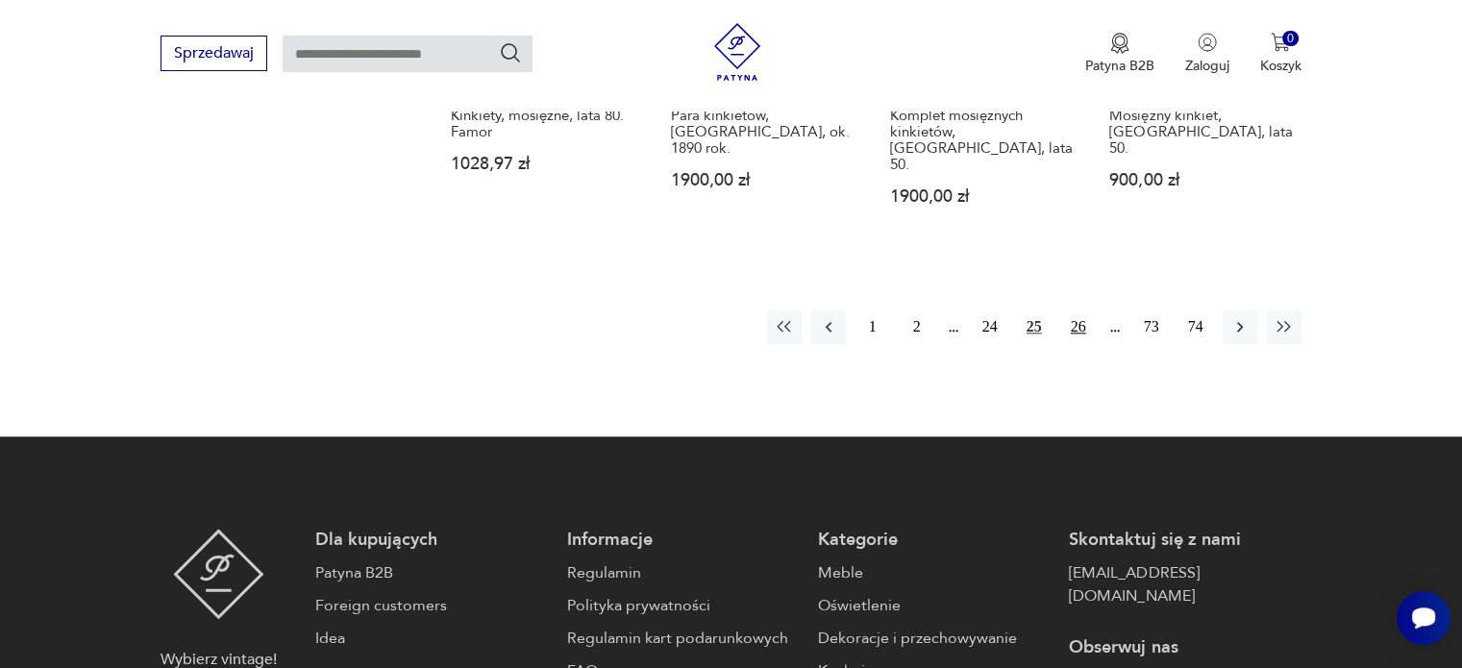
click at [1080, 310] on button "26" at bounding box center [1078, 327] width 35 height 35
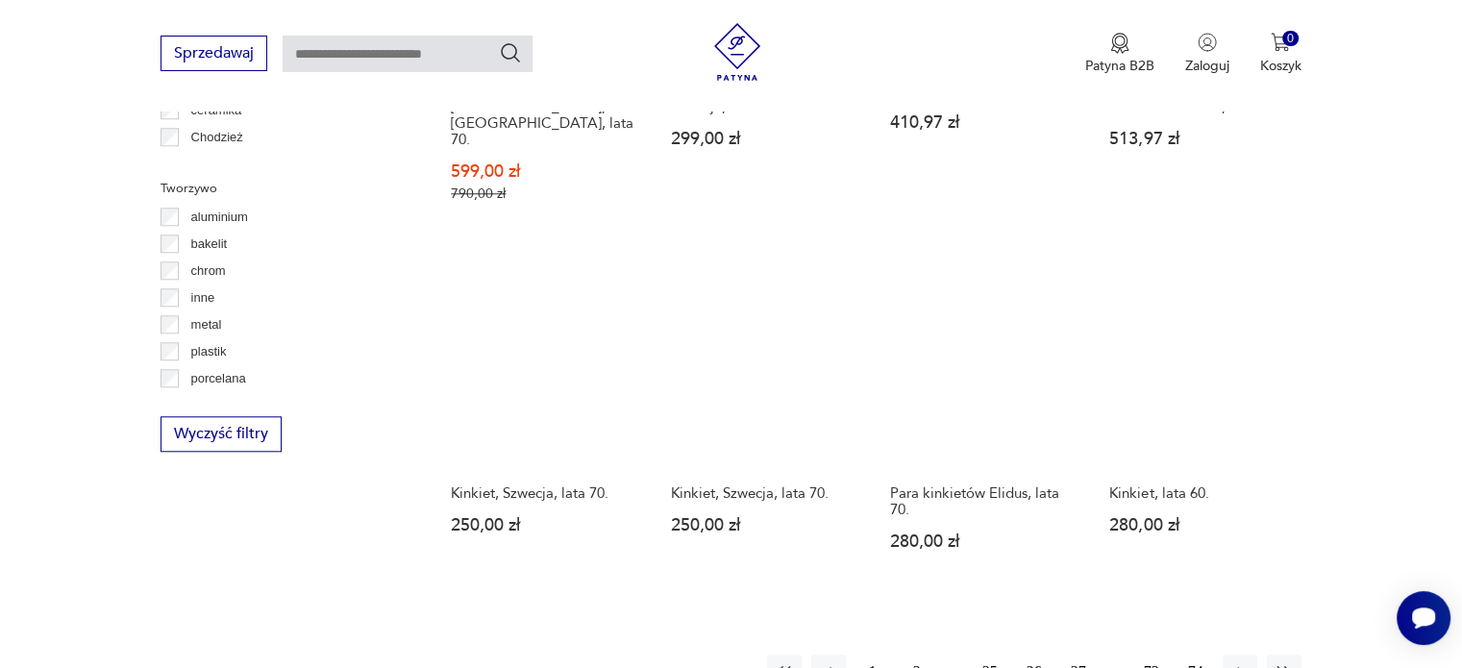
scroll to position [1797, 0]
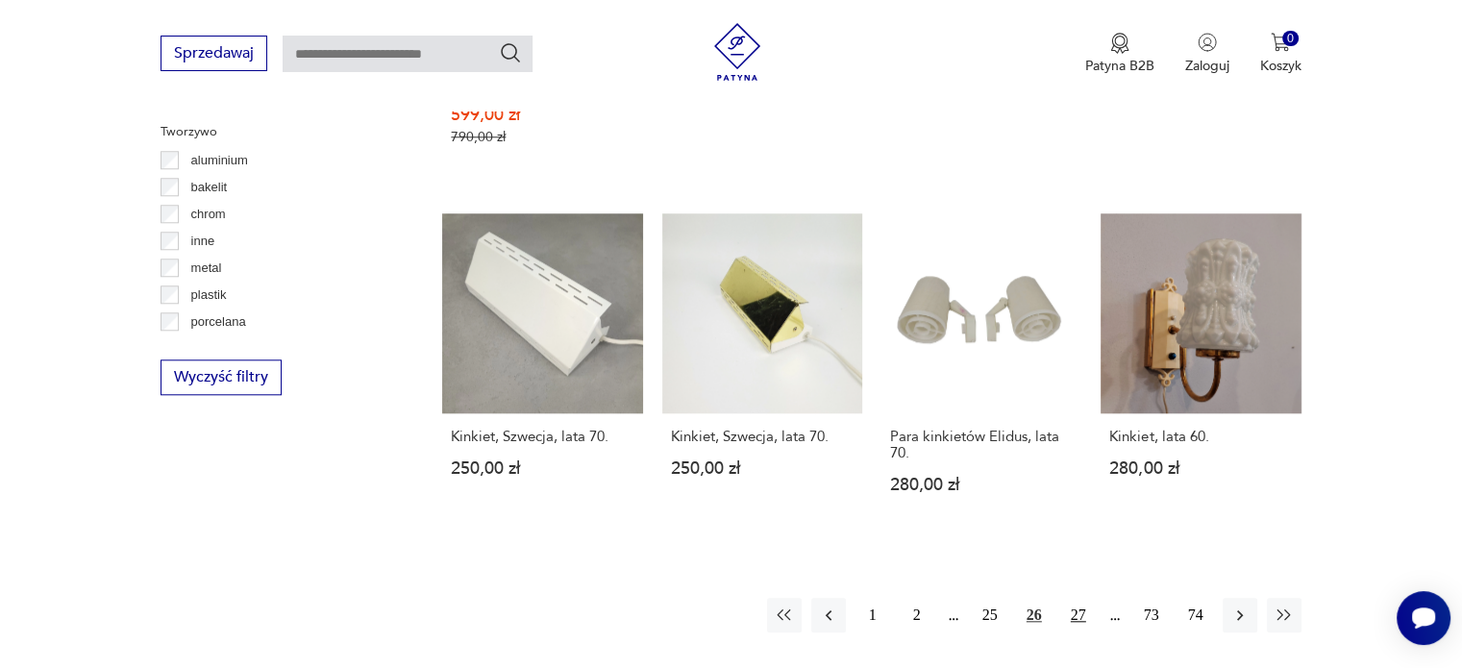
click at [1072, 598] on button "27" at bounding box center [1078, 615] width 35 height 35
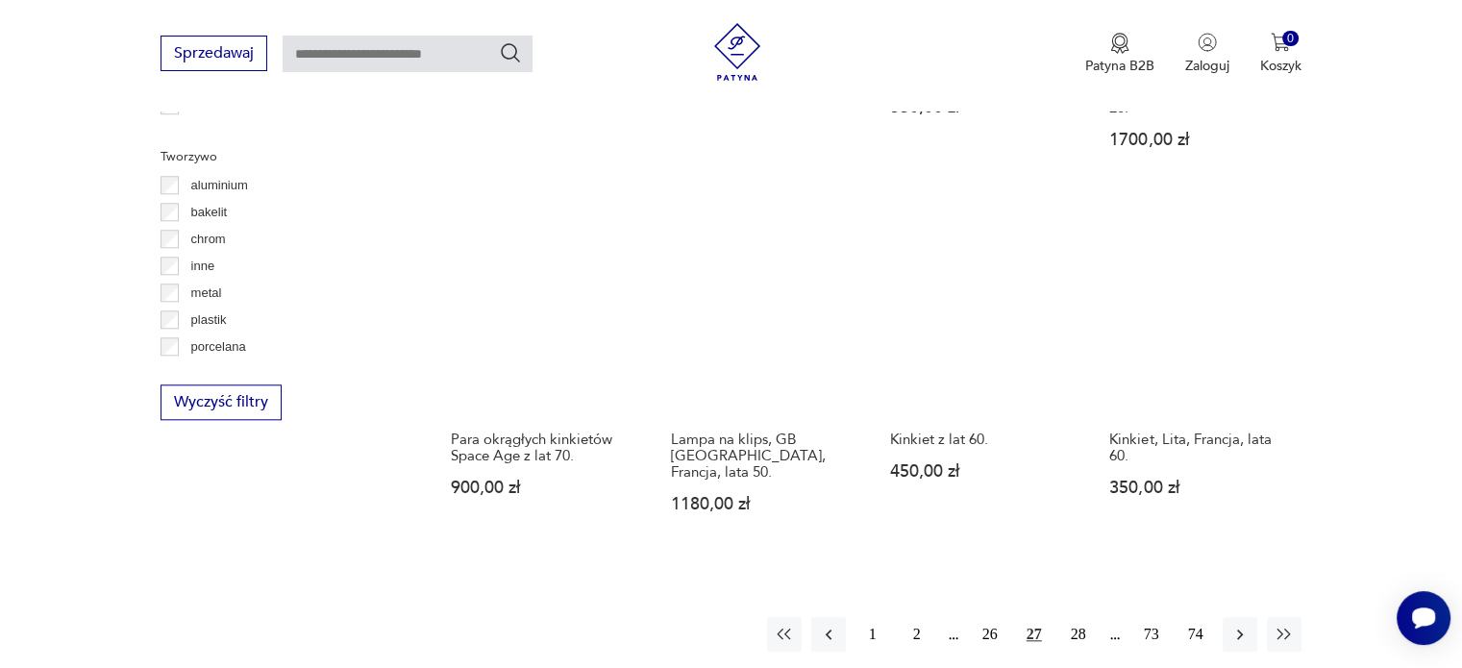
scroll to position [1895, 0]
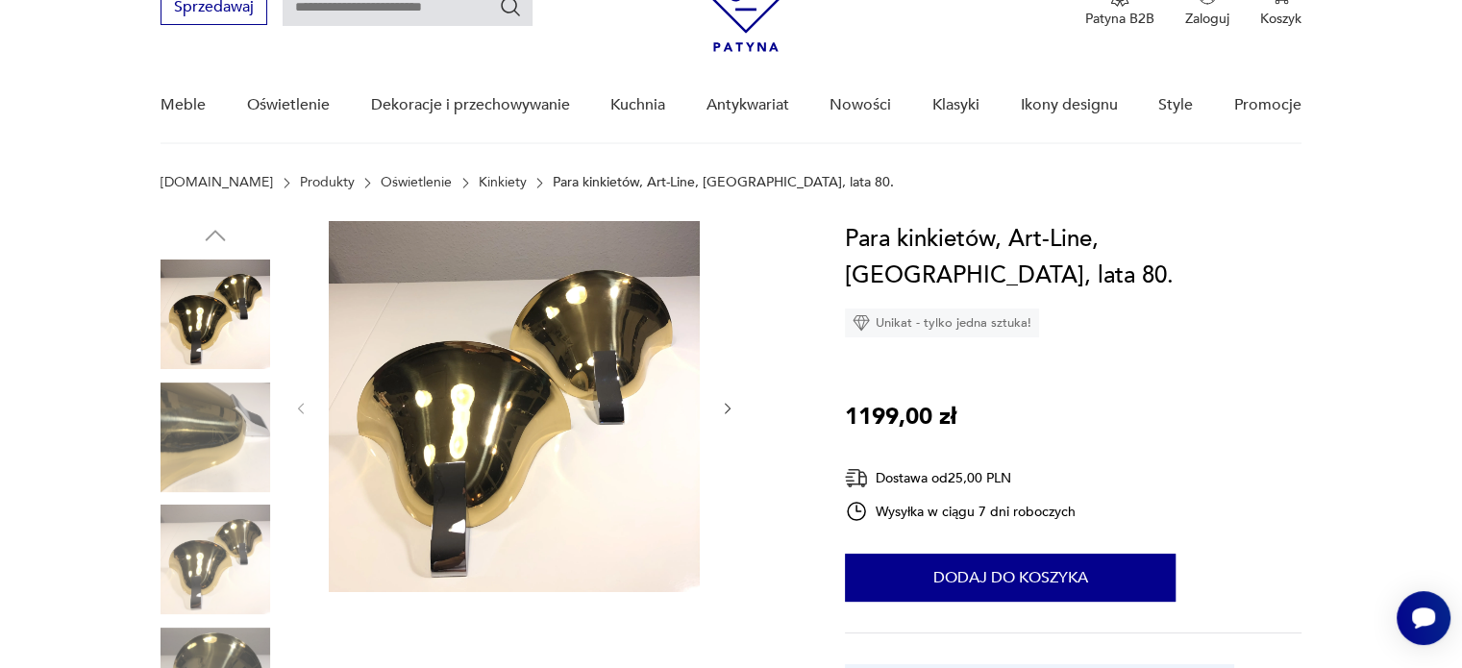
click at [229, 557] on img at bounding box center [216, 560] width 110 height 110
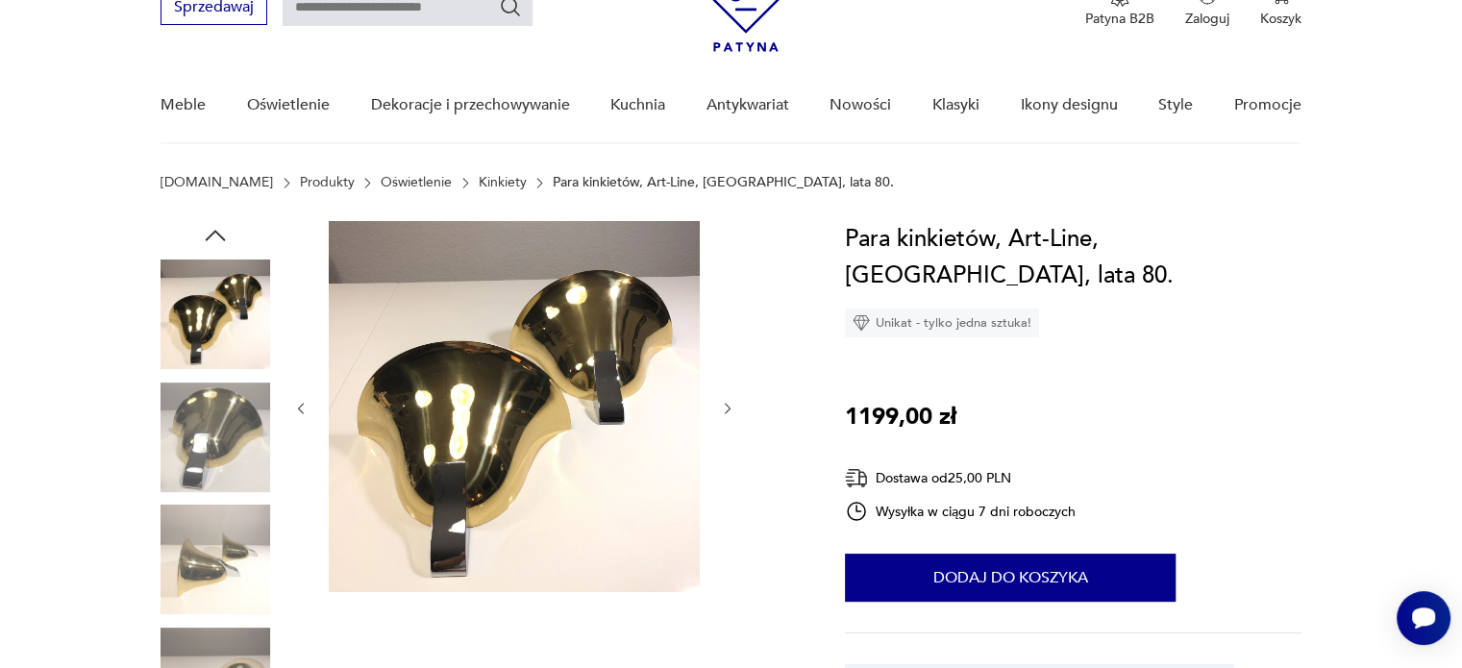
click at [219, 591] on img at bounding box center [216, 560] width 110 height 110
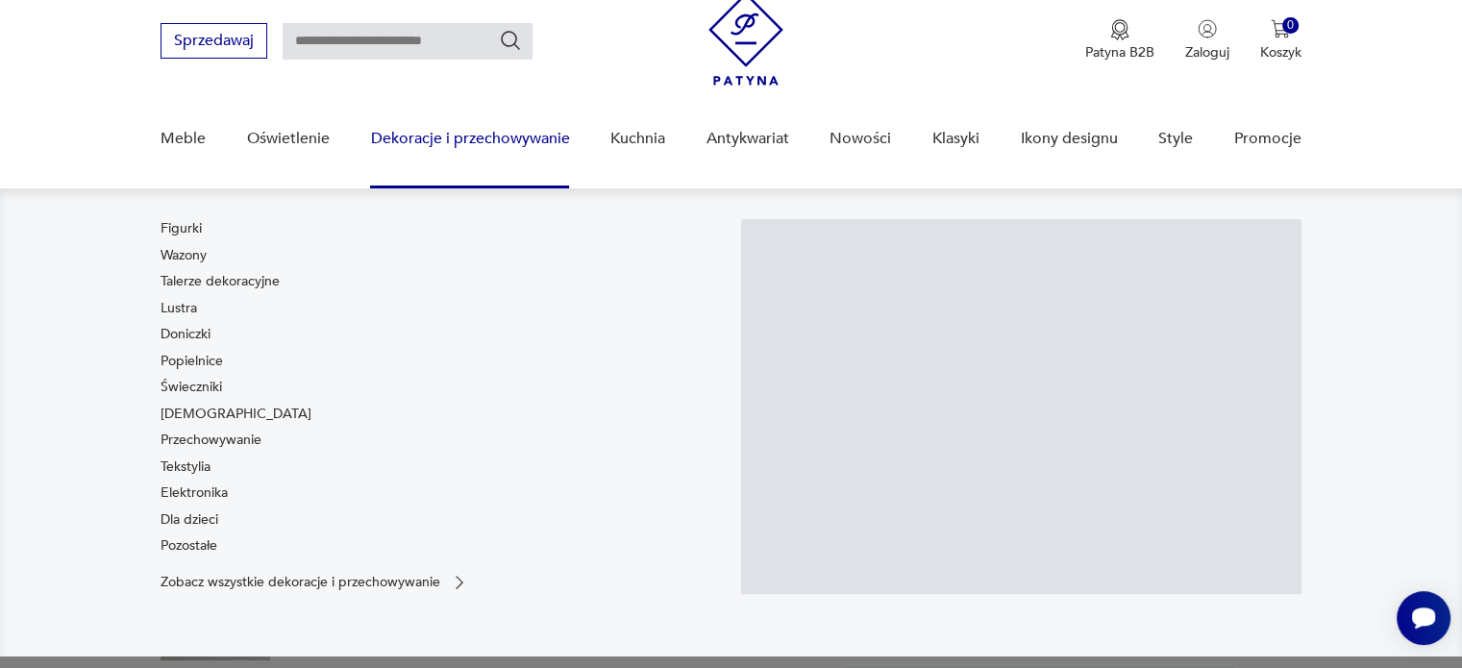
scroll to position [96, 0]
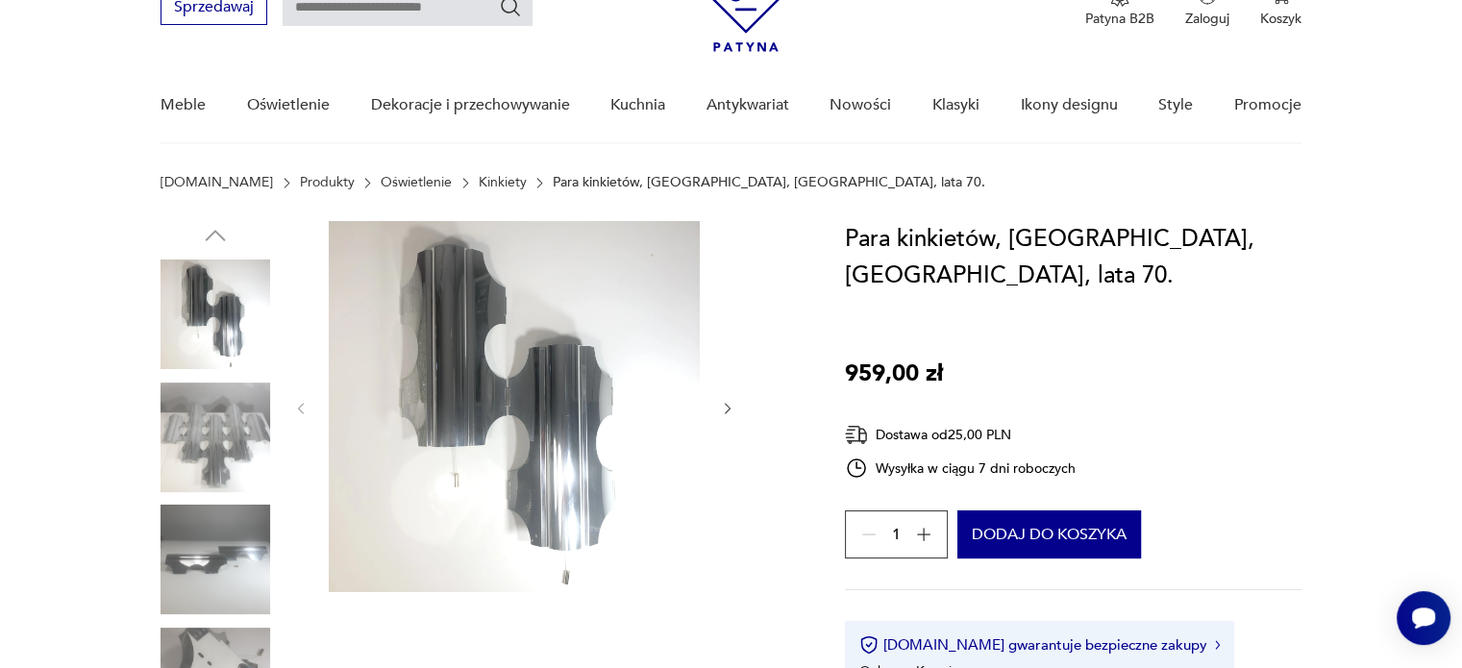
click at [252, 434] on img at bounding box center [216, 438] width 110 height 110
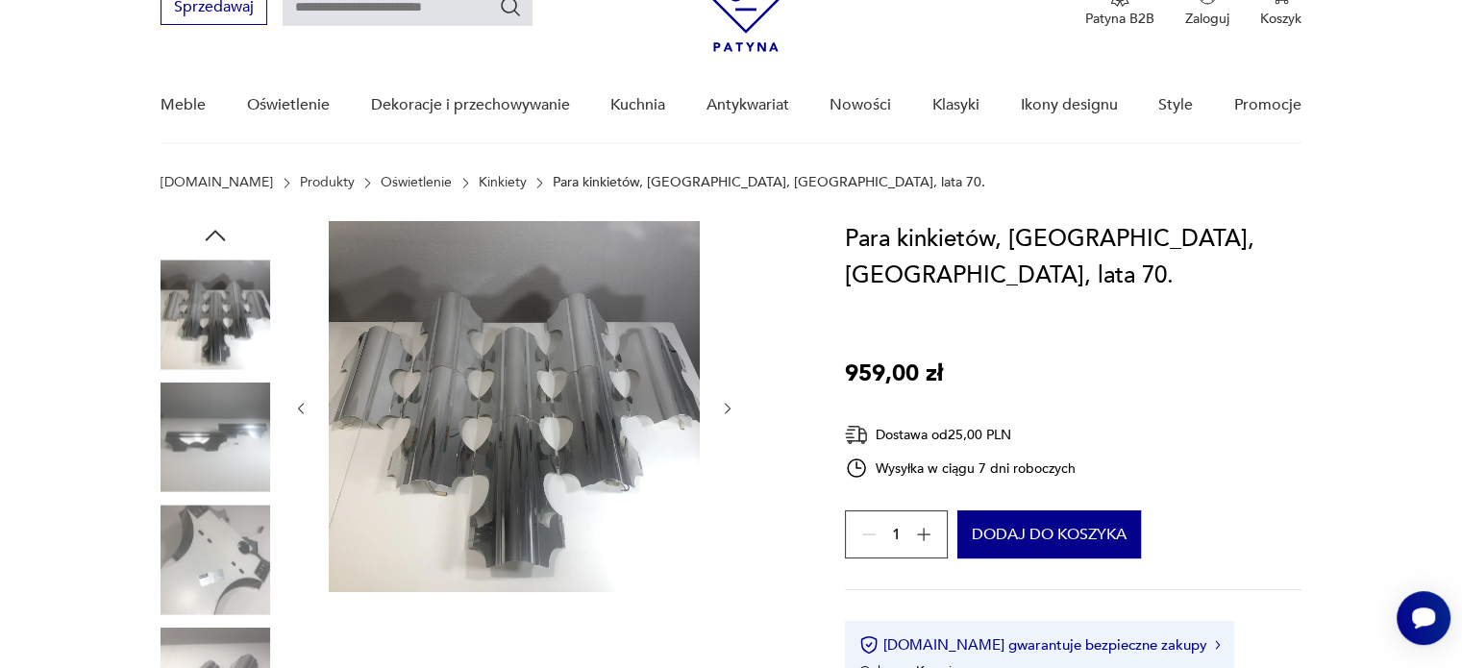
click at [227, 459] on img at bounding box center [216, 438] width 110 height 110
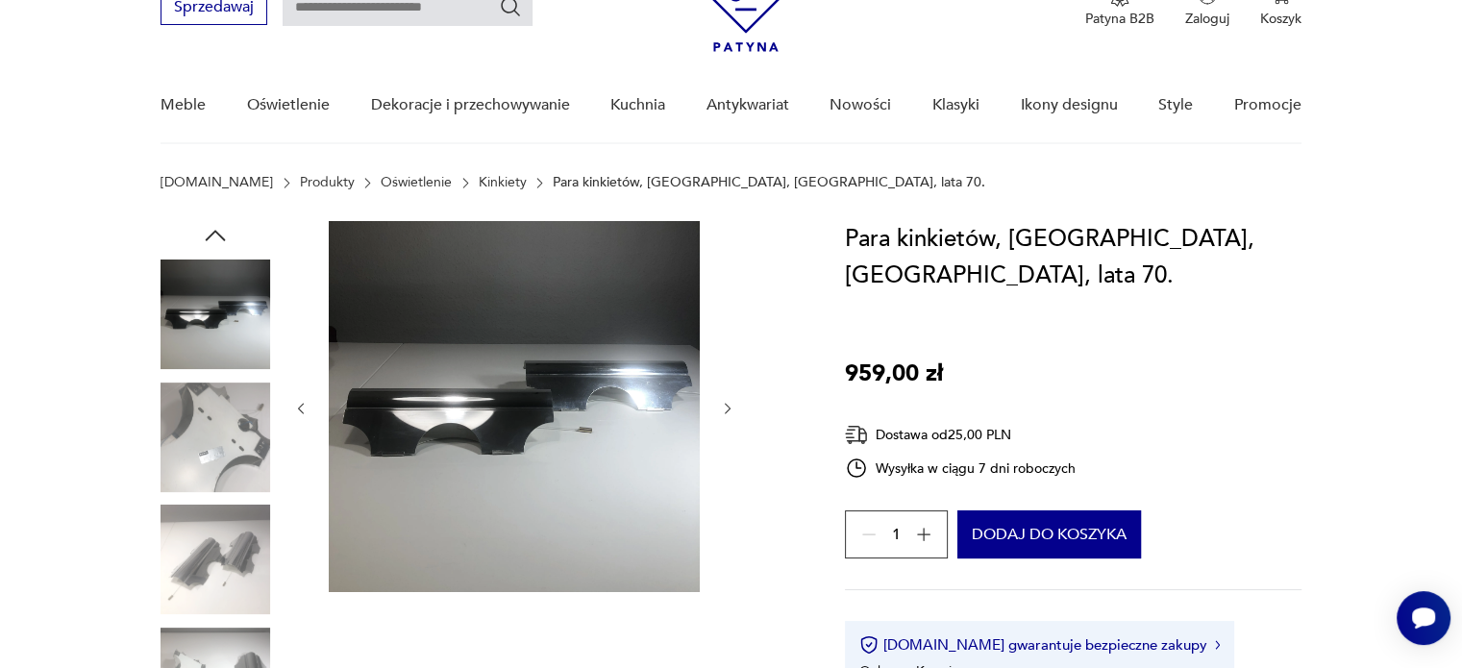
click at [223, 295] on img at bounding box center [216, 315] width 110 height 110
click at [212, 230] on icon "button" at bounding box center [215, 235] width 29 height 29
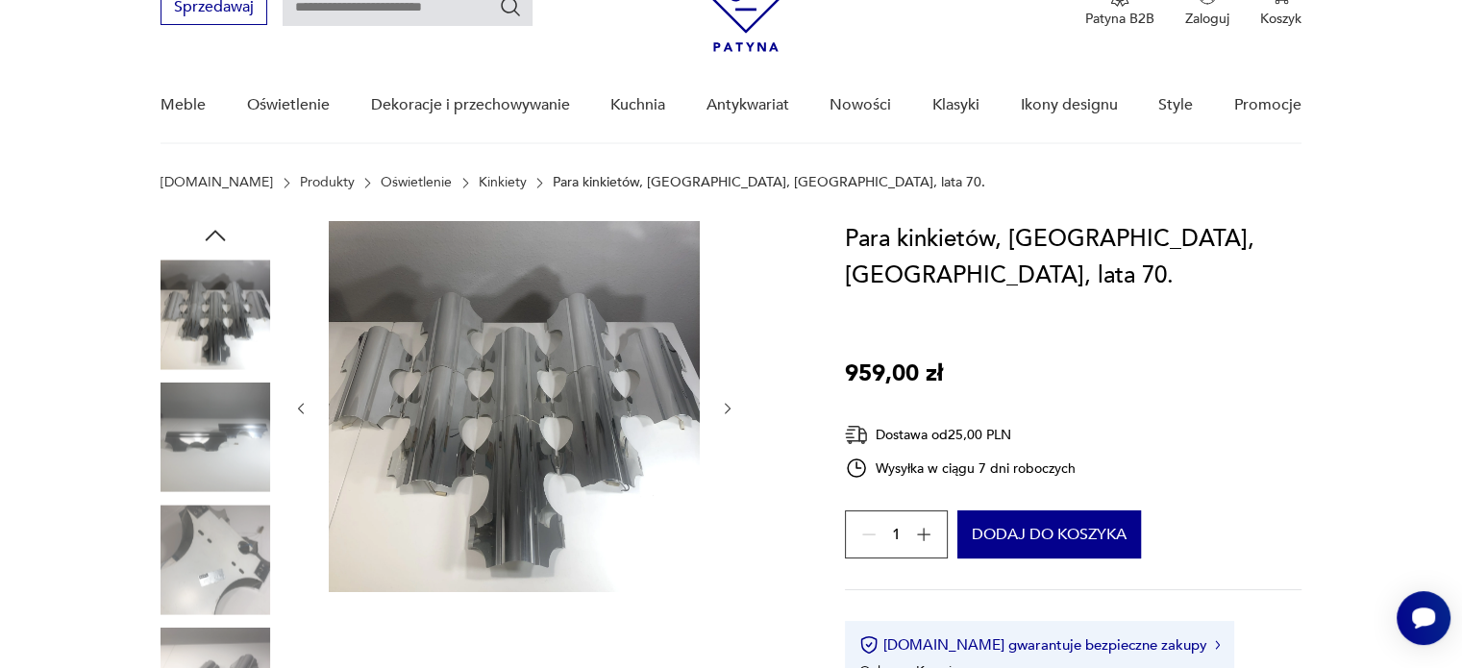
click at [212, 230] on icon "button" at bounding box center [215, 235] width 29 height 29
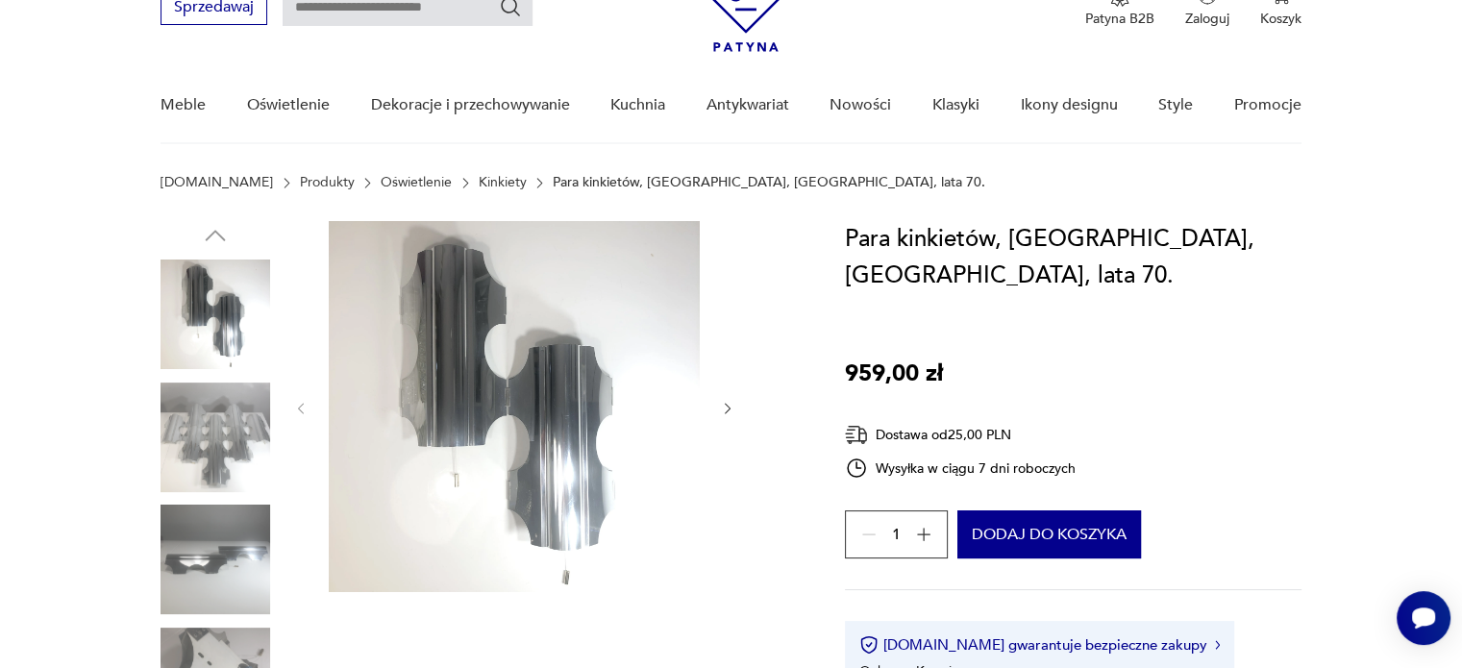
click at [236, 291] on img at bounding box center [216, 315] width 110 height 110
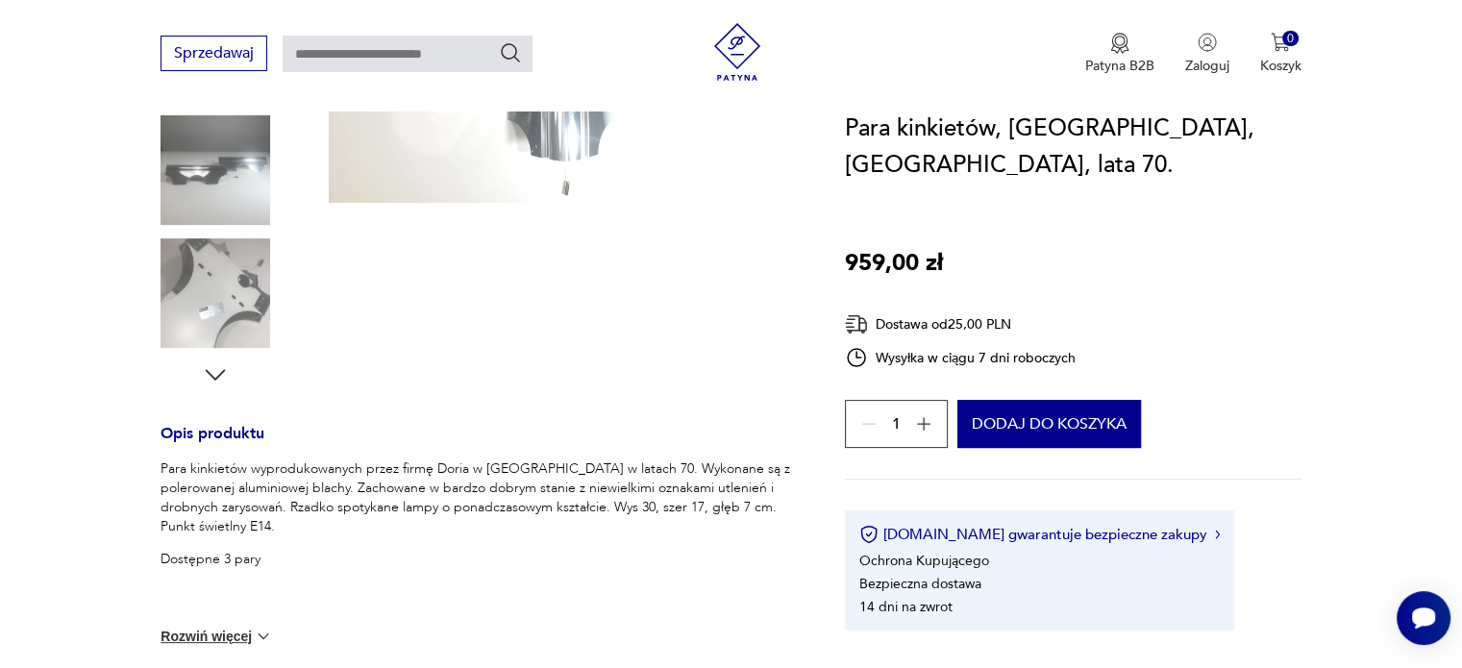
scroll to position [673, 0]
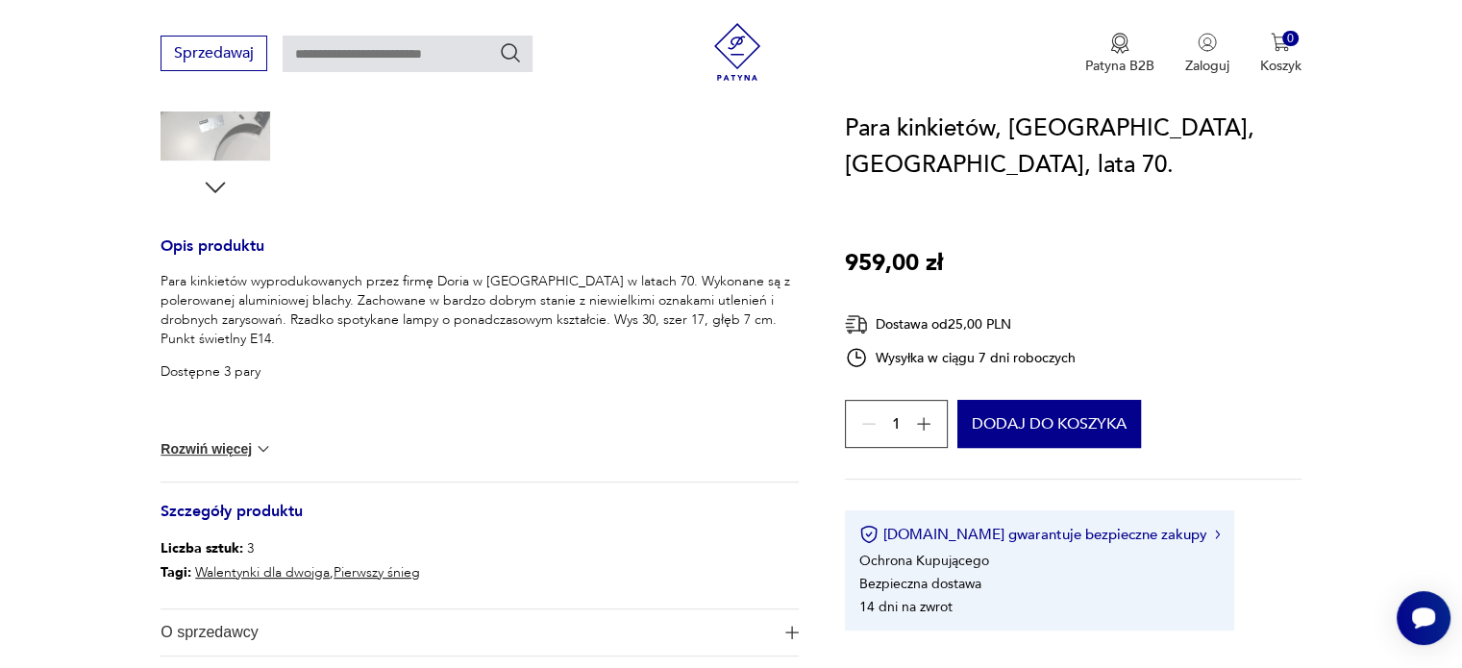
click at [234, 446] on button "Rozwiń więcej" at bounding box center [216, 448] width 111 height 19
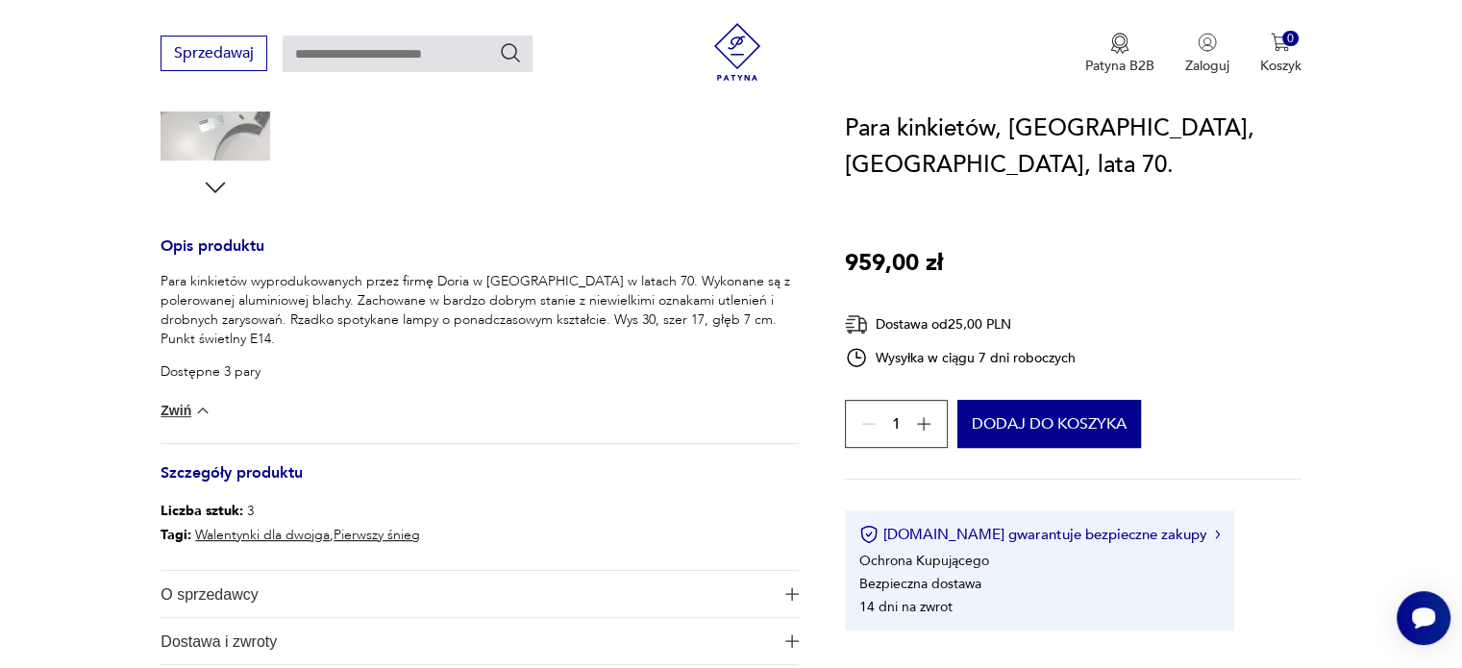
click at [934, 407] on button "button" at bounding box center [923, 424] width 35 height 35
click at [927, 400] on div "3" at bounding box center [896, 424] width 103 height 48
click at [868, 414] on icon "button" at bounding box center [868, 423] width 19 height 19
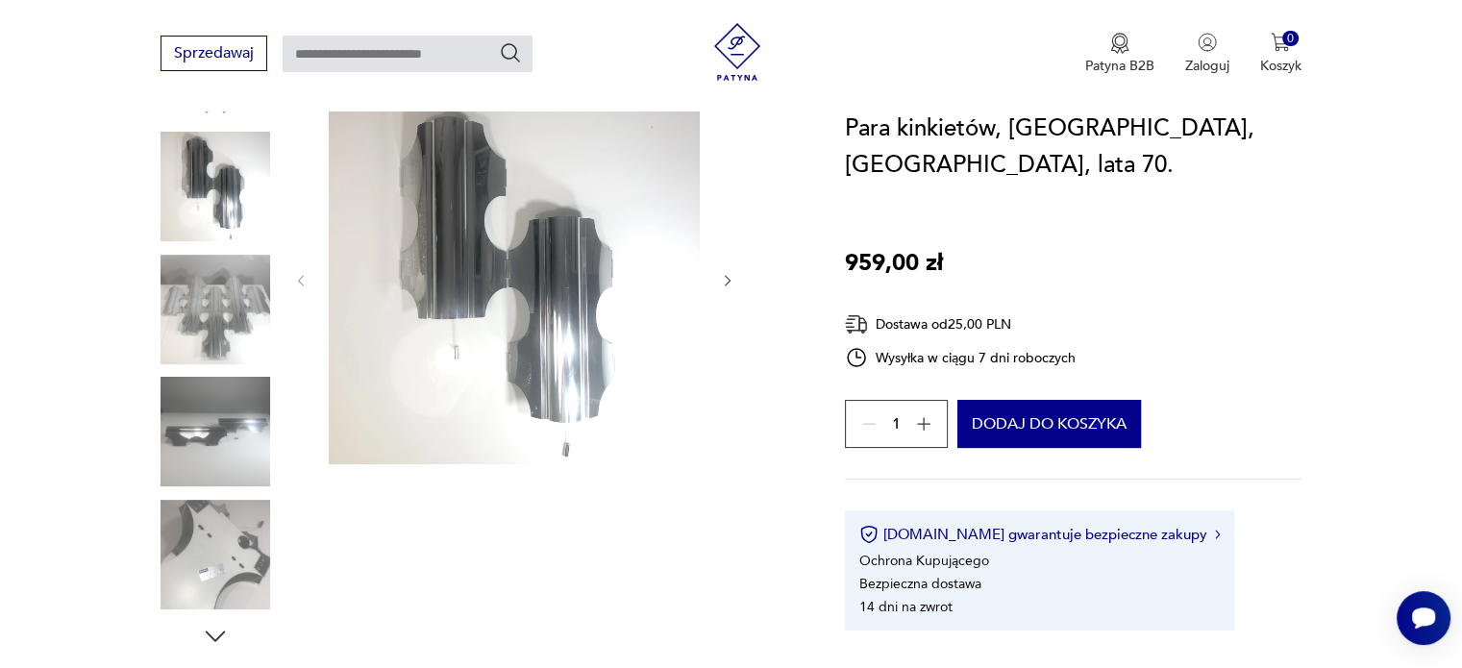
scroll to position [192, 0]
